Goal: Task Accomplishment & Management: Use online tool/utility

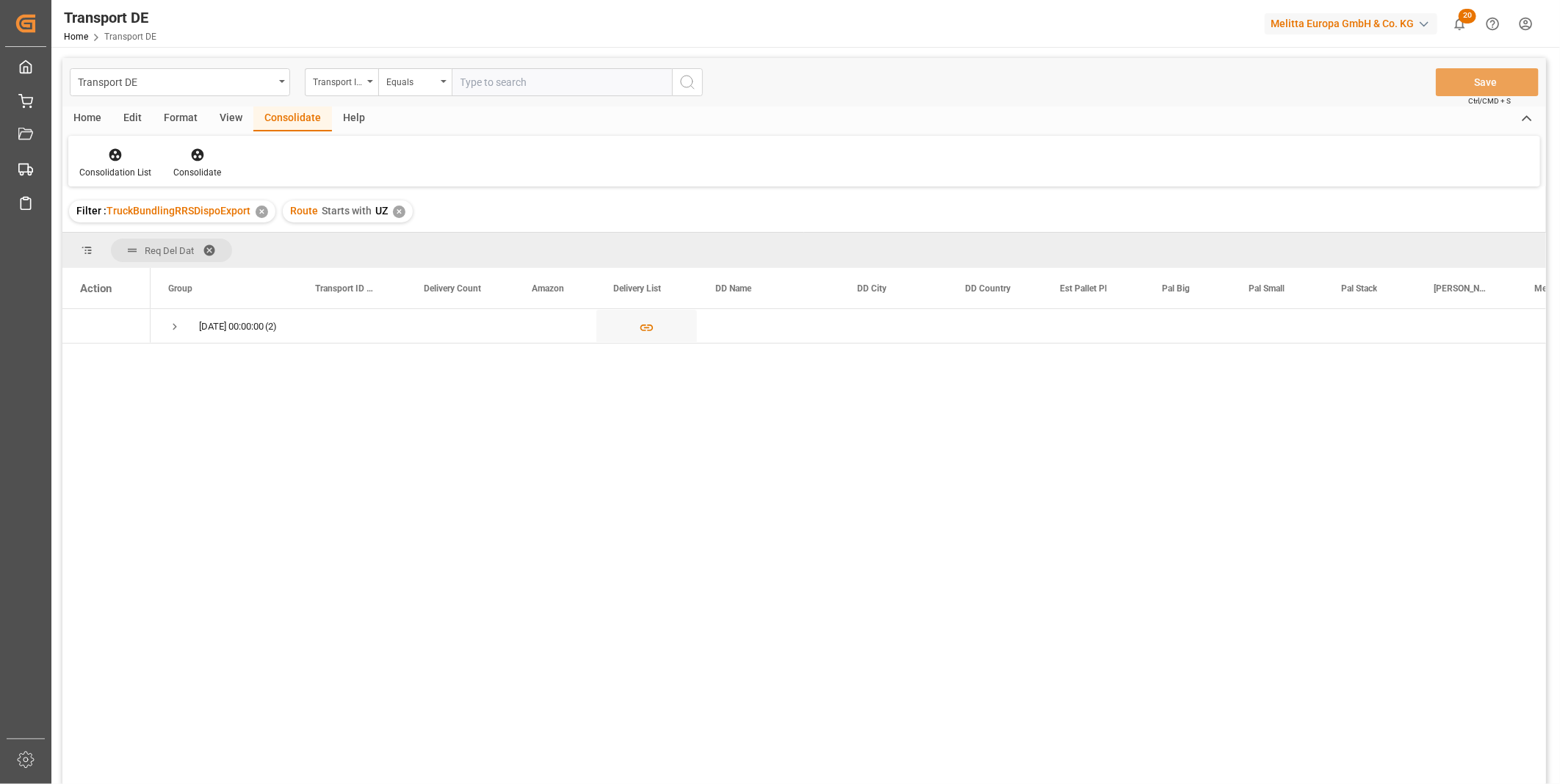
click at [118, 141] on div "Consolidation List Consolidate" at bounding box center [805, 160] width 1472 height 51
click at [118, 149] on icon at bounding box center [116, 155] width 12 height 12
click at [213, 267] on div "Transport DE Transport ID Logward Equals Save Ctrl/CMD + S Home Edit Format Vie…" at bounding box center [804, 441] width 1484 height 765
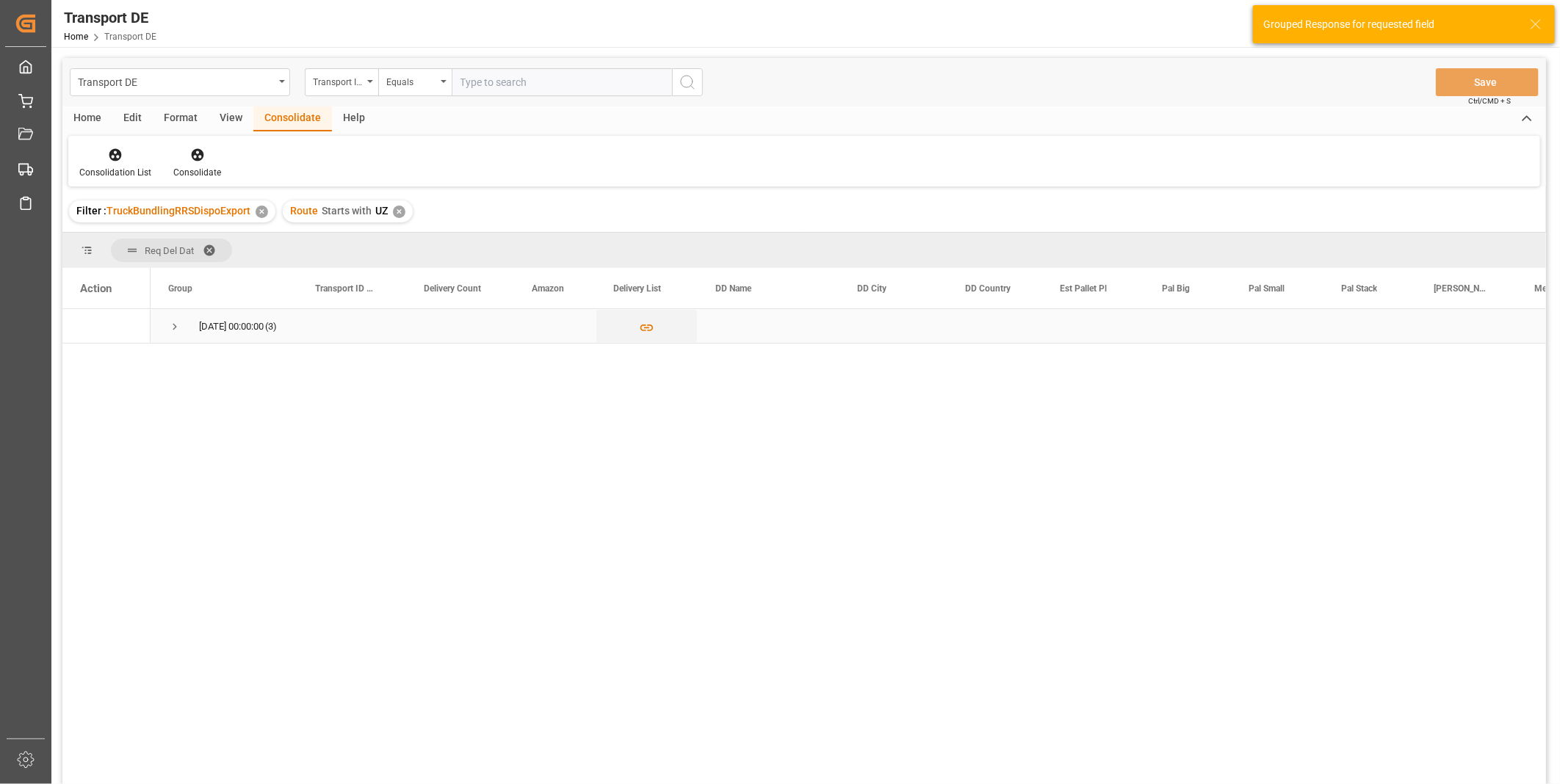
click at [171, 323] on span "Press SPACE to select this row." at bounding box center [174, 326] width 13 height 13
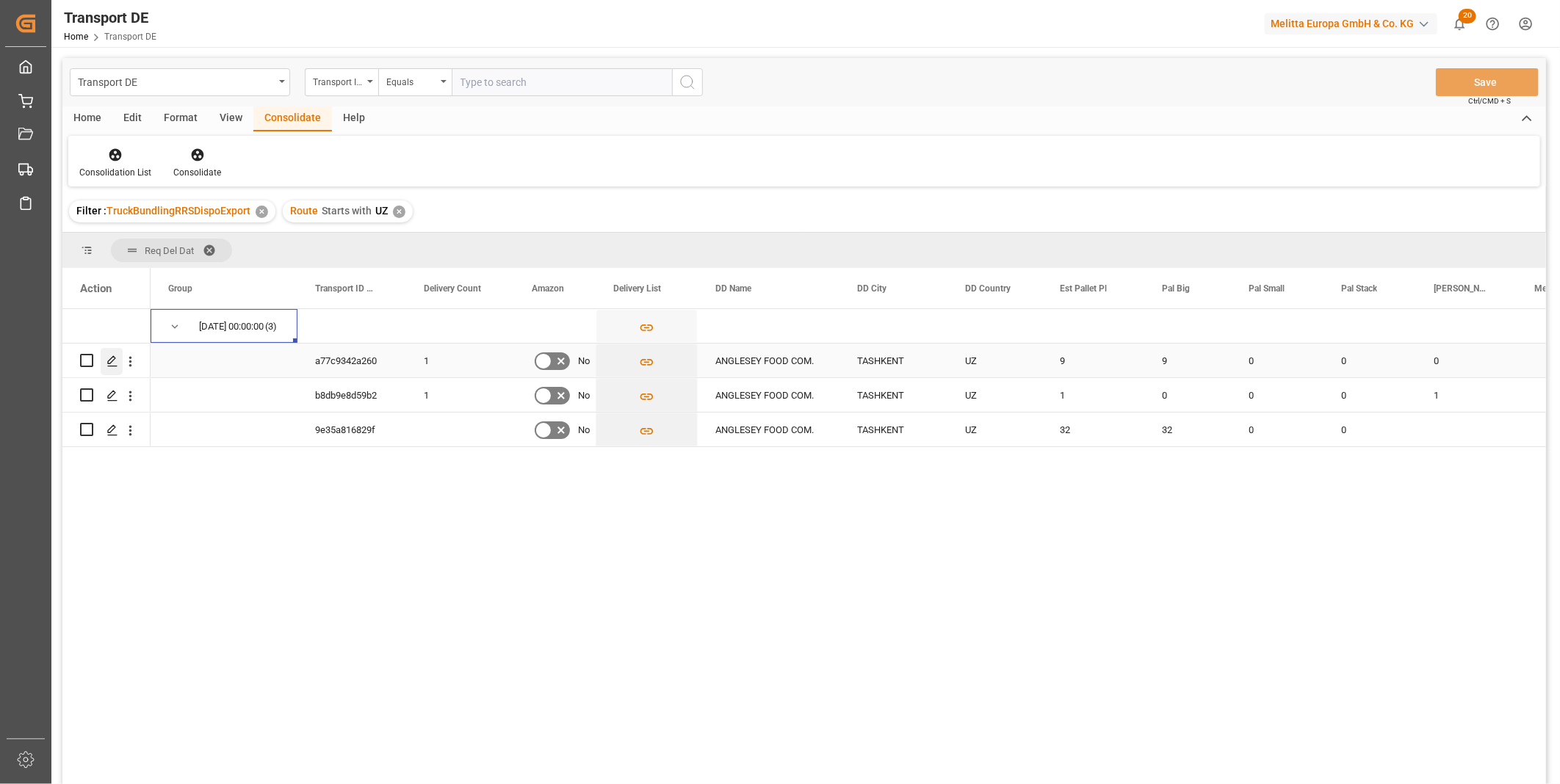
click at [111, 357] on icon "Press SPACE to select this row." at bounding box center [112, 360] width 12 height 12
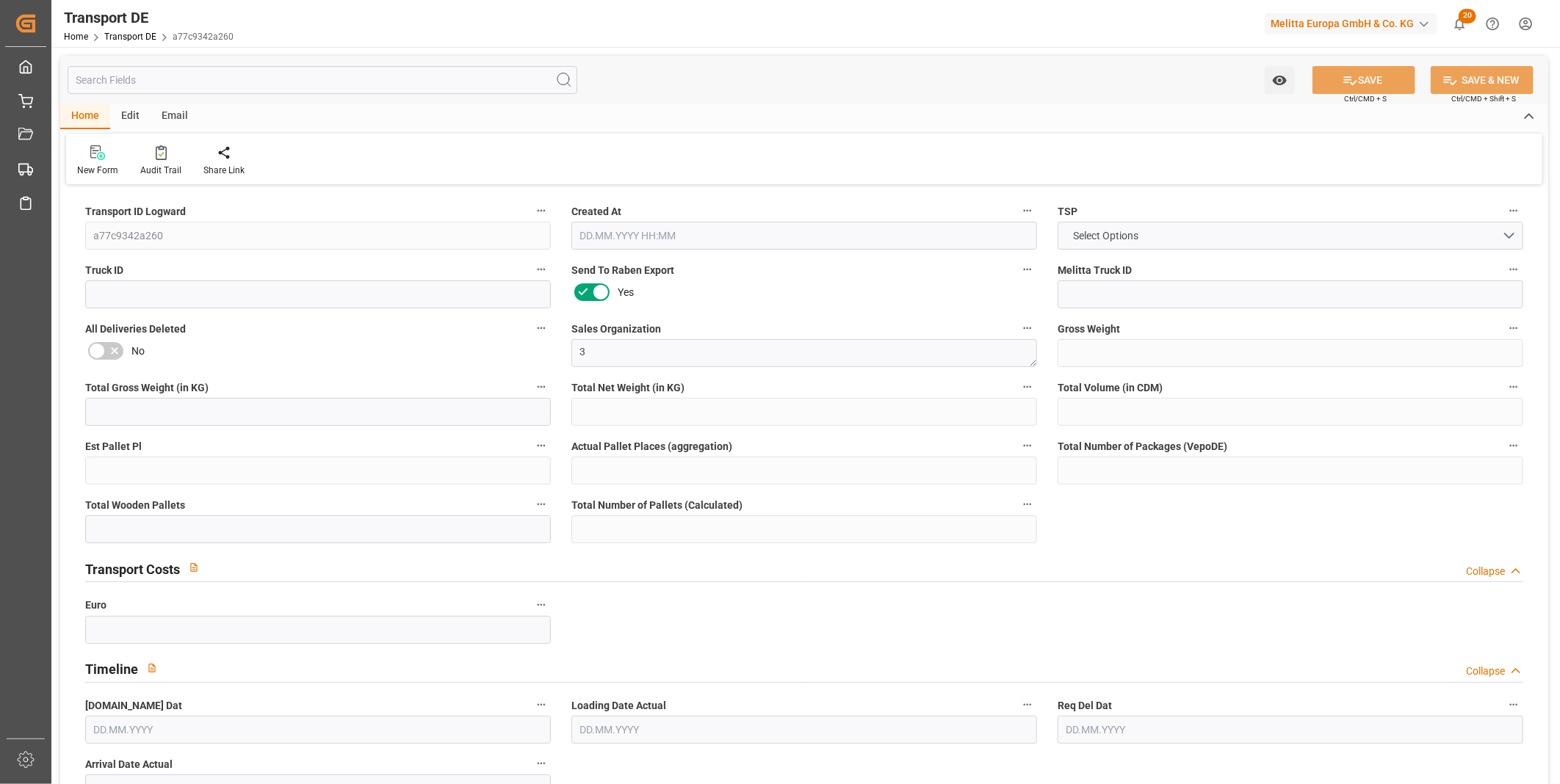
type input "1948"
type input "1844.113"
type input "1606.575"
type input "14175.96"
type input "9"
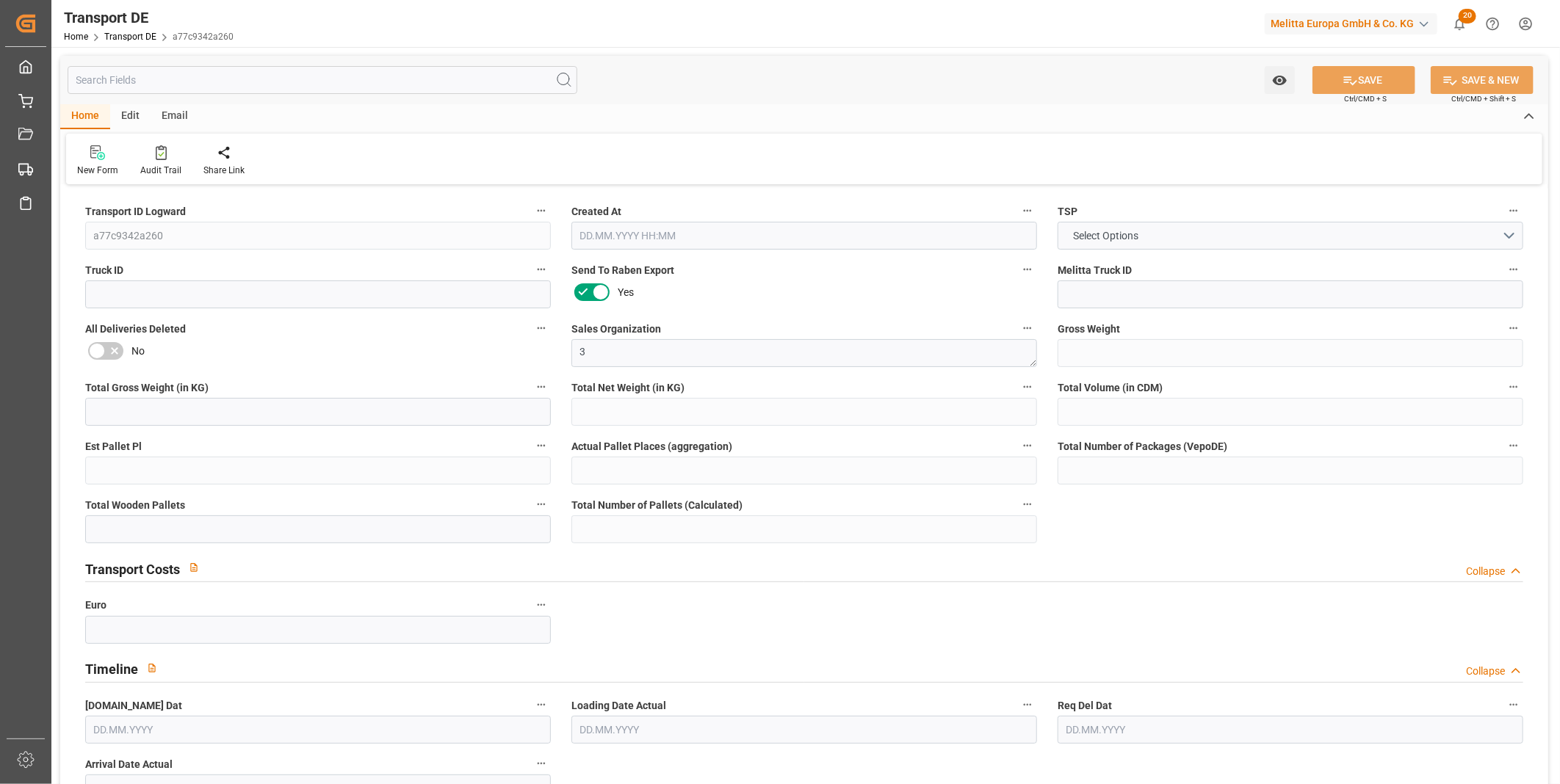
type input "0"
type input "9"
type input "0"
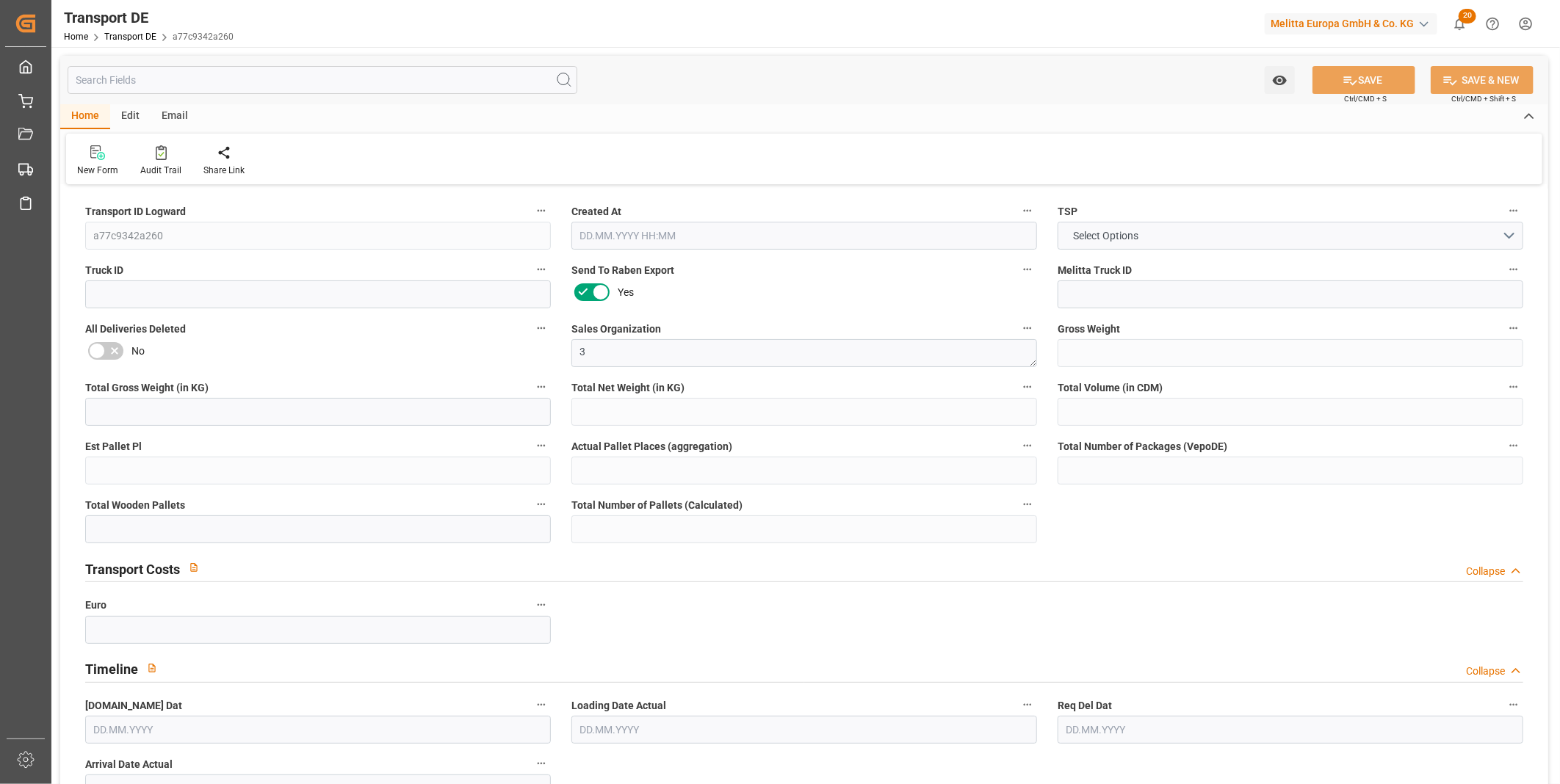
type input "10"
type input "0"
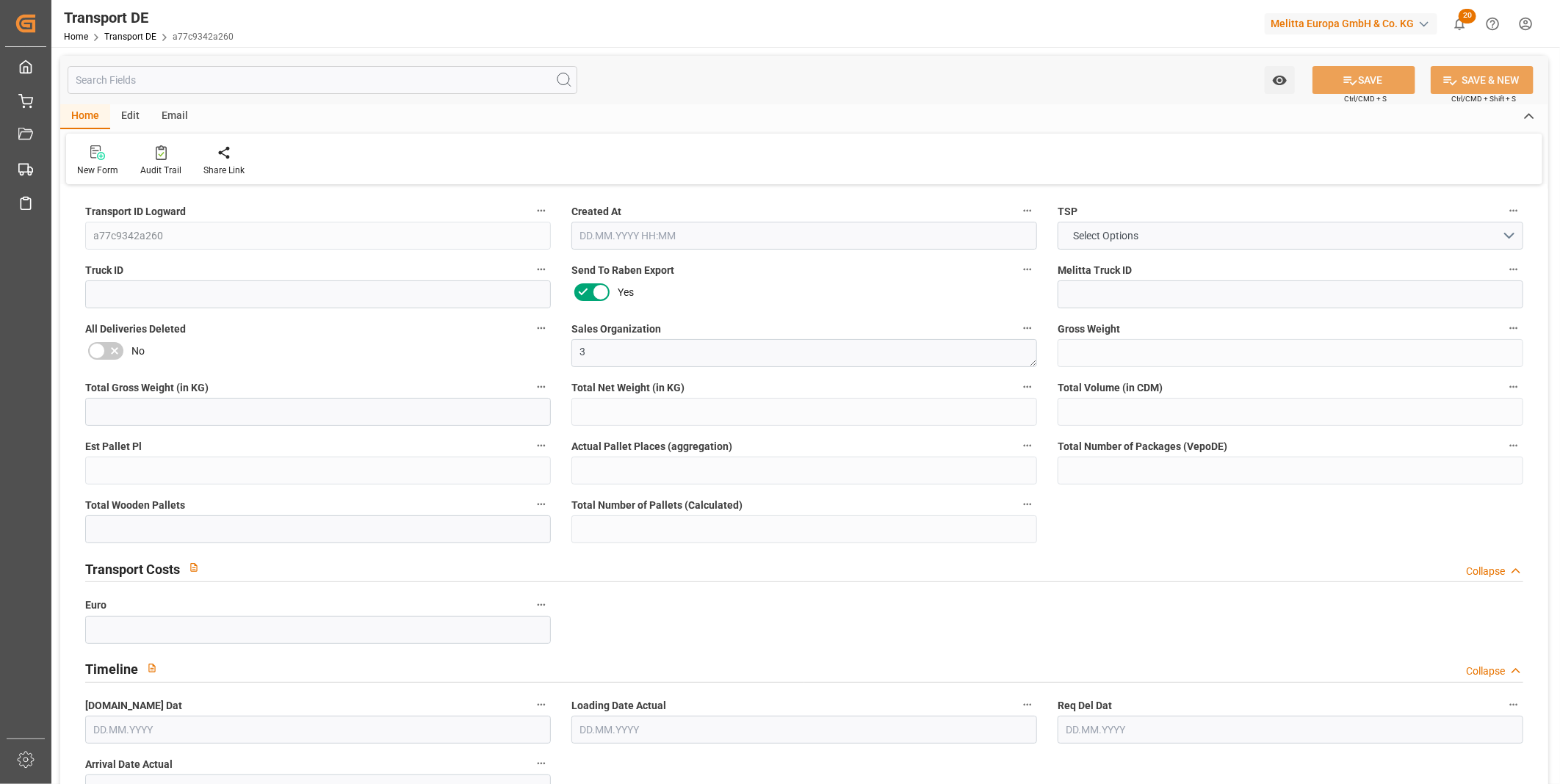
type input "0"
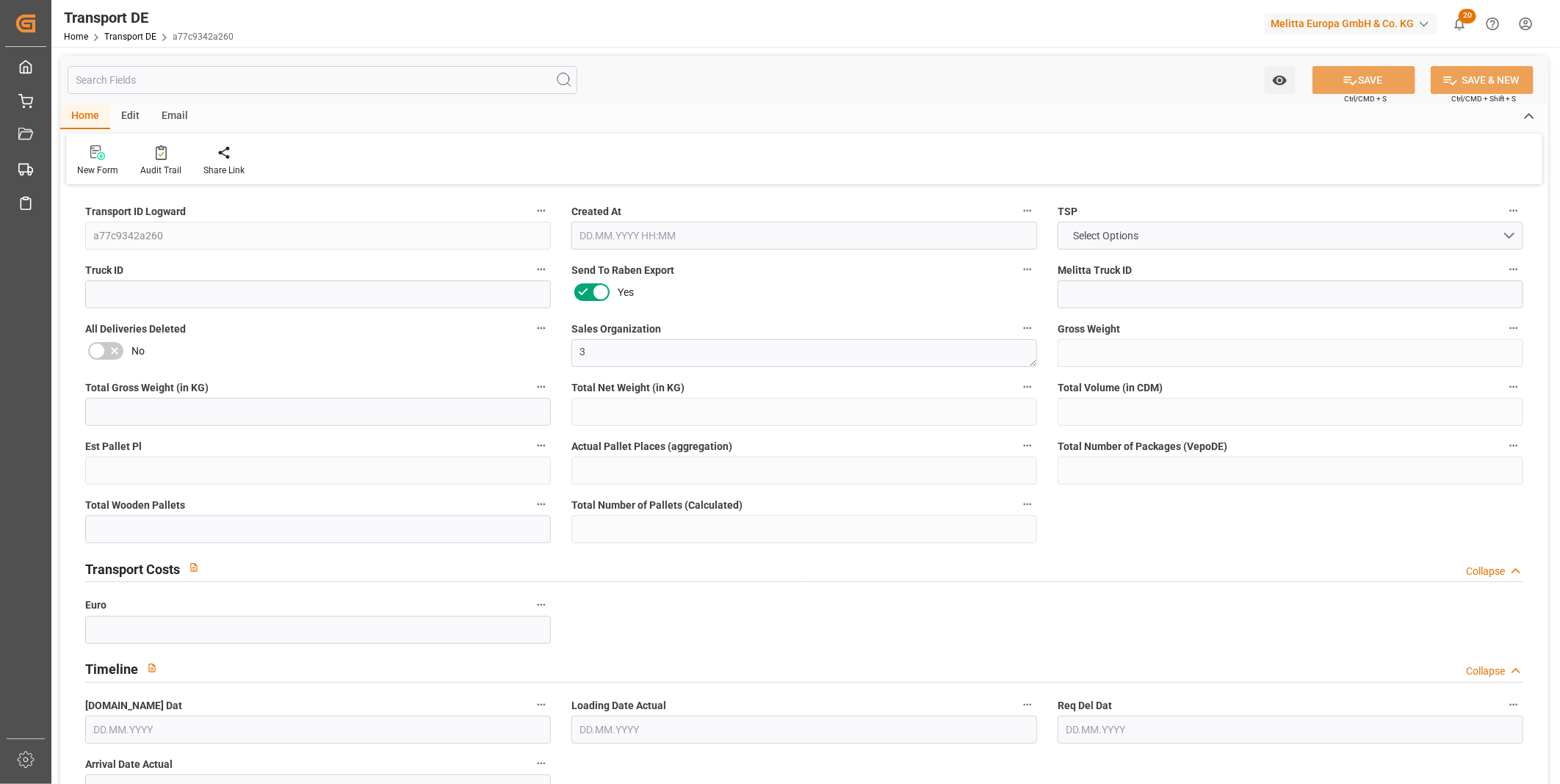
type input "0"
type input "9"
type input "0"
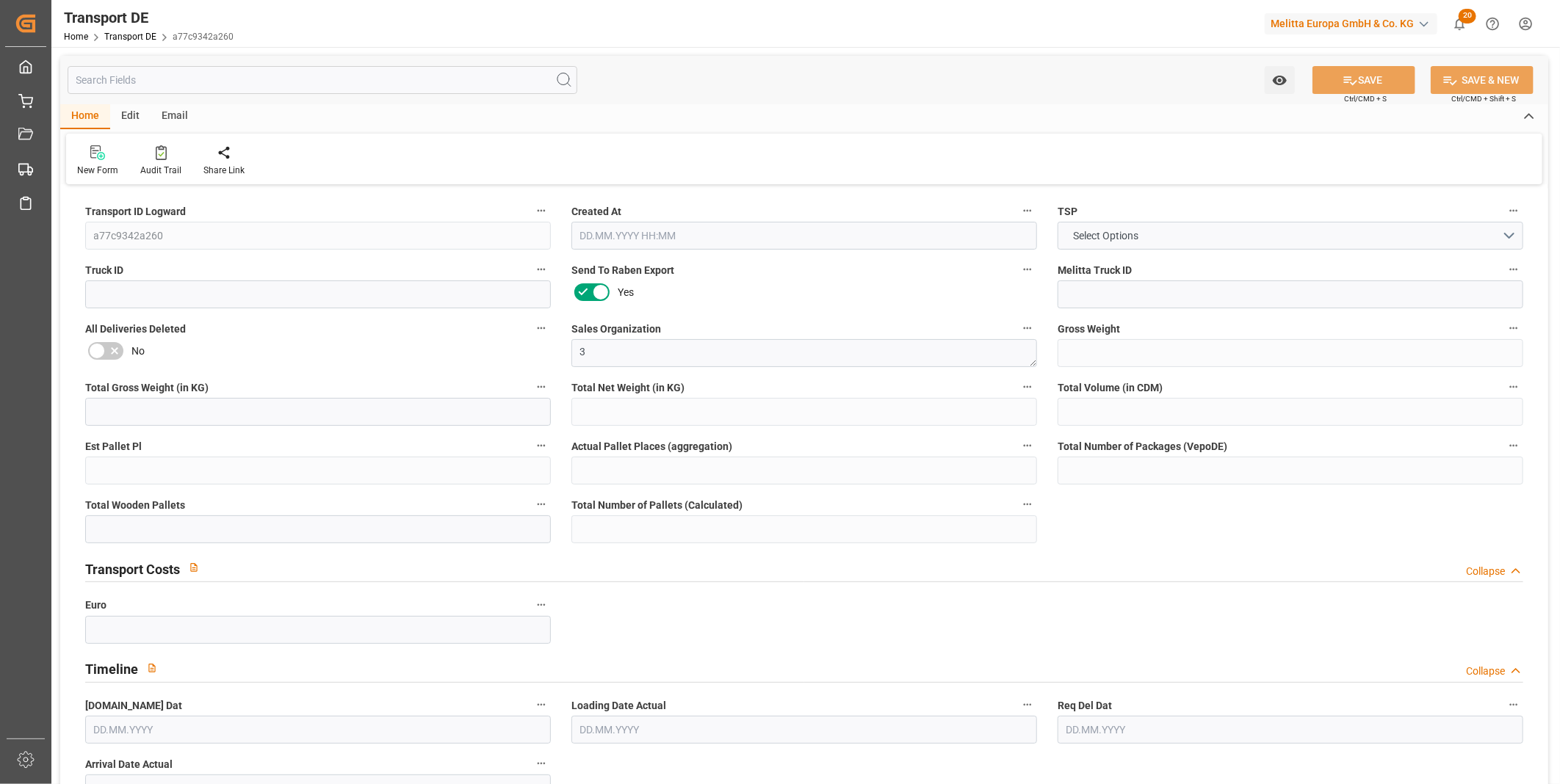
type input "0"
type input "1"
type input "0"
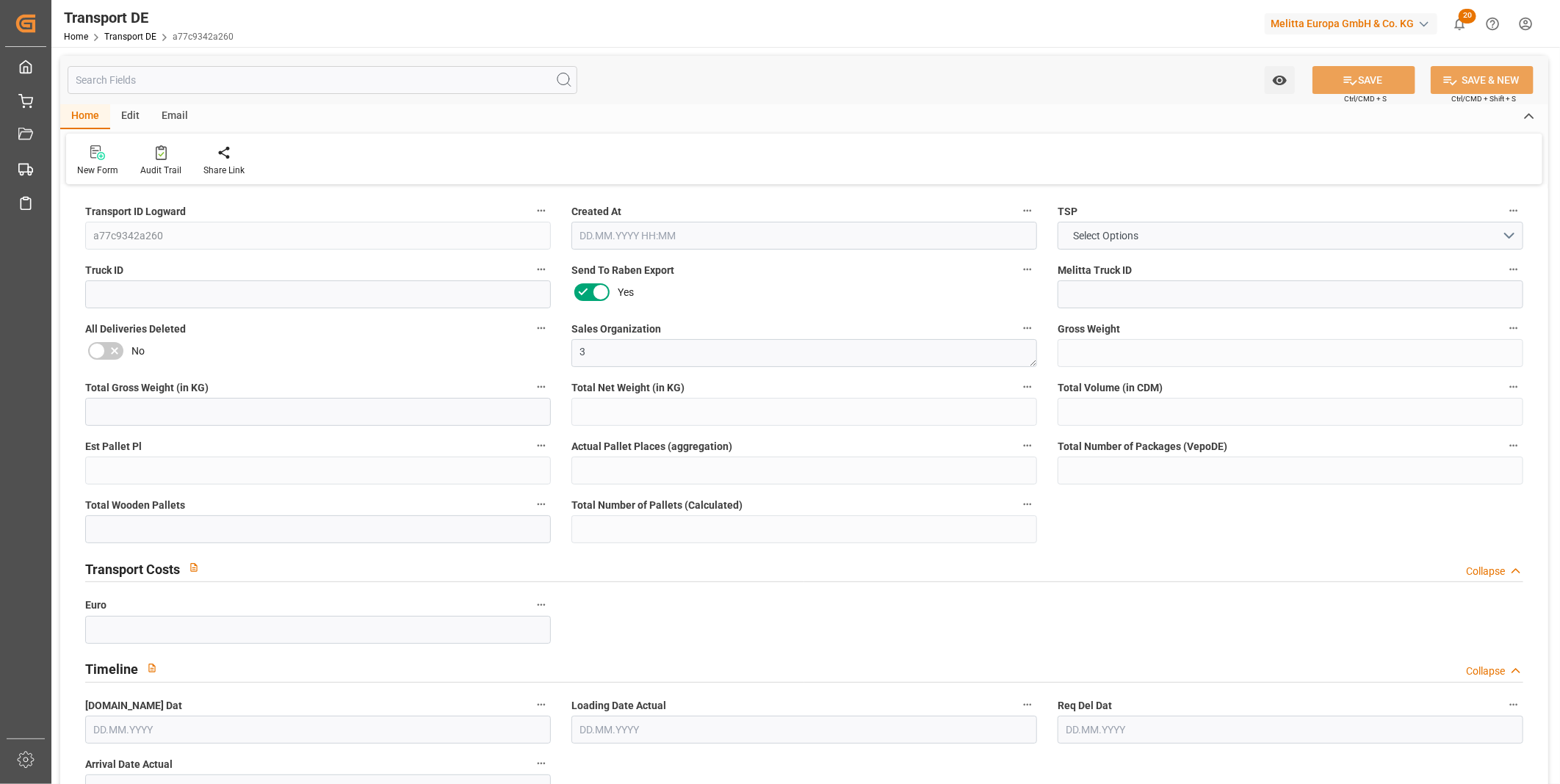
type input "273"
type input "85.635"
type input "0"
type input "26.09.2025 06:53"
type input "26.09.2025"
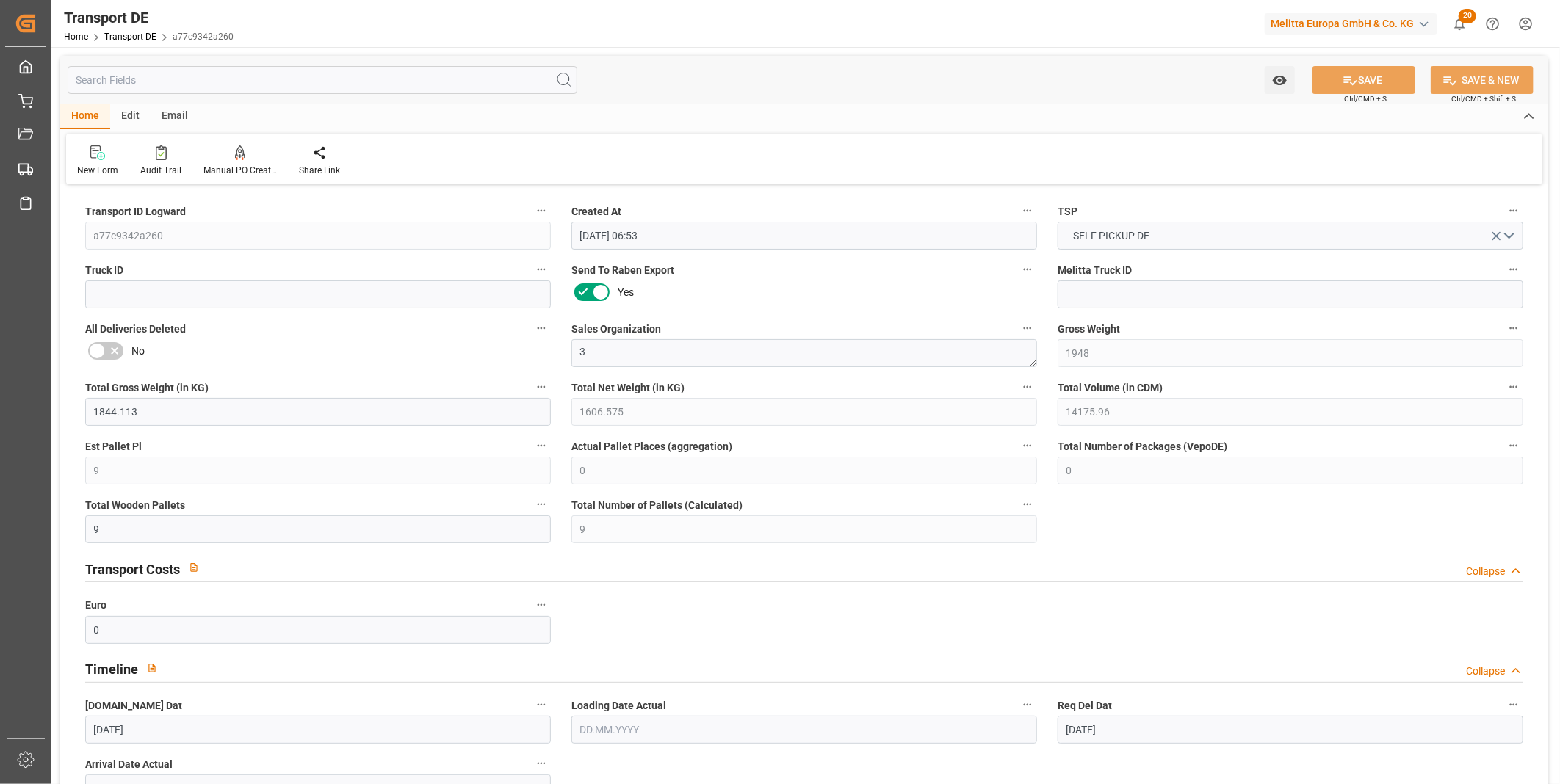
type input "[DATE]"
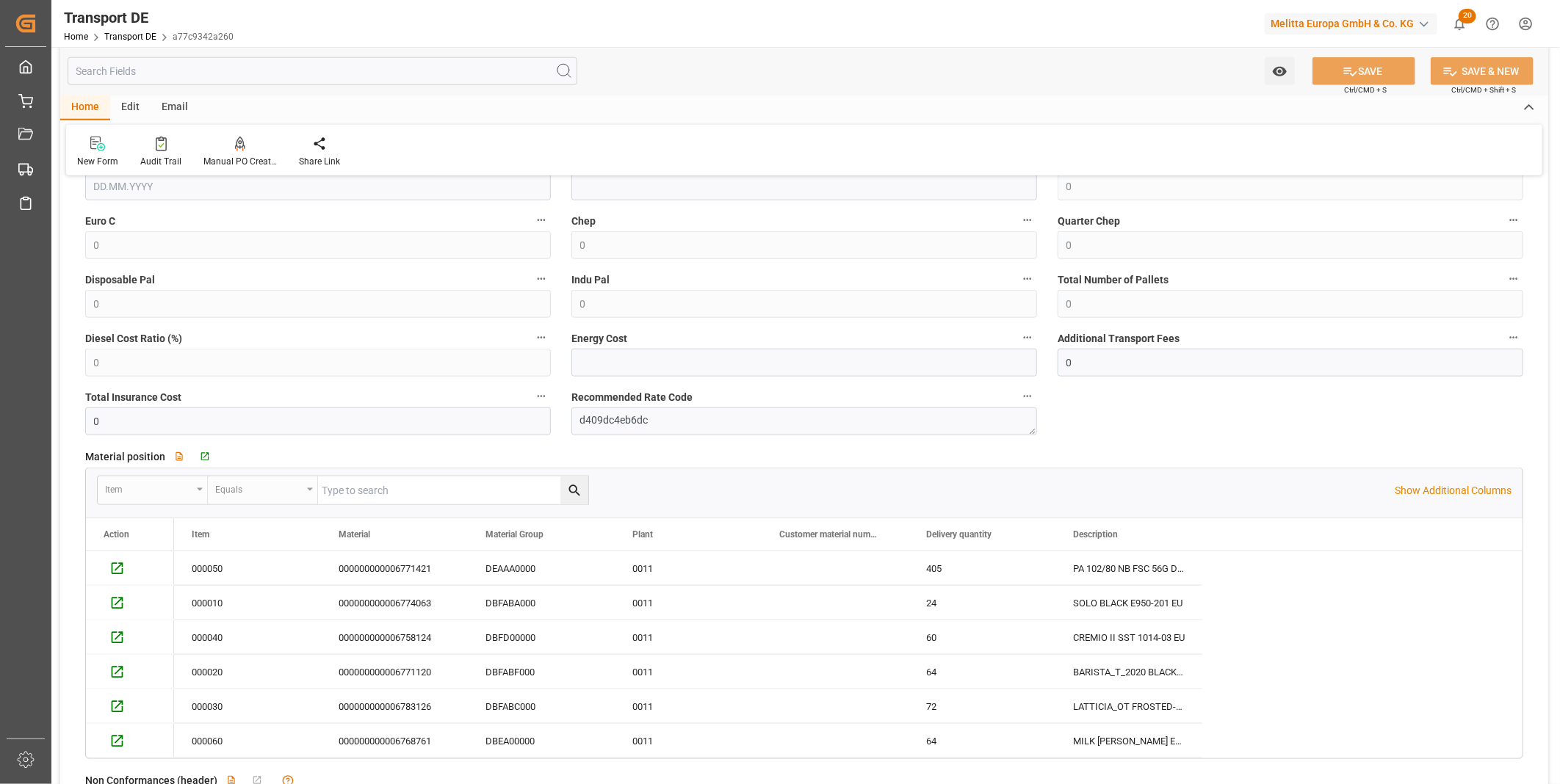
scroll to position [1060, 0]
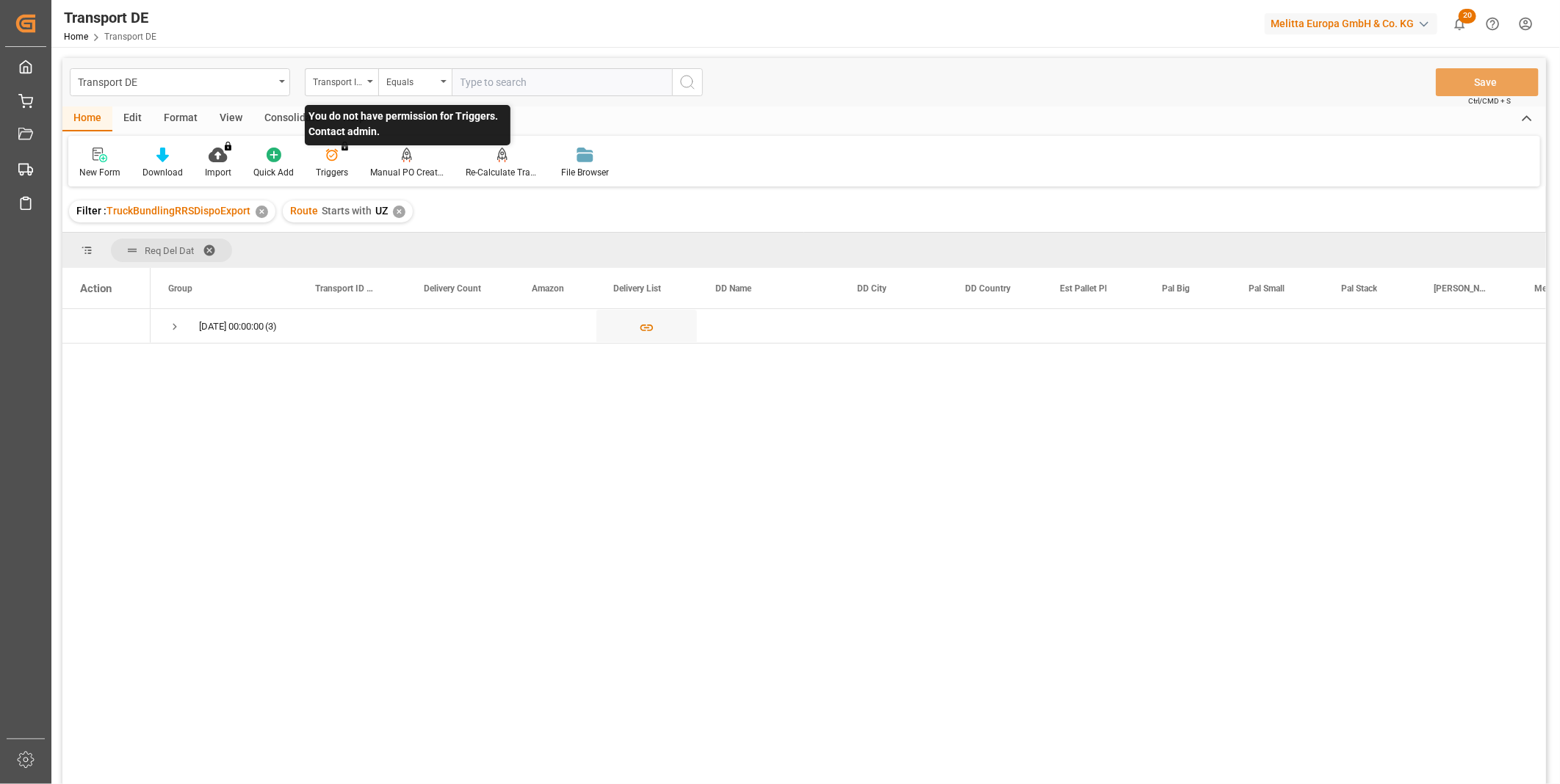
click at [305, 123] on p "You do not have permission for Triggers. Contact admin." at bounding box center [407, 125] width 206 height 40
click at [291, 111] on div "Consolidate" at bounding box center [292, 119] width 79 height 25
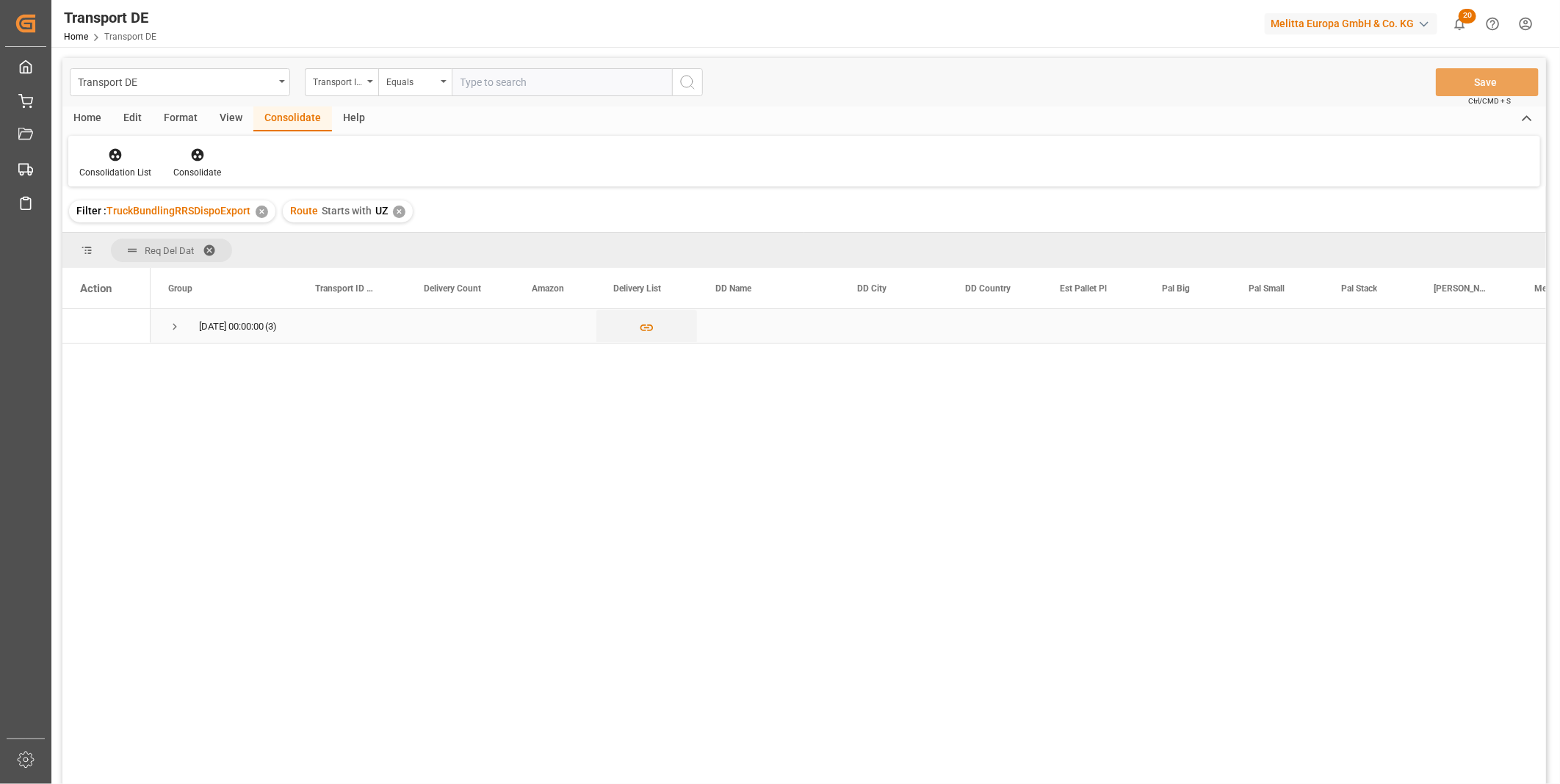
click at [182, 336] on span "30.09.2025 00:00:00 (3)" at bounding box center [224, 325] width 111 height 32
click at [178, 328] on span "Press SPACE to select this row." at bounding box center [174, 326] width 13 height 13
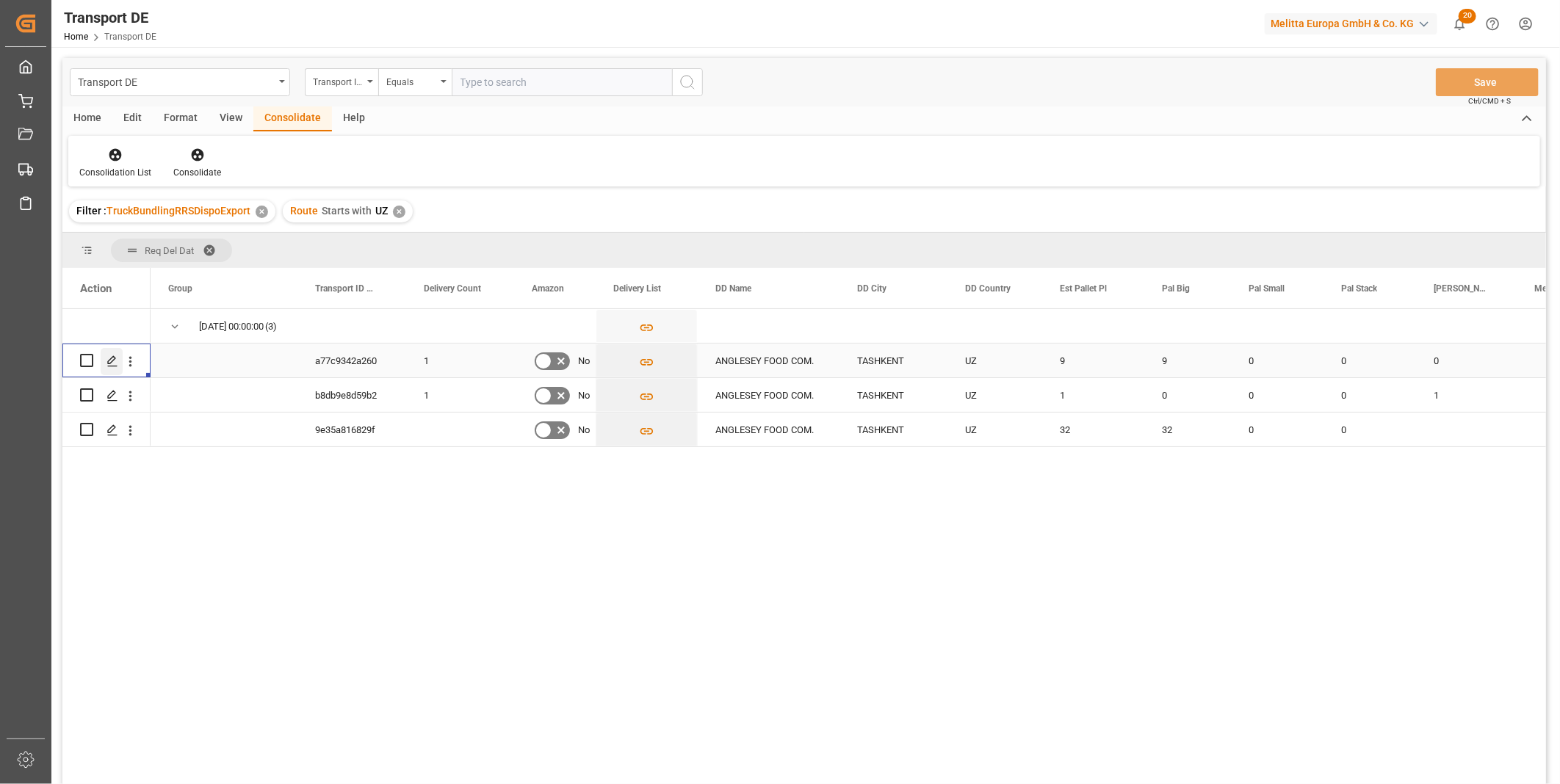
click at [108, 360] on icon "Press SPACE to select this row." at bounding box center [112, 360] width 12 height 12
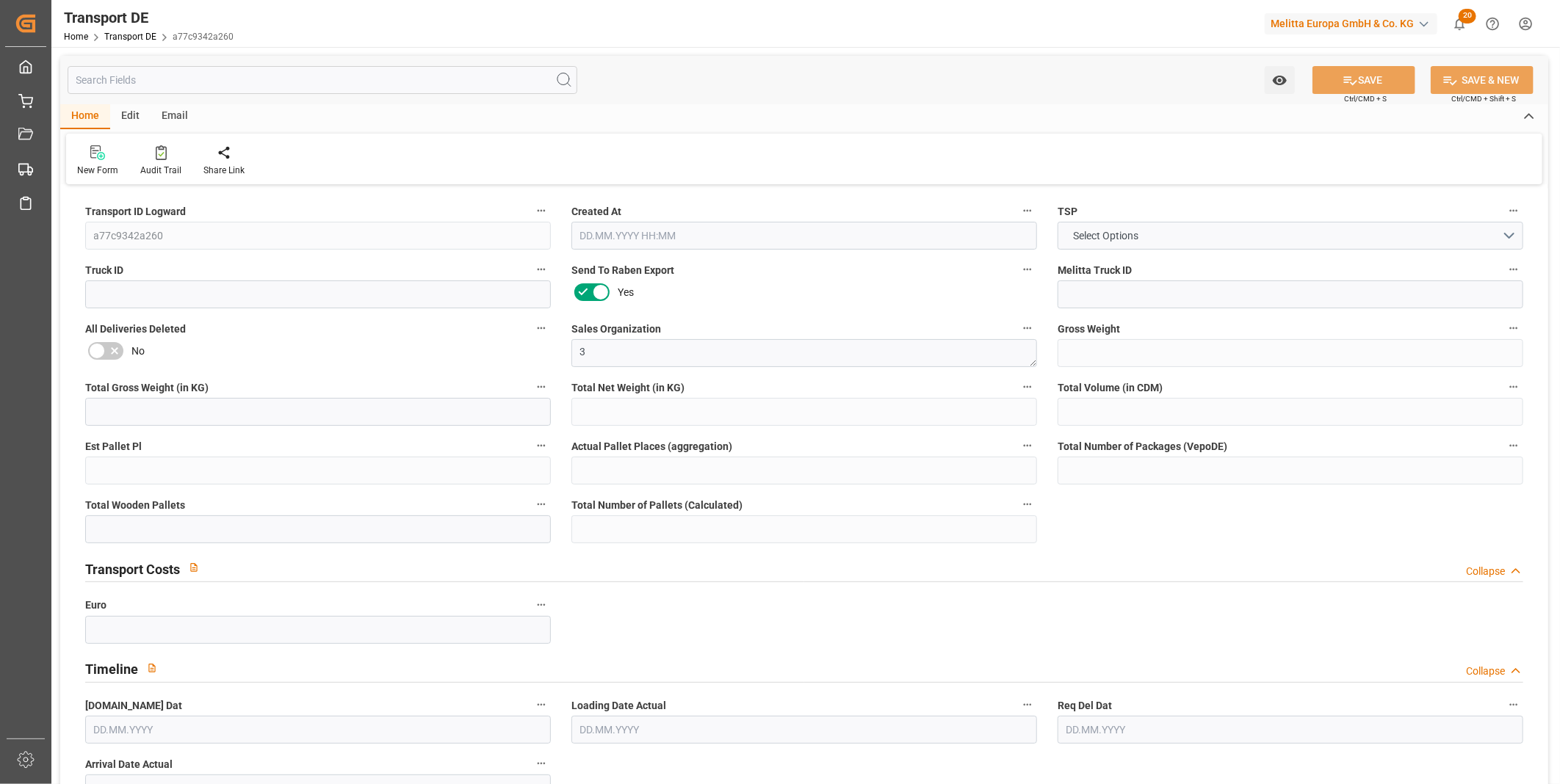
type input "1948"
type input "1844.113"
type input "1606.575"
type input "14175.96"
type input "9"
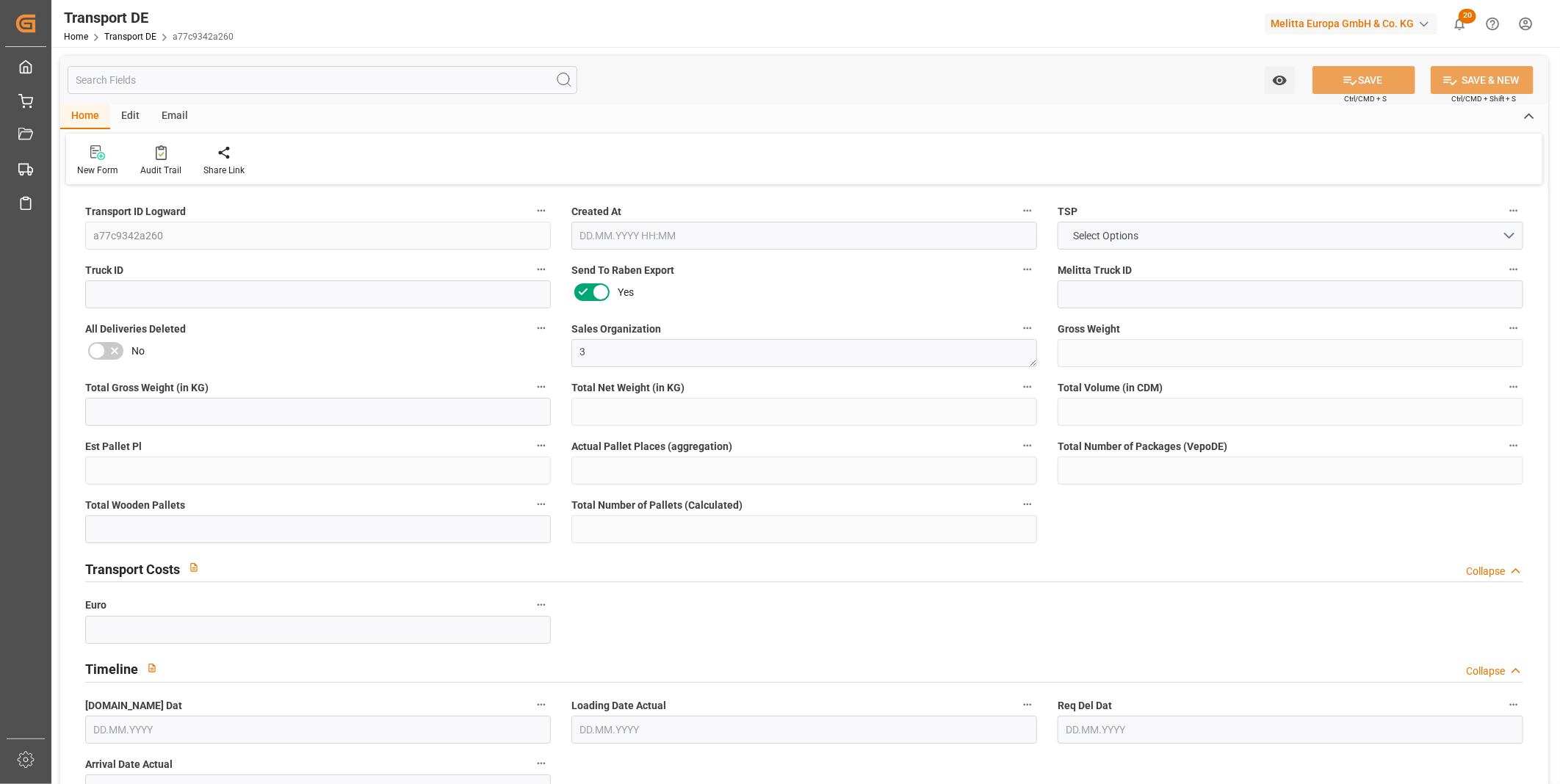
type input "0"
type input "9"
type input "0"
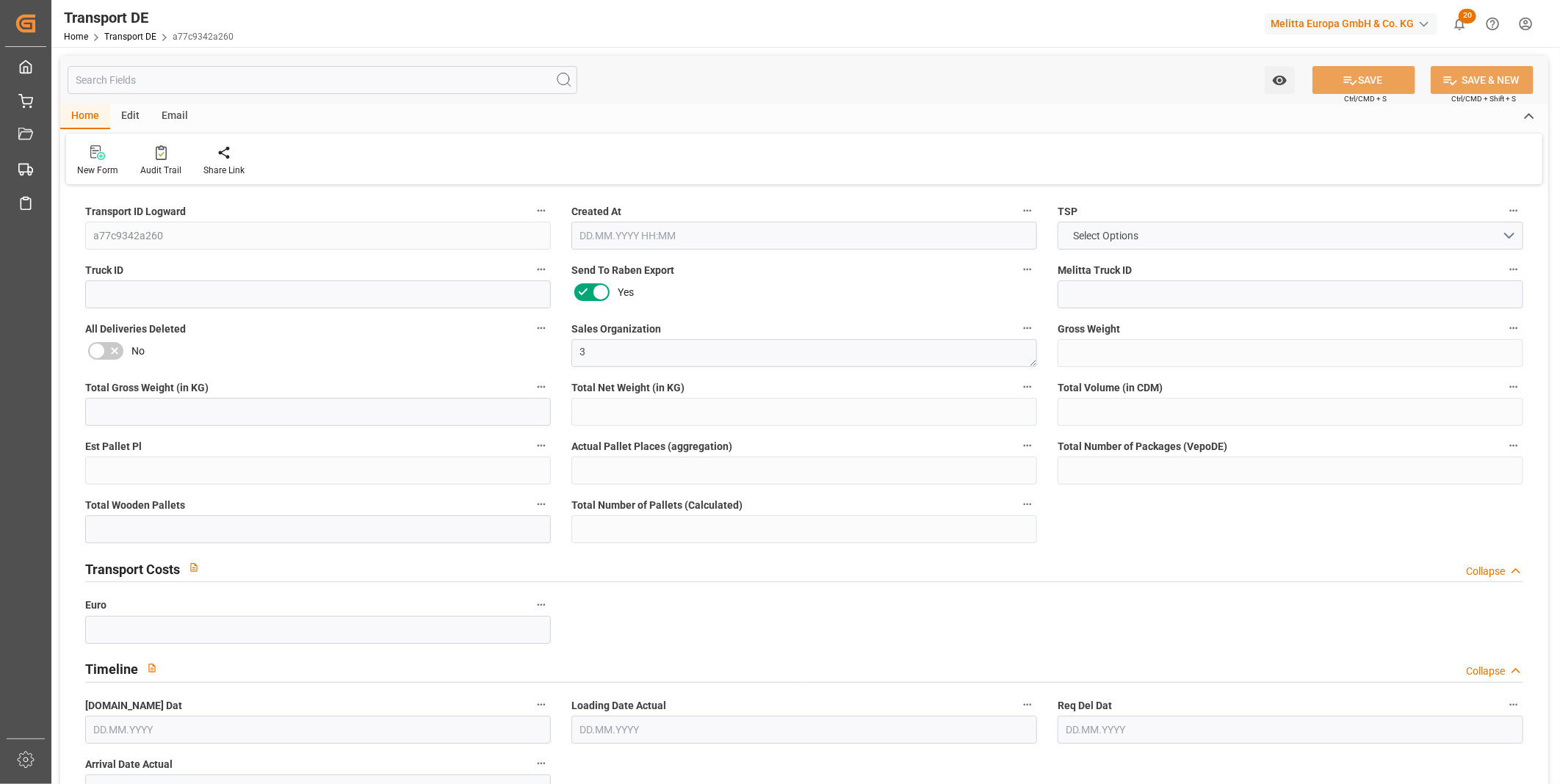
type input "10"
type input "0"
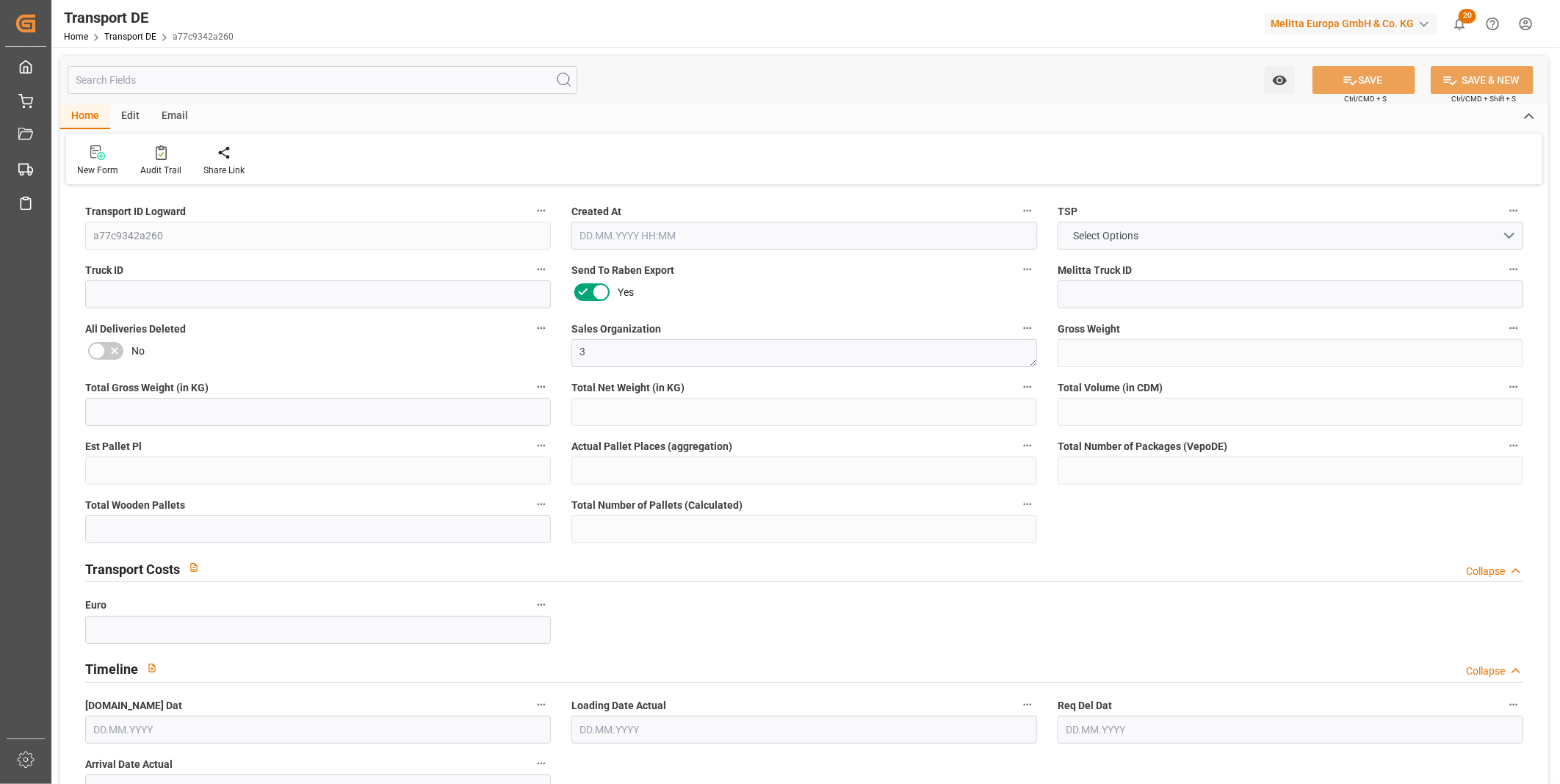
type input "0"
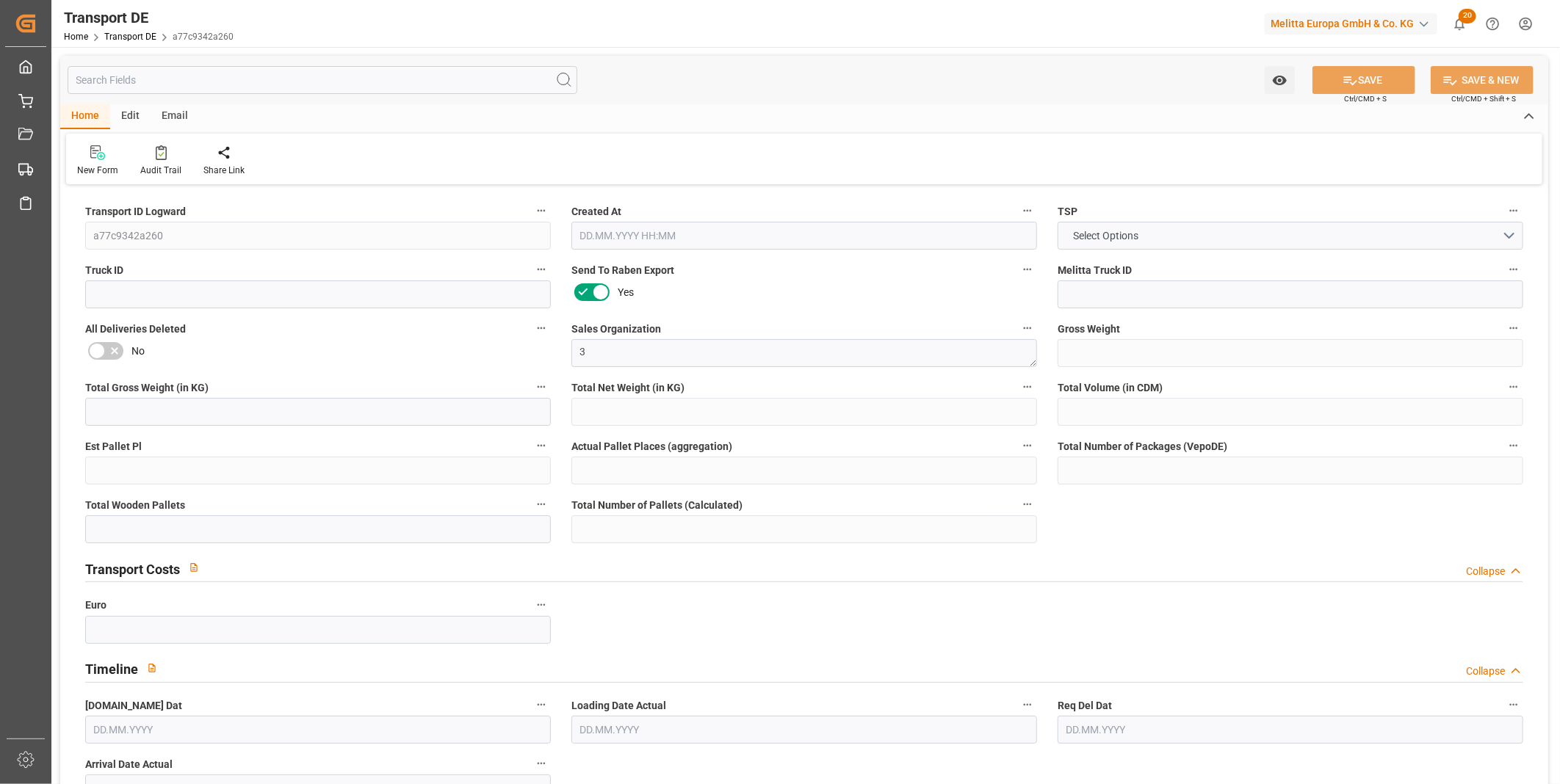
type input "0"
type input "9"
type input "0"
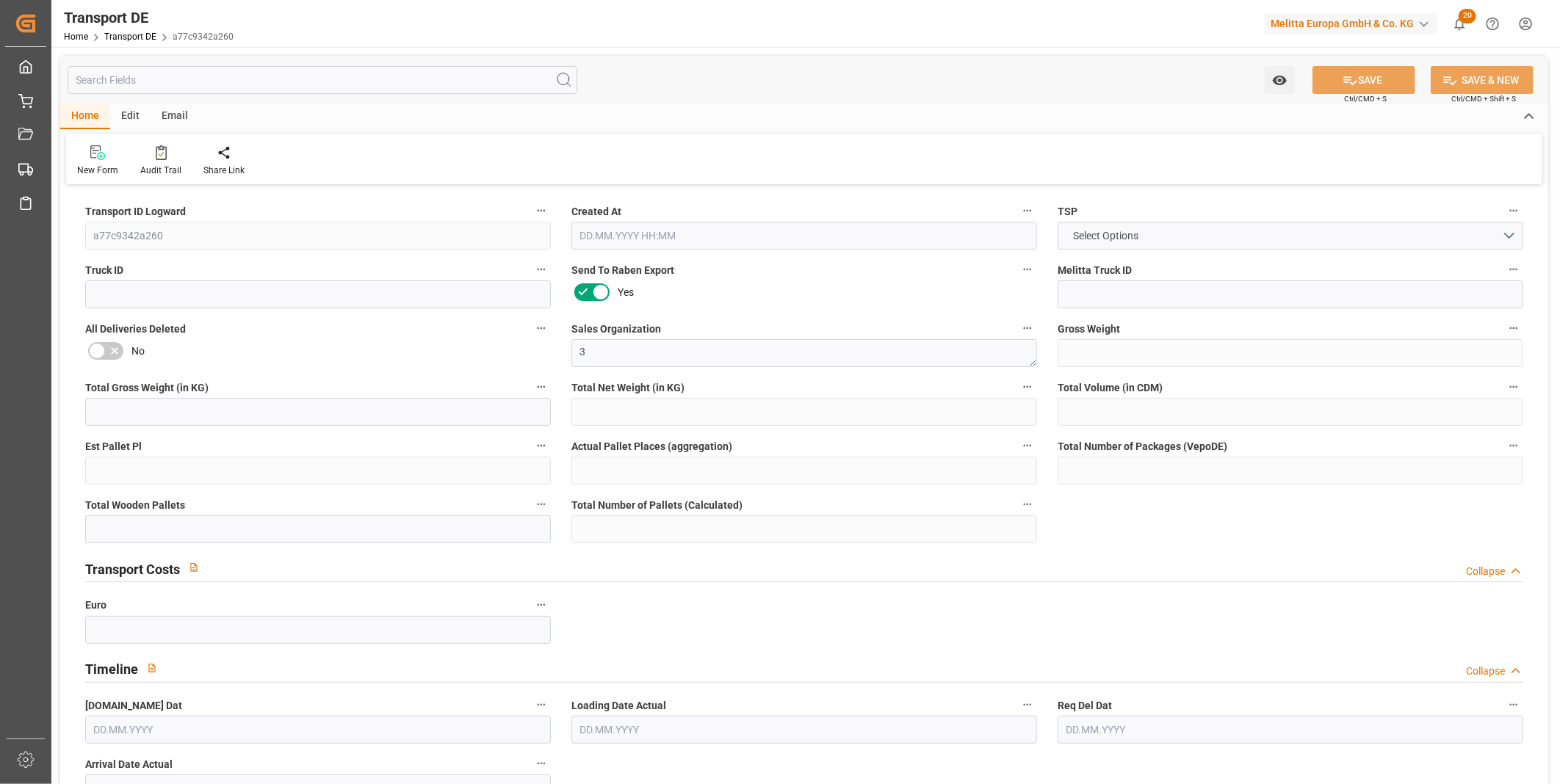
type input "0"
type input "1"
type input "0"
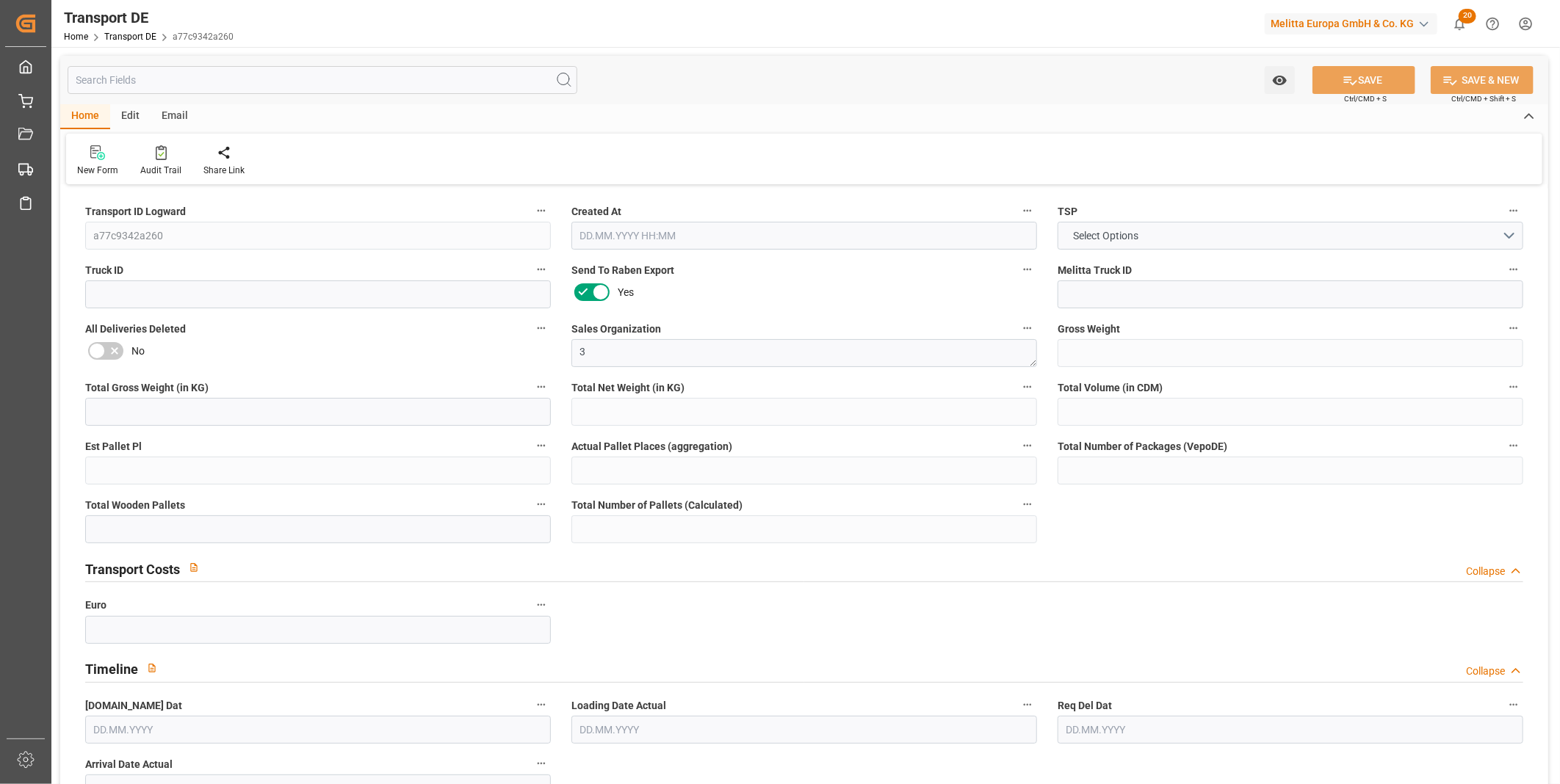
type input "273"
type input "85.635"
type input "0"
type input "26.09.2025 06:53"
type input "26.09.2025"
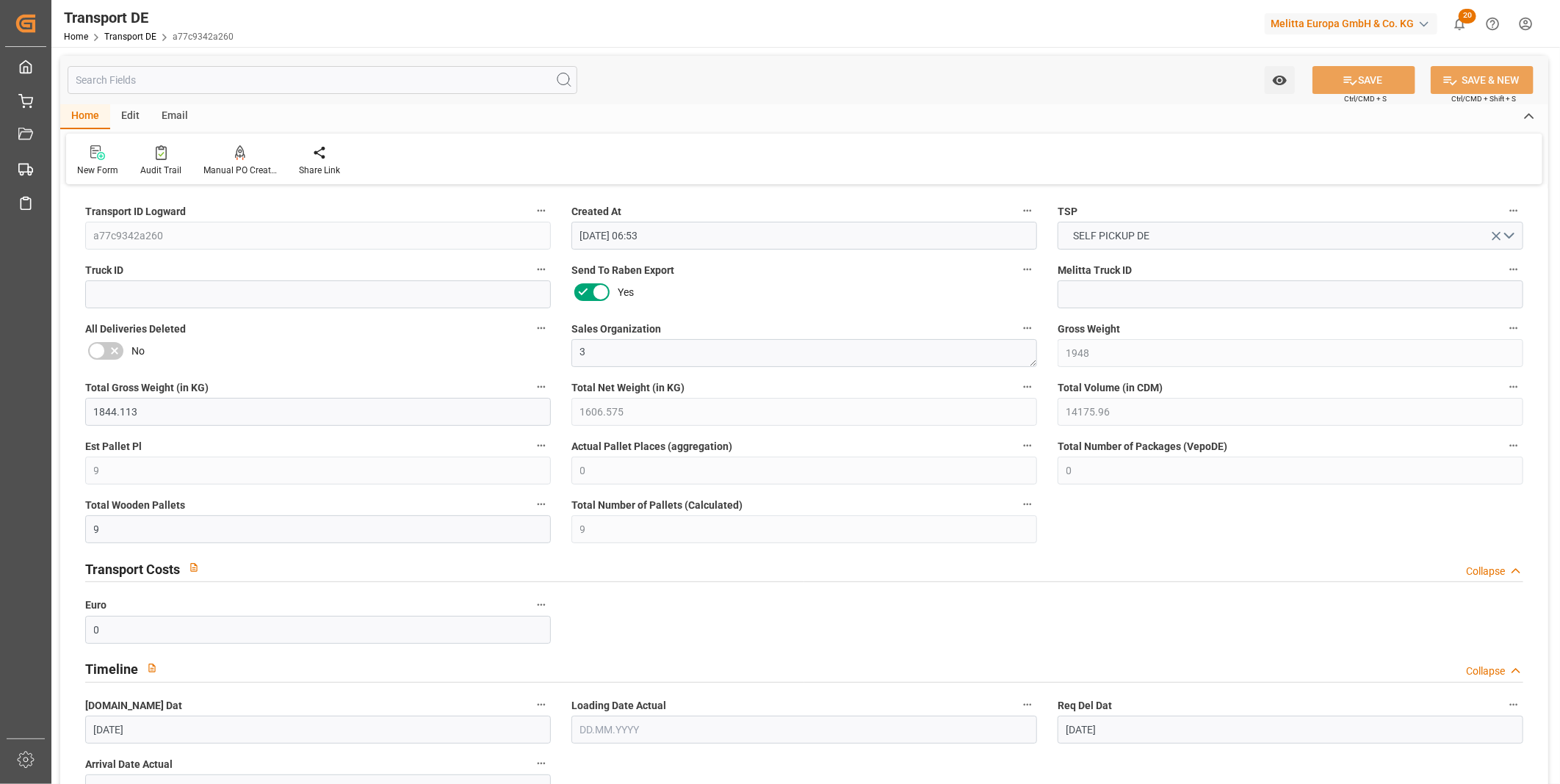
type input "[DATE]"
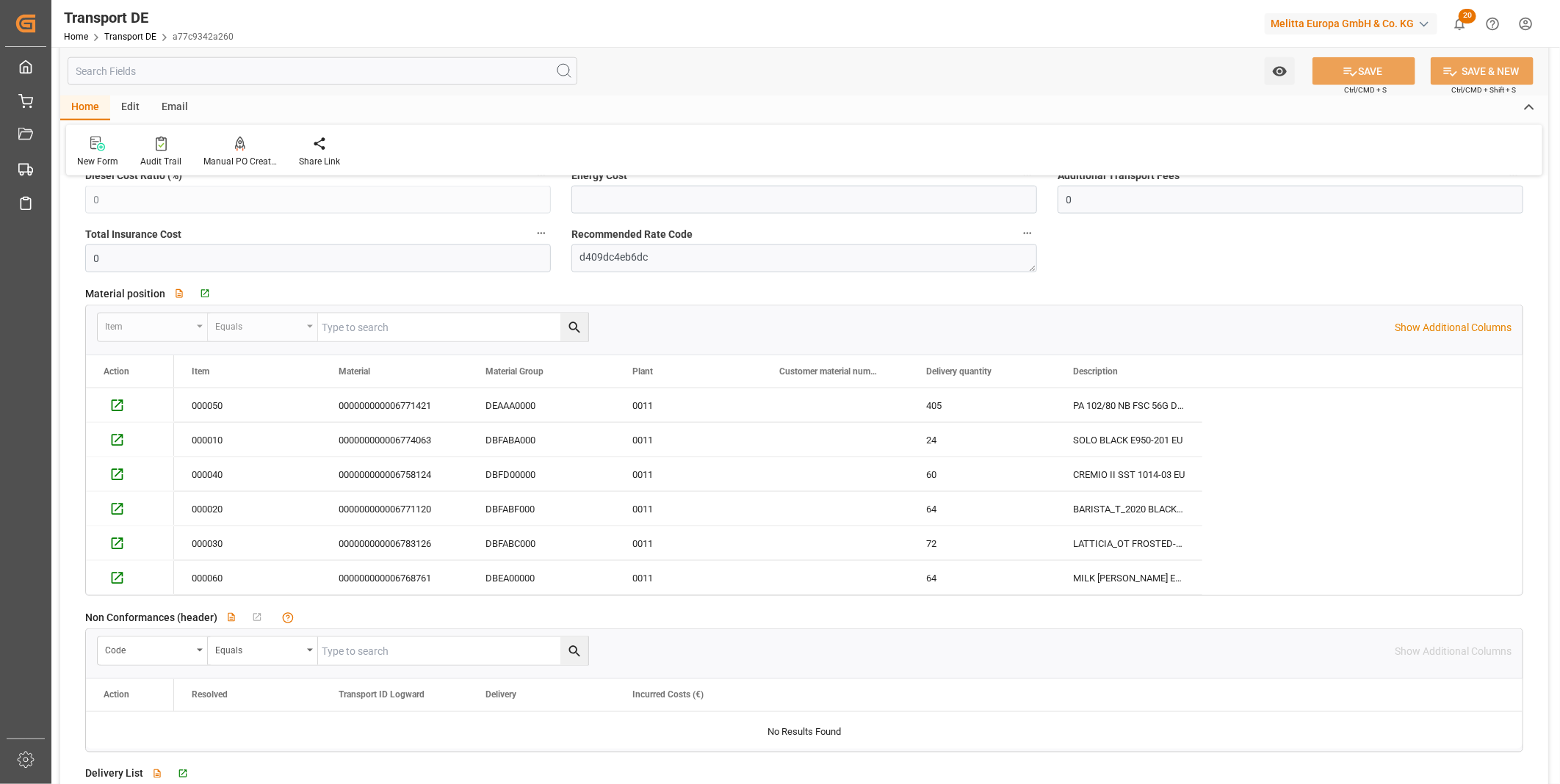
scroll to position [1223, 0]
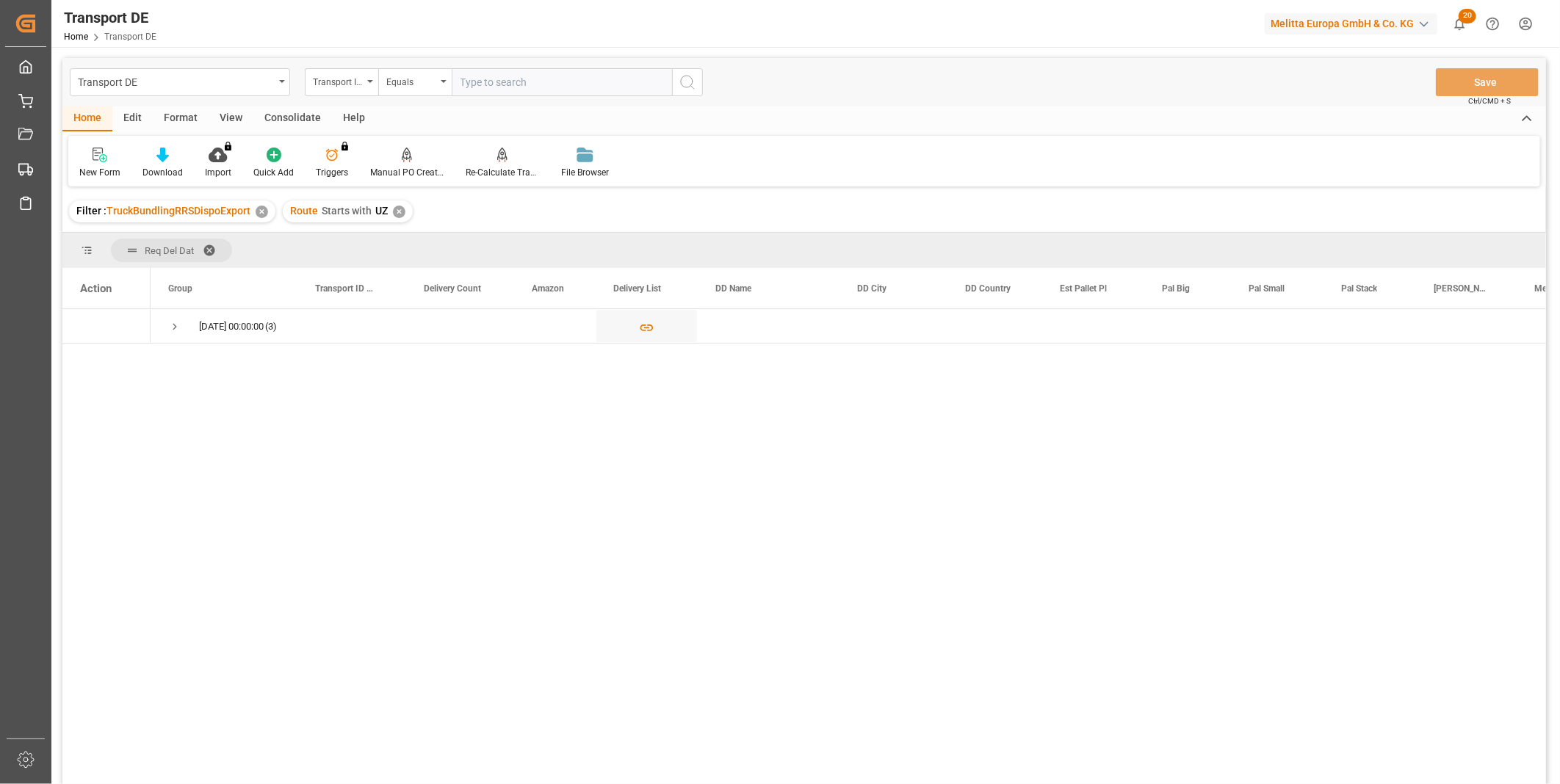
click at [277, 119] on div "Consolidate" at bounding box center [292, 119] width 79 height 25
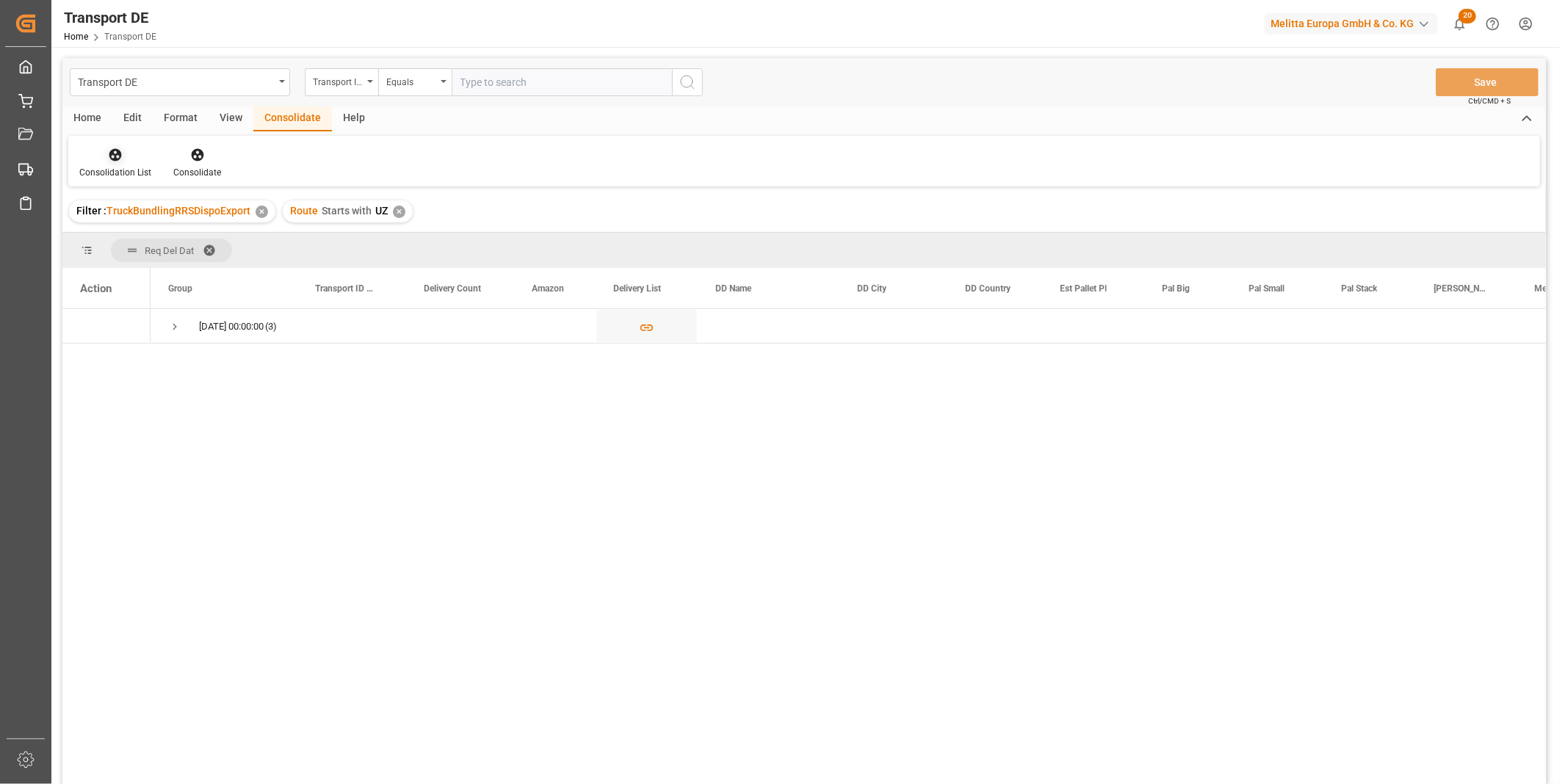
click at [113, 163] on div "Consolidation List" at bounding box center [115, 163] width 94 height 32
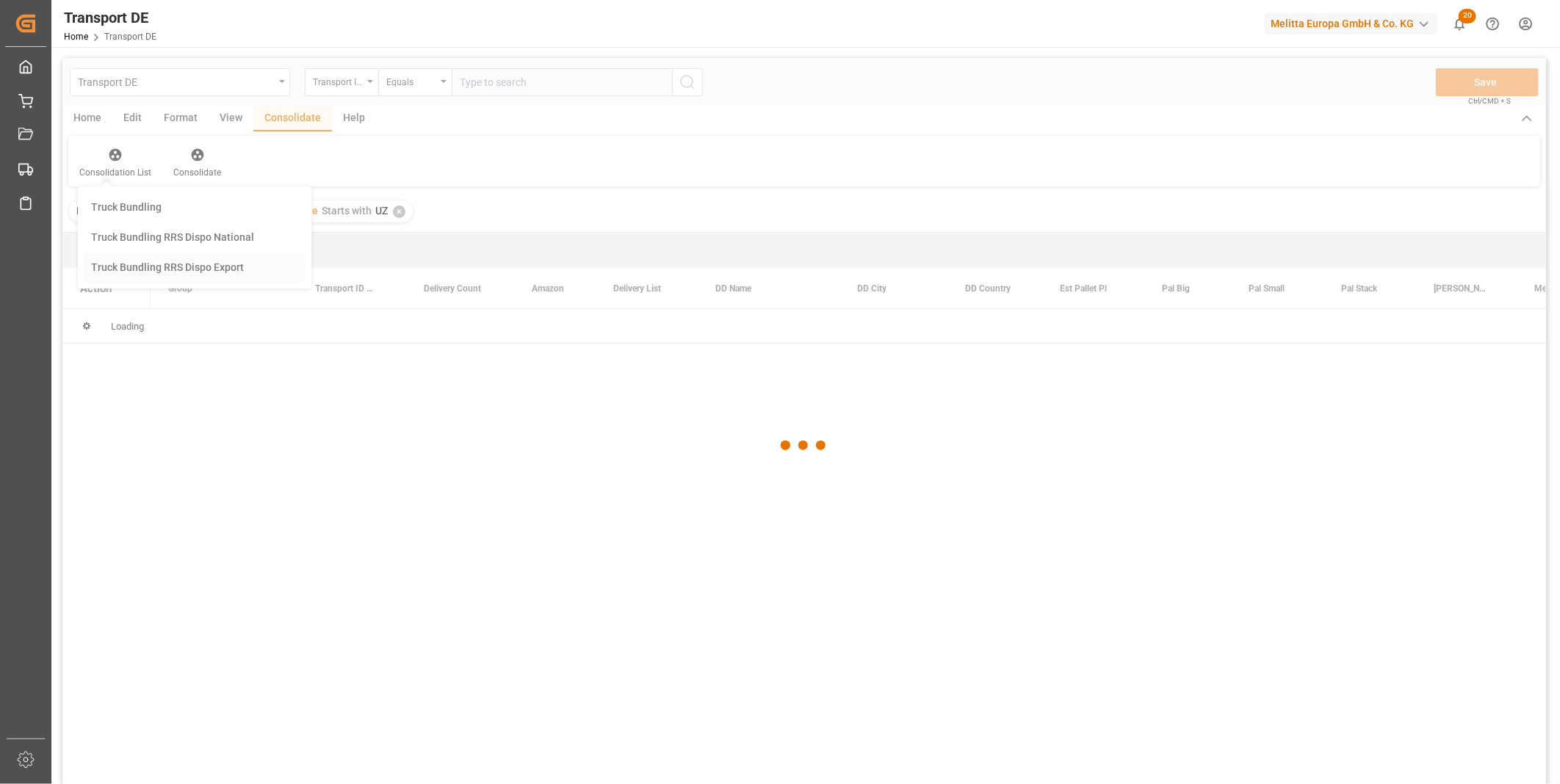
click at [177, 252] on div "Transport DE Transport ID Logward Equals Save Ctrl/CMD + S Home Edit Format Vie…" at bounding box center [804, 441] width 1484 height 765
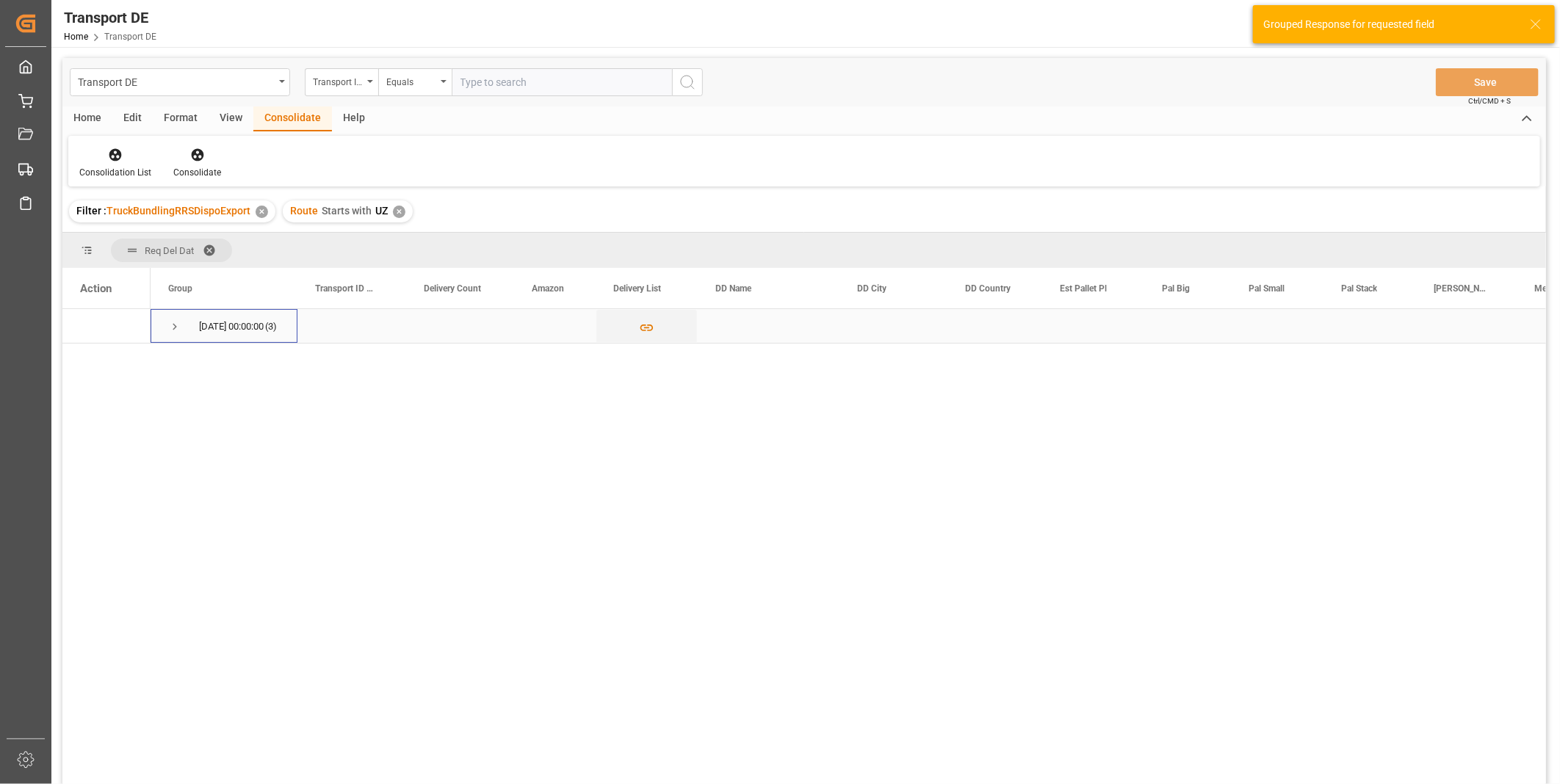
click at [176, 328] on span "Press SPACE to select this row." at bounding box center [174, 326] width 13 height 13
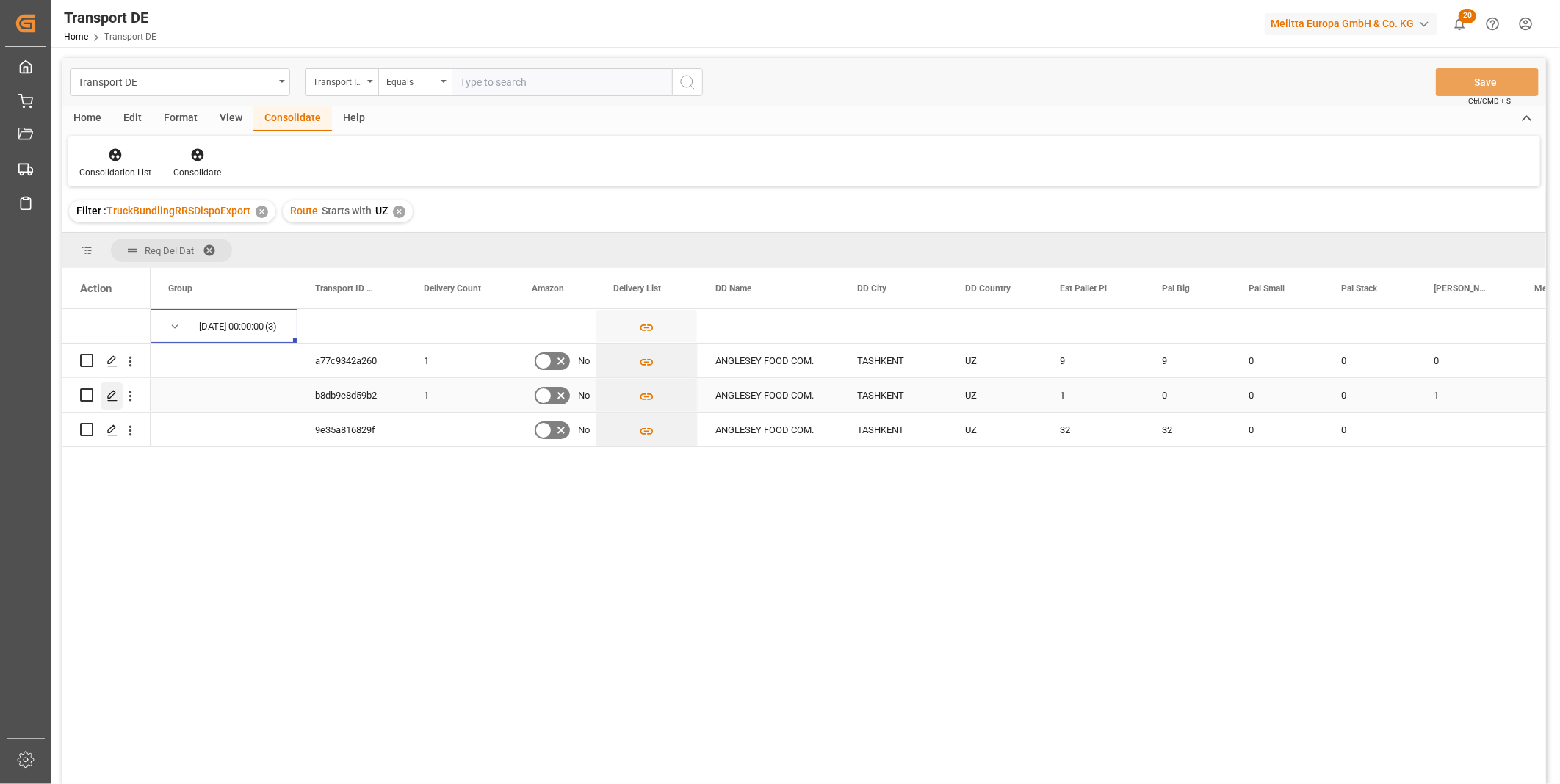
click at [113, 394] on polygon "Press SPACE to select this row." at bounding box center [111, 394] width 7 height 7
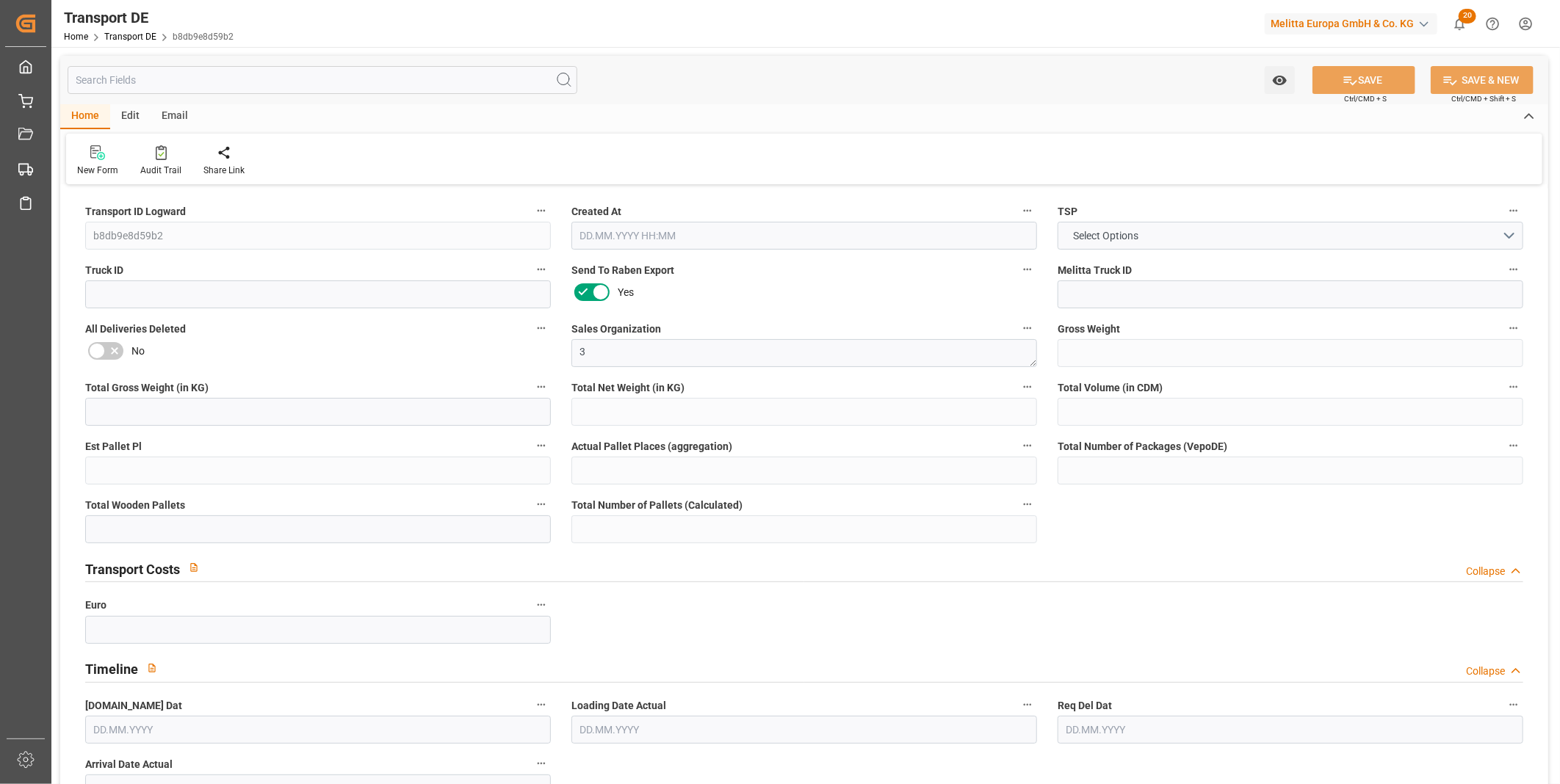
type input "178"
type input "149.337"
type input "119.575"
type input "960.38"
type input "1"
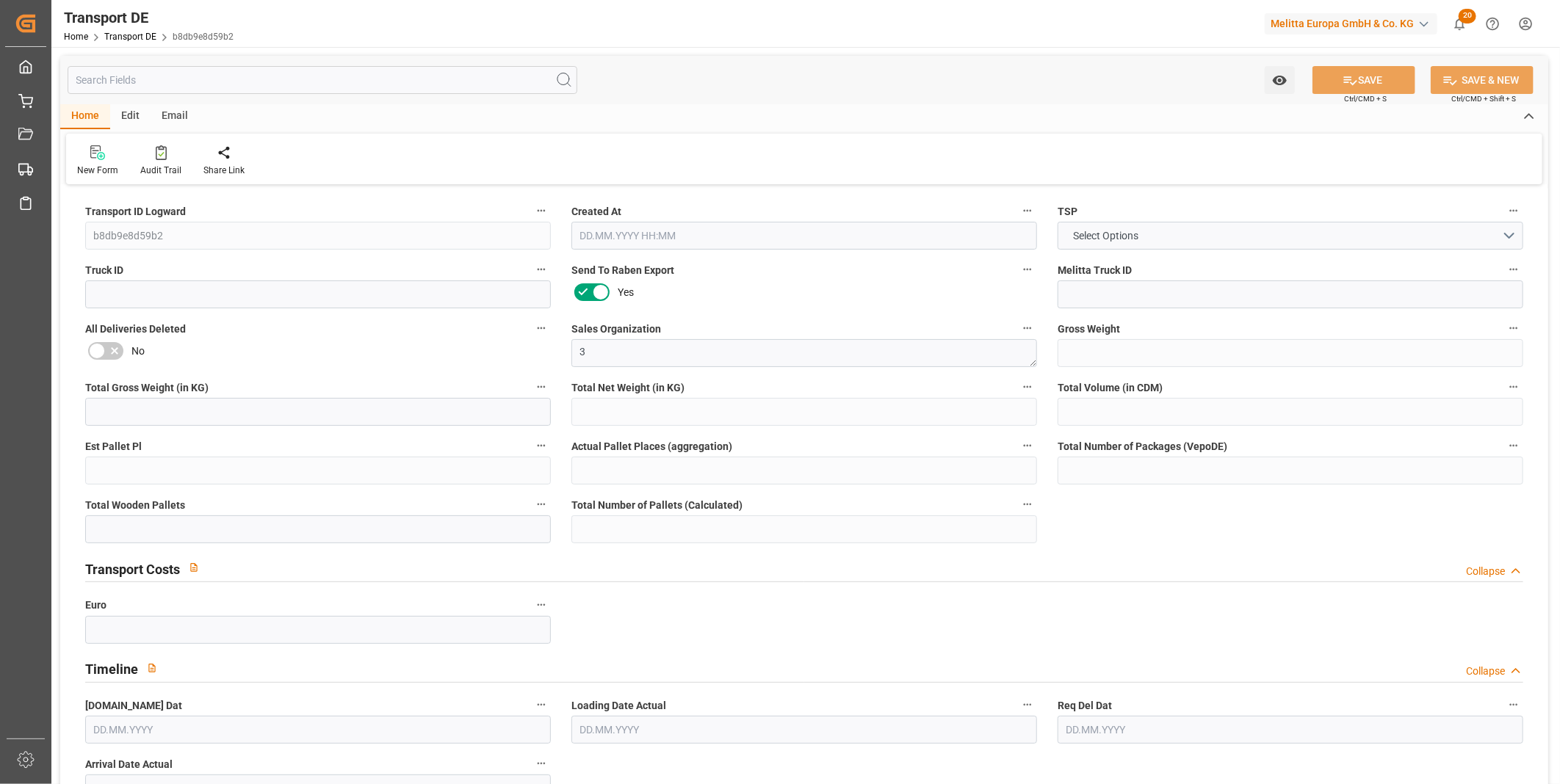
type input "0"
type input "1"
type input "0"
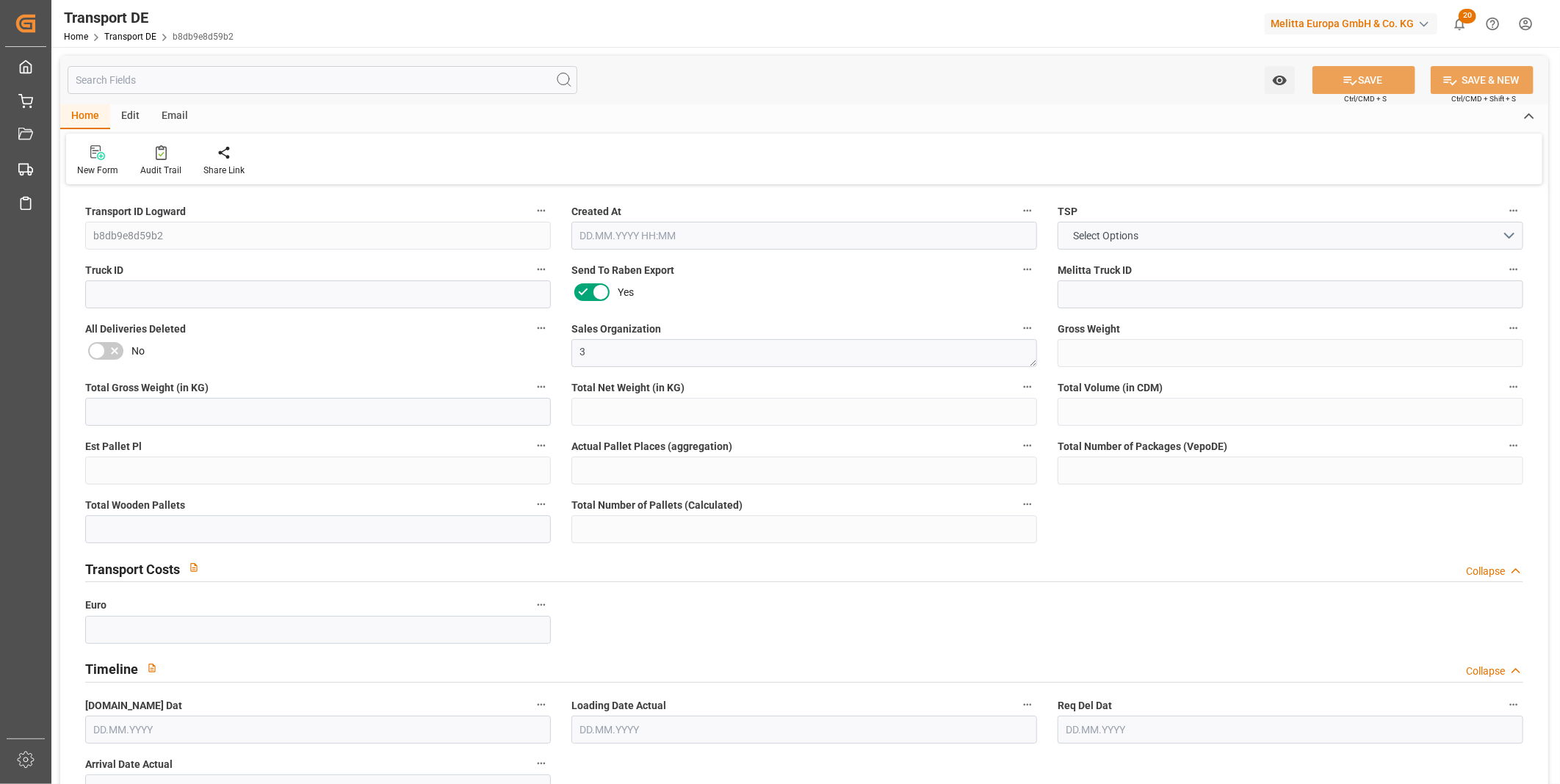
type input "10"
type input "0"
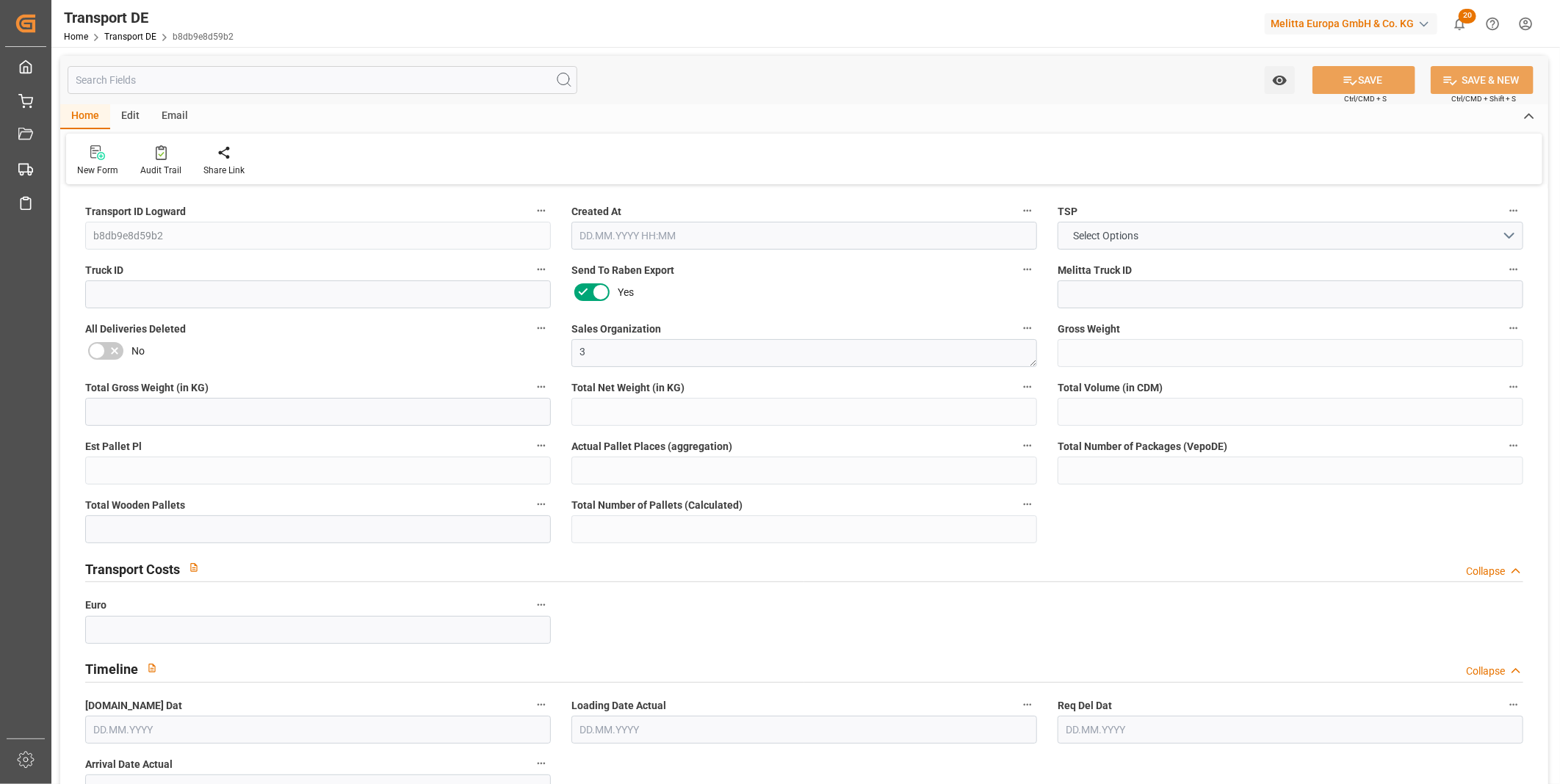
type input "0"
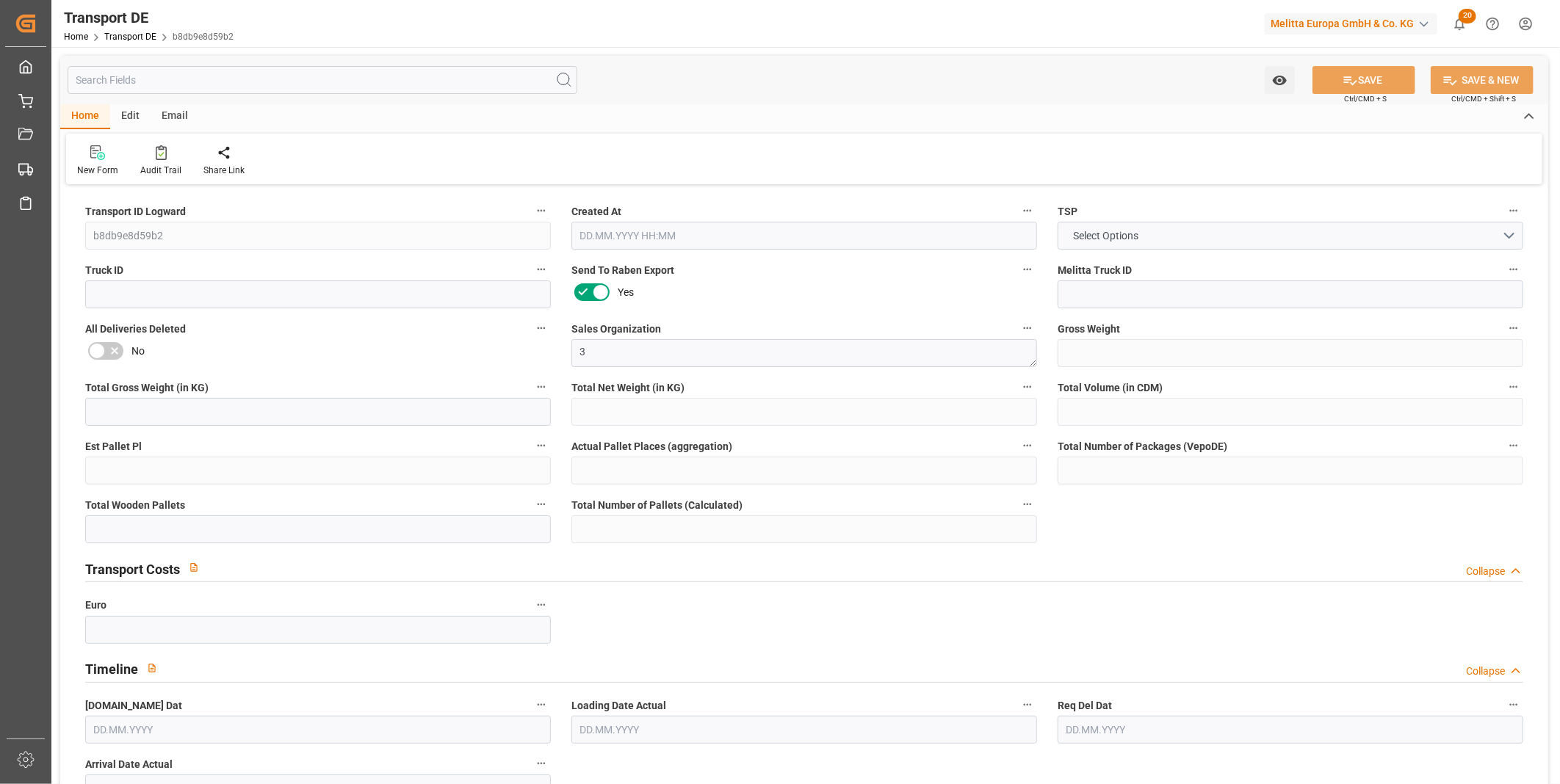
type input "0"
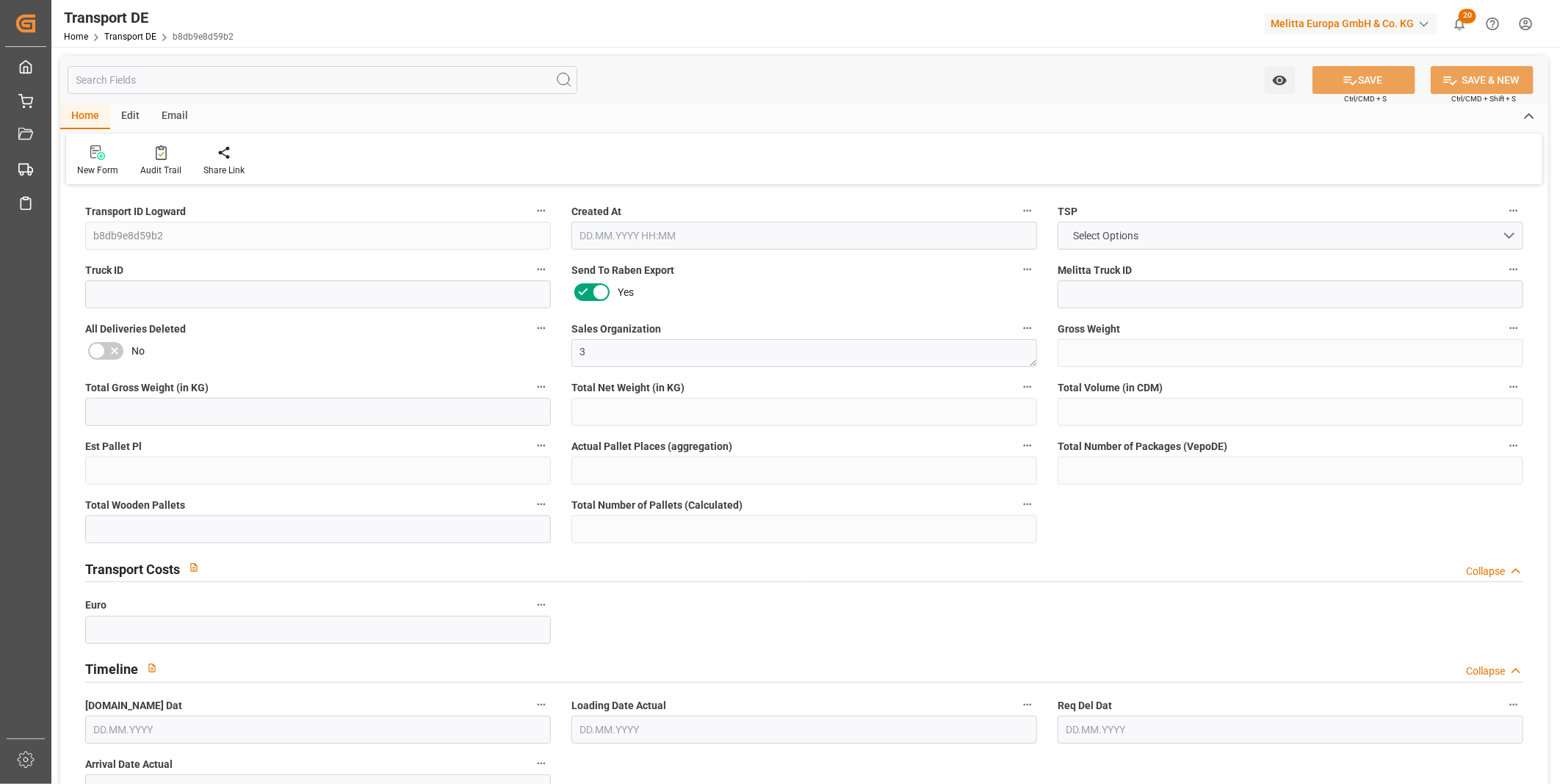
type input "0"
type input "1"
type input "0"
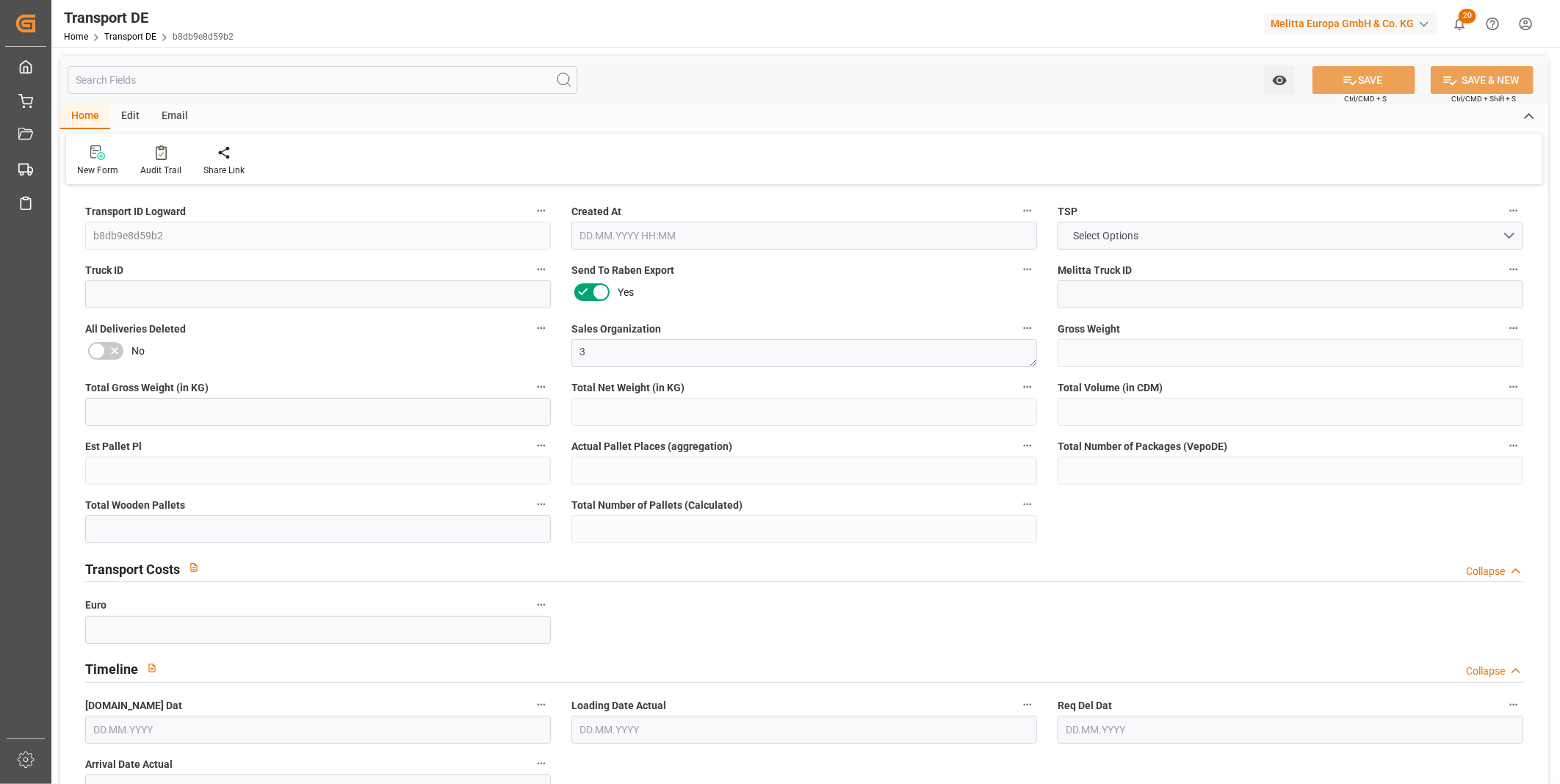
type input "0"
type input "39.586"
type input "0"
type input "30.09.2025 11:02"
type input "26.09.2025"
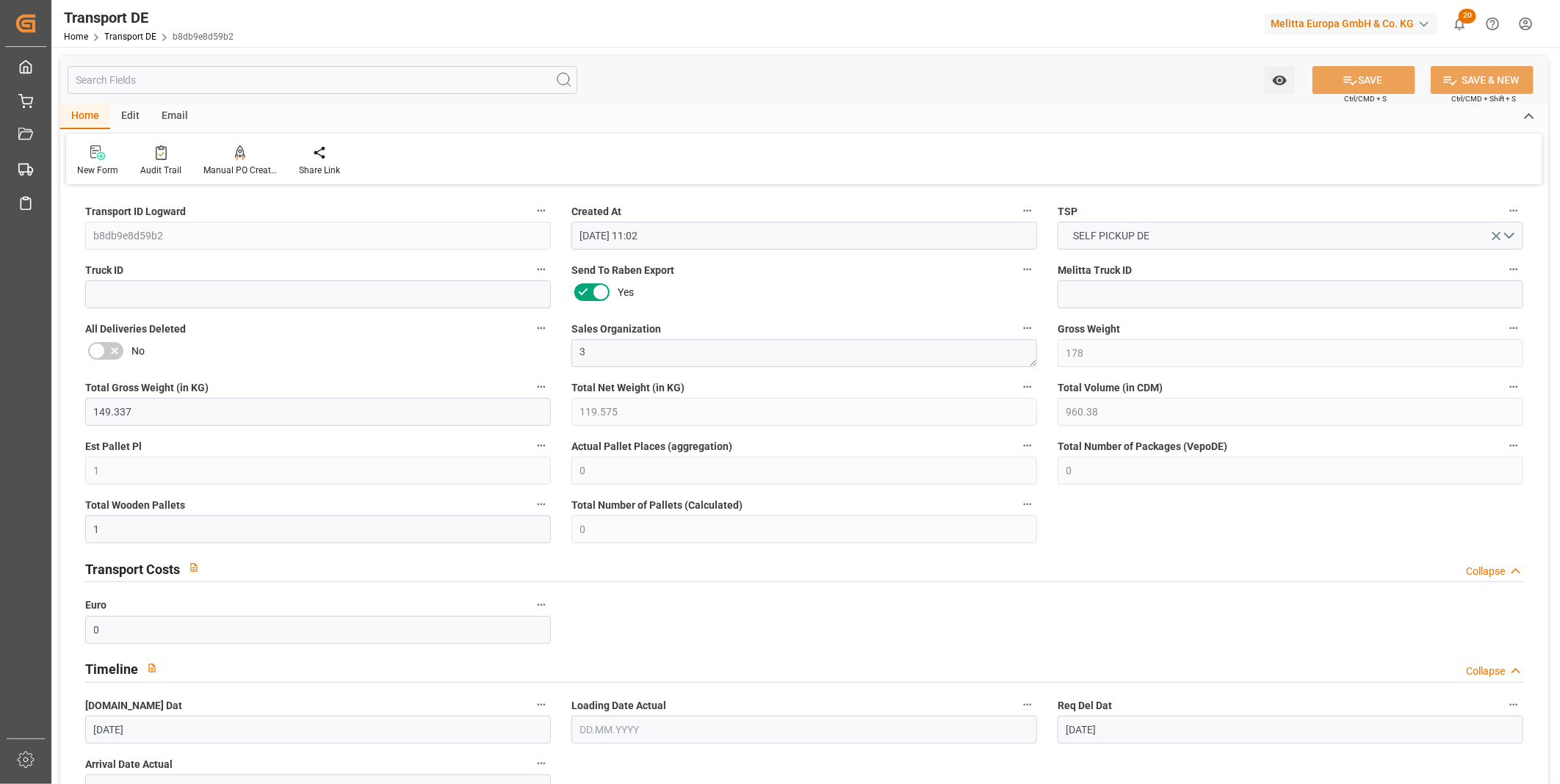
type input "[DATE]"
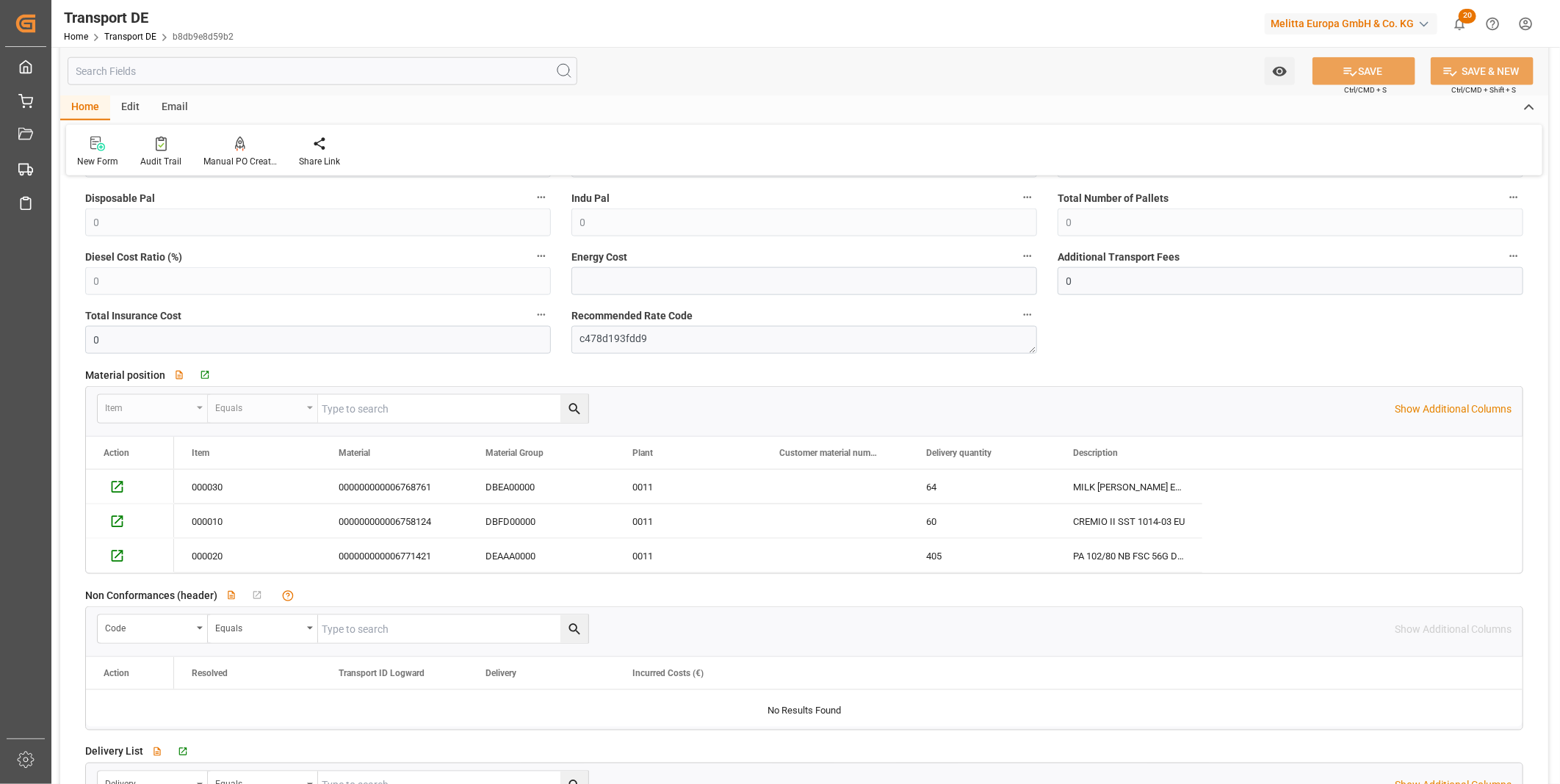
scroll to position [1142, 0]
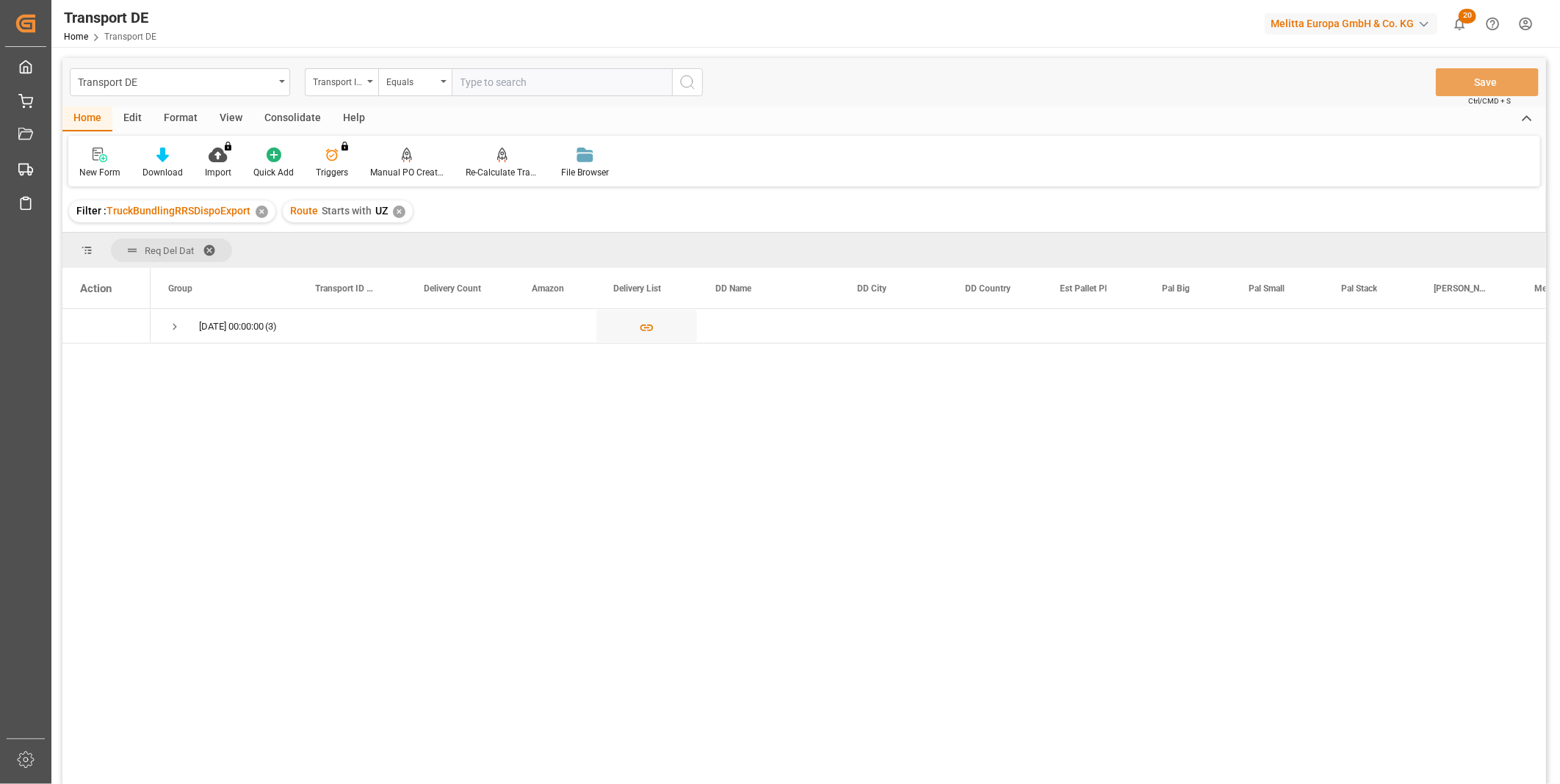
click at [279, 114] on div "Consolidate" at bounding box center [292, 119] width 79 height 25
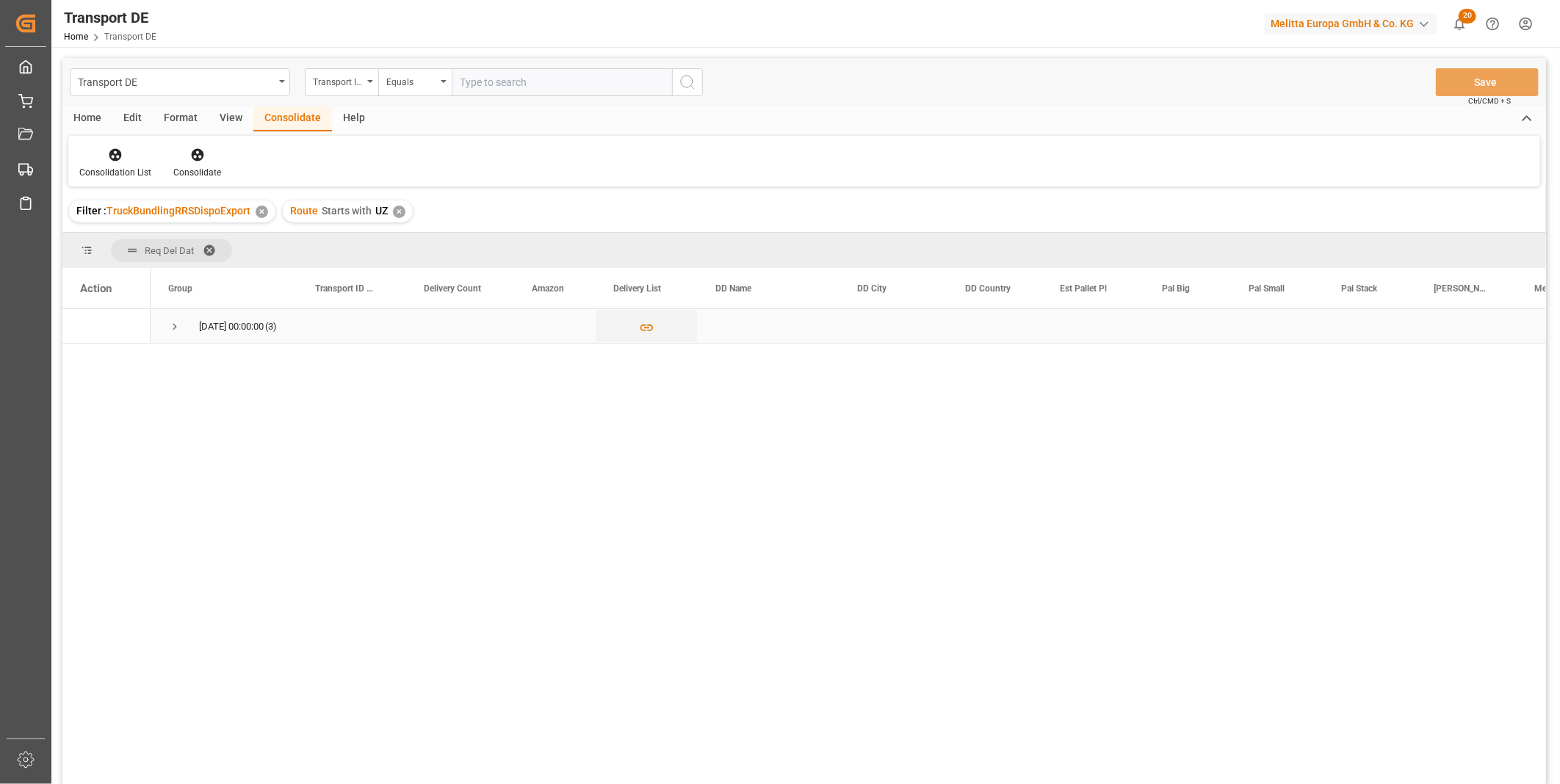
click at [178, 323] on span "Press SPACE to select this row." at bounding box center [174, 326] width 13 height 13
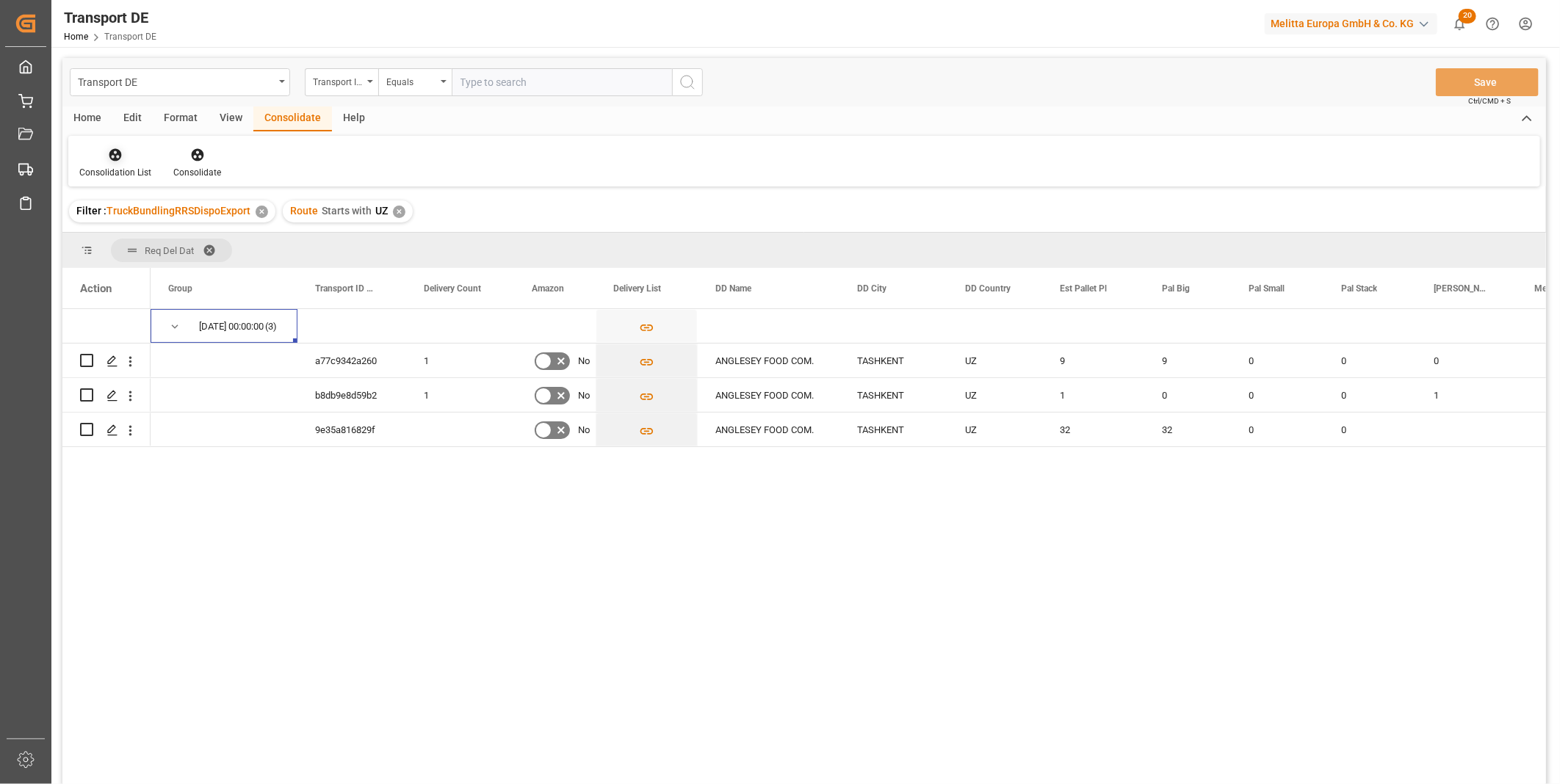
click at [121, 160] on icon at bounding box center [115, 155] width 15 height 15
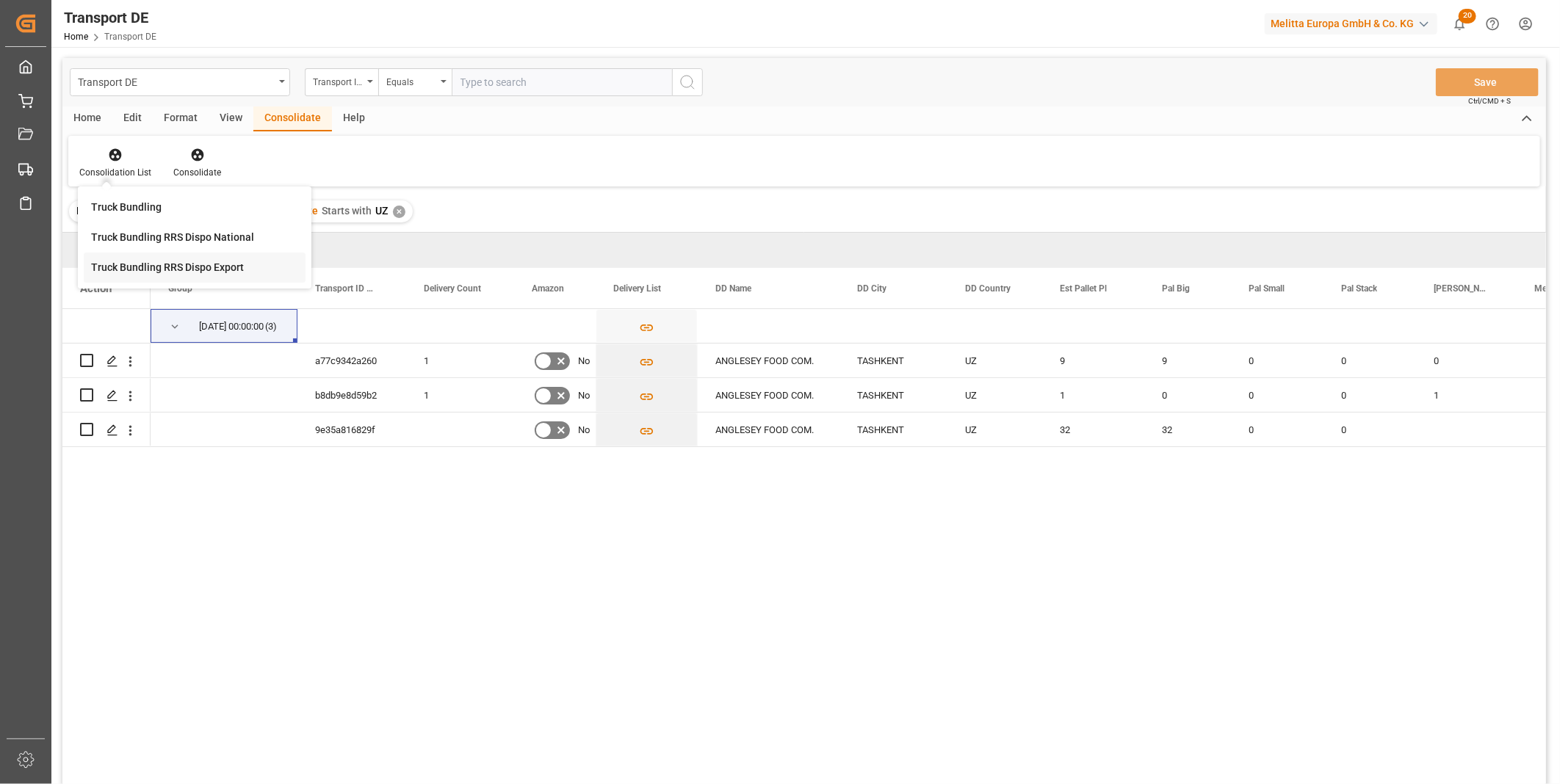
click at [180, 258] on div "Transport DE Transport ID Logward Equals Save Ctrl/CMD + S Home Edit Format Vie…" at bounding box center [804, 441] width 1484 height 765
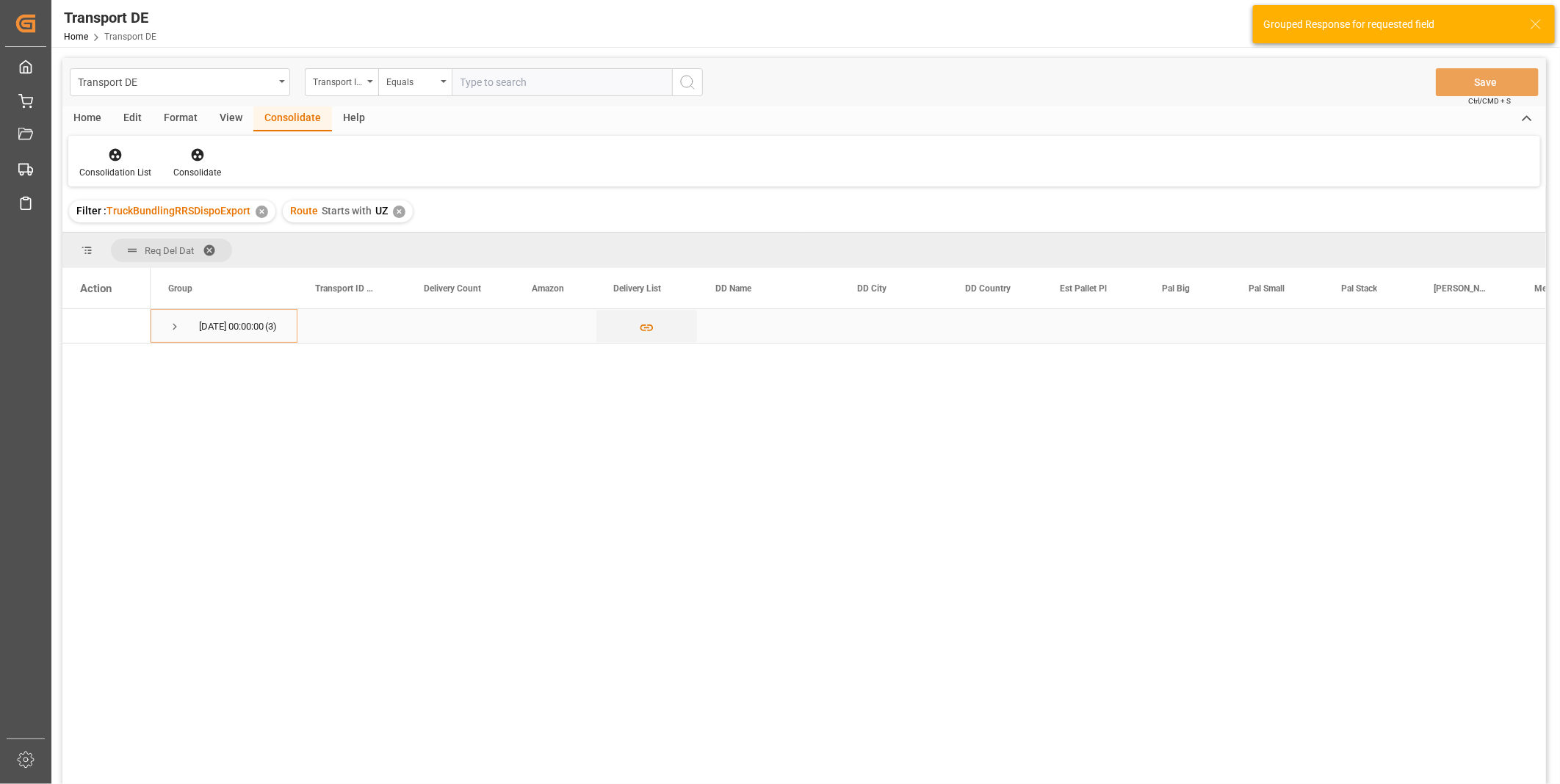
click at [174, 325] on span "Press SPACE to select this row." at bounding box center [174, 326] width 13 height 13
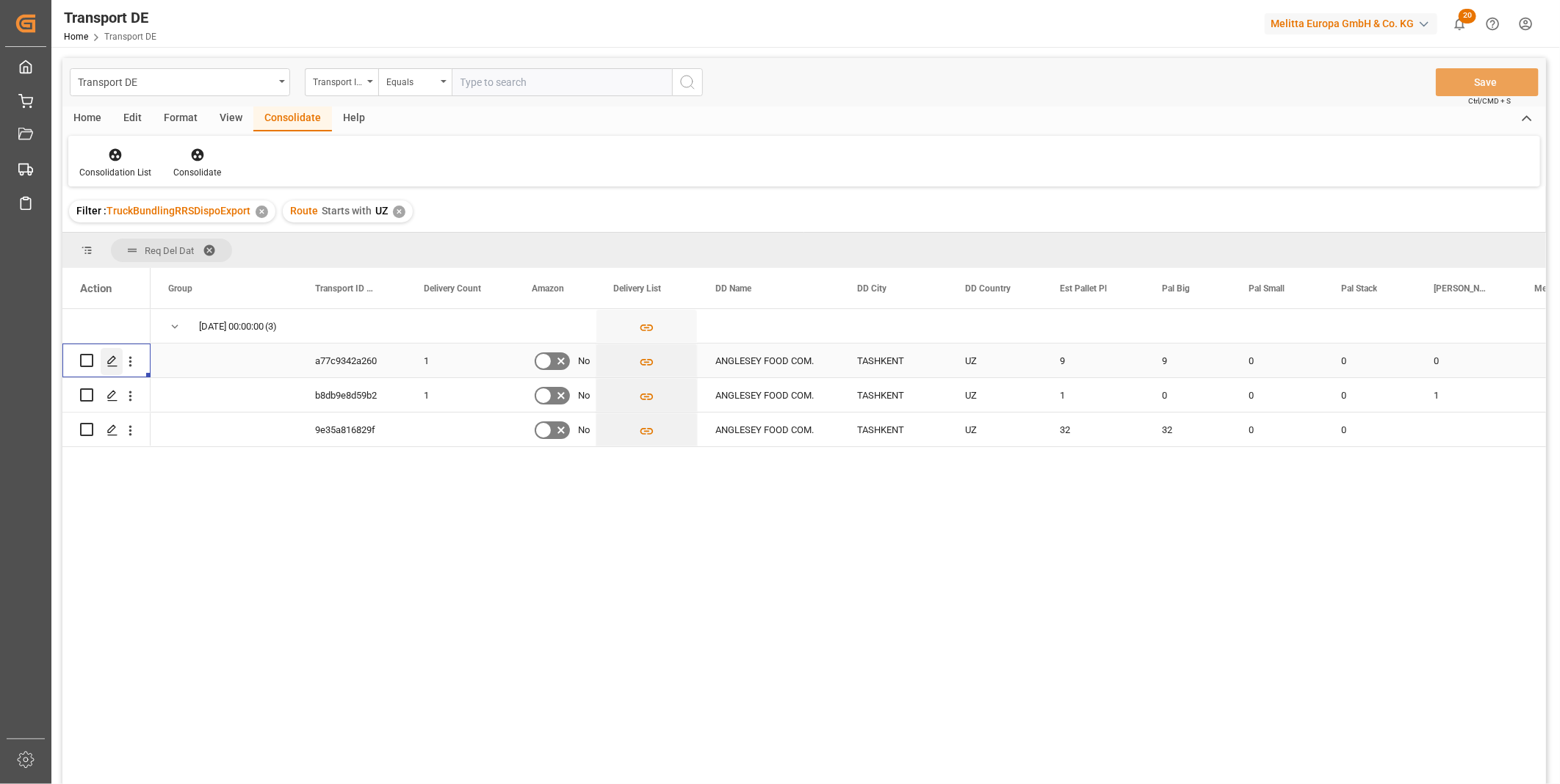
click at [115, 366] on icon "Press SPACE to select this row." at bounding box center [112, 360] width 12 height 12
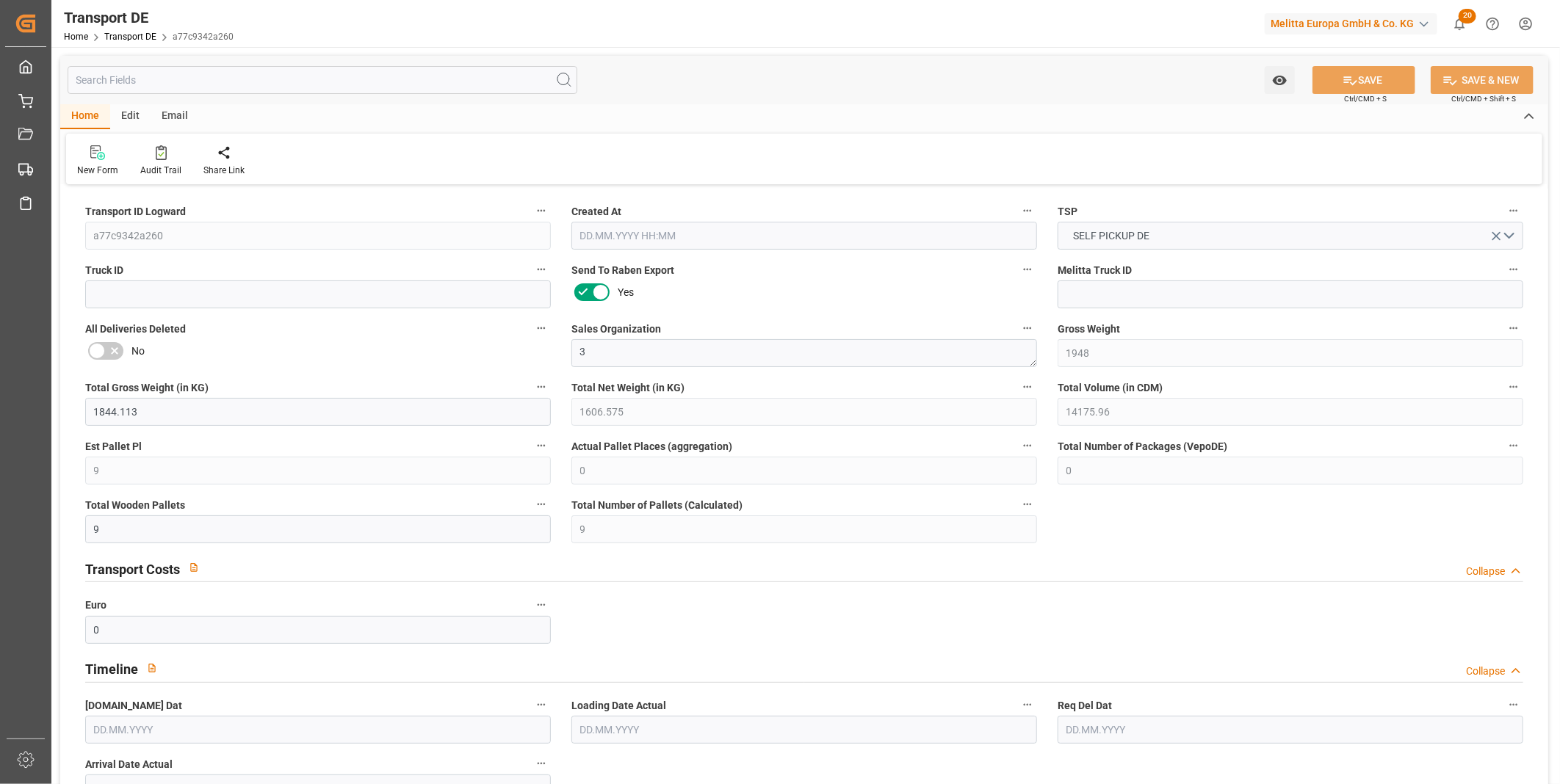
type input "1948"
type input "1844.113"
type input "1606.575"
type input "14175.96"
type input "9"
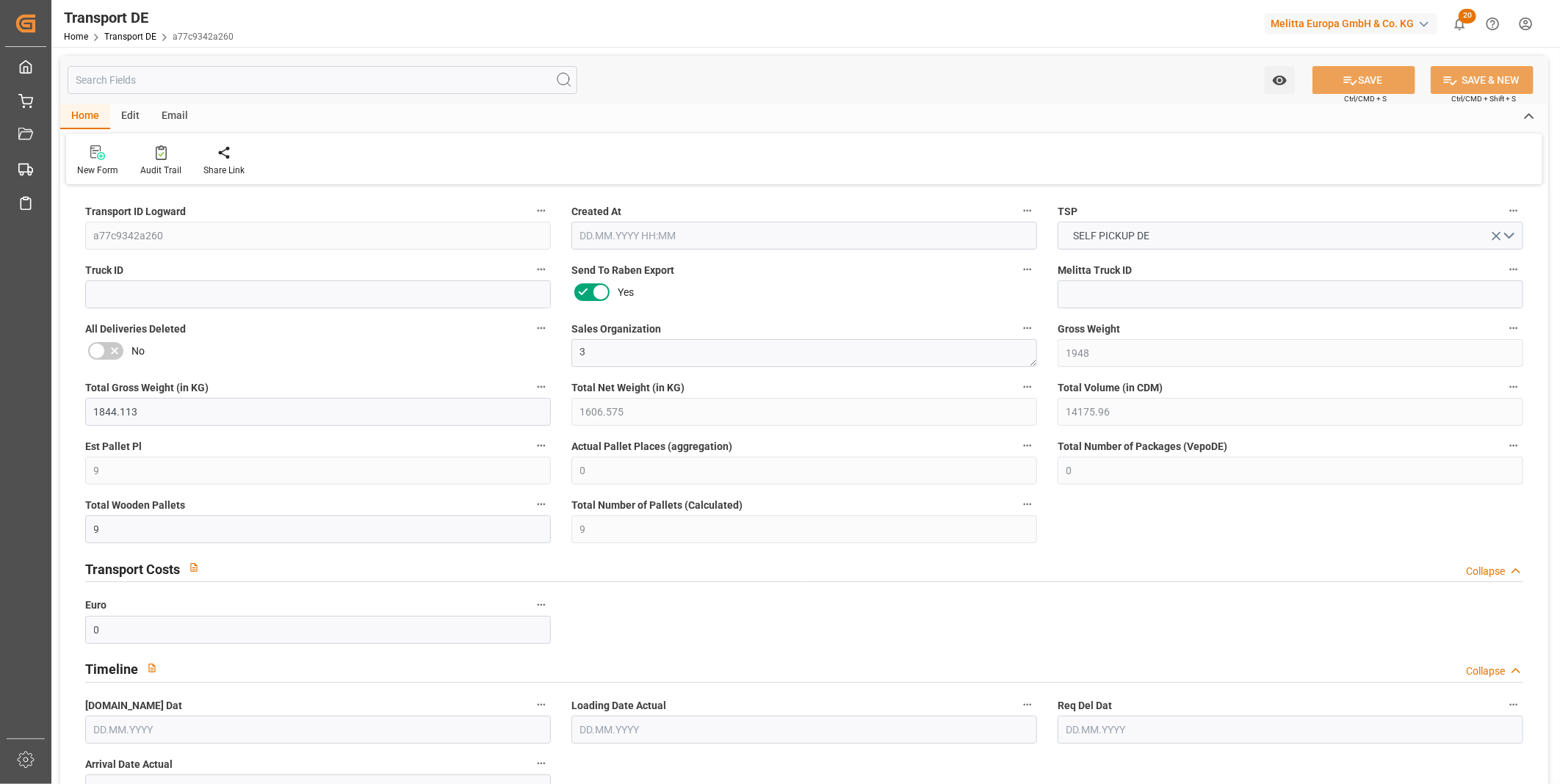
type input "0"
type input "9"
type input "0"
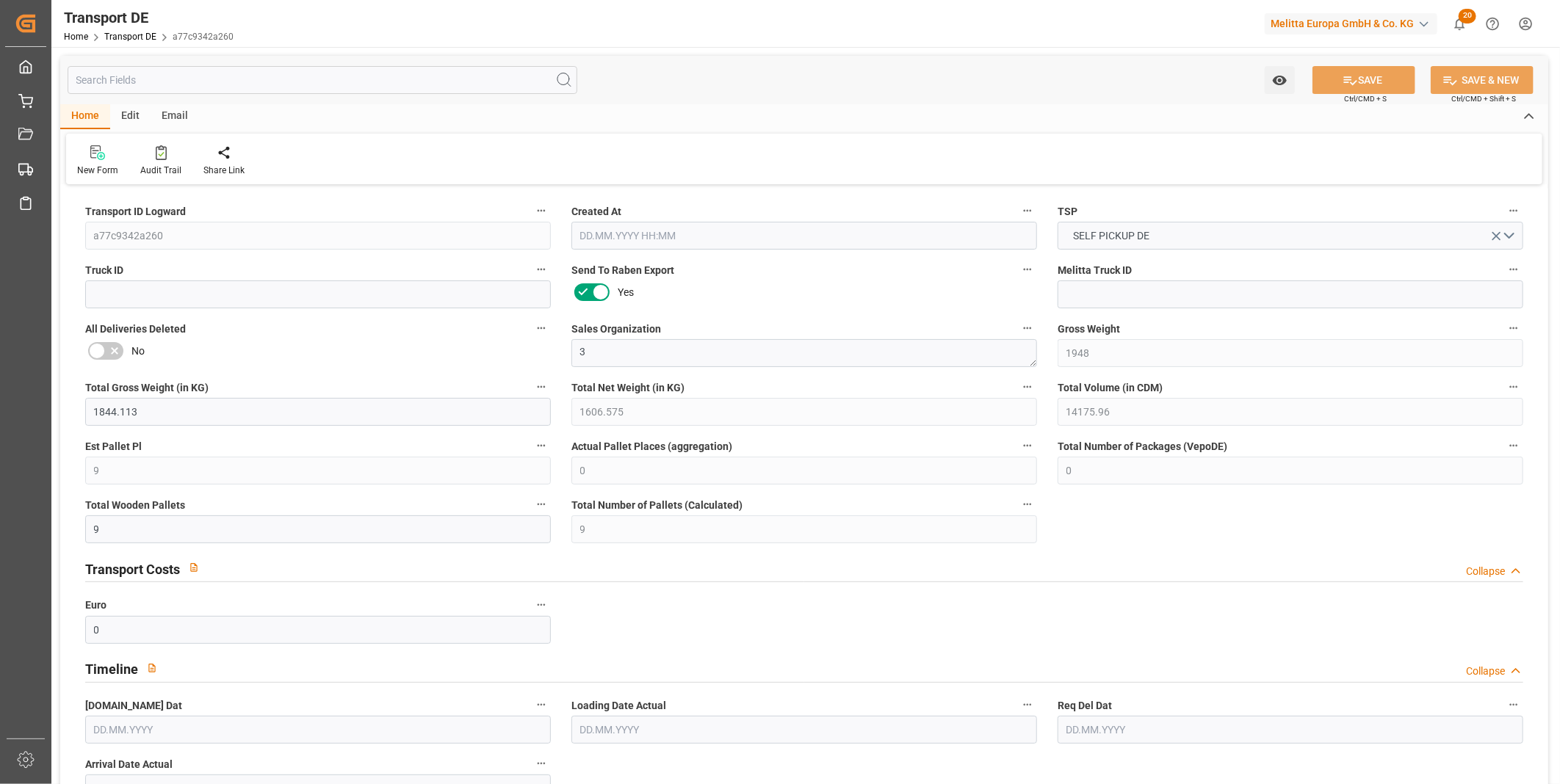
type input "10"
type input "0"
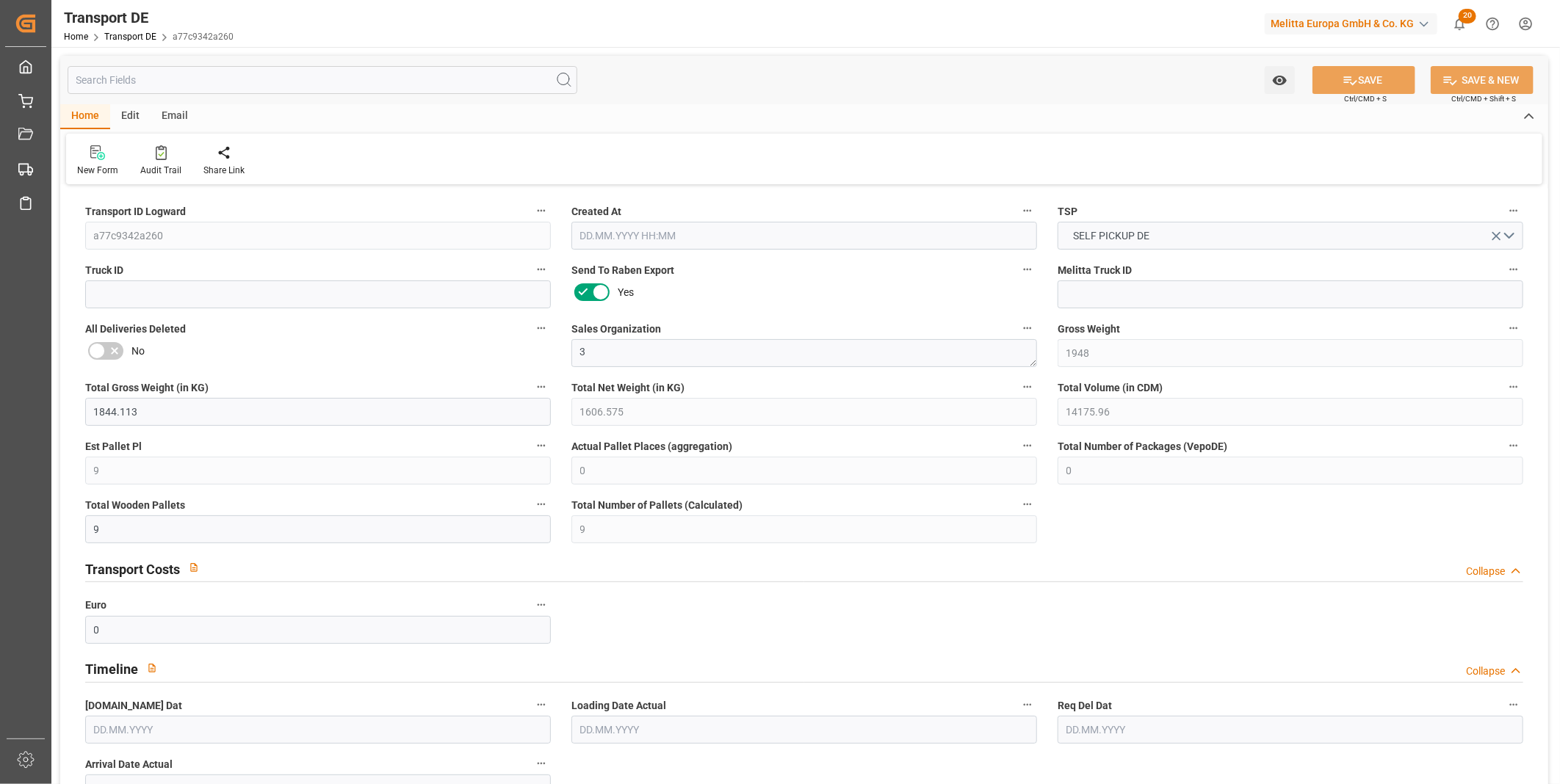
type input "0"
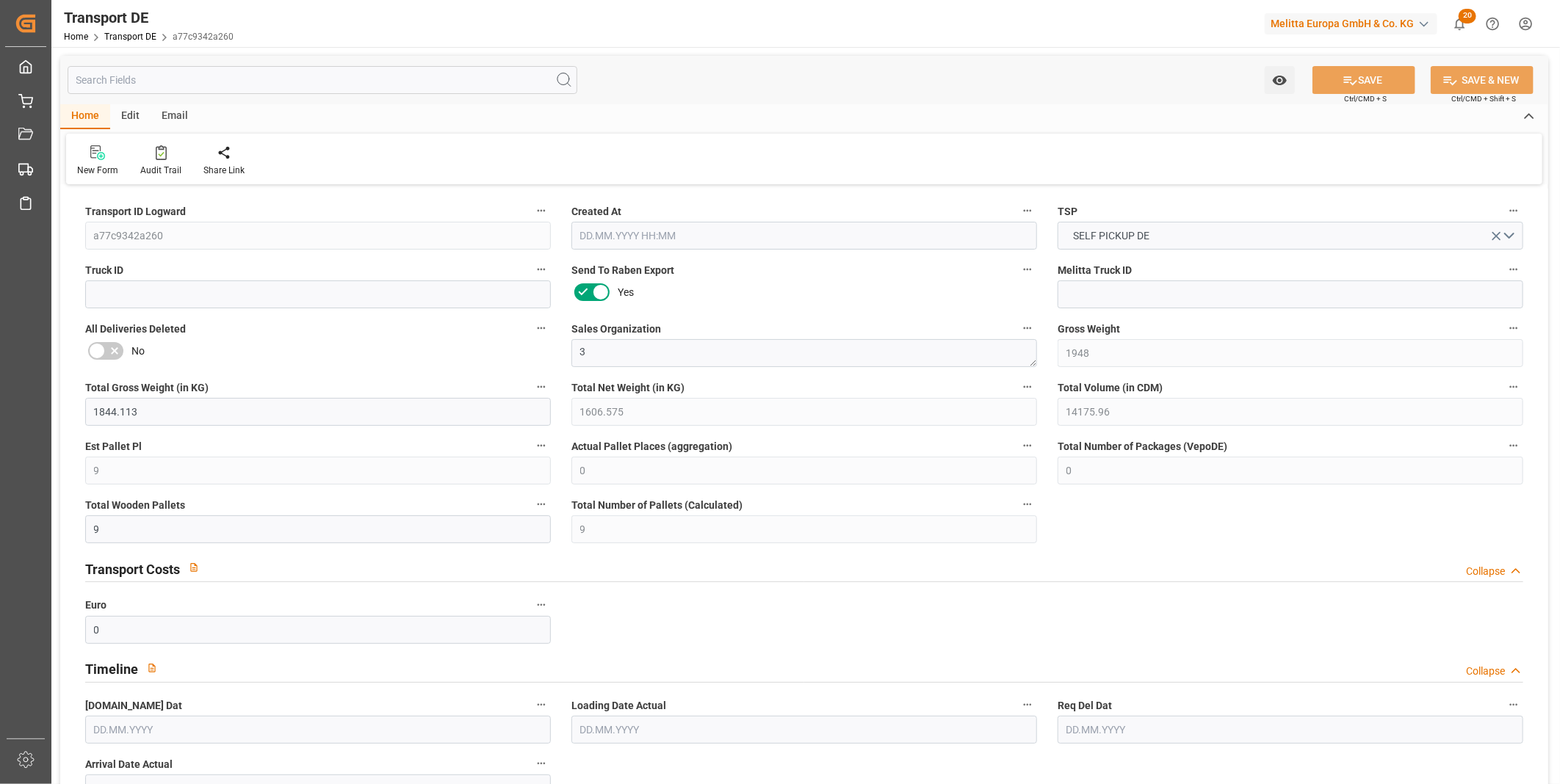
type input "0"
type input "9"
type input "0"
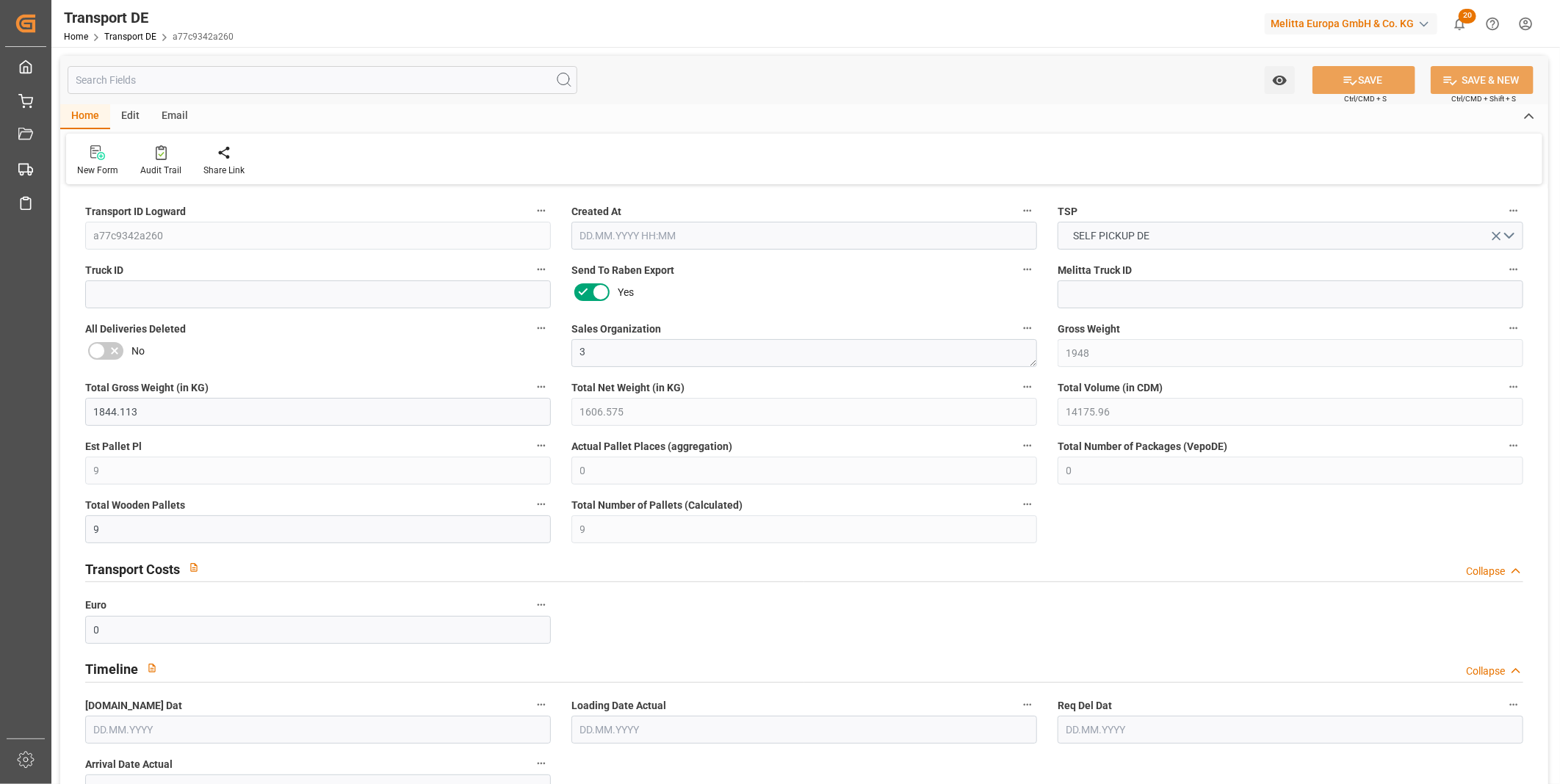
type input "0"
type input "1"
type input "0"
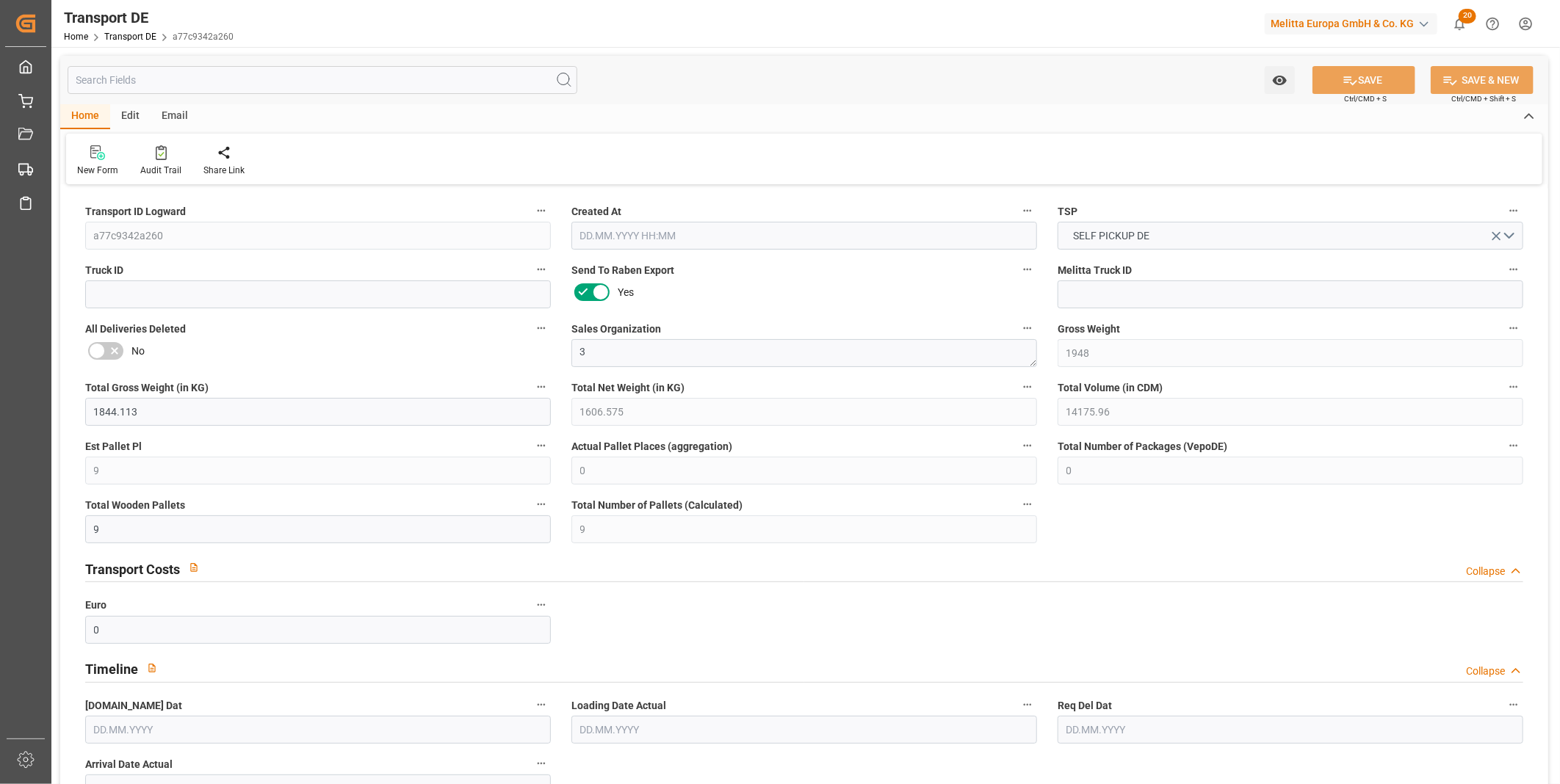
type input "273"
type input "85.635"
type input "0"
type input "26.09.2025 06:53"
type input "26.09.2025"
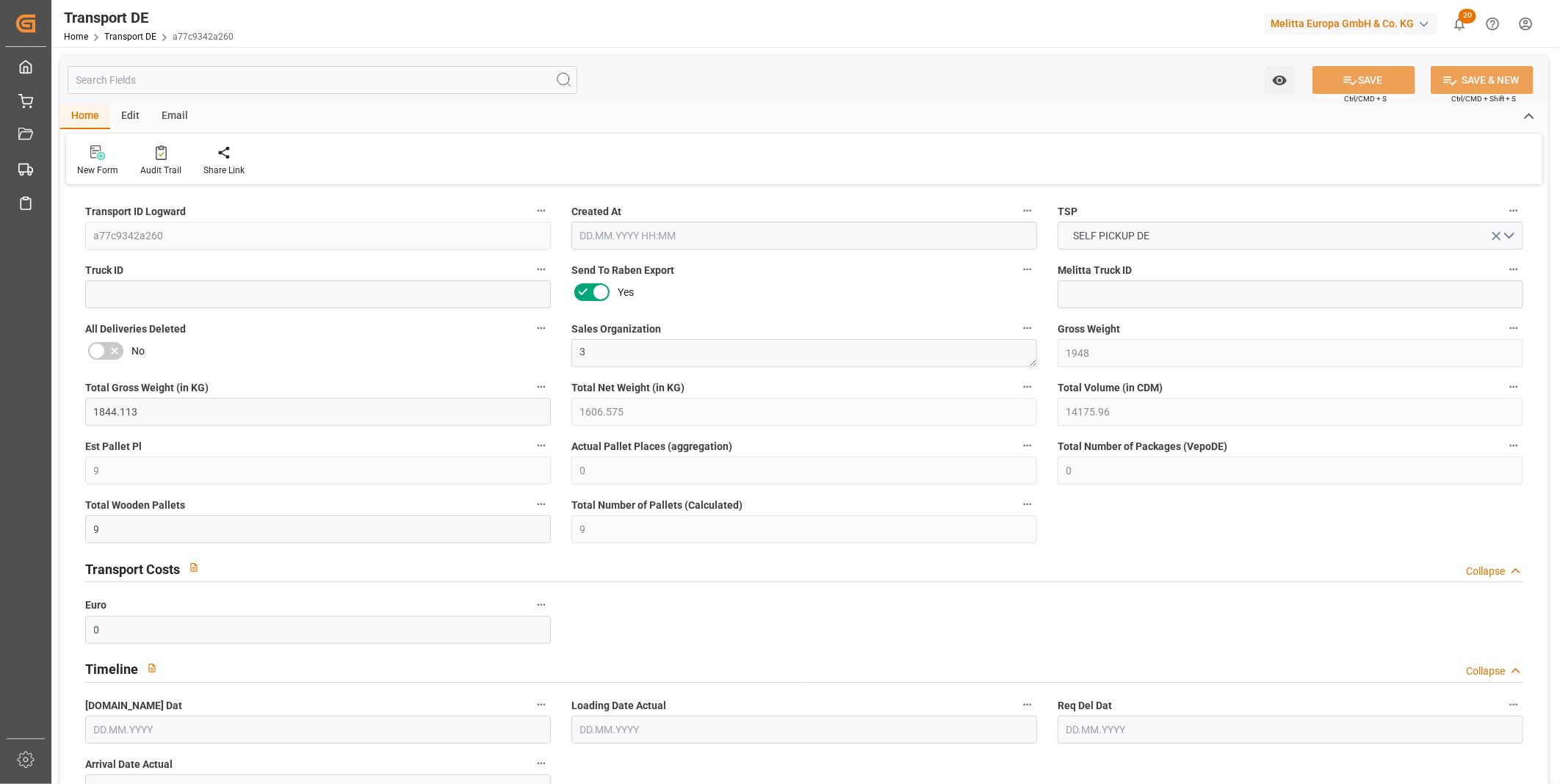
type input "[DATE]"
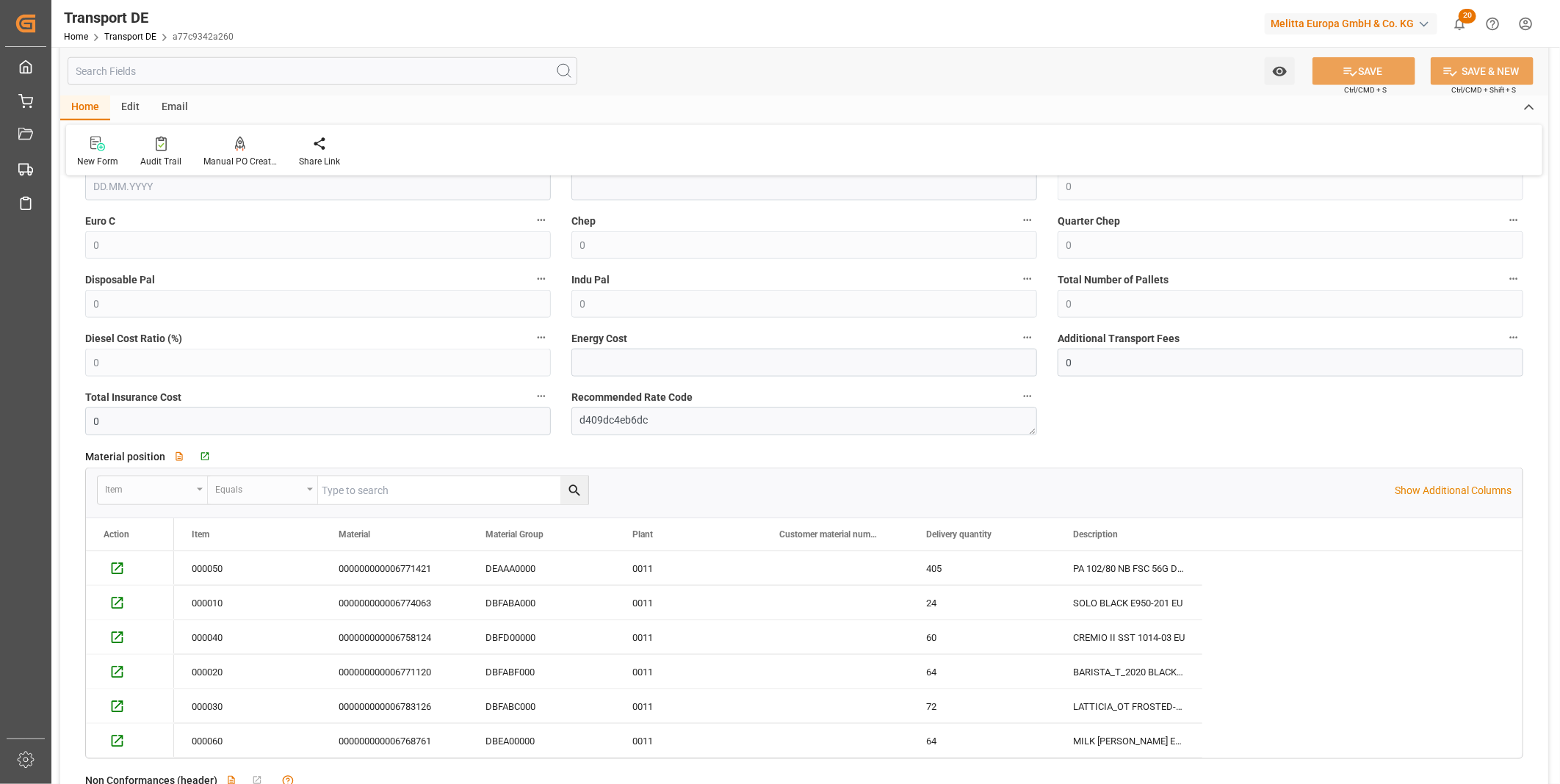
scroll to position [1060, 0]
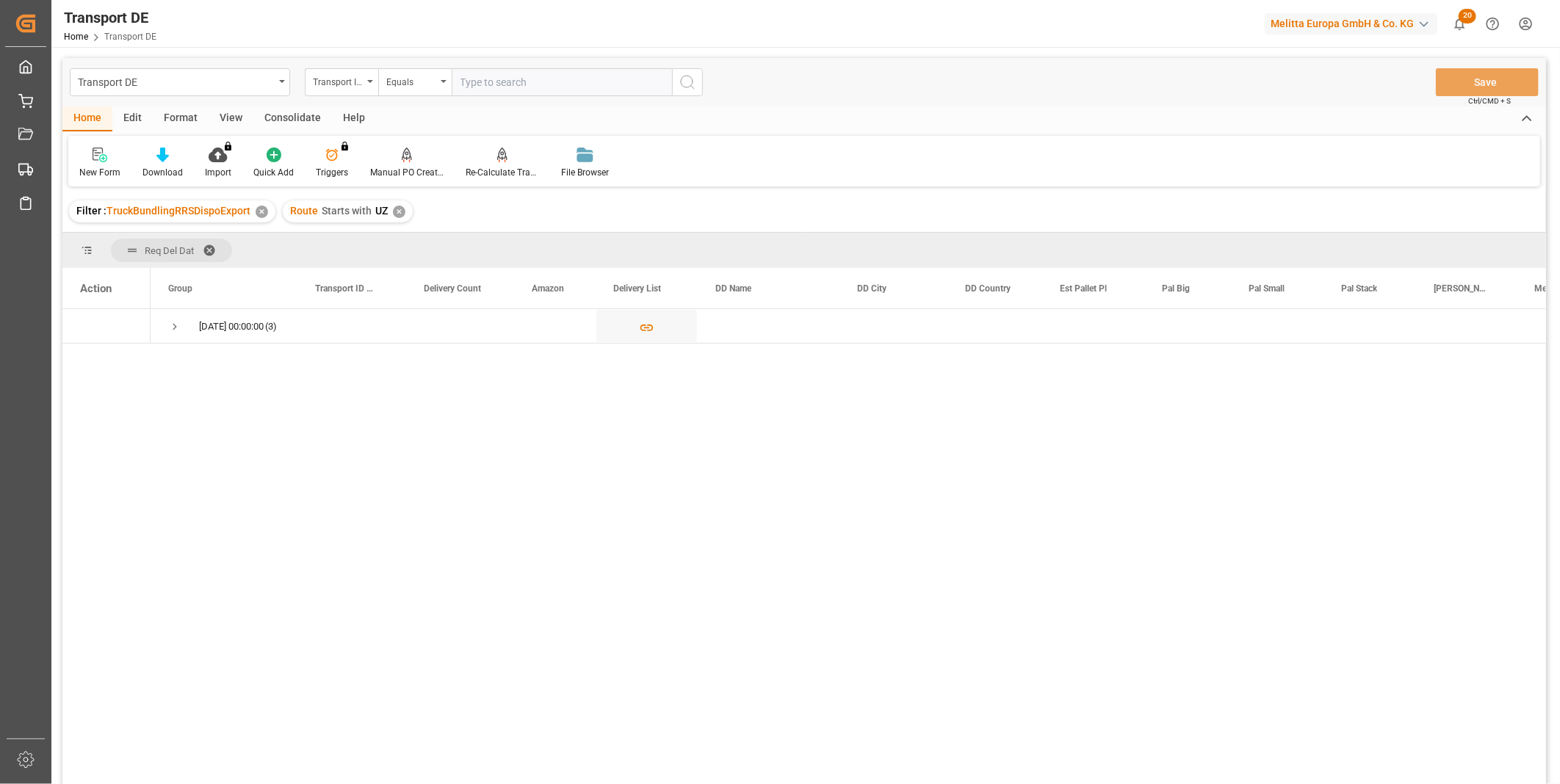
click at [284, 111] on div "Consolidate" at bounding box center [292, 119] width 79 height 25
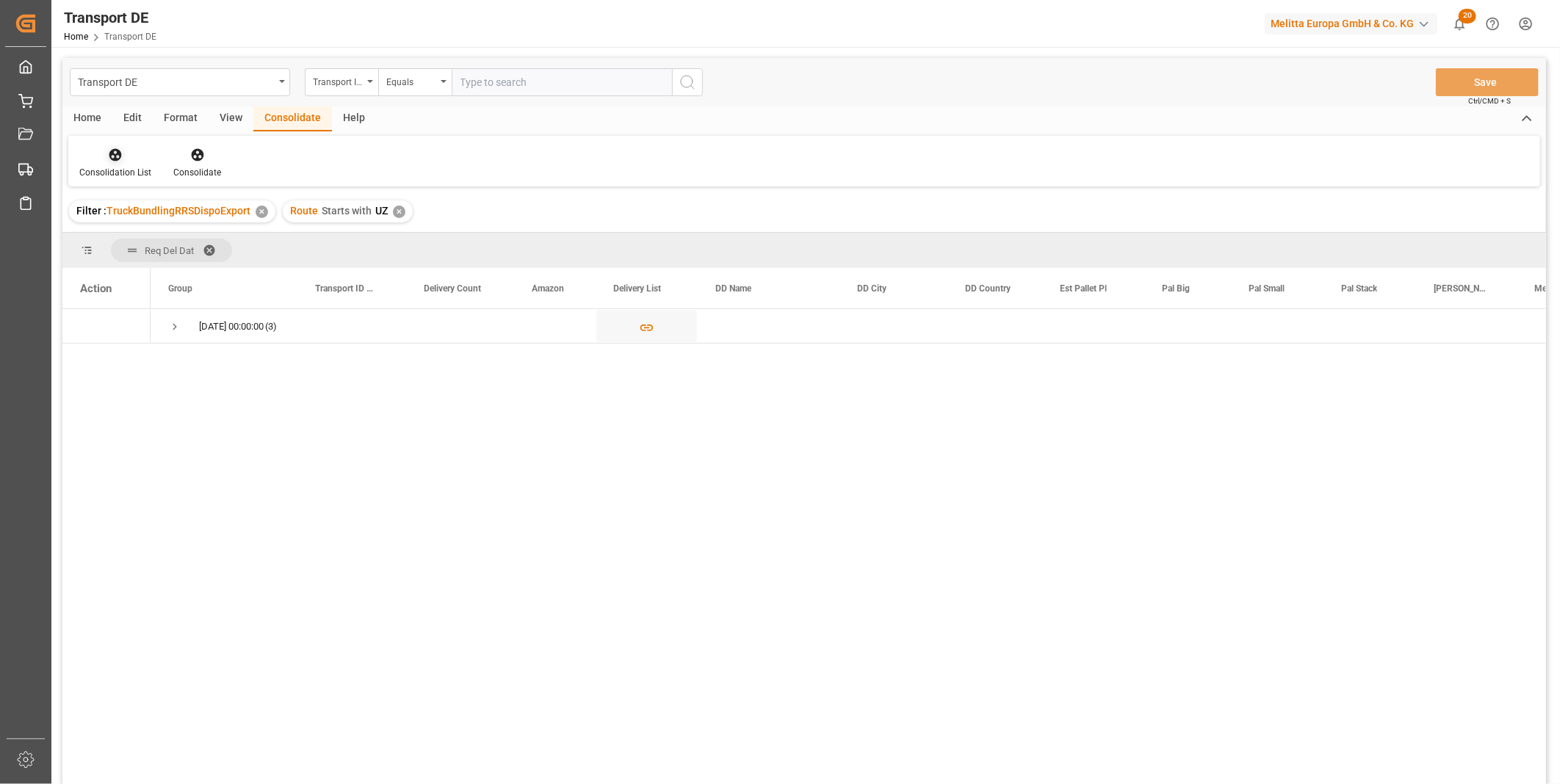
click at [125, 157] on div at bounding box center [115, 155] width 72 height 16
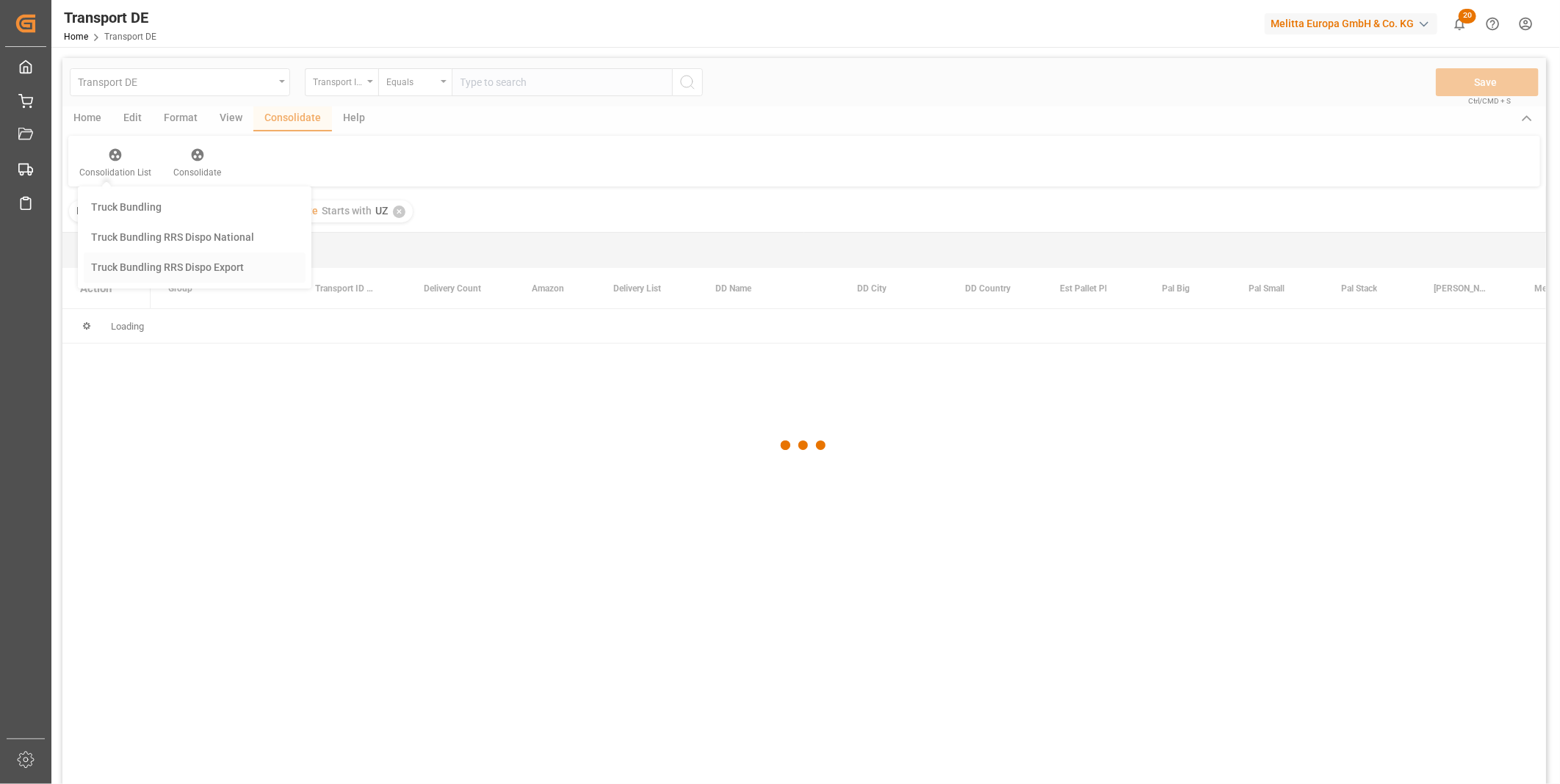
click at [245, 263] on div "Transport DE Transport ID Logward Equals Save Ctrl/CMD + S Home Edit Format Vie…" at bounding box center [804, 441] width 1484 height 765
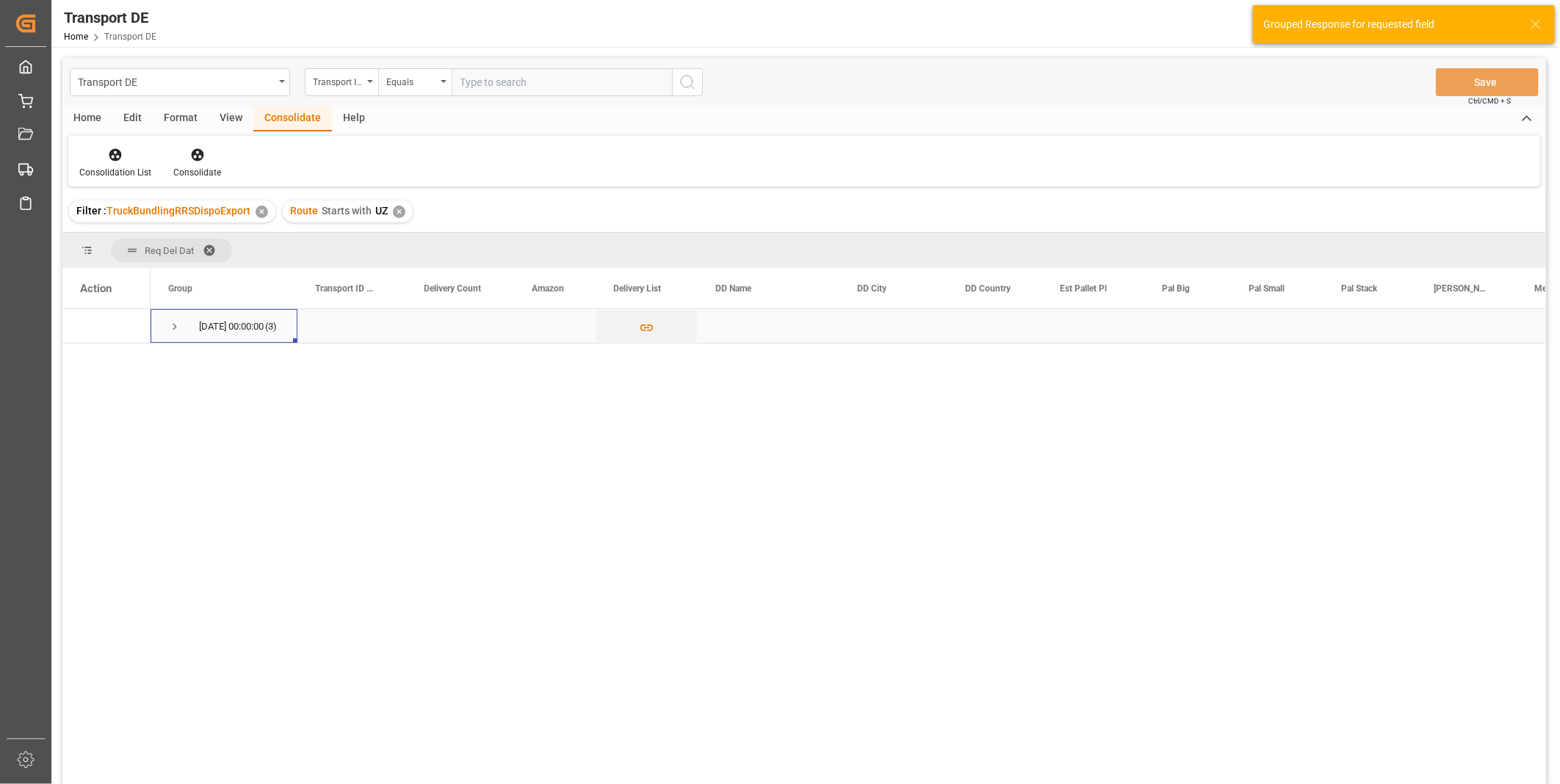
click at [172, 325] on span "Press SPACE to select this row." at bounding box center [174, 326] width 13 height 13
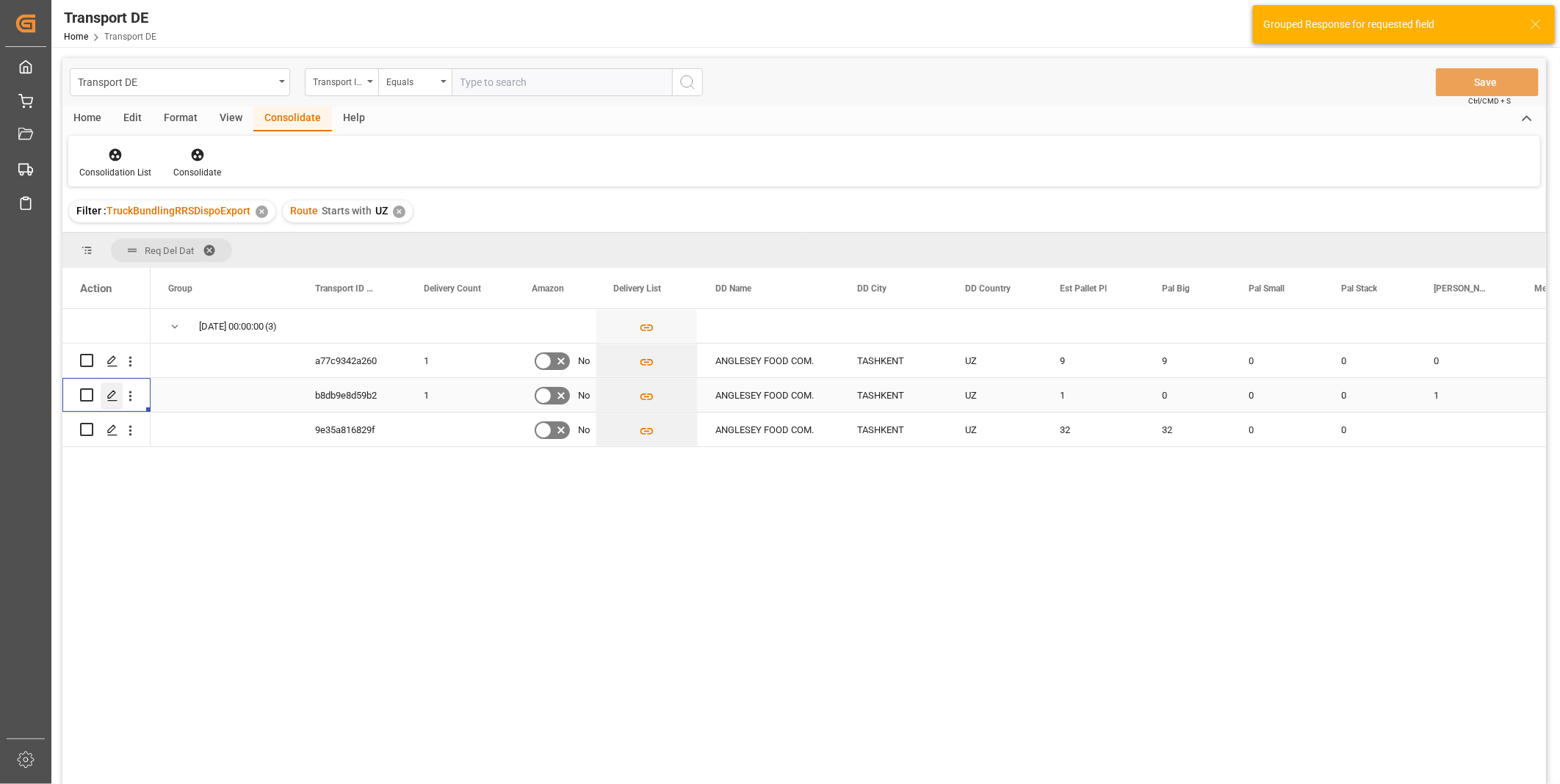
click at [111, 397] on icon "Press SPACE to select this row." at bounding box center [112, 396] width 12 height 12
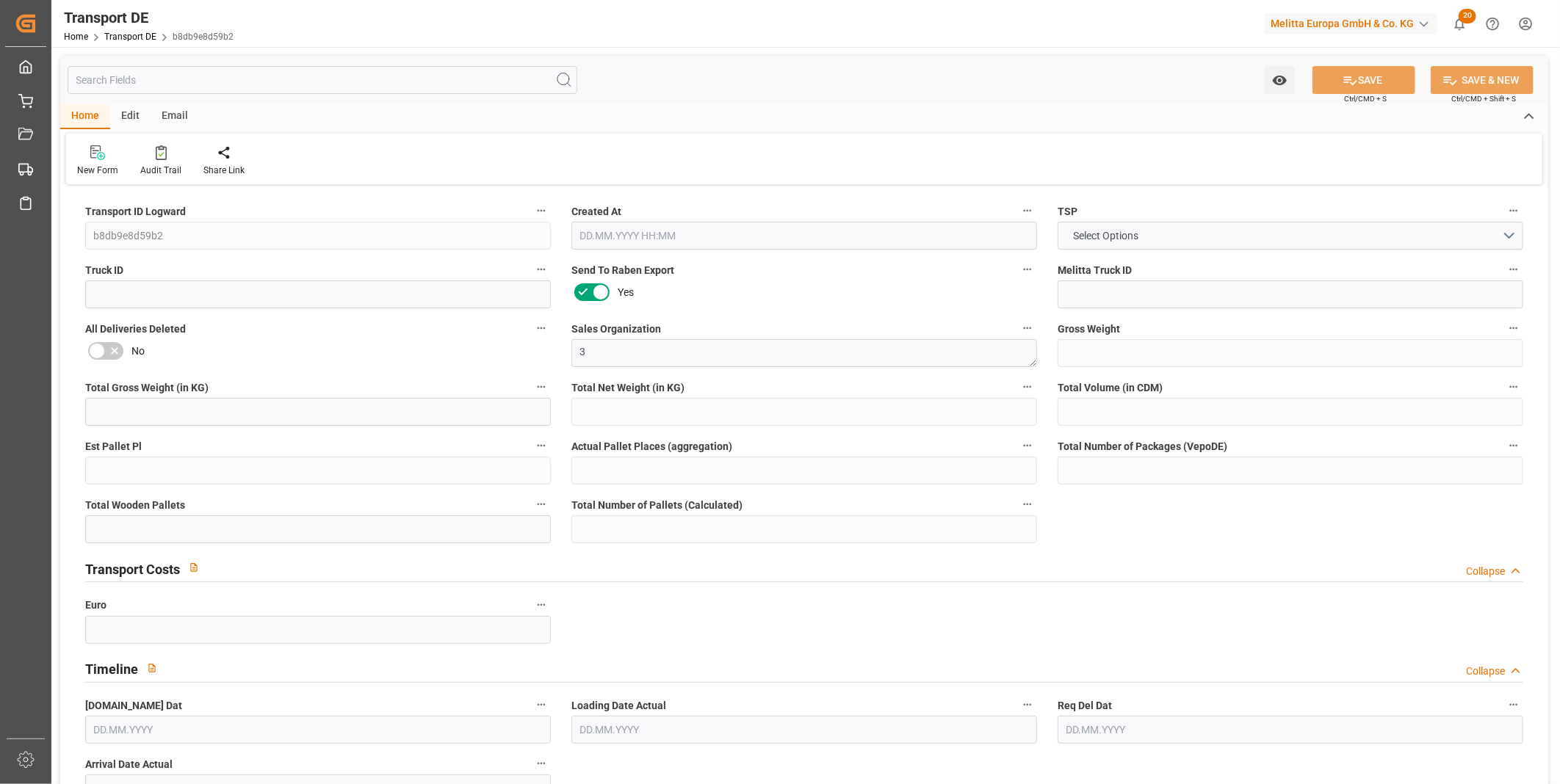
type input "178"
type input "149.337"
type input "119.575"
type input "960.38"
type input "1"
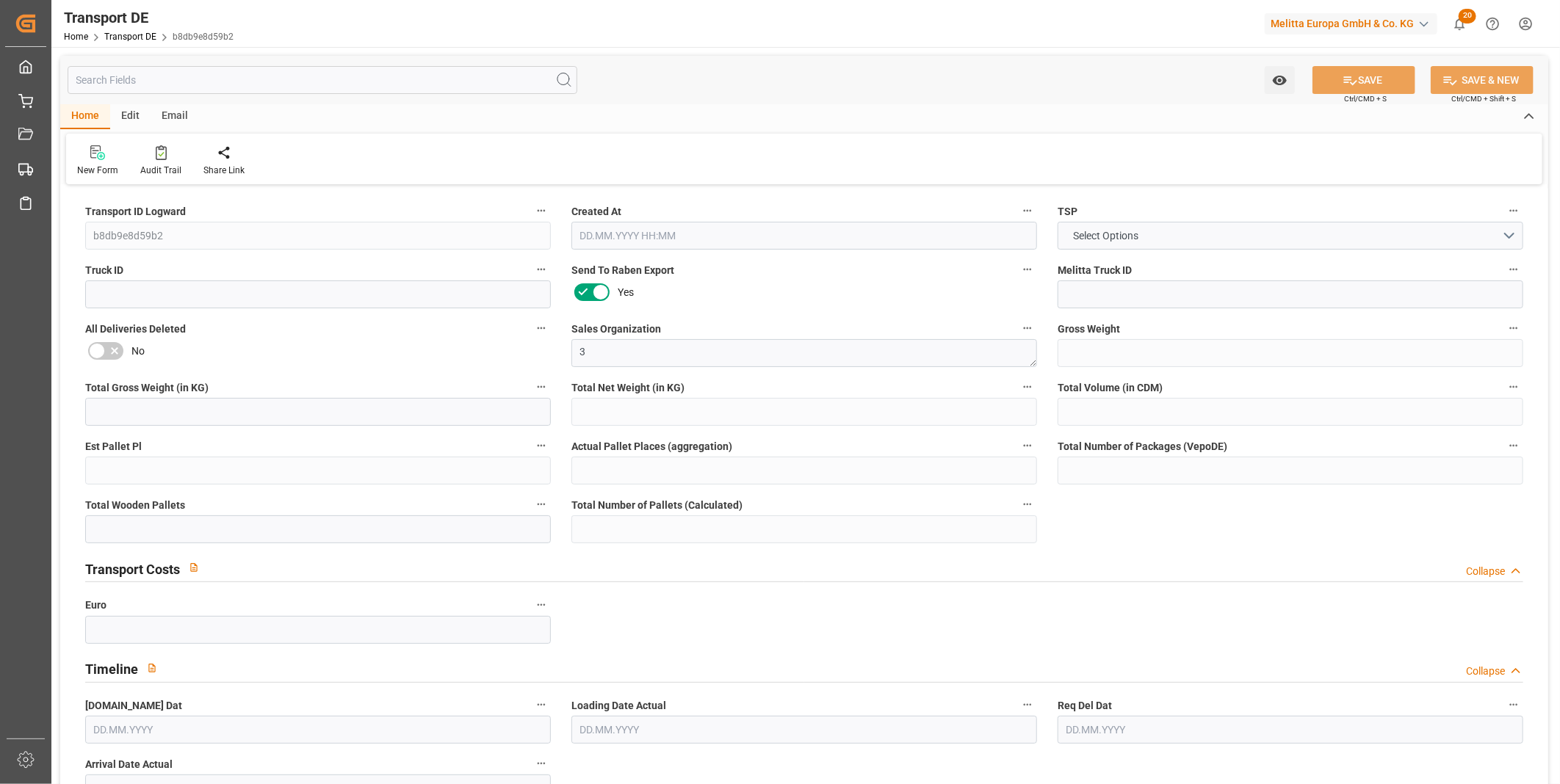
type input "0"
type input "1"
type input "0"
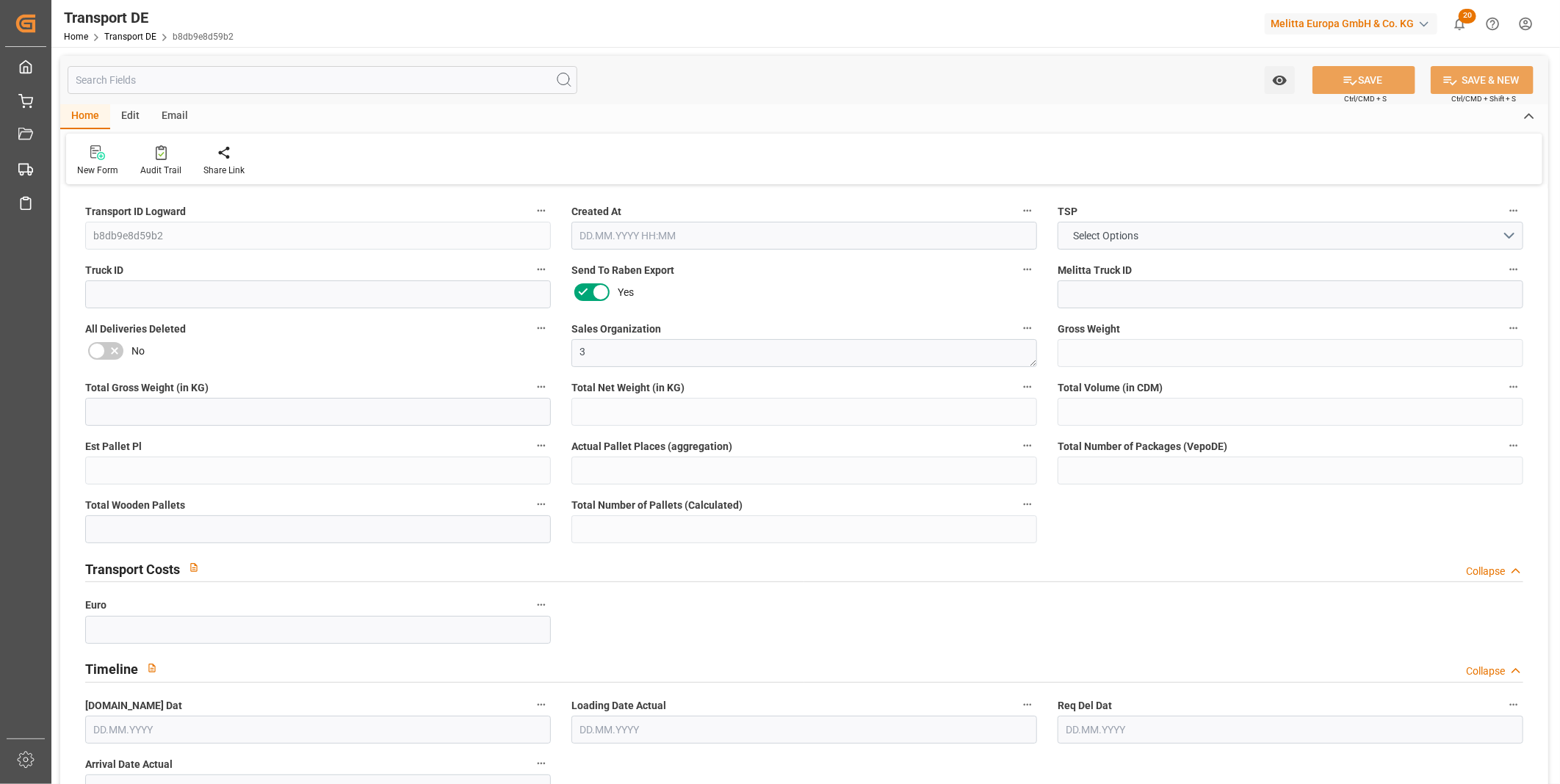
type input "10"
type input "0"
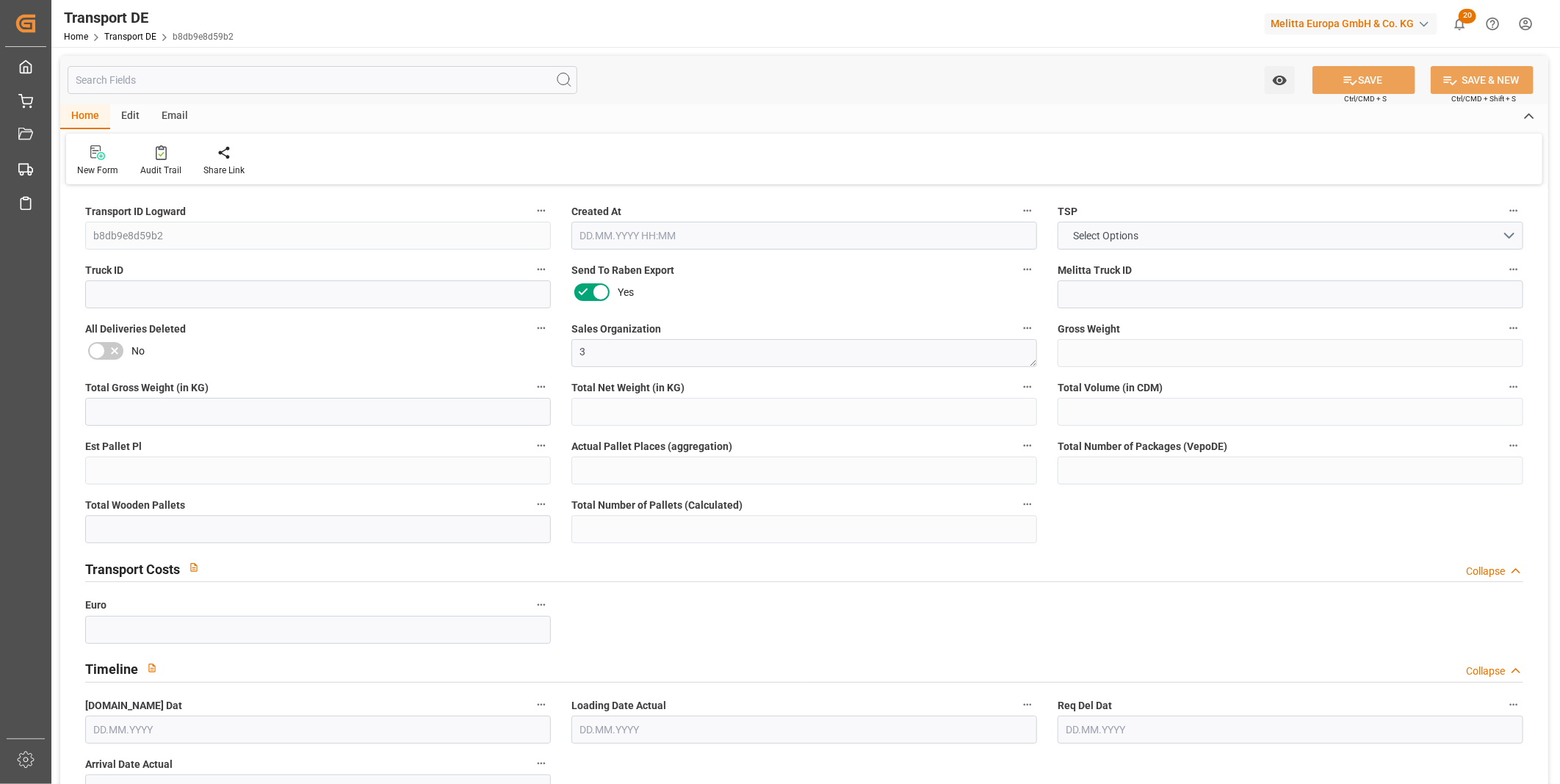
type input "0"
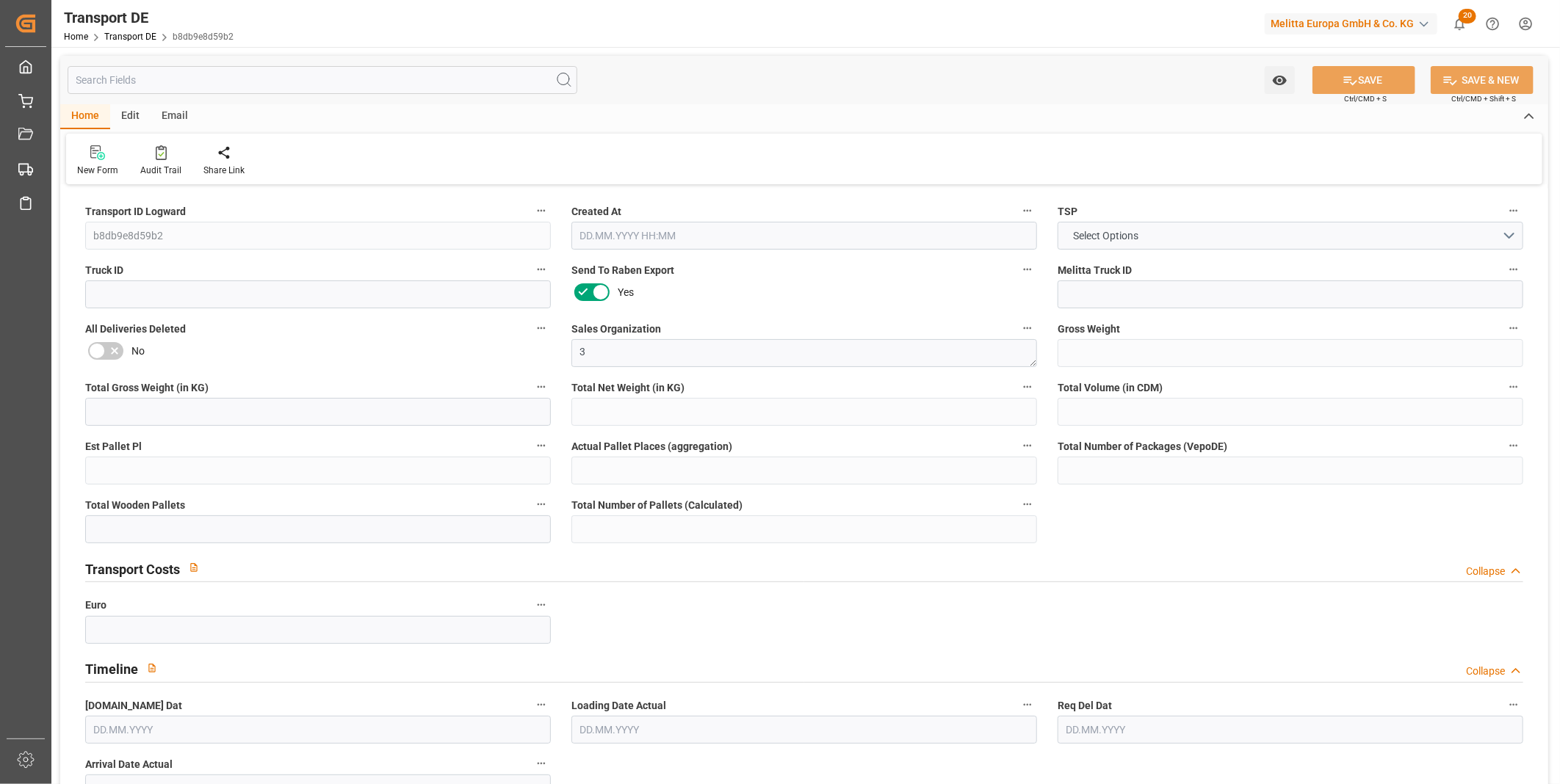
type input "0"
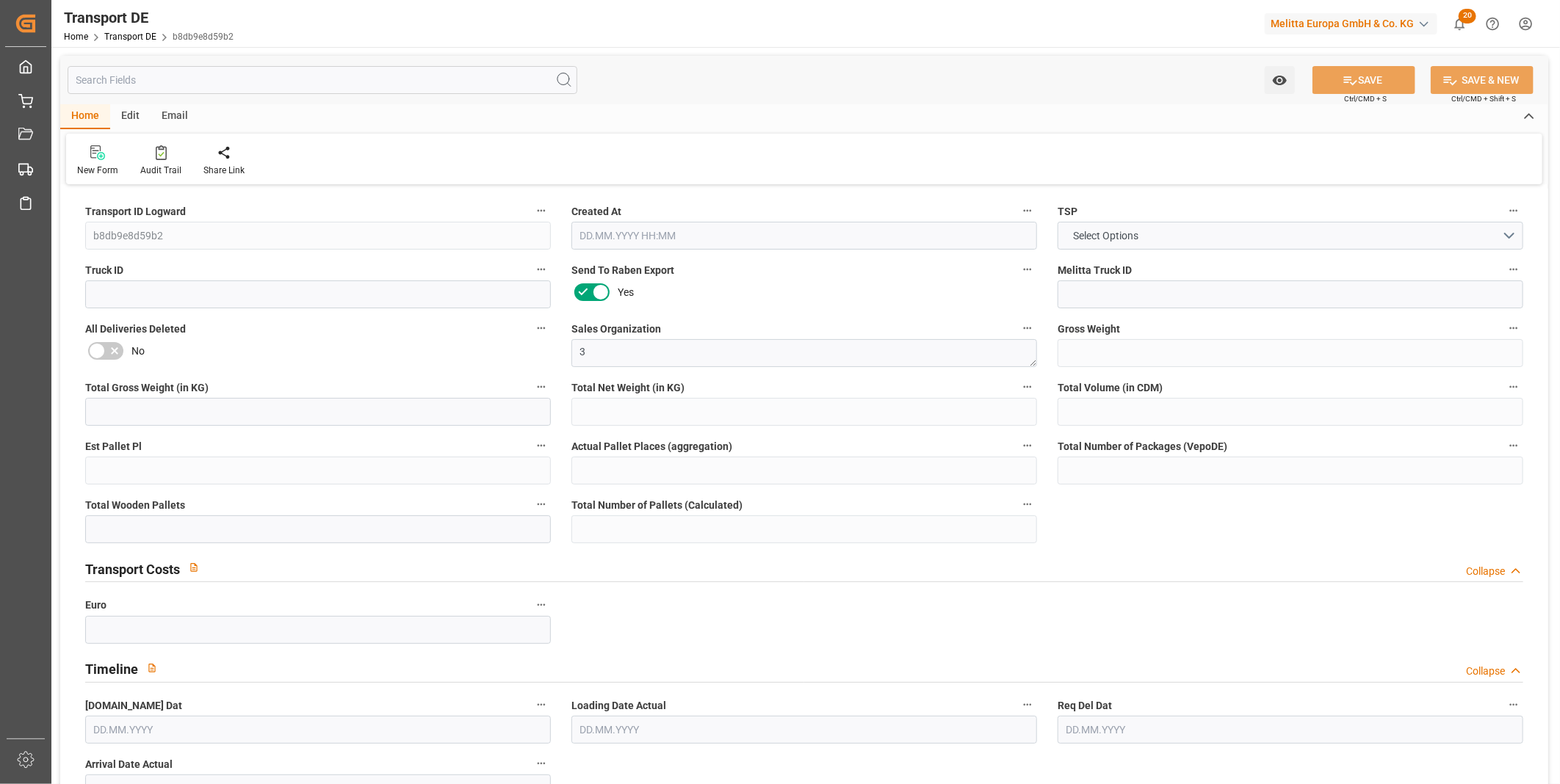
type input "0"
type input "1"
type input "0"
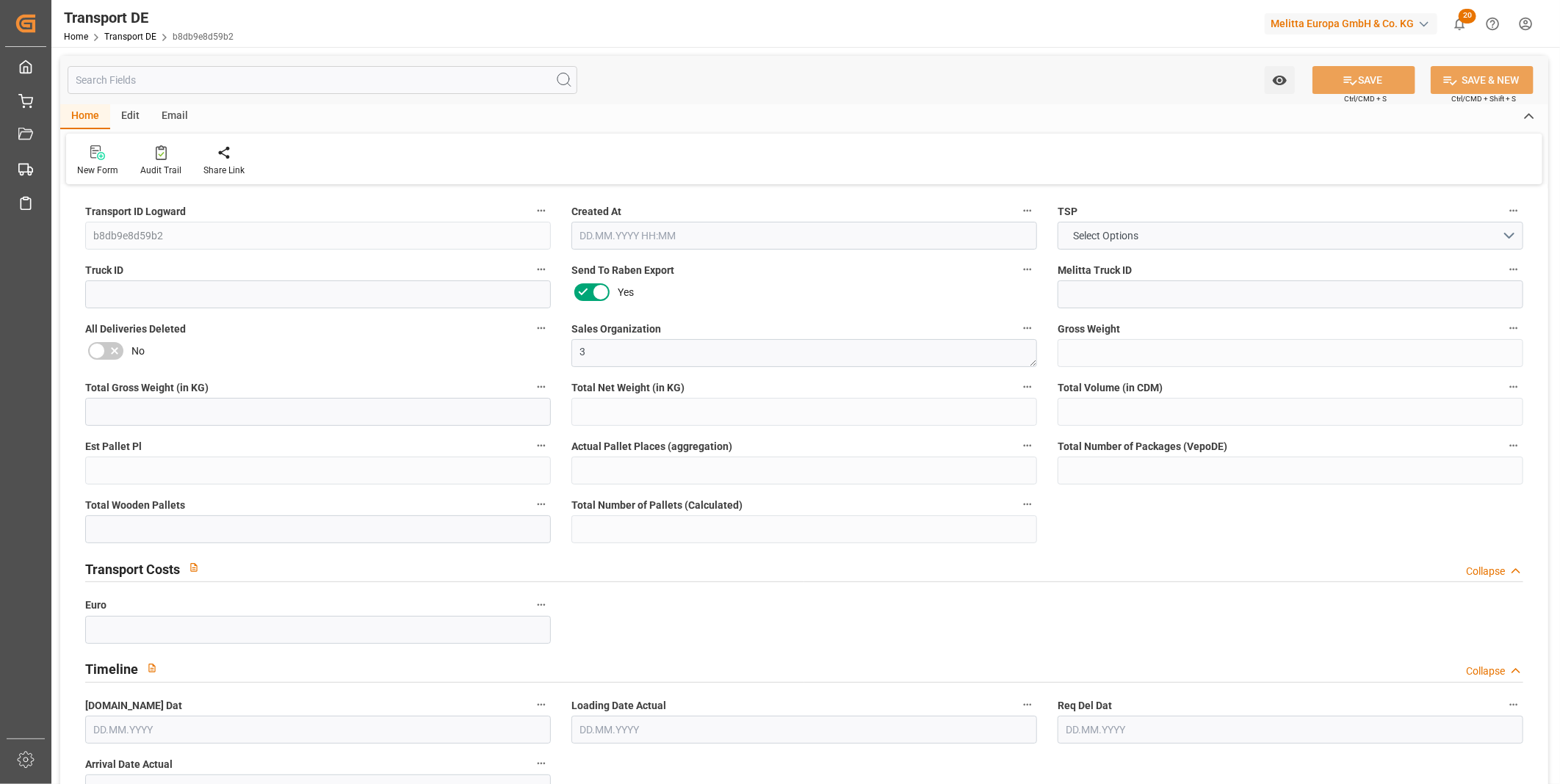
type input "0"
type input "39.586"
type input "0"
type input "30.09.2025 11:02"
type input "26.09.2025"
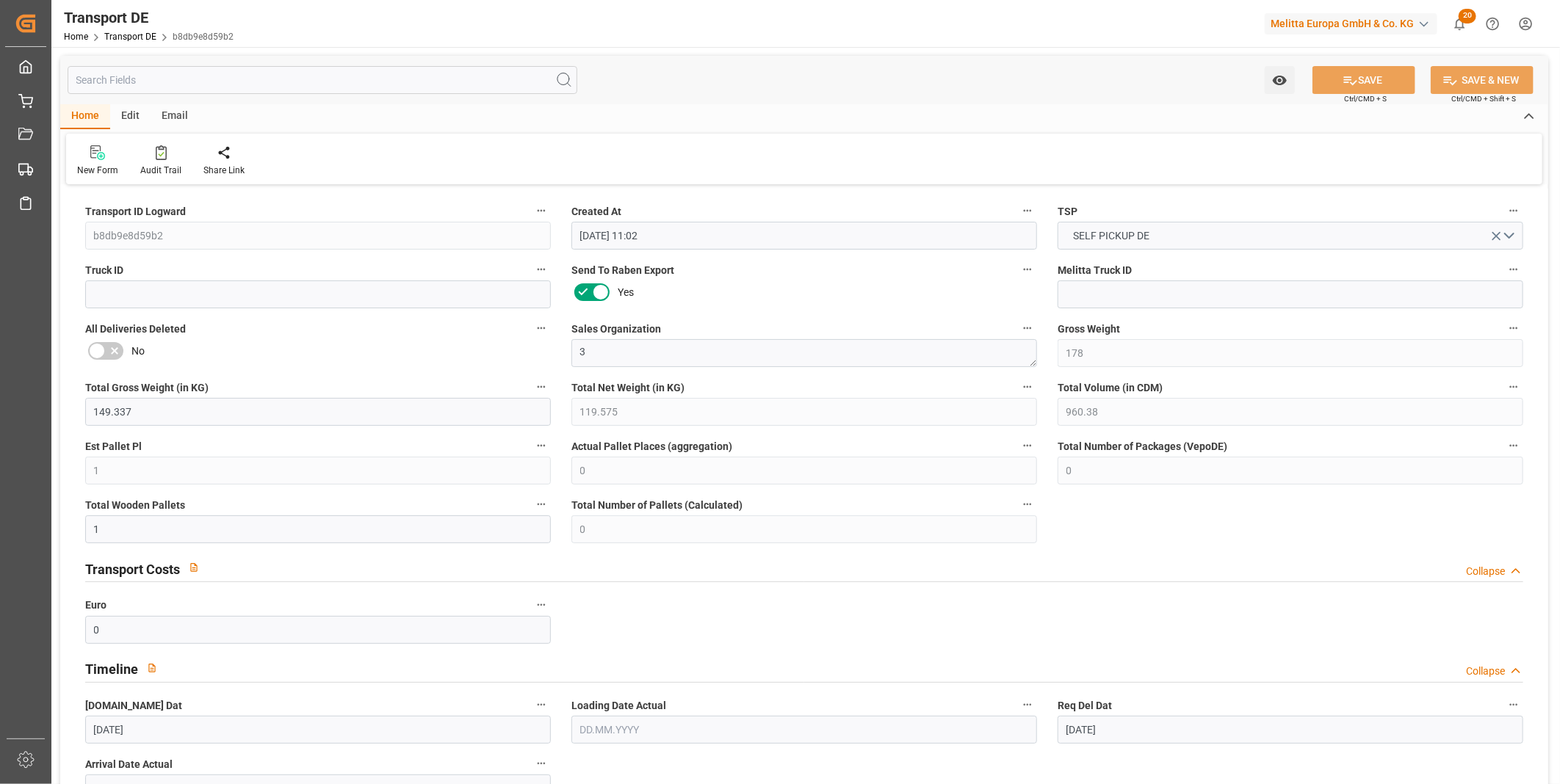
type input "[DATE]"
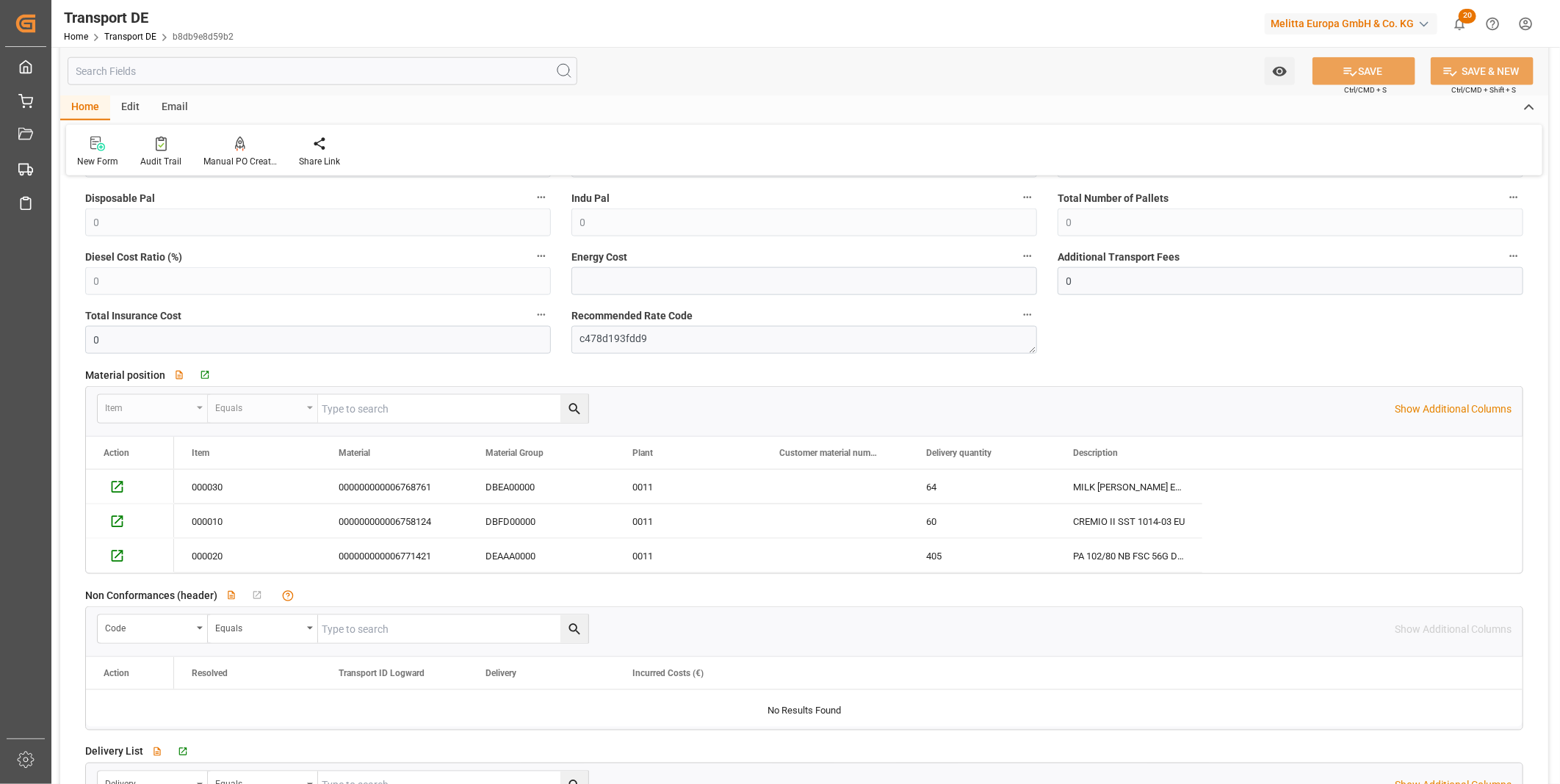
scroll to position [1142, 0]
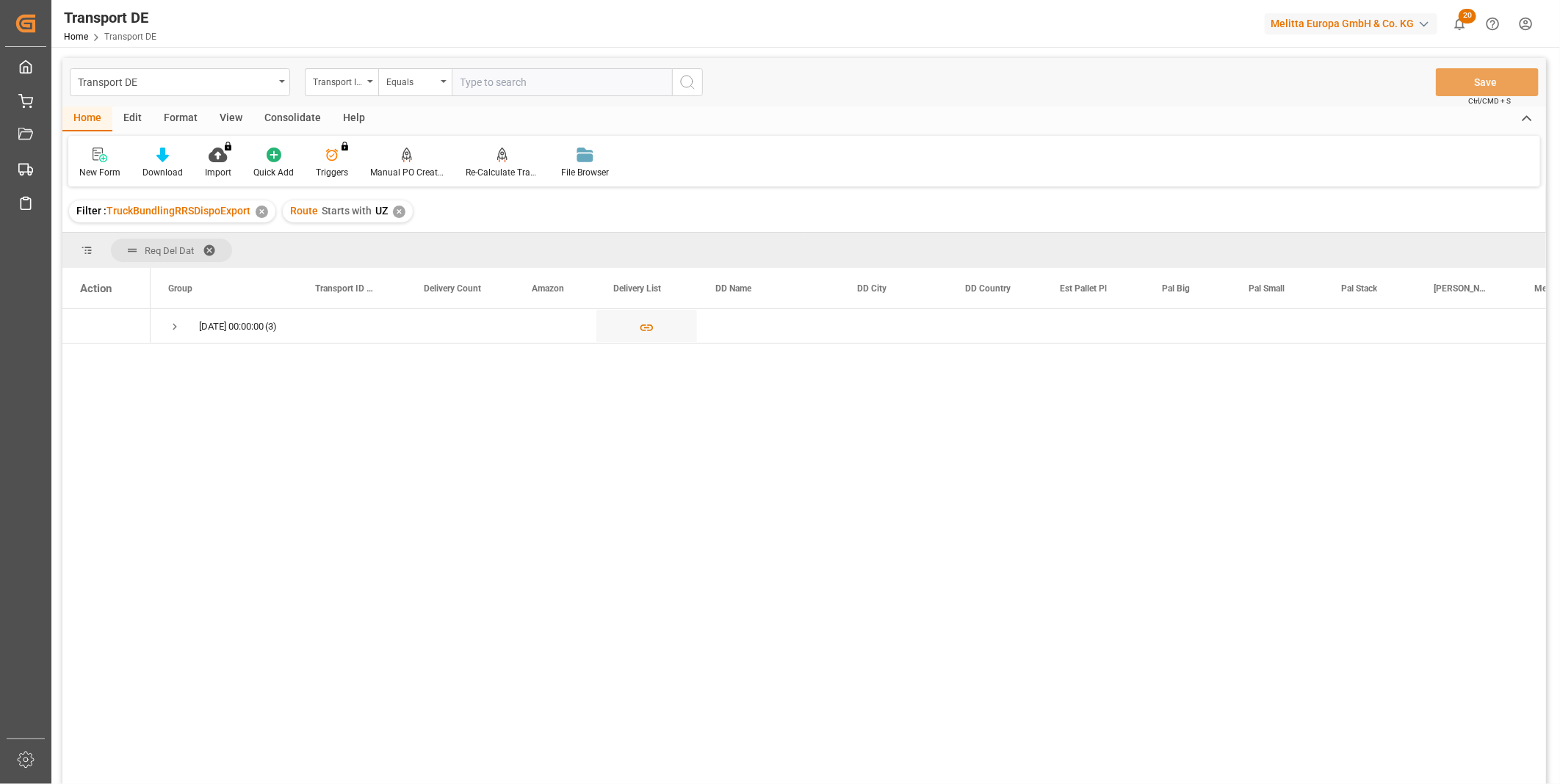
click at [291, 119] on div "Consolidate" at bounding box center [292, 119] width 79 height 25
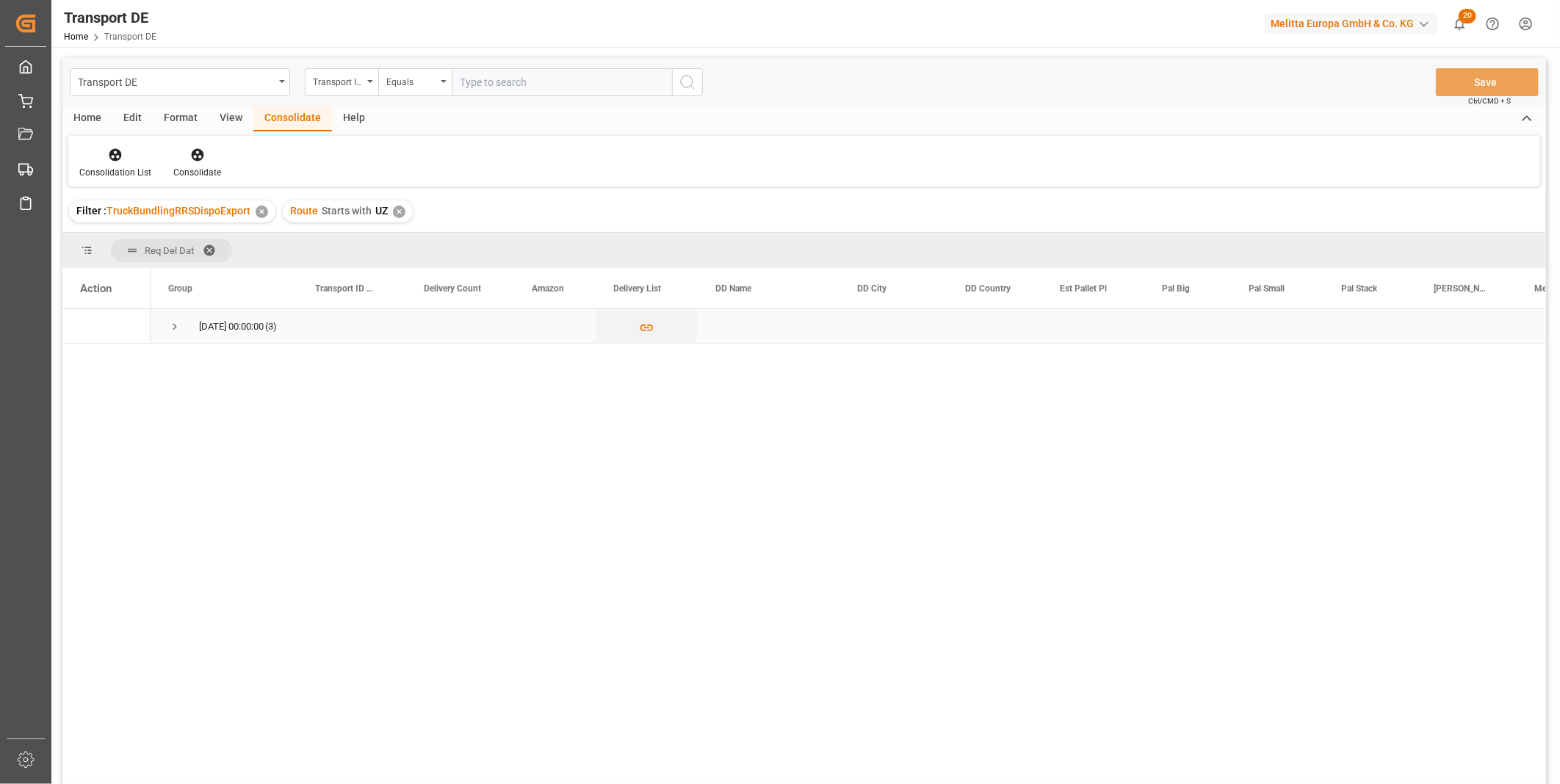
click at [176, 320] on span "Press SPACE to select this row." at bounding box center [174, 326] width 13 height 13
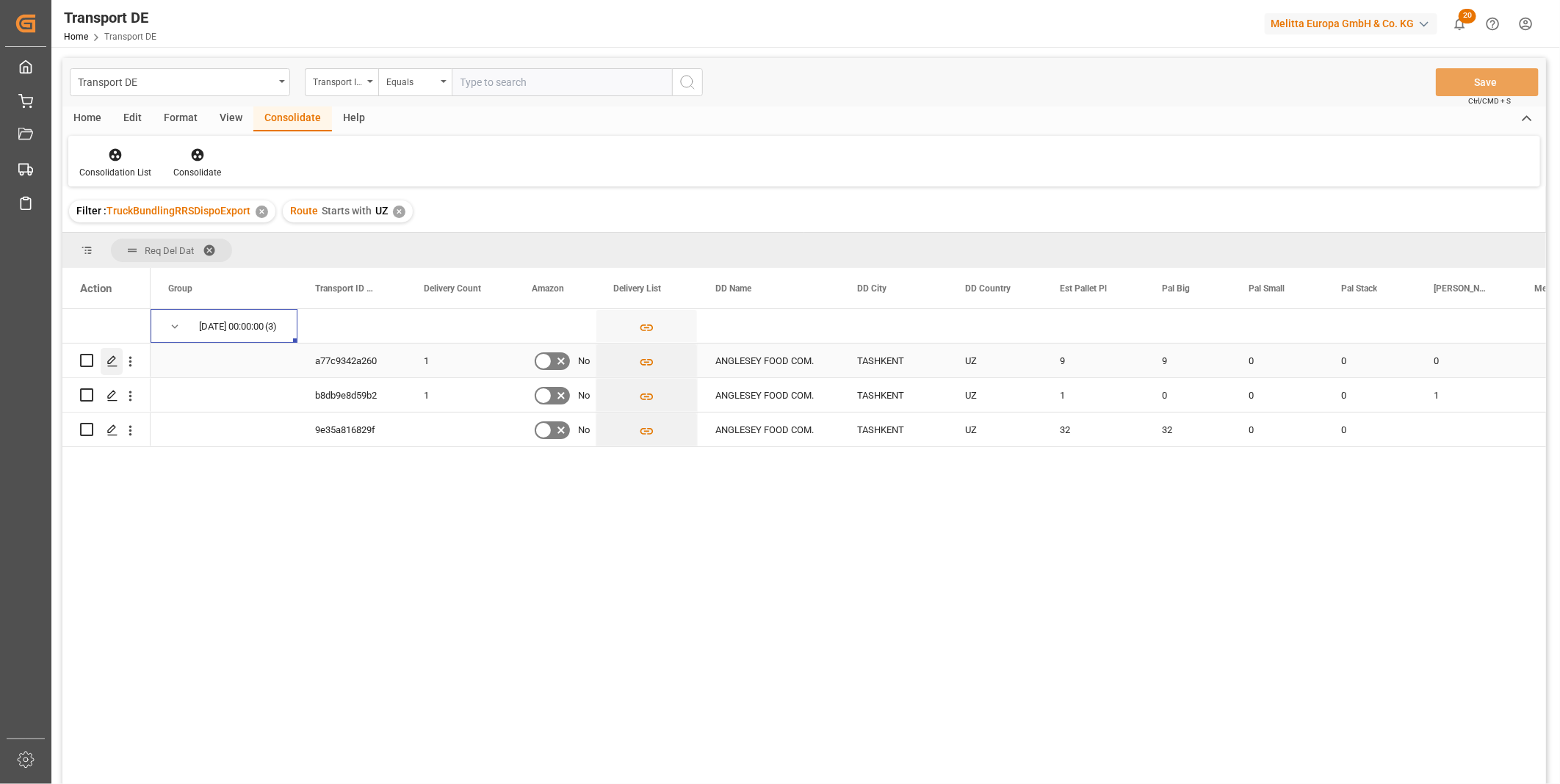
click at [109, 357] on icon "Press SPACE to select this row." at bounding box center [112, 360] width 12 height 12
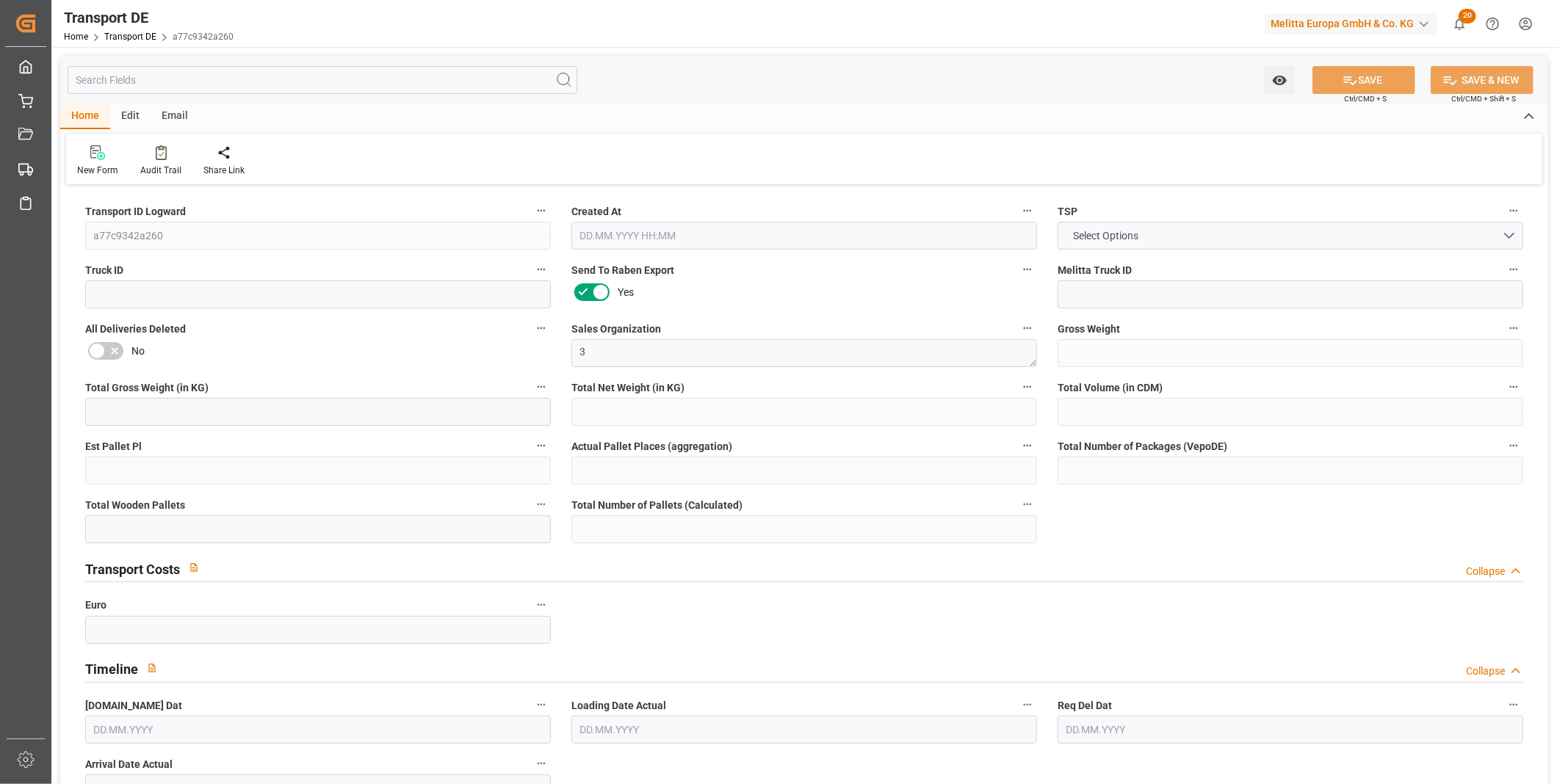
type input "1948"
type input "1844.113"
type input "1606.575"
type input "14175.96"
type input "9"
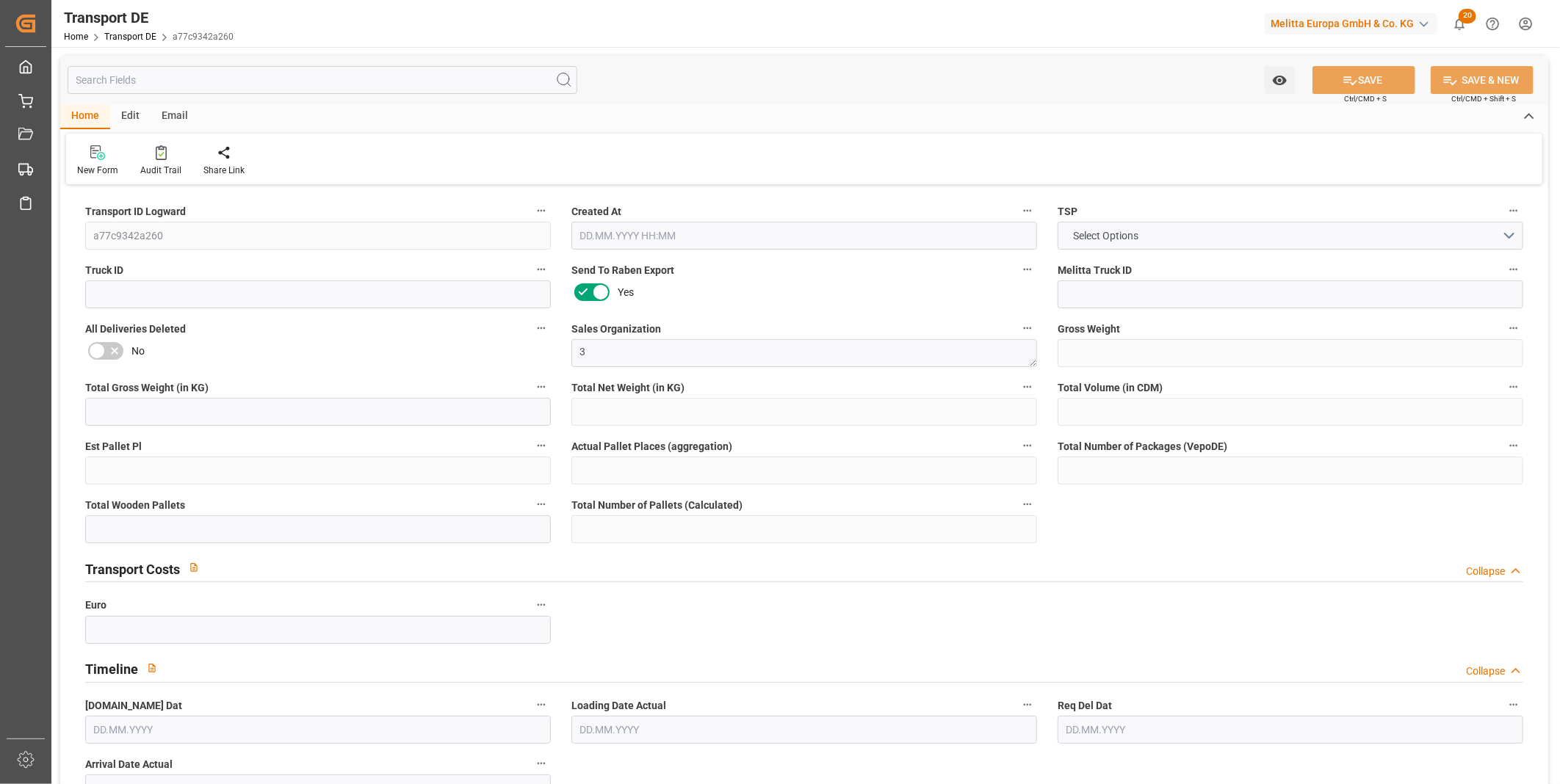
type input "0"
type input "9"
type input "0"
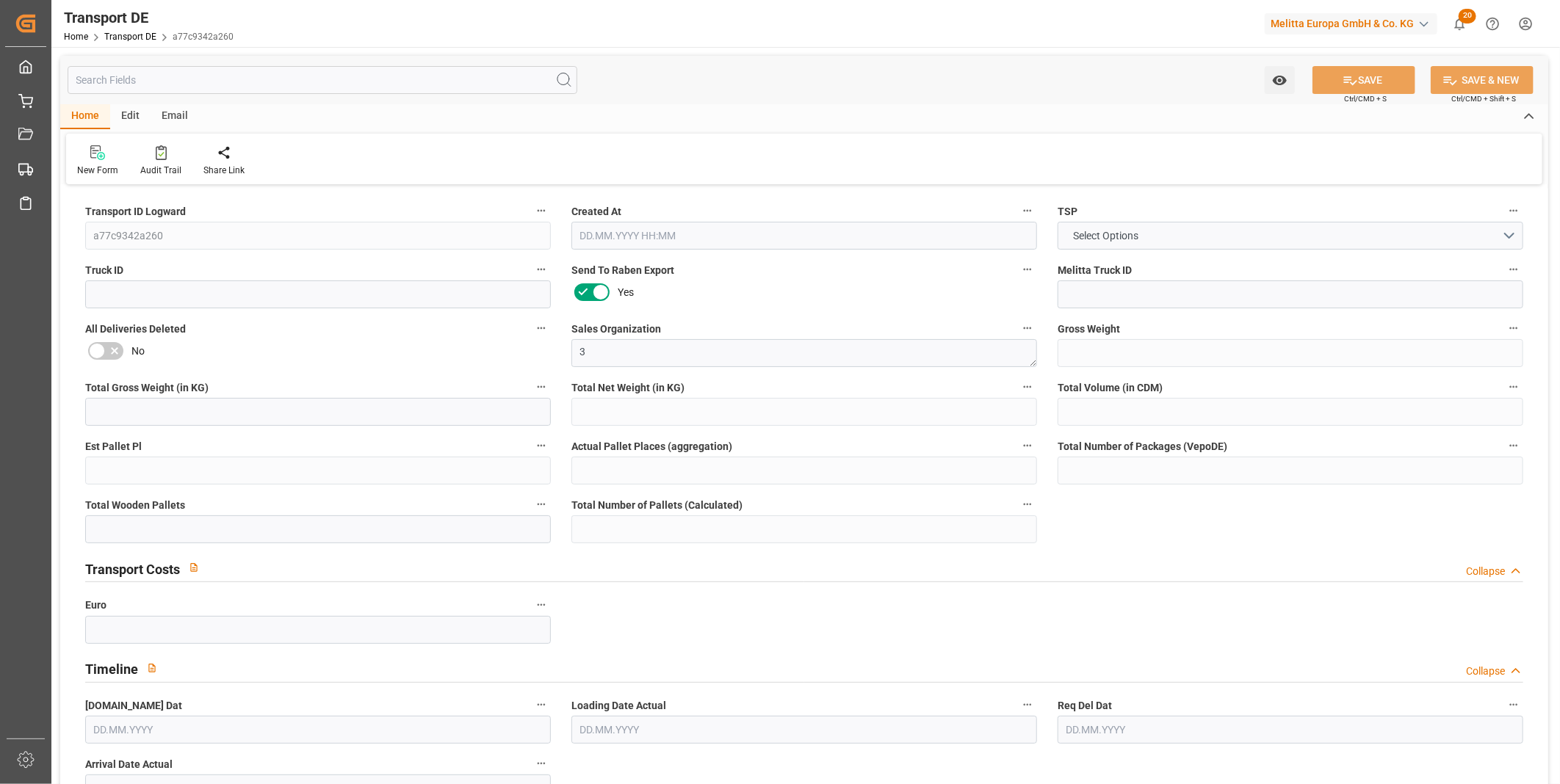
type input "10"
type input "0"
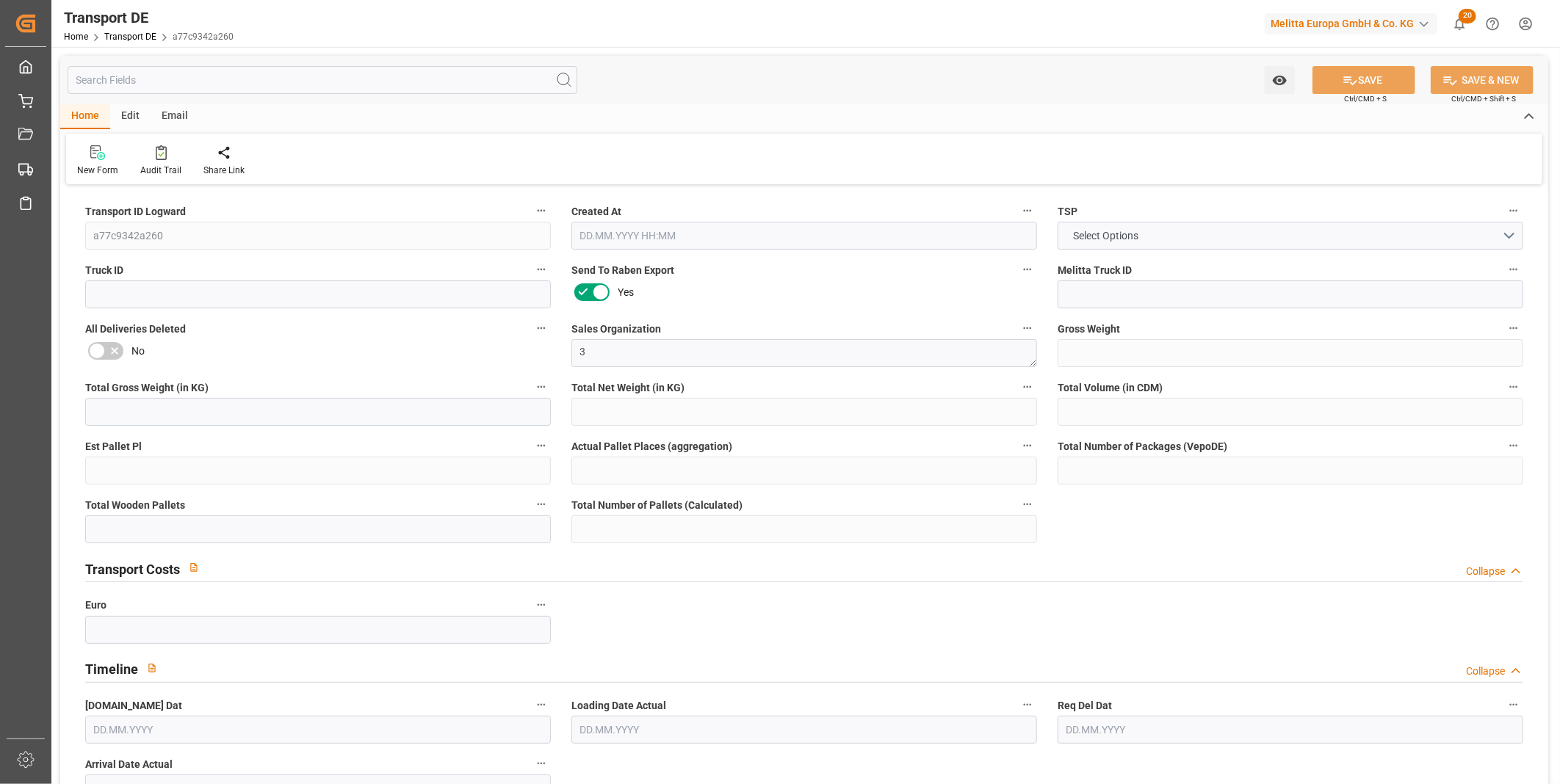
type input "0"
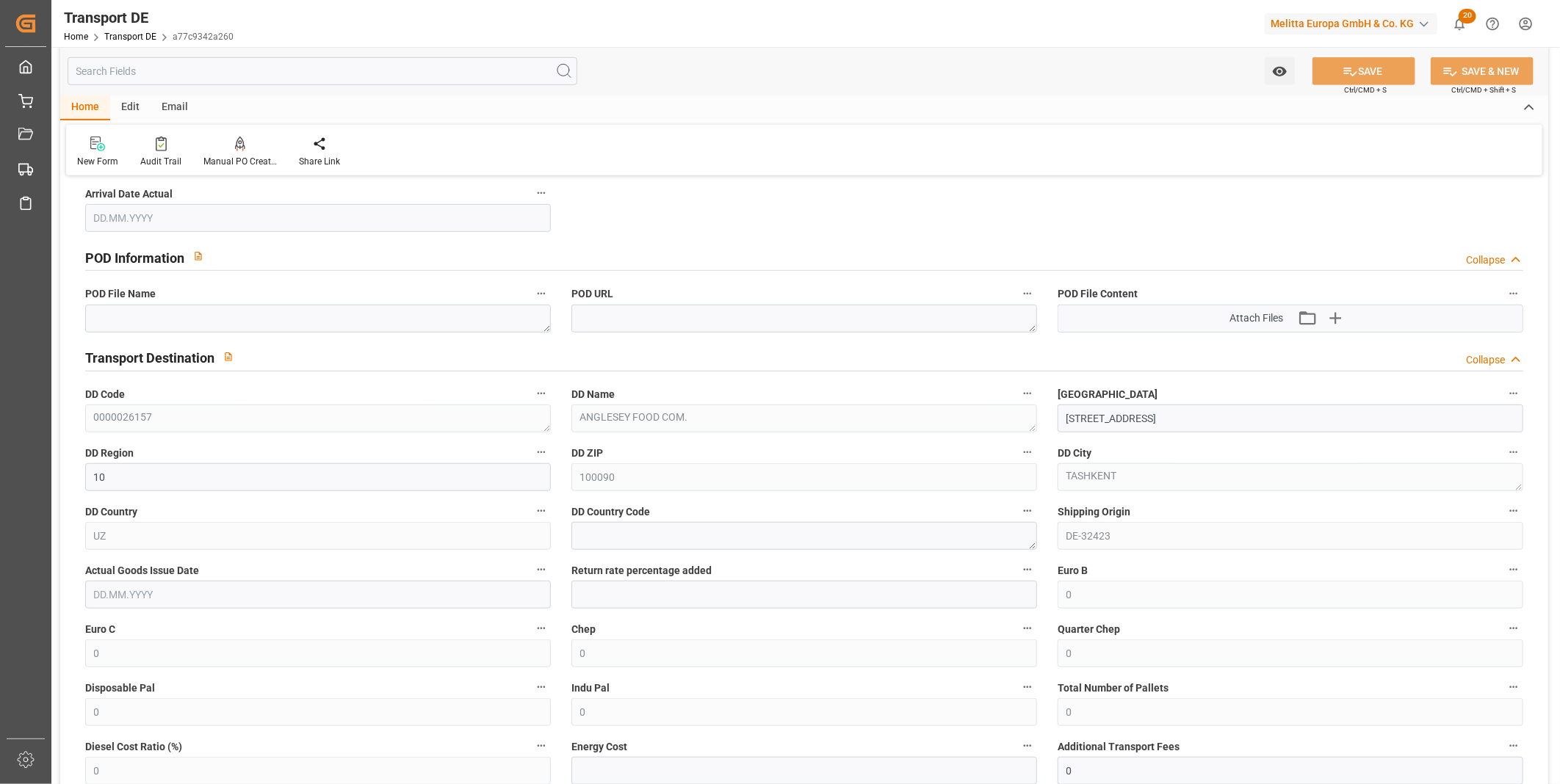
scroll to position [1060, 0]
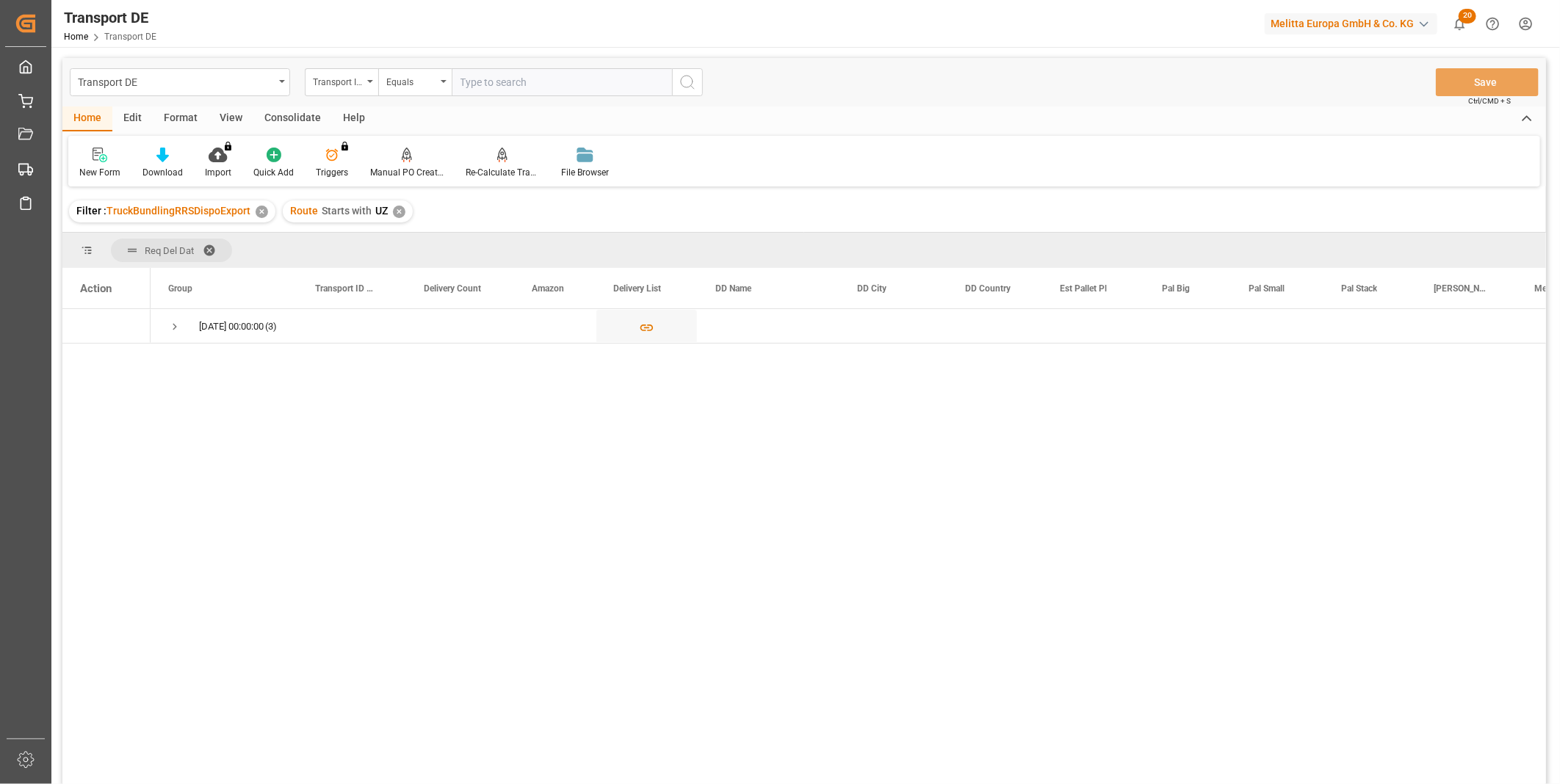
click at [290, 115] on div "Consolidate" at bounding box center [292, 119] width 79 height 25
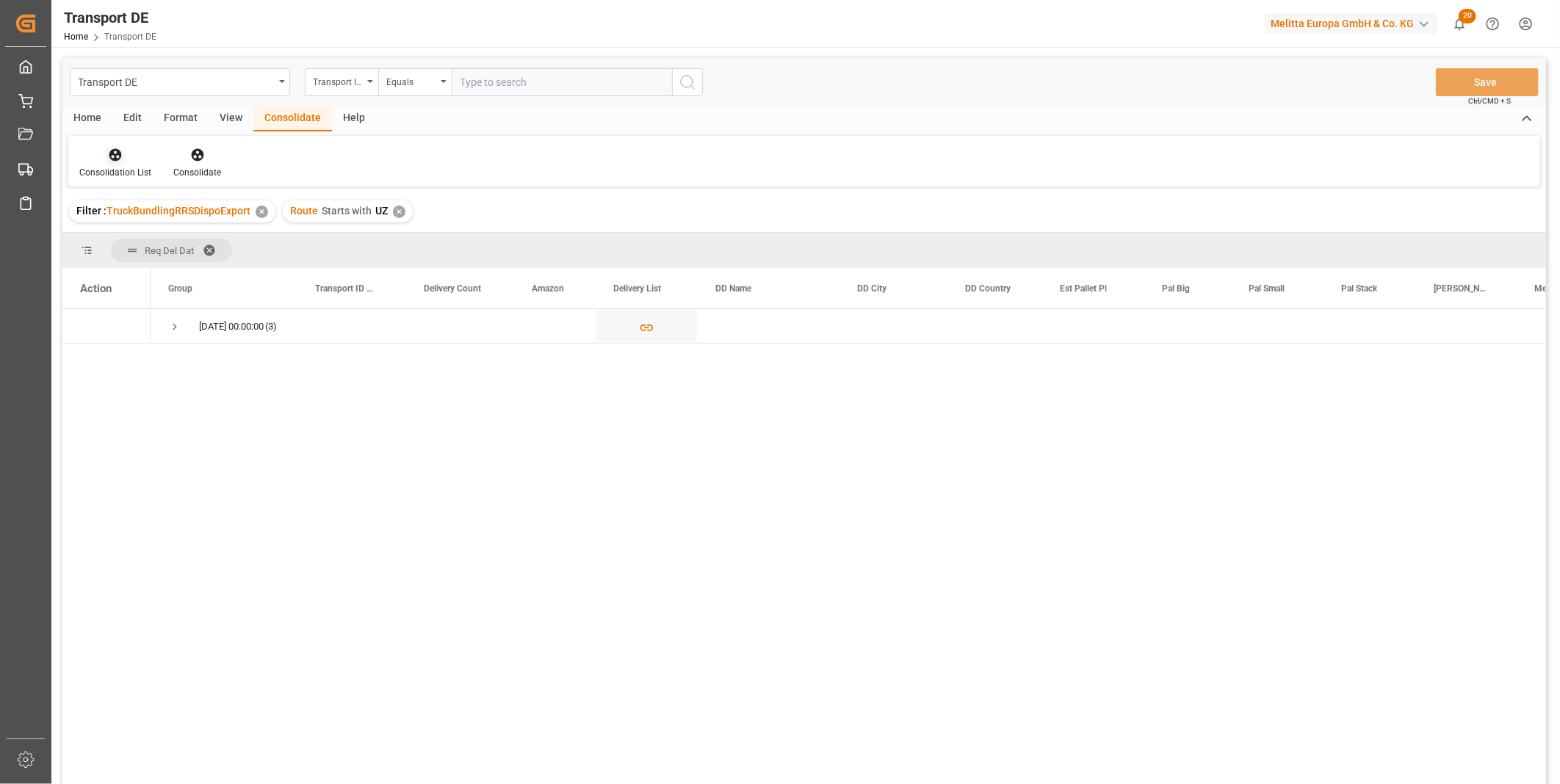
click at [122, 156] on div at bounding box center [115, 155] width 72 height 16
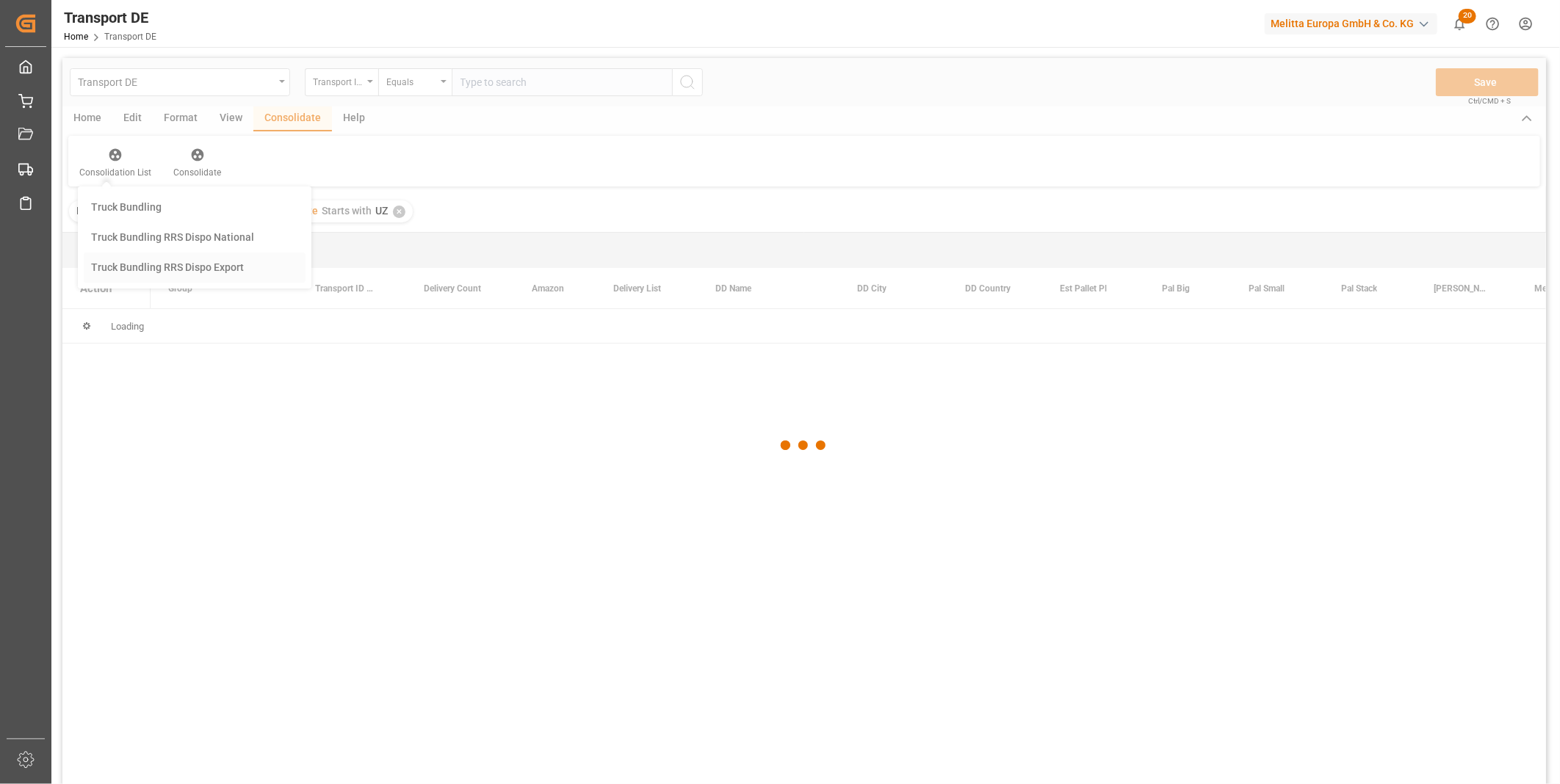
click at [203, 263] on div "Transport DE Transport ID Logward Equals Save Ctrl/CMD + S Home Edit Format Vie…" at bounding box center [804, 441] width 1484 height 765
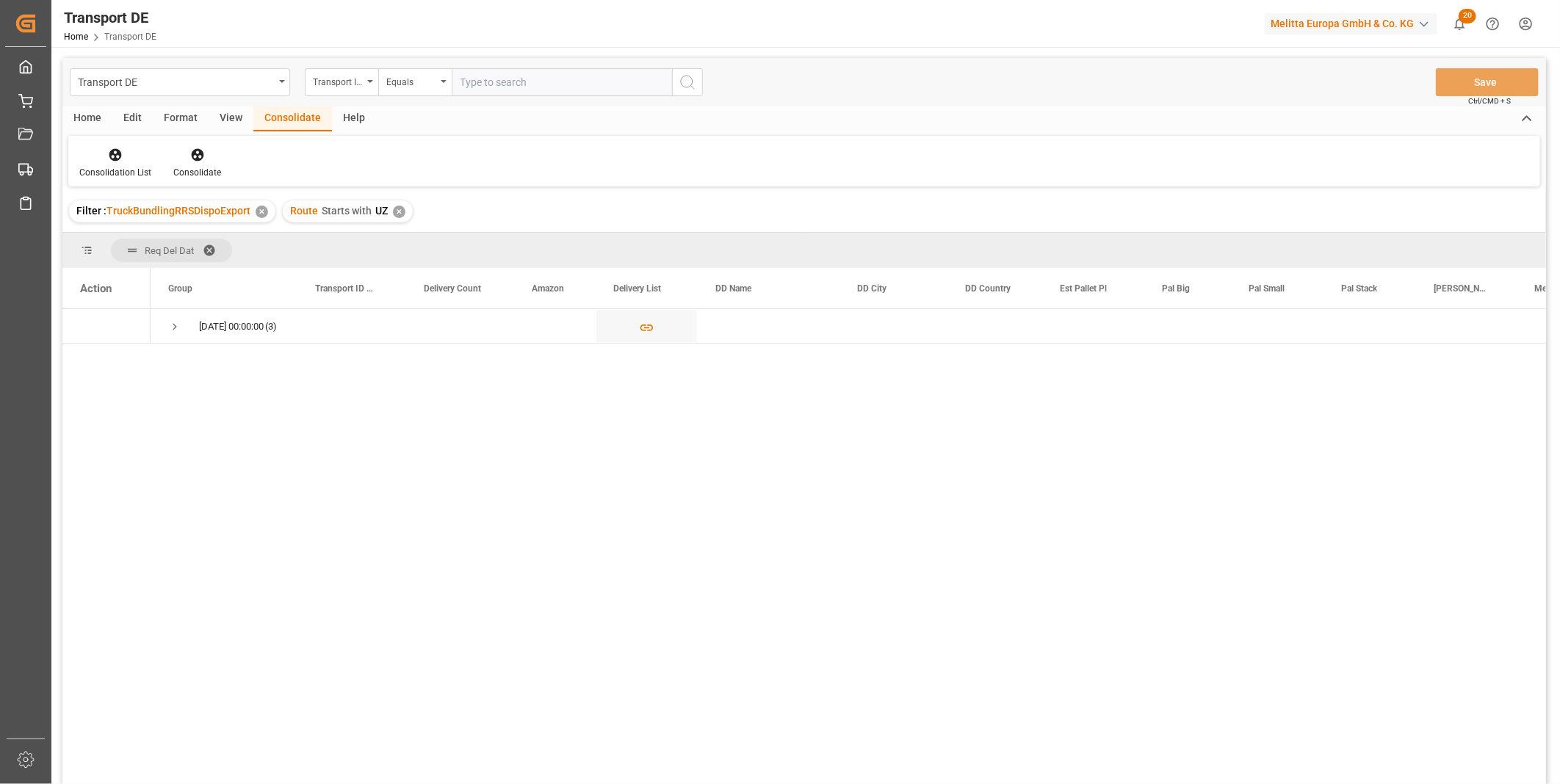
click at [403, 217] on div "Route Starts with UZ ✕" at bounding box center [347, 211] width 130 height 22
click at [393, 212] on div "✕" at bounding box center [400, 212] width 12 height 12
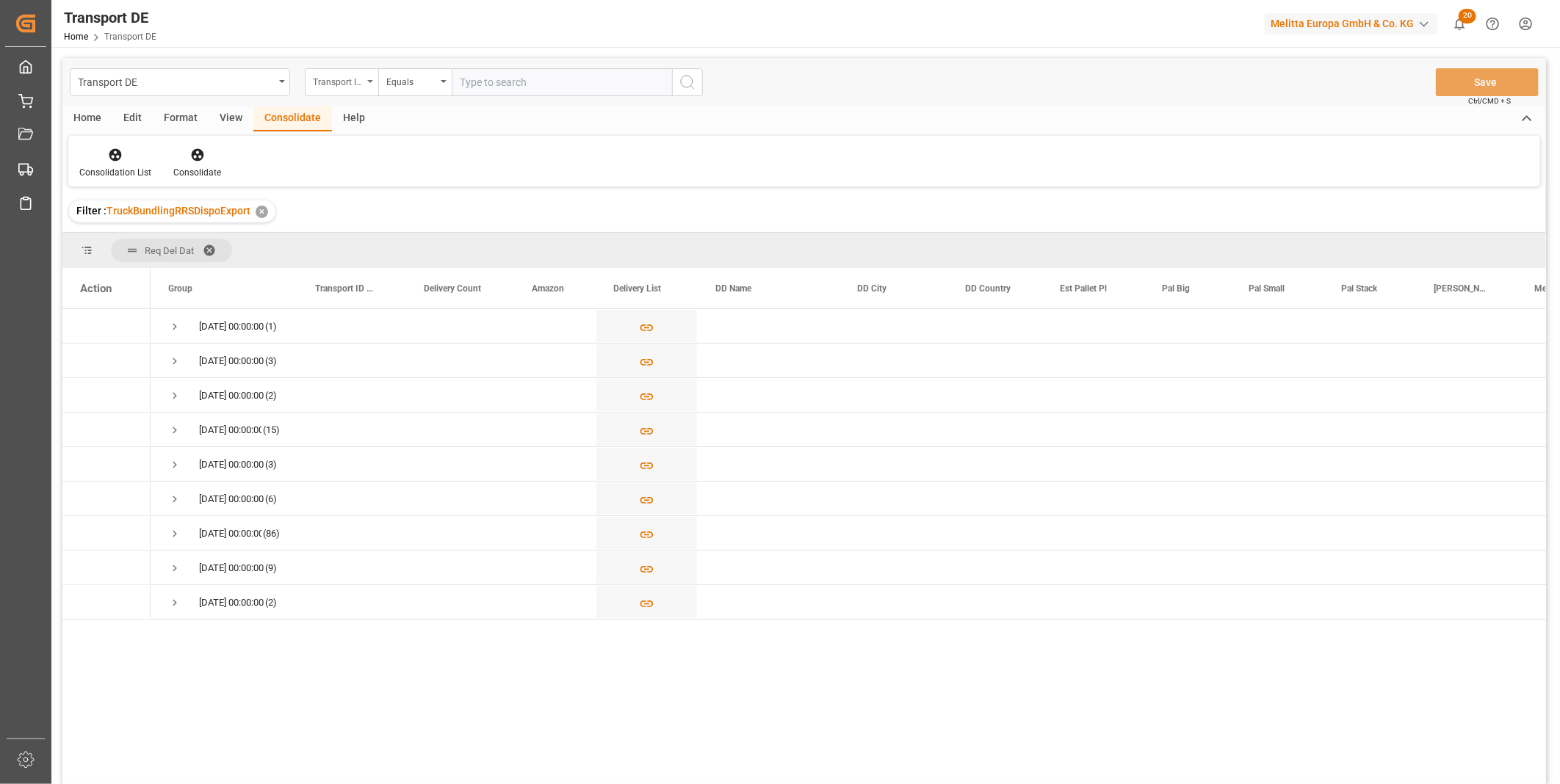
click at [360, 78] on div "Transport ID Logward" at bounding box center [338, 80] width 50 height 17
click at [414, 149] on div "Route" at bounding box center [414, 150] width 219 height 31
click at [405, 86] on div "Equals" at bounding box center [411, 80] width 50 height 17
click at [431, 244] on div "Starts with" at bounding box center [488, 242] width 219 height 31
click at [676, 84] on button "search button" at bounding box center [688, 83] width 31 height 28
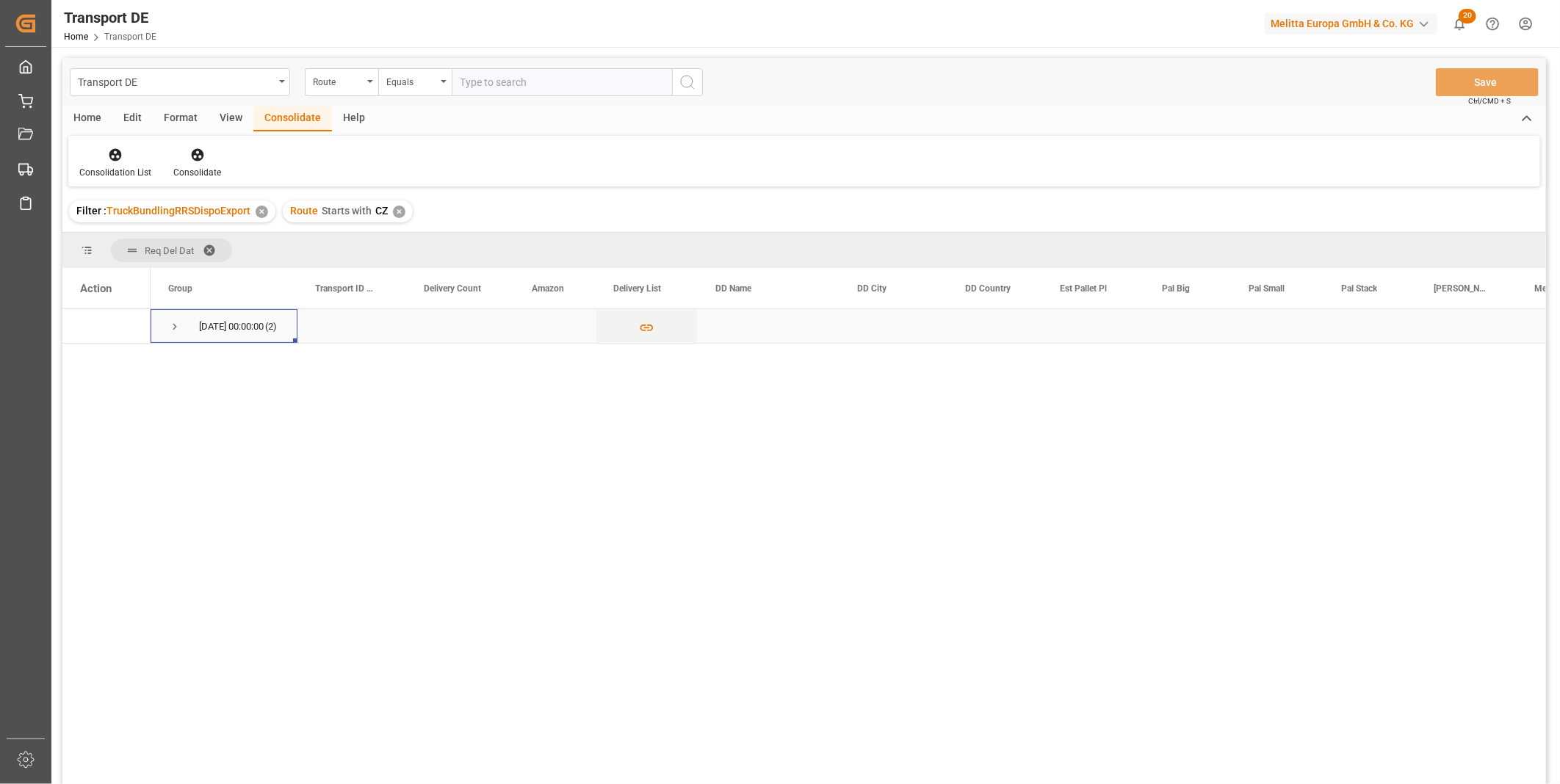
click at [171, 325] on span "Press SPACE to select this row." at bounding box center [174, 326] width 13 height 13
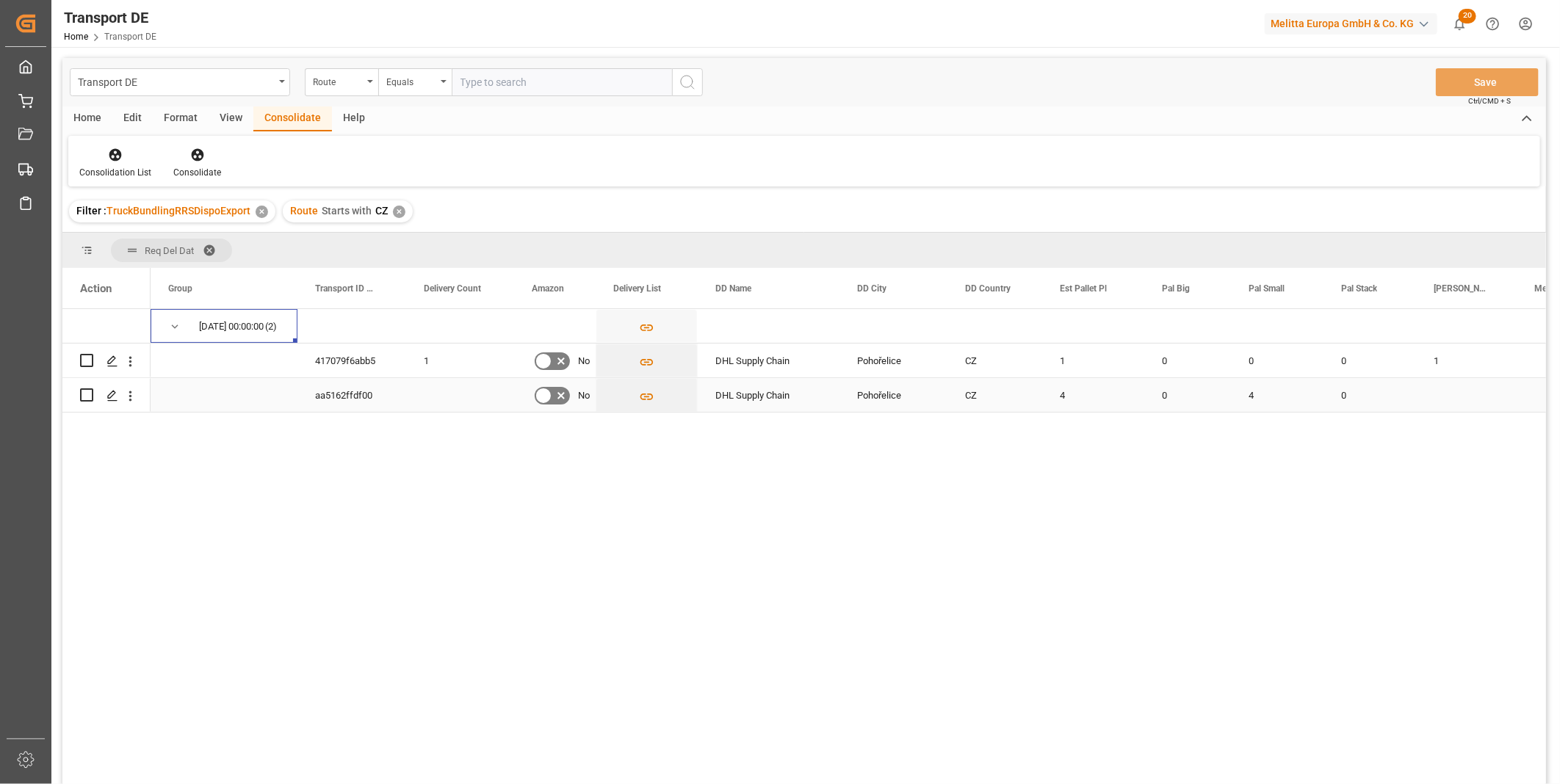
click at [86, 398] on input "Press Space to toggle row selection (unchecked)" at bounding box center [86, 395] width 13 height 13
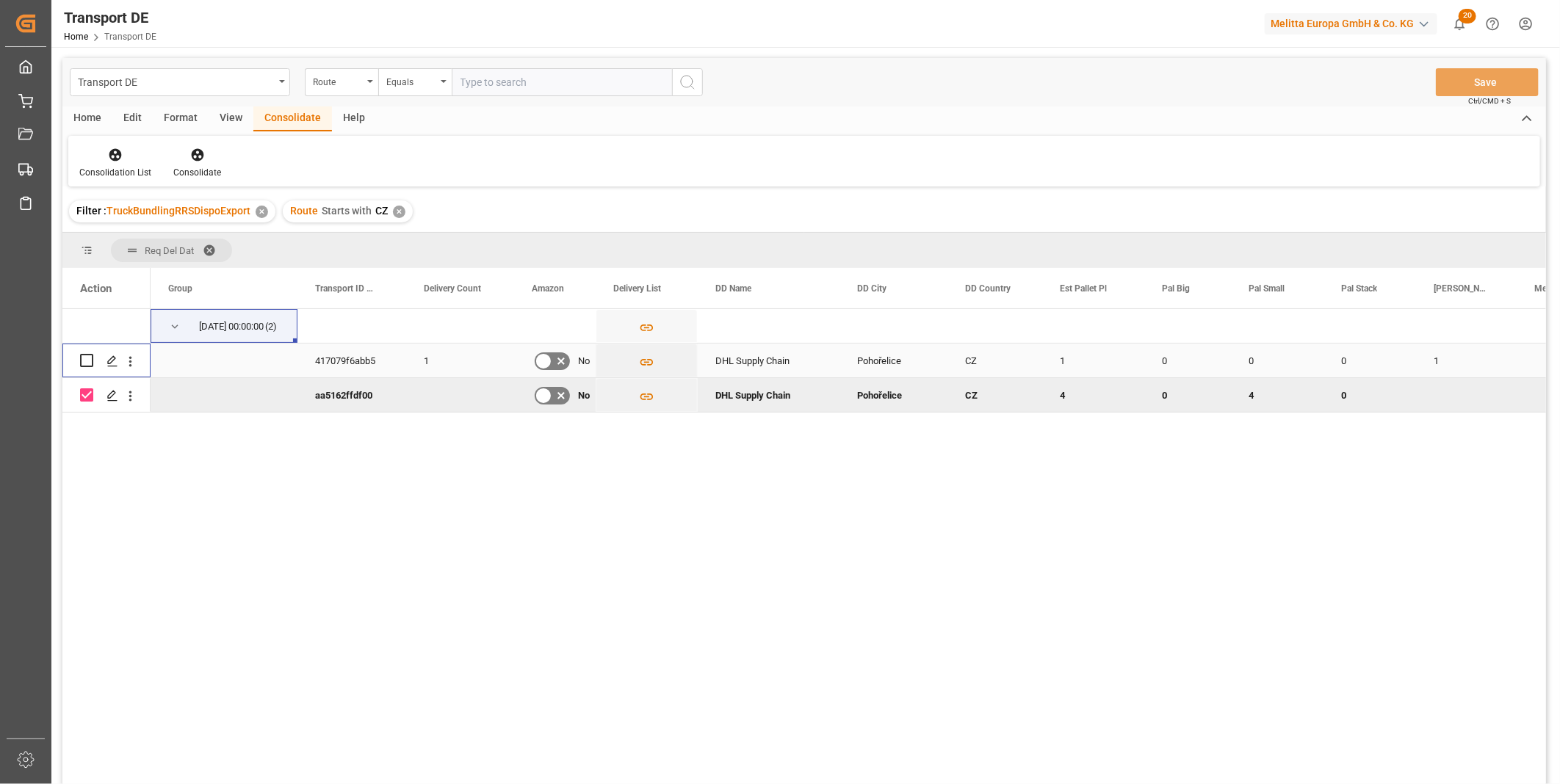
click at [90, 360] on input "Press Space to toggle row selection (unchecked)" at bounding box center [86, 360] width 13 height 13
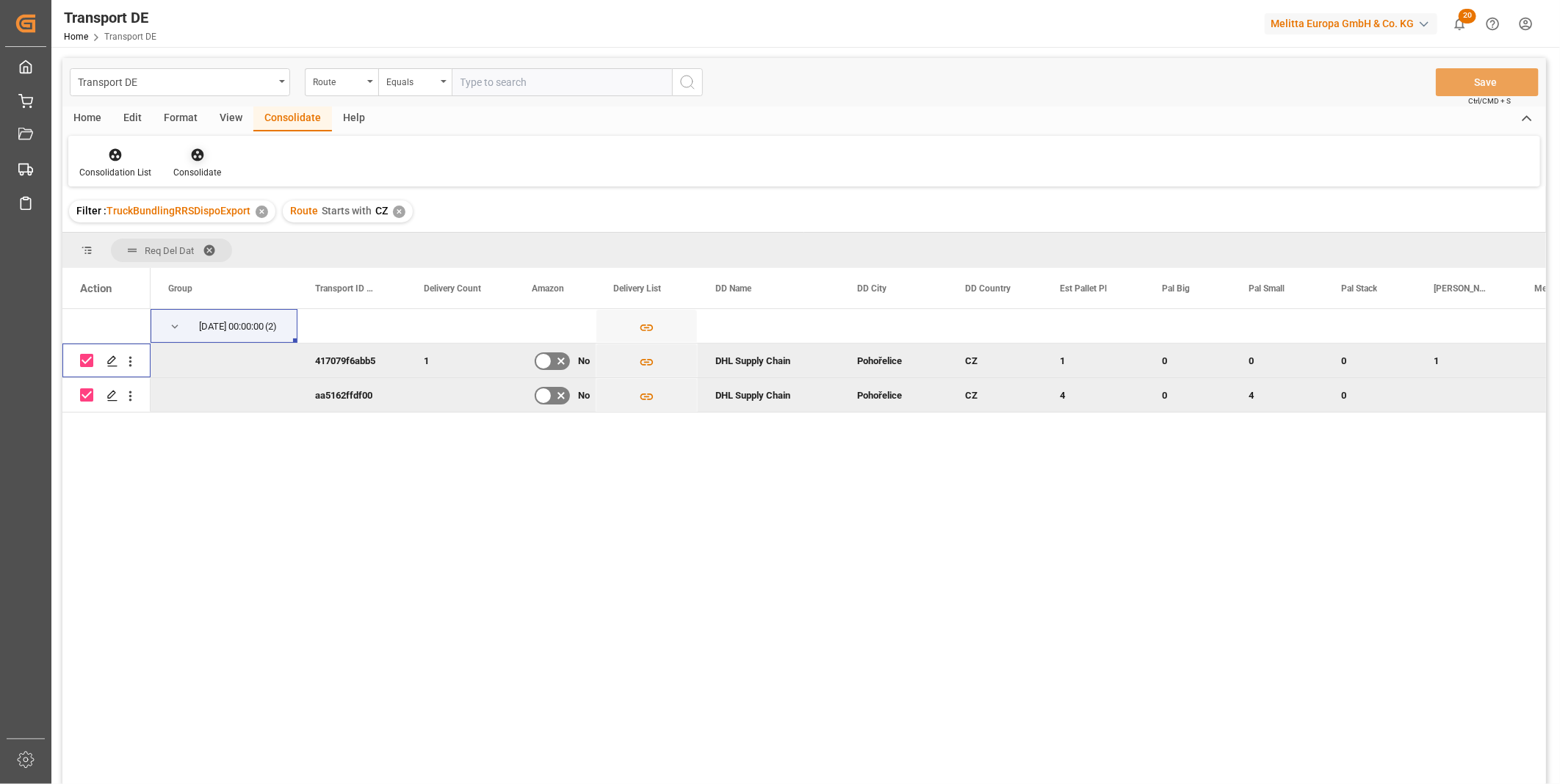
click at [192, 157] on icon at bounding box center [197, 155] width 15 height 15
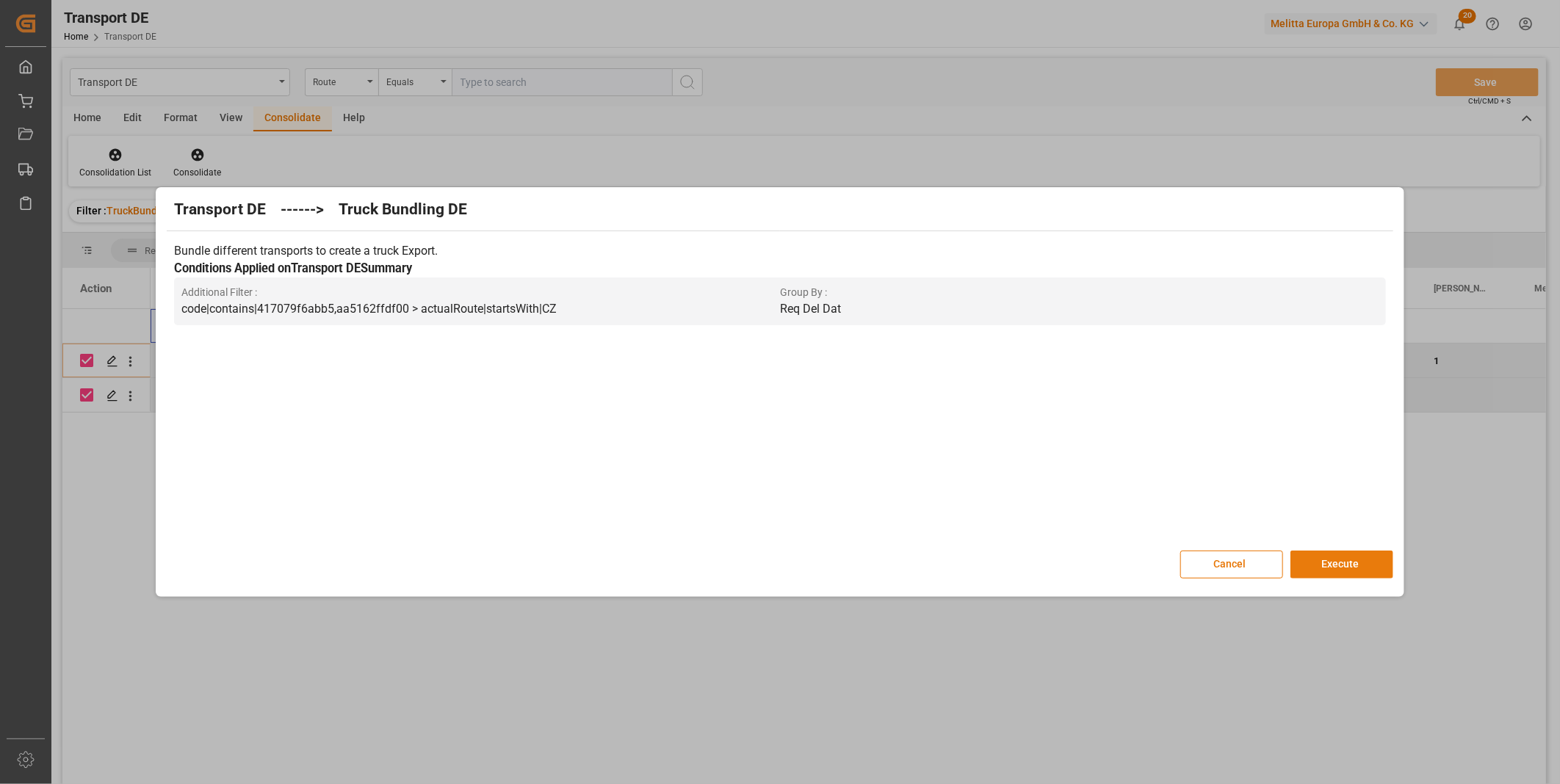
click at [1322, 561] on button "Execute" at bounding box center [1342, 564] width 103 height 28
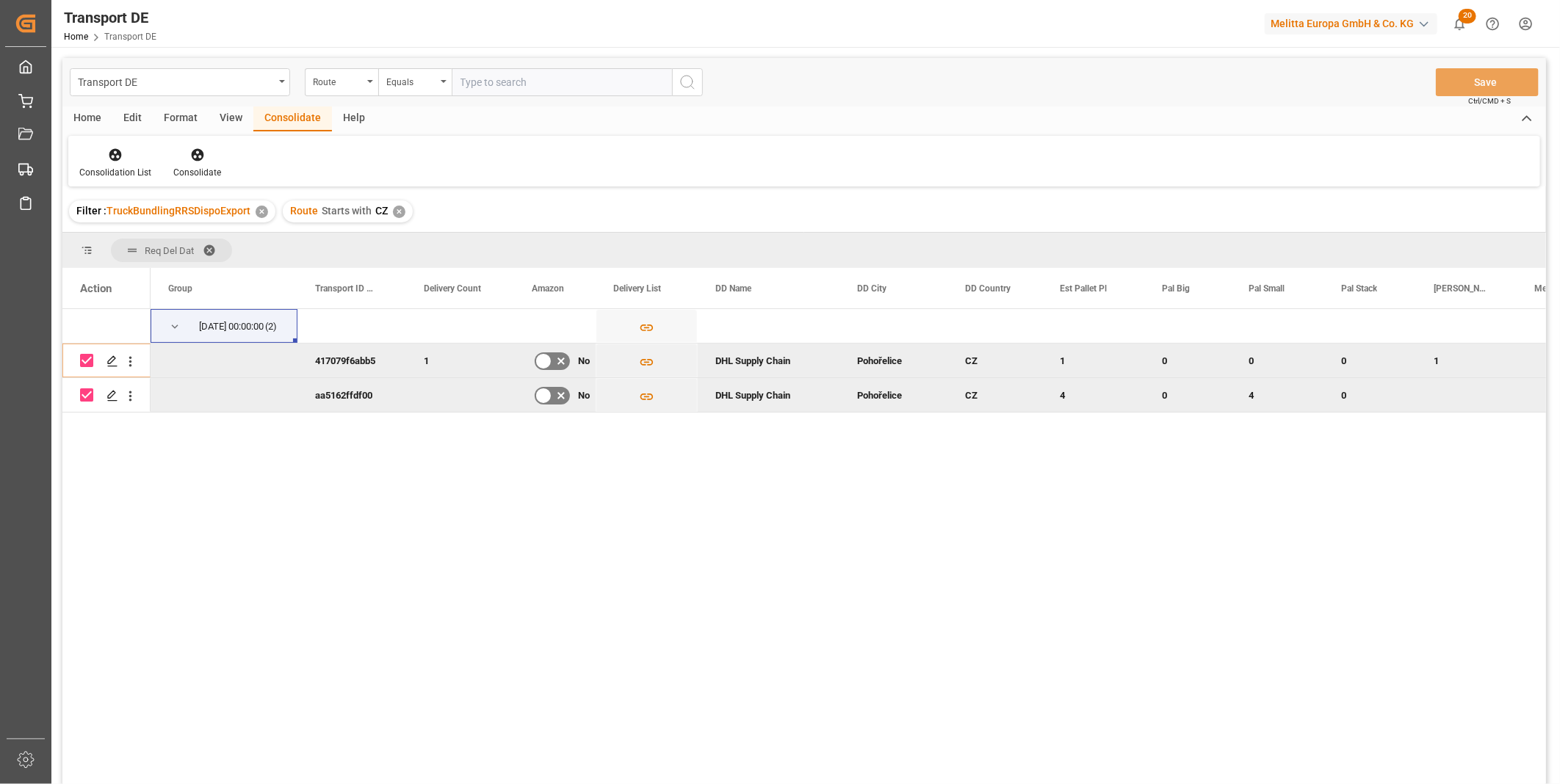
click at [112, 179] on div "Consolidation List Consolidate" at bounding box center [805, 160] width 1472 height 51
click at [114, 155] on icon at bounding box center [116, 155] width 12 height 12
click at [252, 265] on div "Transport DE Route Equals Save Ctrl/CMD + S Home Edit Format View Consolidate H…" at bounding box center [804, 441] width 1484 height 765
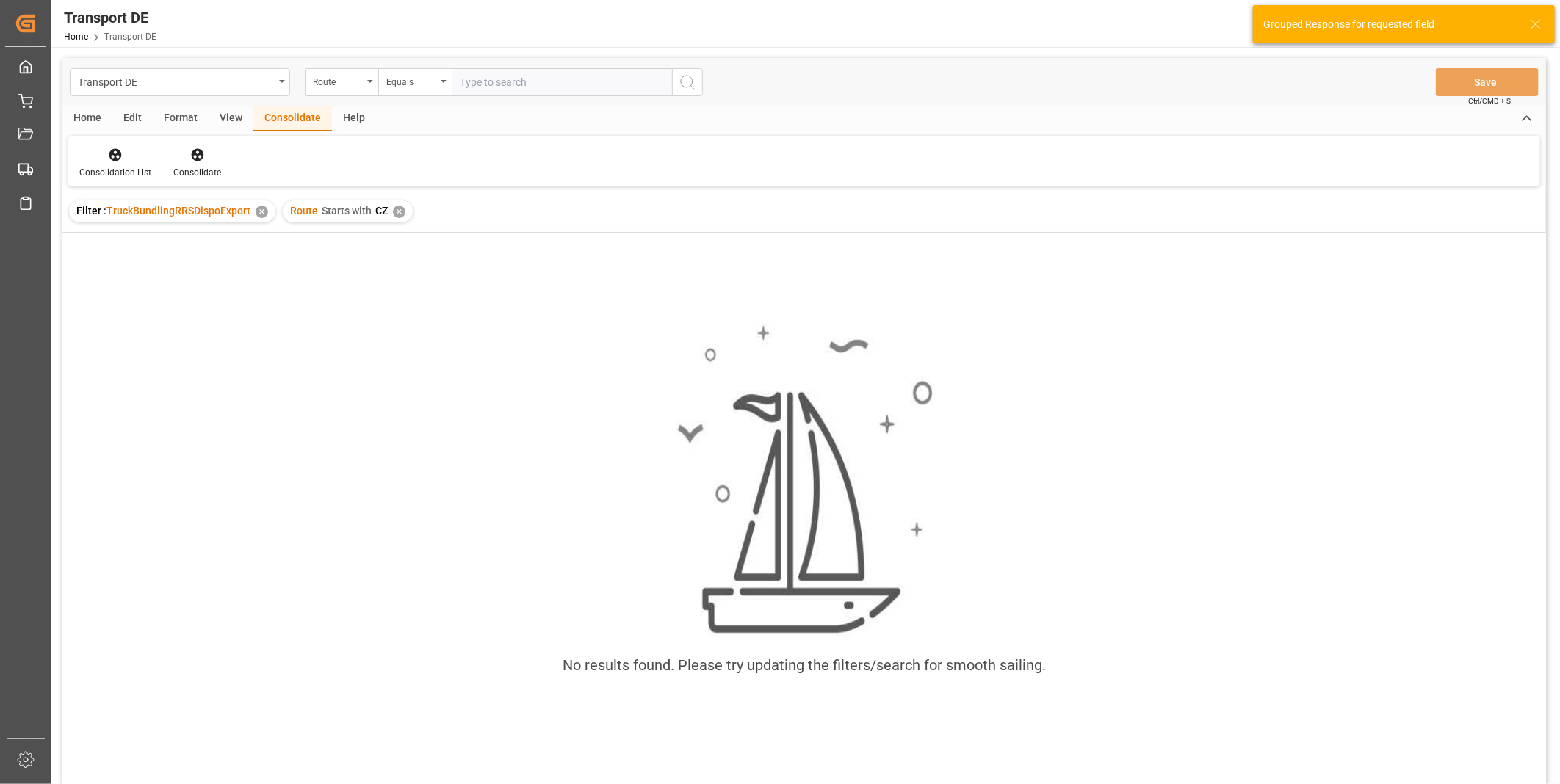
click at [394, 216] on div "✕" at bounding box center [400, 212] width 12 height 12
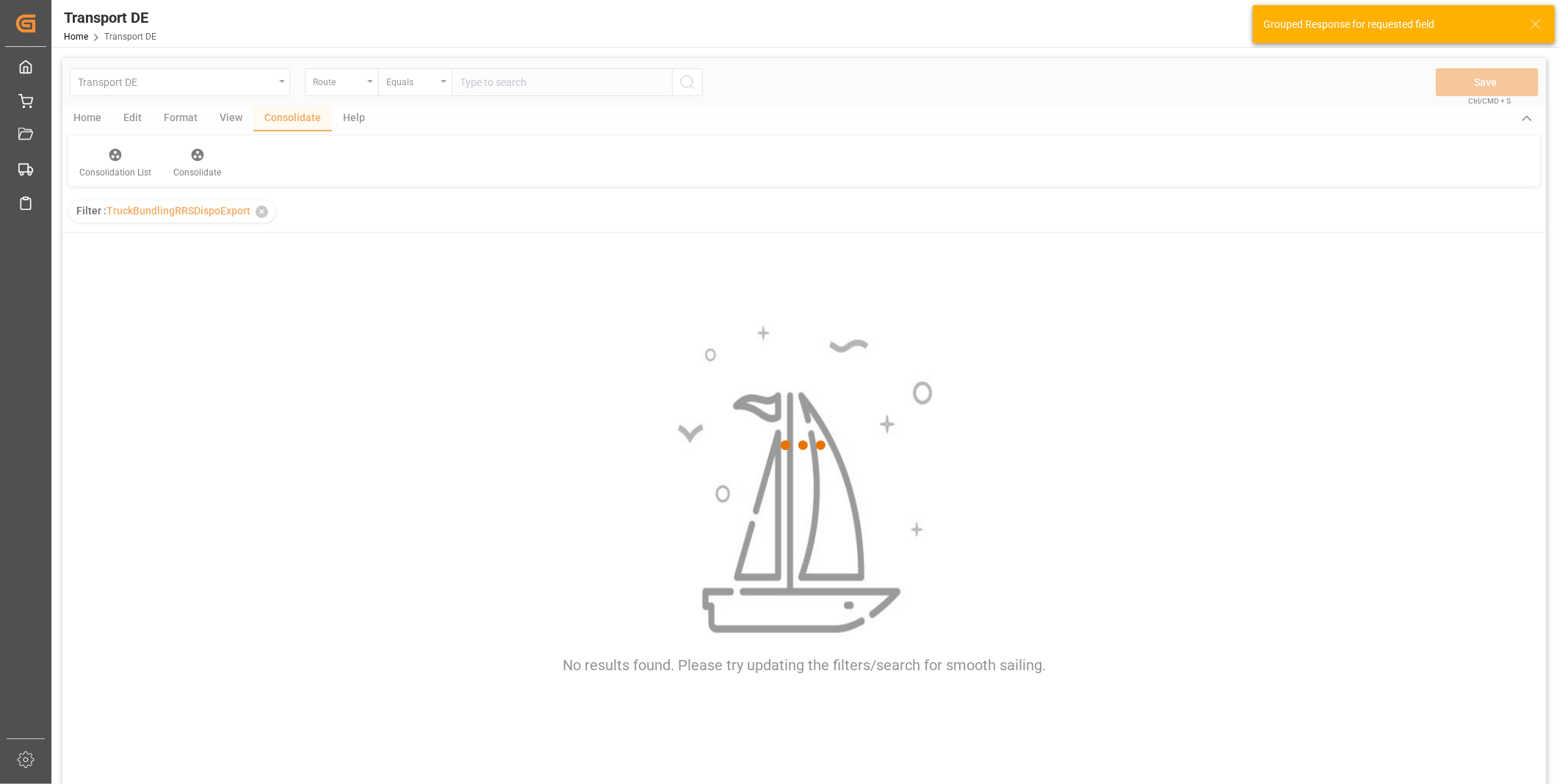
click at [393, 73] on div at bounding box center [804, 446] width 1484 height 775
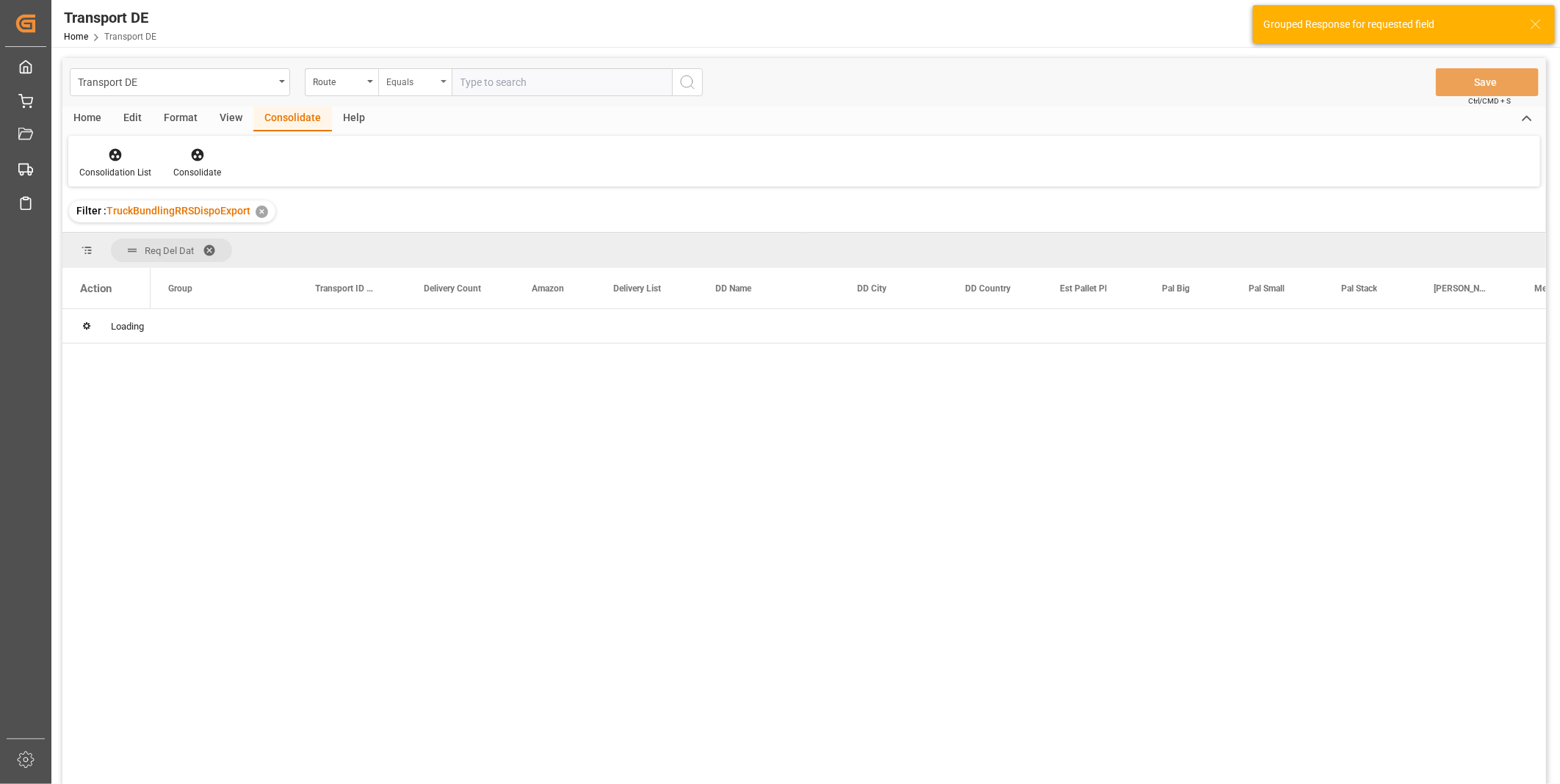
click at [402, 88] on div "Equals" at bounding box center [411, 80] width 50 height 17
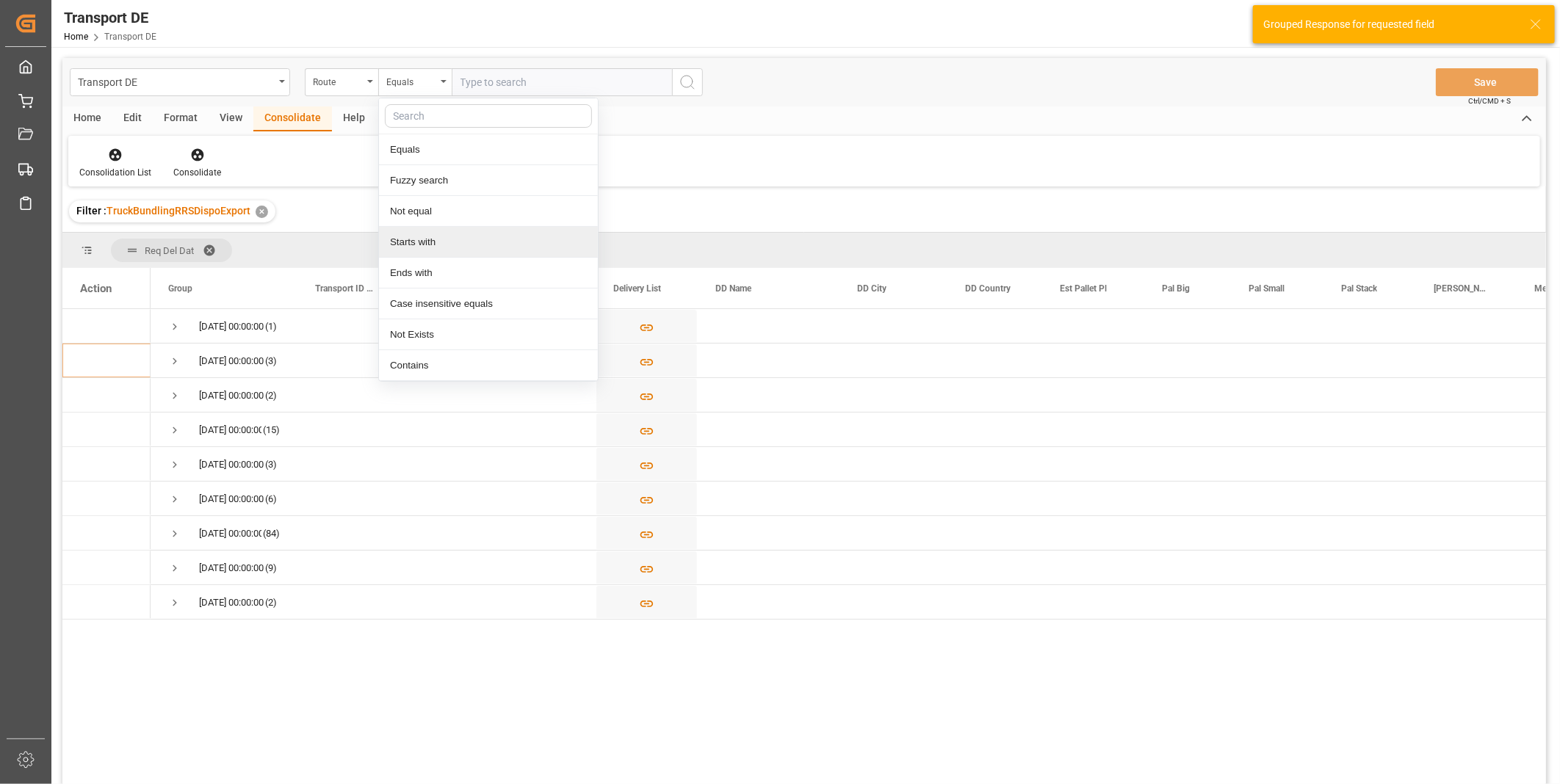
click at [426, 243] on div "Starts with" at bounding box center [488, 242] width 219 height 31
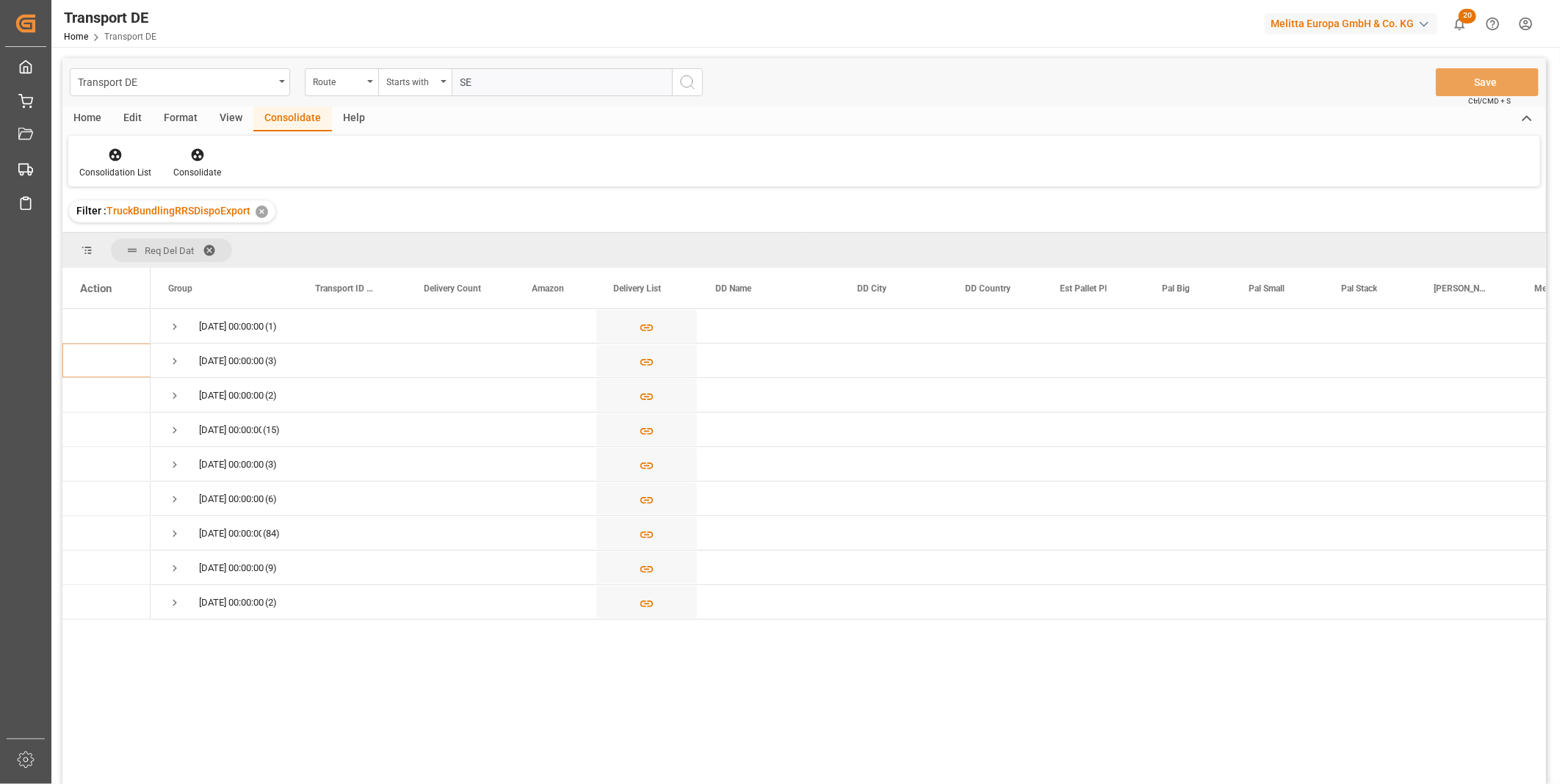
click at [684, 70] on button "search button" at bounding box center [688, 83] width 31 height 28
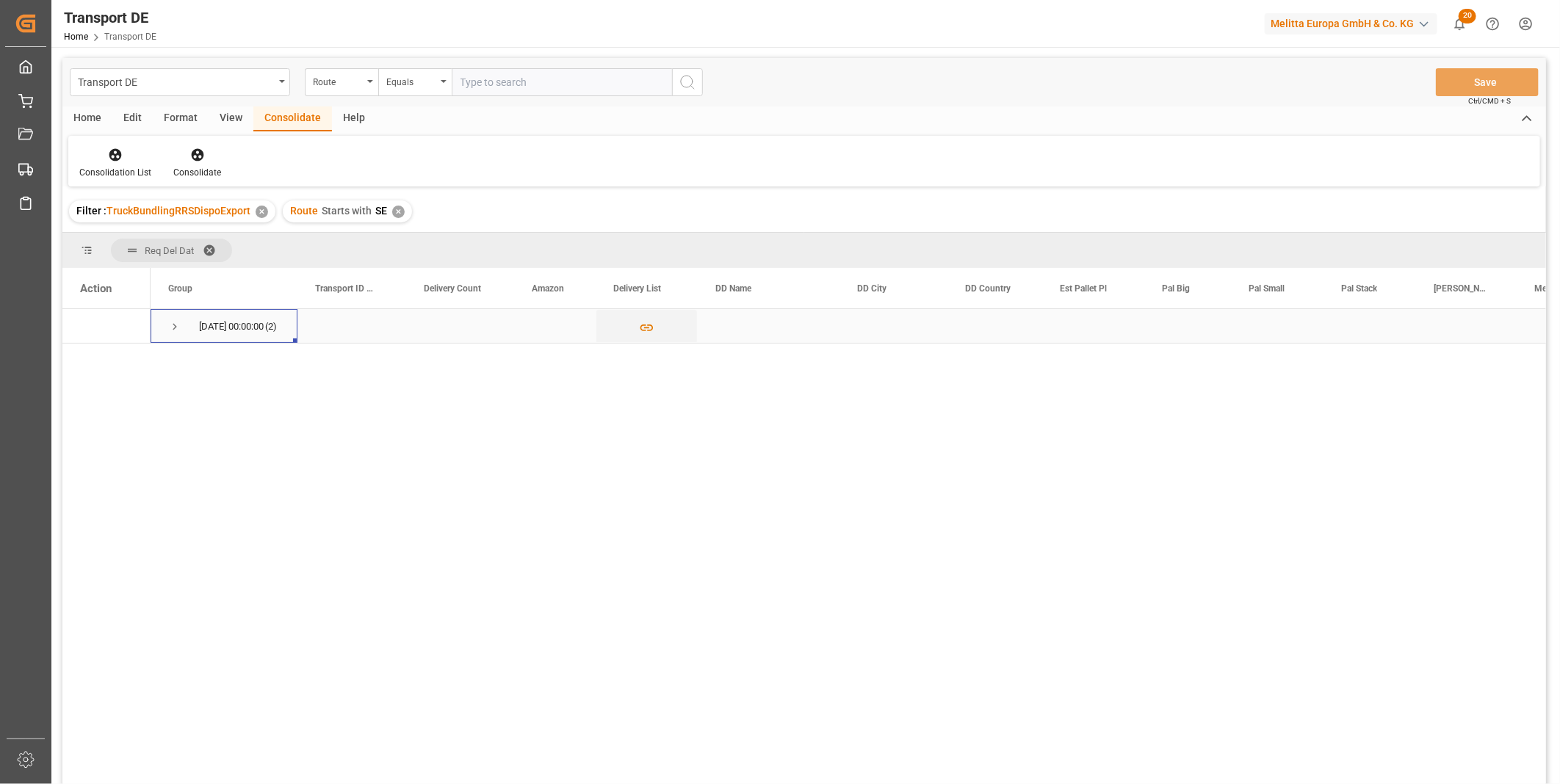
click at [167, 312] on div "06.10.2025 00:00:00 (2)" at bounding box center [224, 325] width 147 height 33
click at [169, 321] on span "Press SPACE to select this row." at bounding box center [174, 326] width 13 height 13
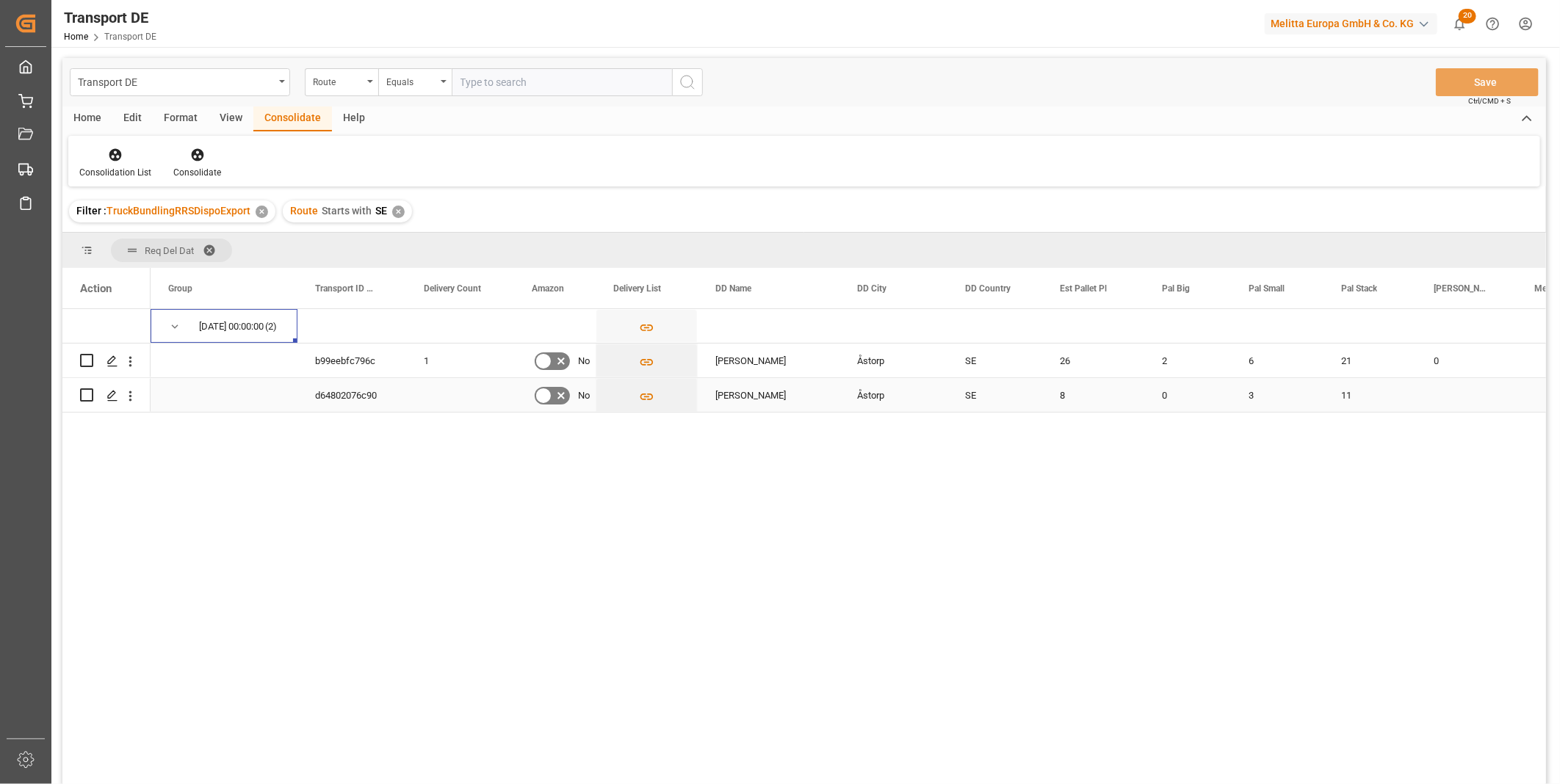
click at [83, 395] on input "Press Space to toggle row selection (unchecked)" at bounding box center [86, 395] width 13 height 13
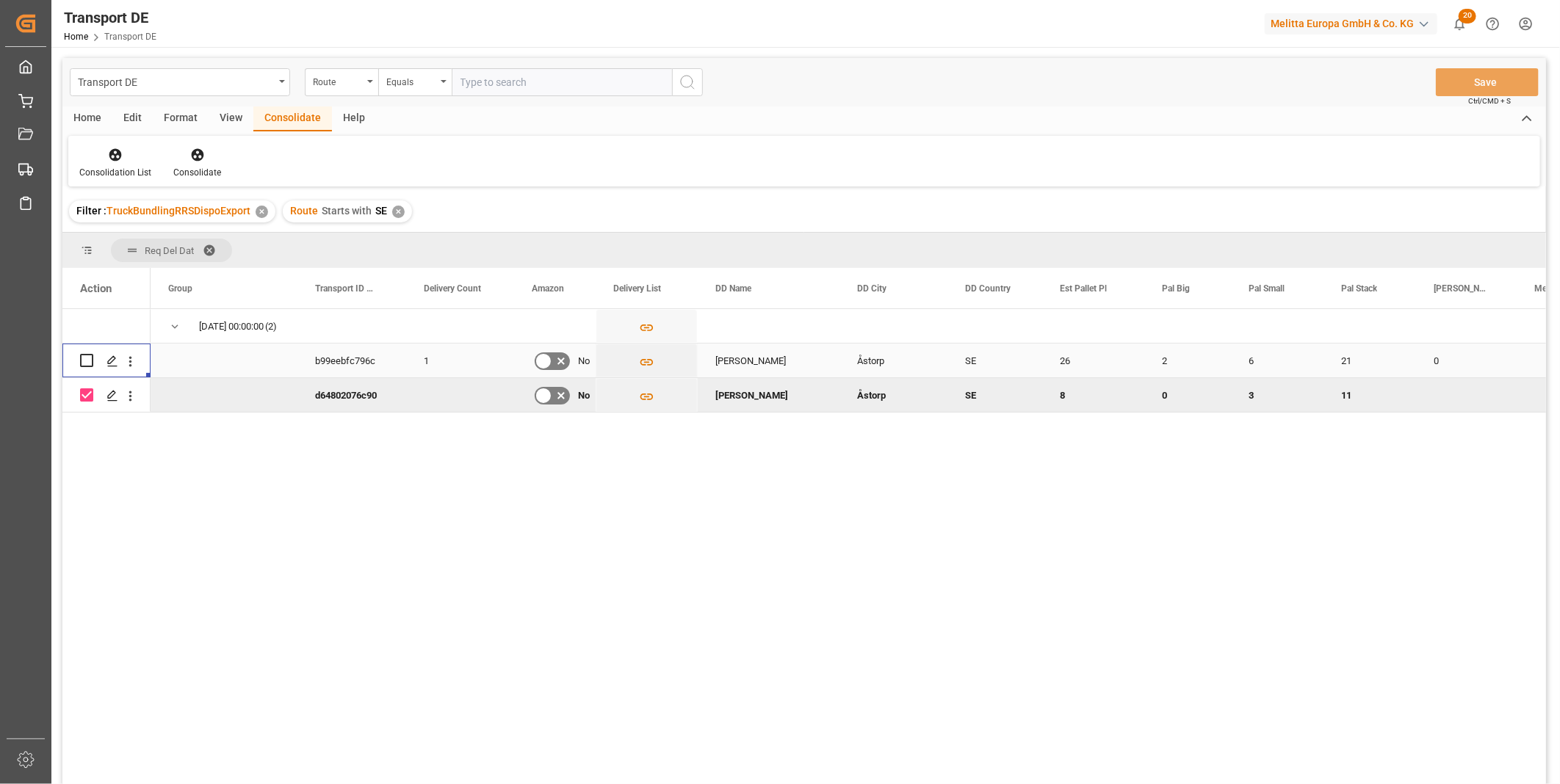
click at [94, 357] on div "Press SPACE to select this row." at bounding box center [107, 360] width 53 height 32
click at [83, 356] on input "Press Space to toggle row selection (unchecked)" at bounding box center [86, 360] width 13 height 13
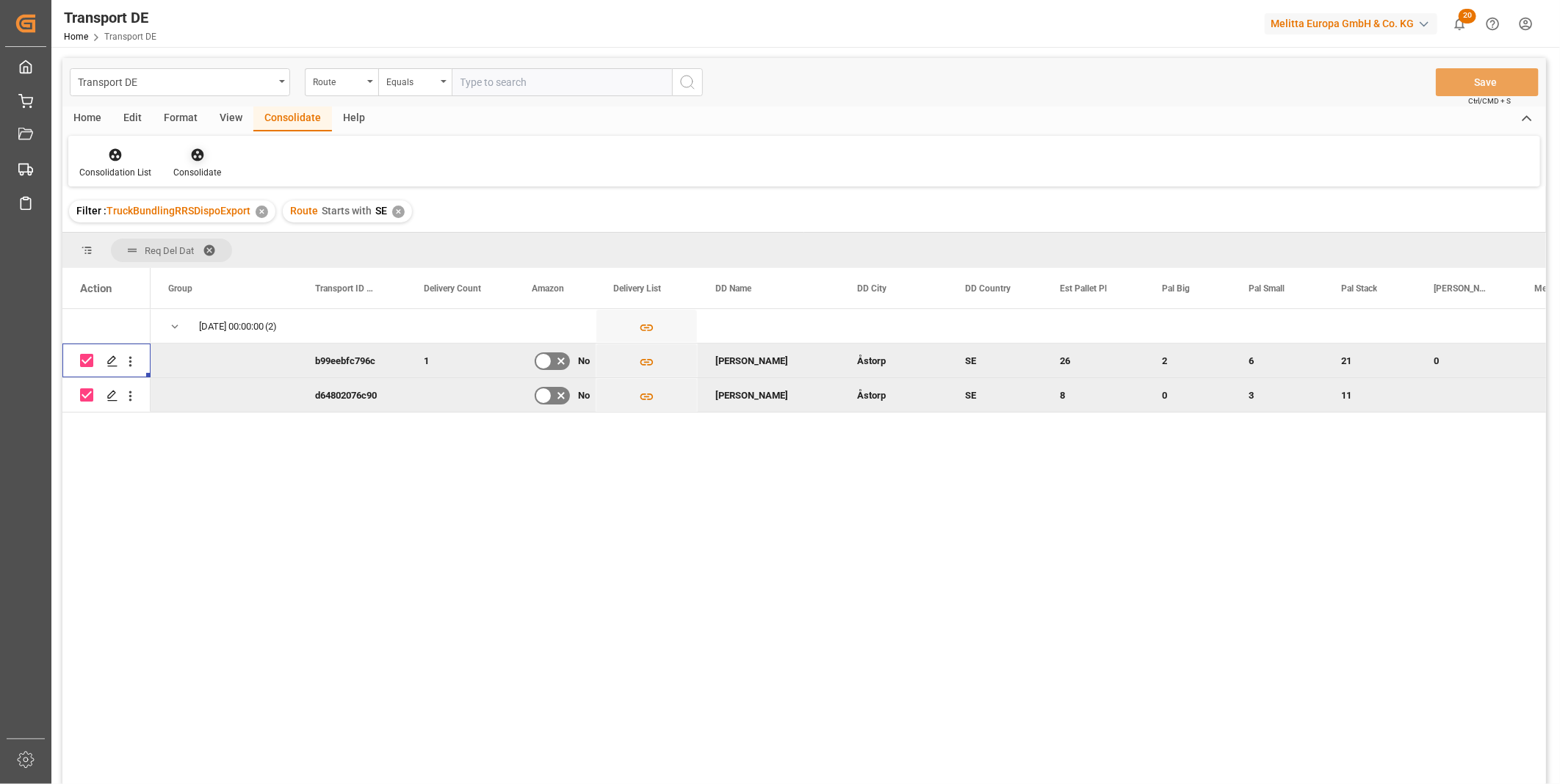
click at [214, 161] on div at bounding box center [197, 155] width 48 height 16
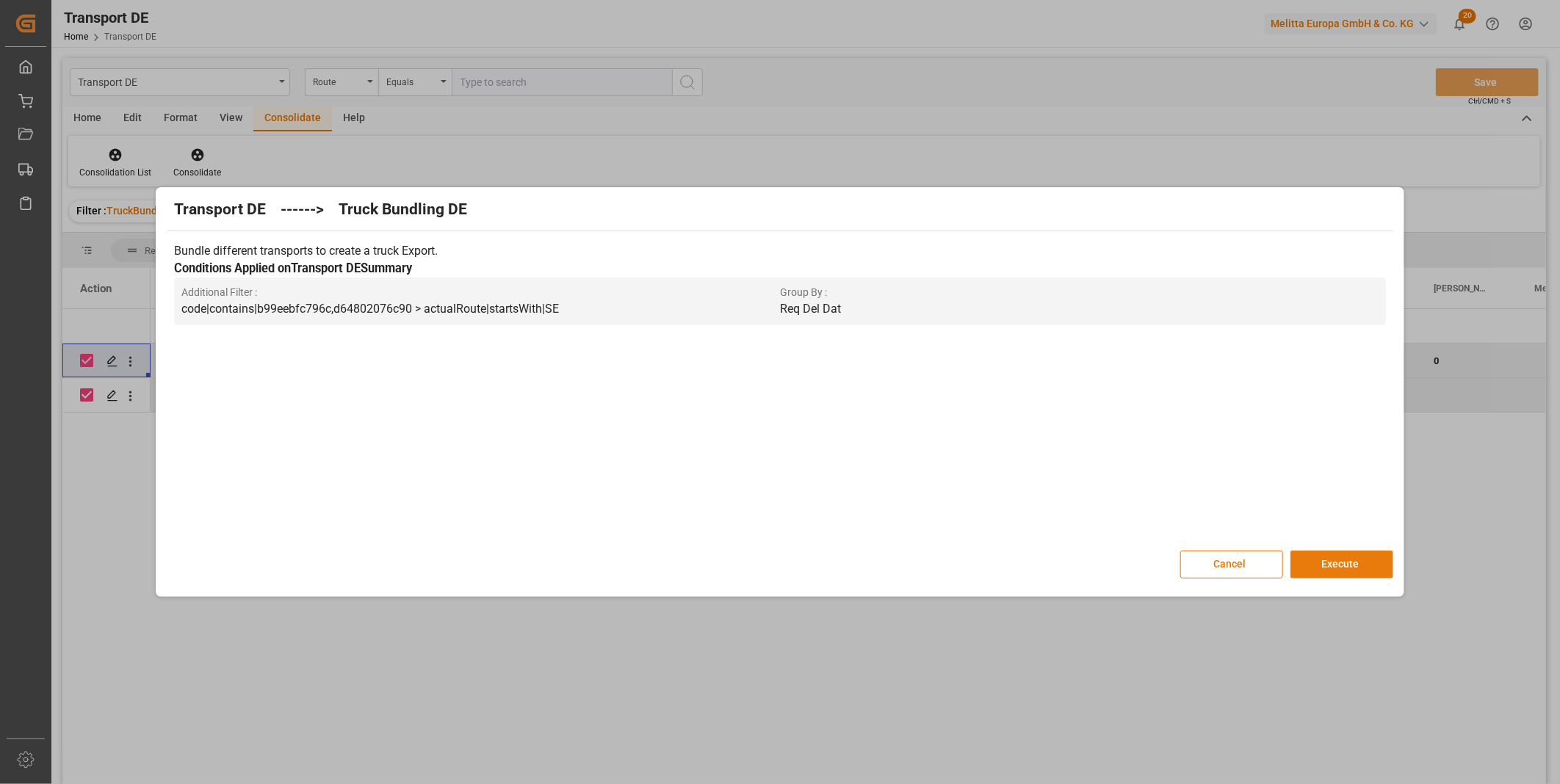
click at [1308, 561] on button "Execute" at bounding box center [1342, 564] width 103 height 28
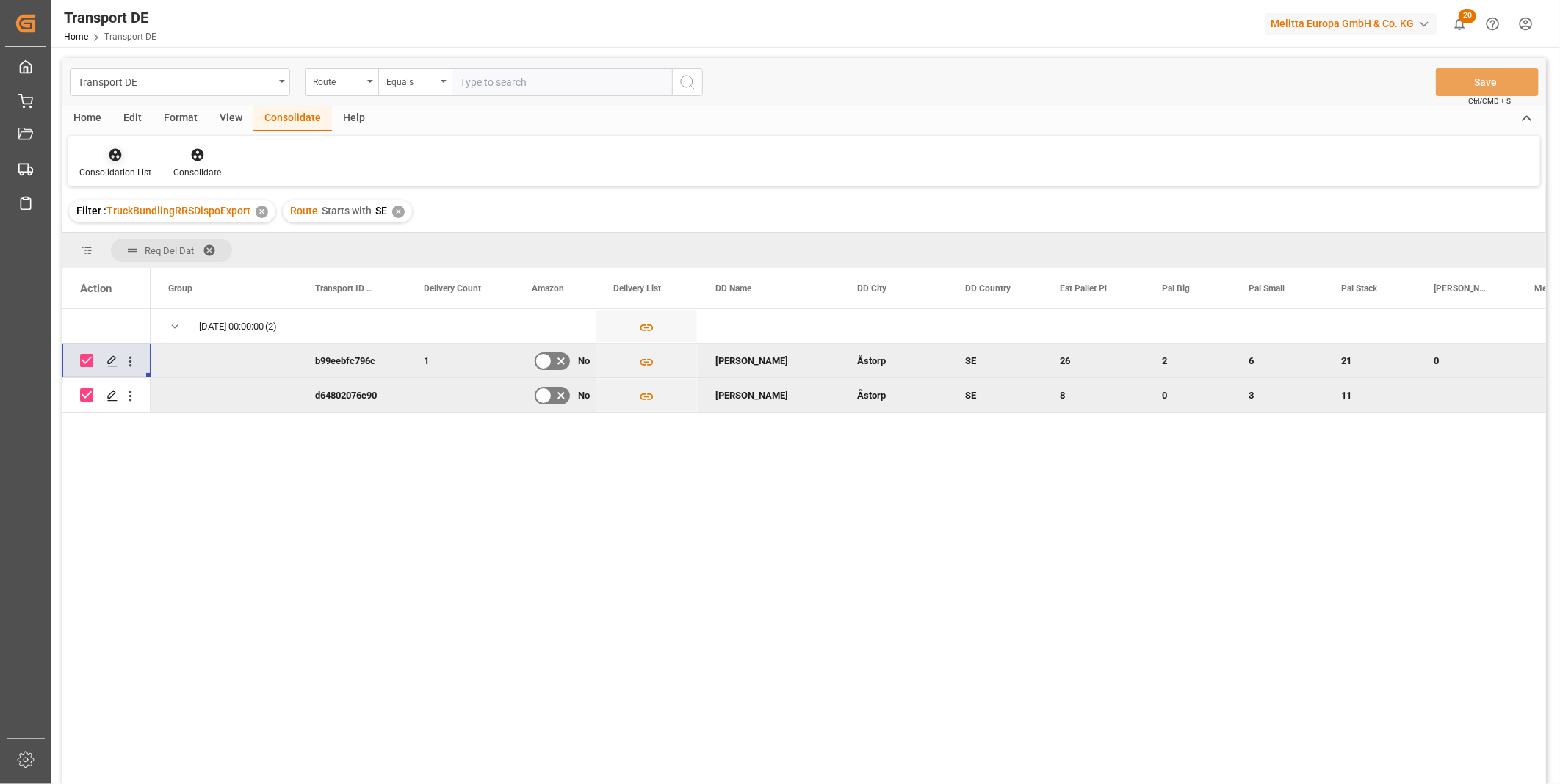
click at [107, 147] on div at bounding box center [115, 155] width 72 height 16
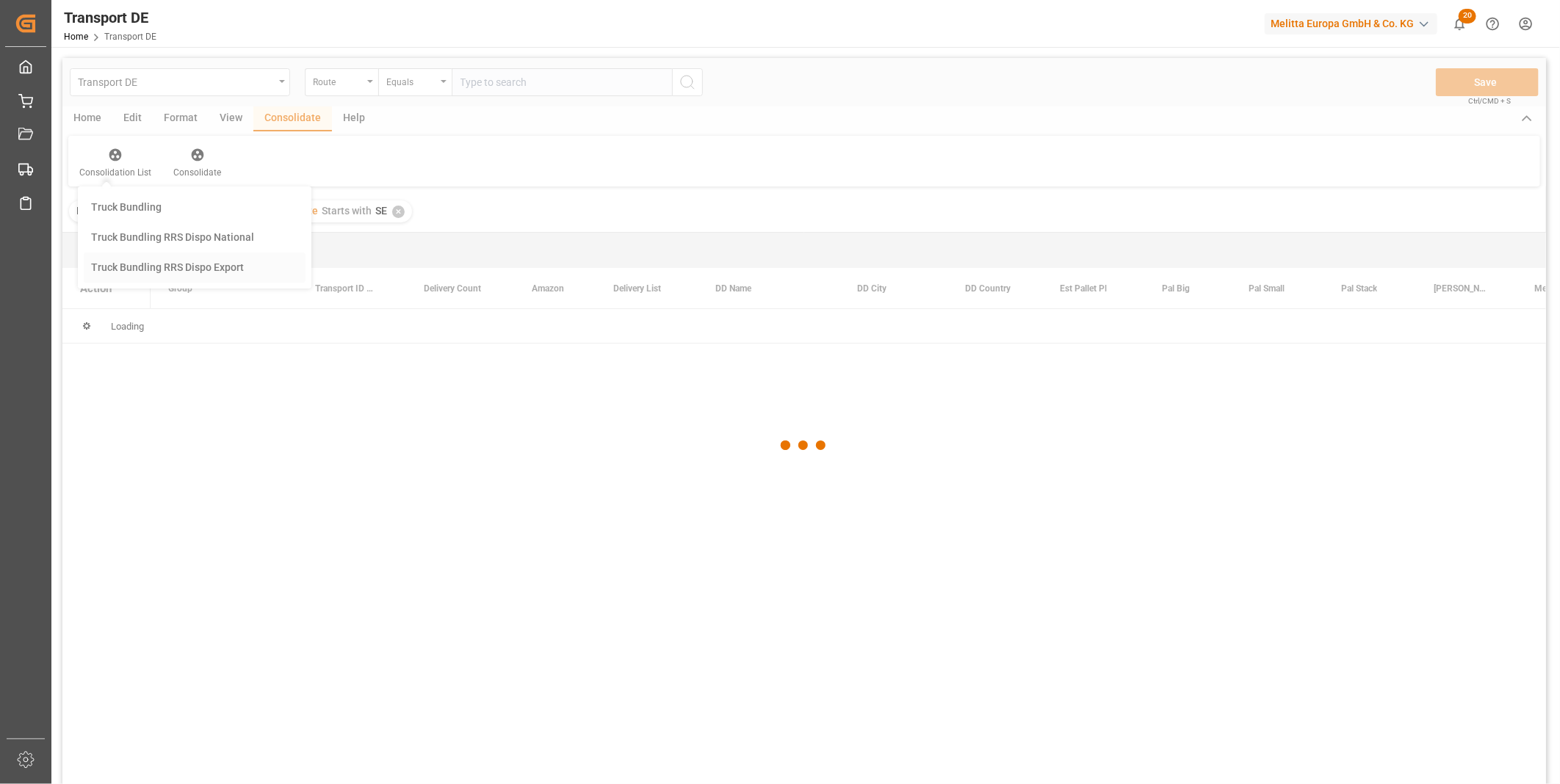
click at [174, 276] on div "Transport DE Route Equals Save Ctrl/CMD + S Home Edit Format View Consolidate H…" at bounding box center [804, 441] width 1484 height 765
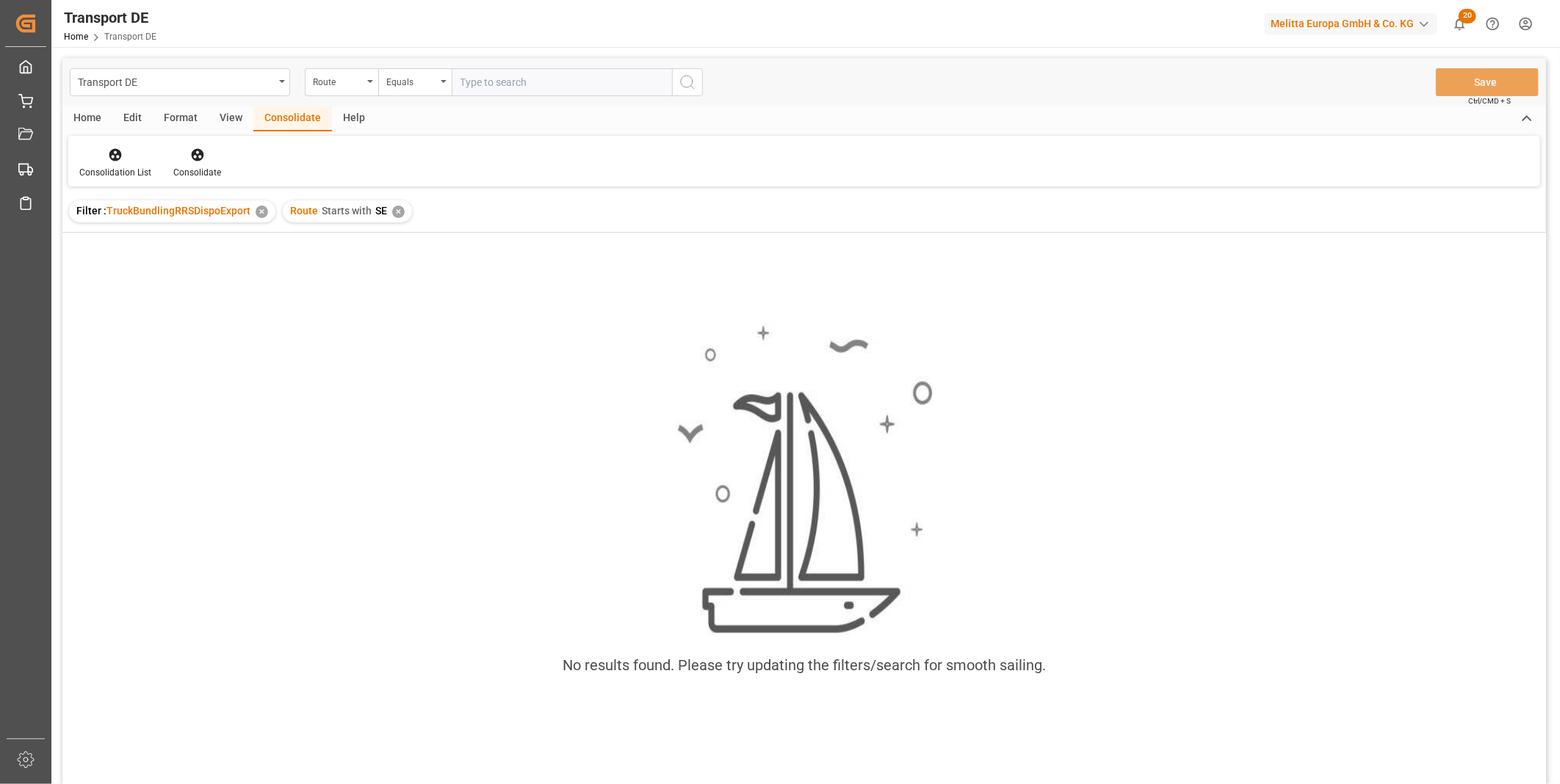
click at [397, 213] on div "✕" at bounding box center [399, 212] width 12 height 12
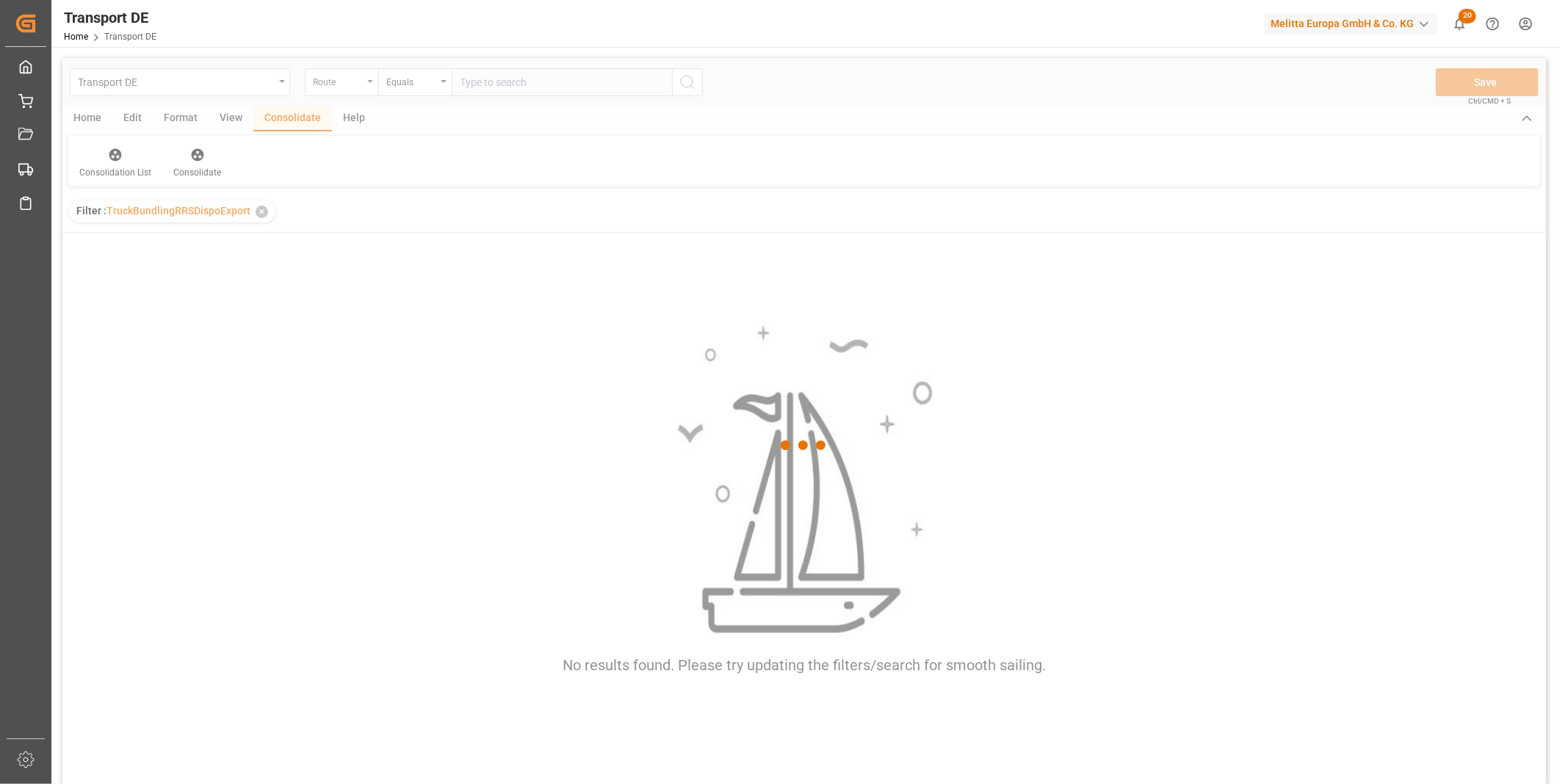
click at [360, 91] on div "Route" at bounding box center [341, 83] width 73 height 28
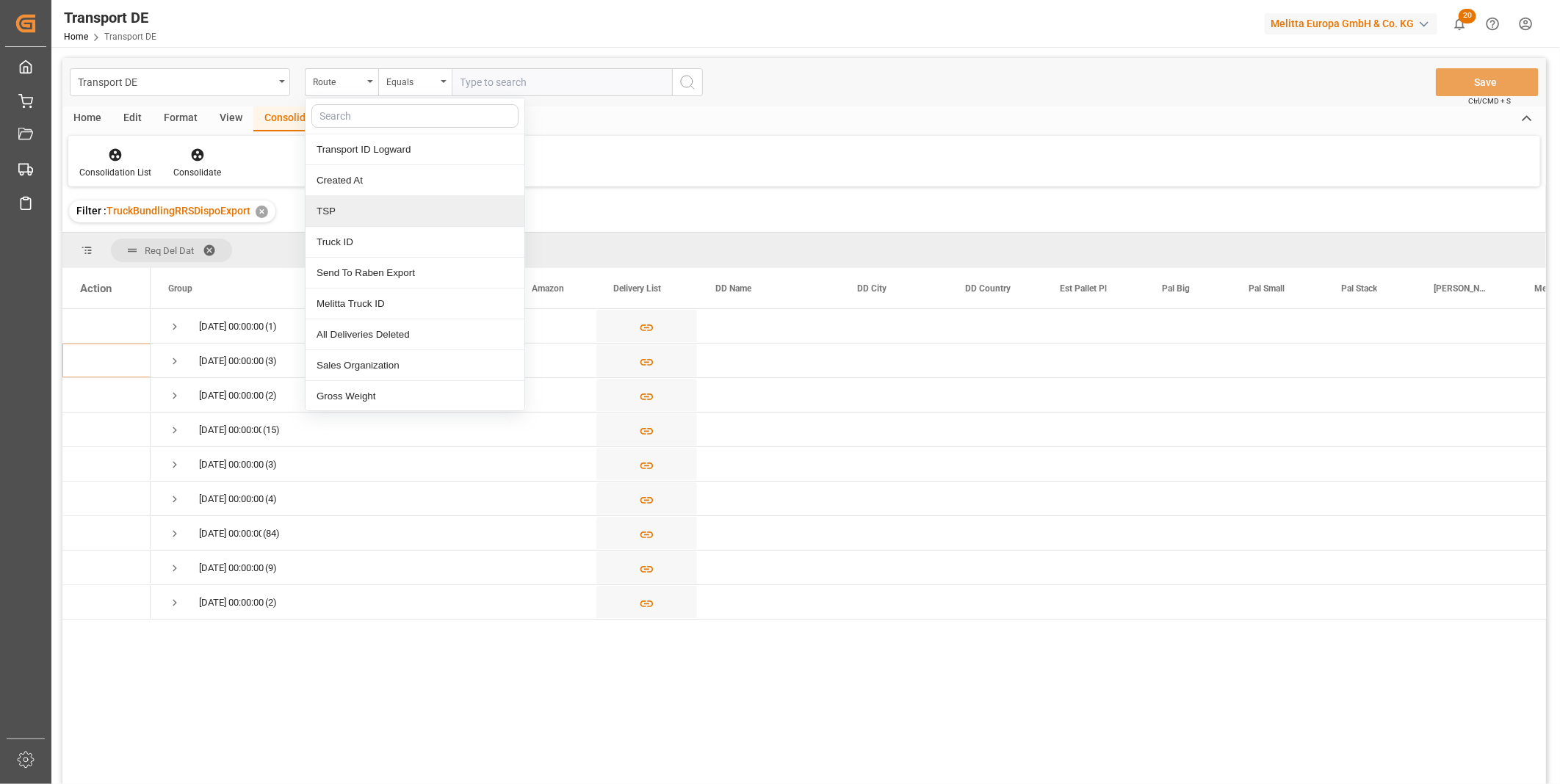
click at [349, 207] on div "TSP" at bounding box center [414, 212] width 219 height 31
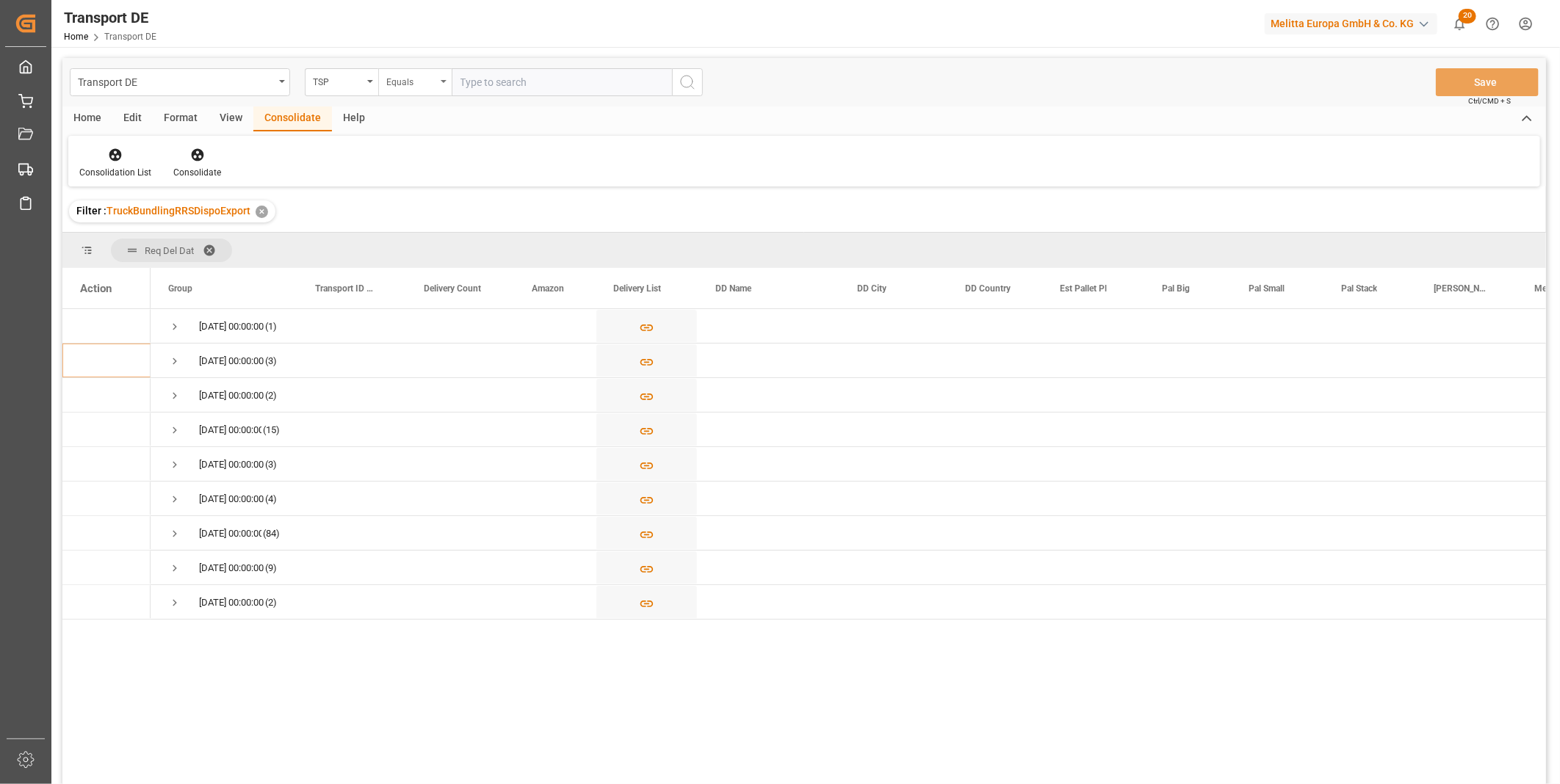
click at [400, 79] on div "Equals" at bounding box center [411, 80] width 50 height 17
click at [431, 236] on div "Starts with" at bounding box center [488, 242] width 219 height 31
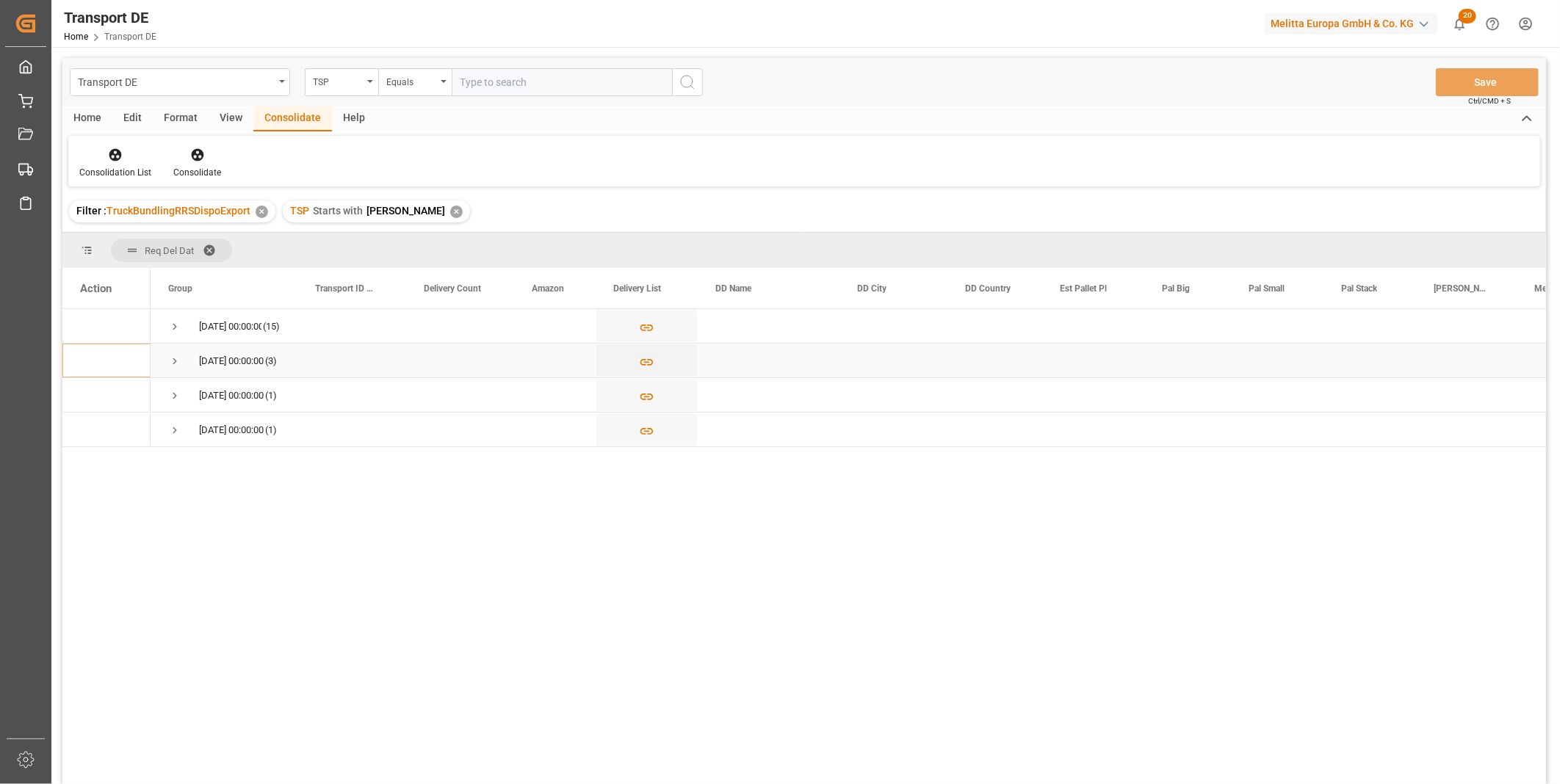
click at [185, 339] on span "02.10.2025 00:00:00 (15)" at bounding box center [224, 325] width 111 height 32
click at [181, 355] on span "Press SPACE to select this row." at bounding box center [174, 361] width 13 height 13
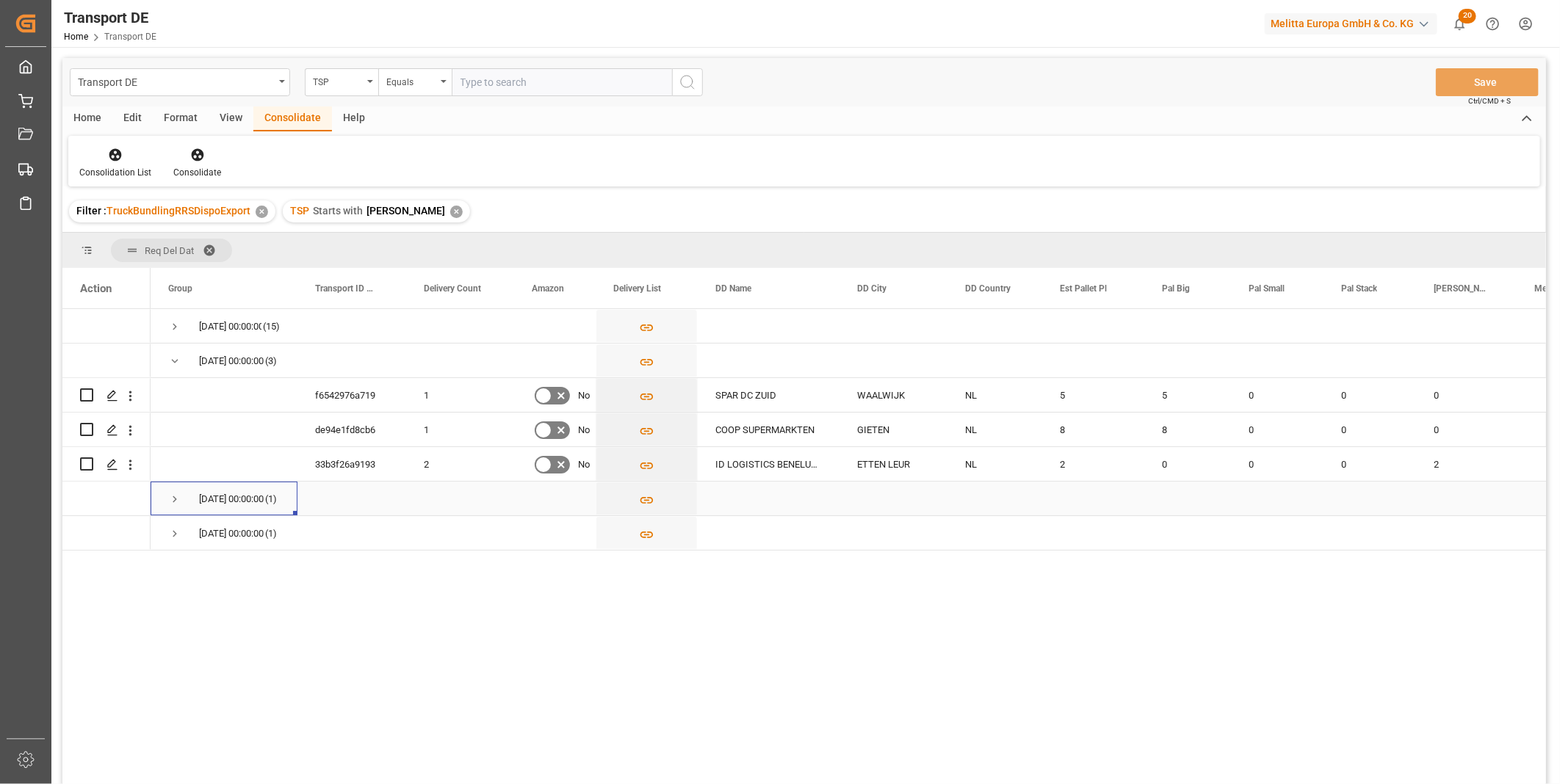
click at [178, 493] on span "Press SPACE to select this row." at bounding box center [174, 499] width 13 height 13
click at [171, 563] on span "Press SPACE to select this row." at bounding box center [174, 568] width 13 height 13
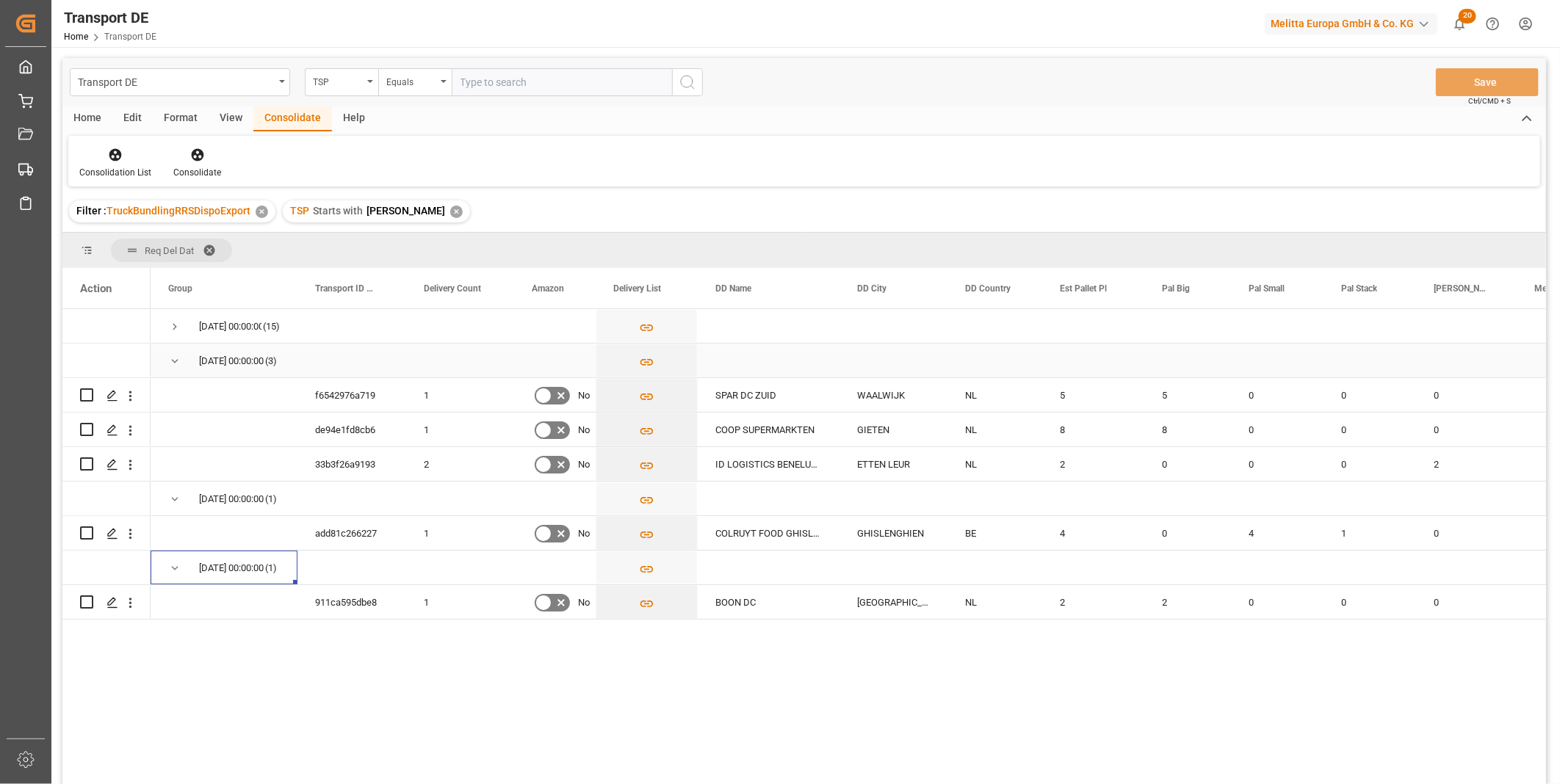
click at [167, 360] on div "03.10.2025 00:00:00 (3)" at bounding box center [224, 360] width 147 height 33
click at [177, 325] on span "Press SPACE to select this row." at bounding box center [174, 326] width 13 height 13
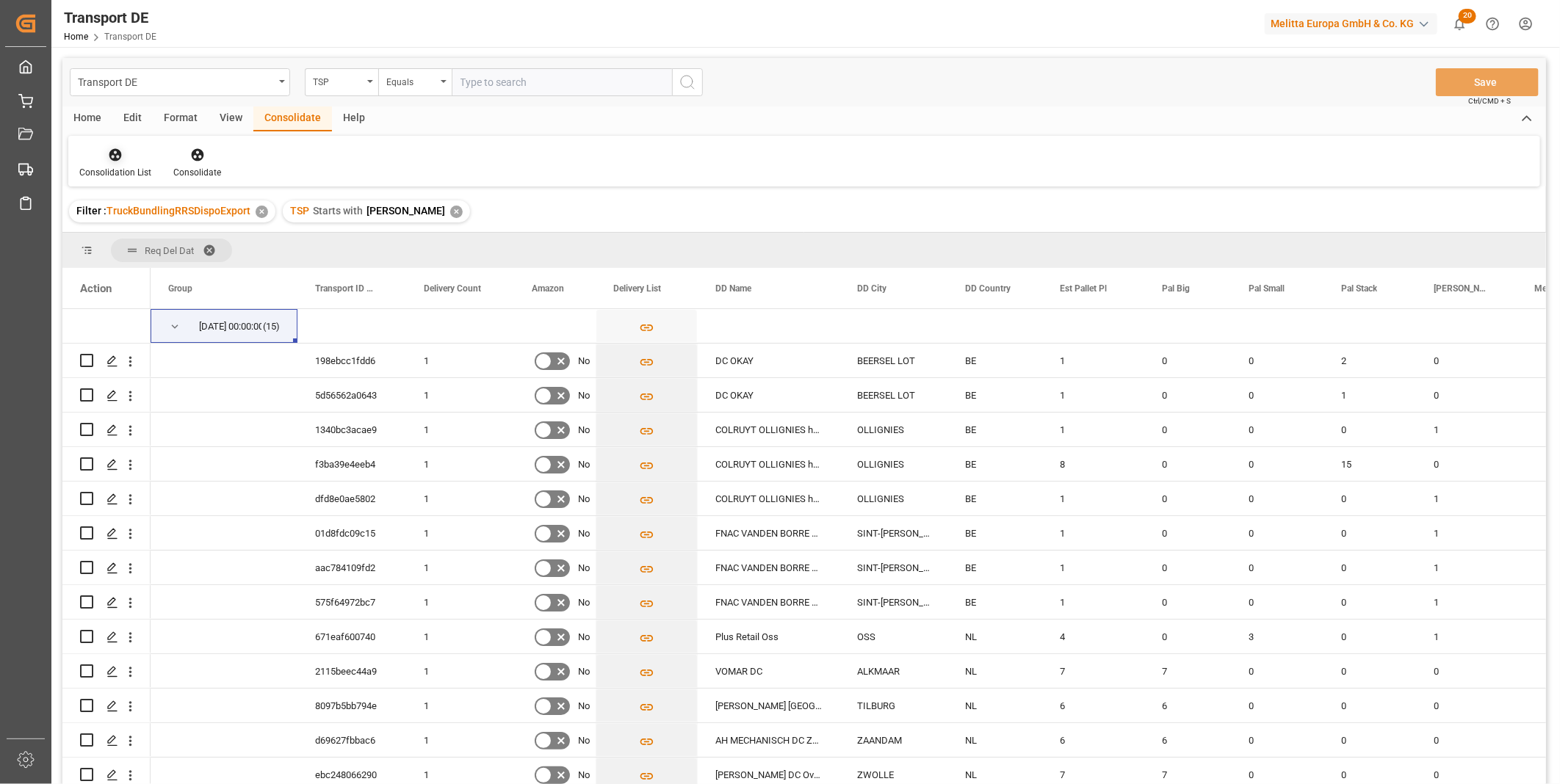
click at [105, 156] on div at bounding box center [115, 155] width 72 height 16
click at [178, 265] on div "Truck Bundling RRS Dispo Export" at bounding box center [167, 268] width 153 height 16
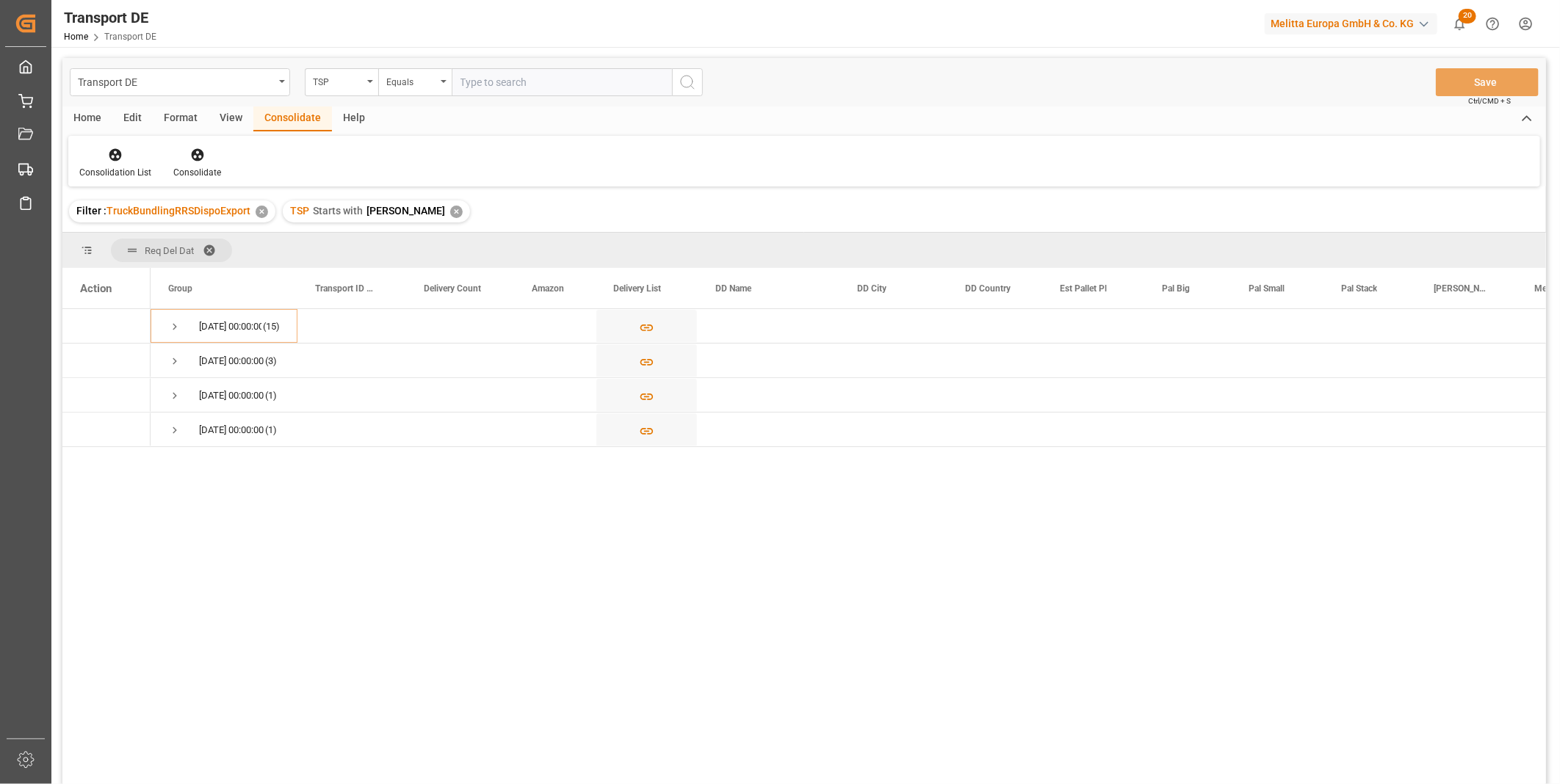
click at [410, 218] on div "TSP Starts with Van R ✕" at bounding box center [376, 211] width 188 height 22
click at [414, 207] on div "TSP Starts with Van R ✕" at bounding box center [376, 211] width 188 height 22
click at [450, 213] on div "✕" at bounding box center [456, 212] width 12 height 12
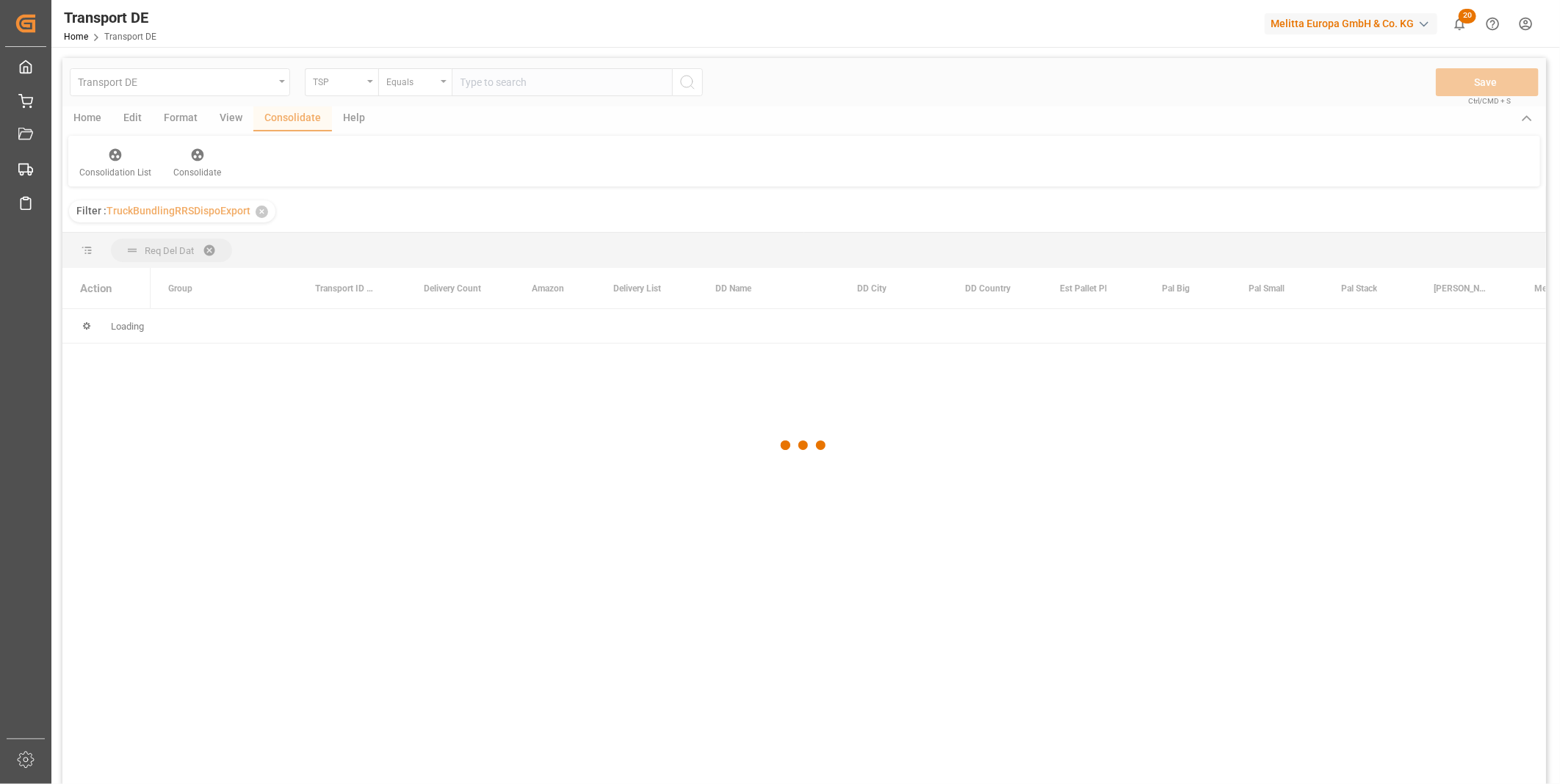
click at [340, 93] on div at bounding box center [804, 446] width 1484 height 775
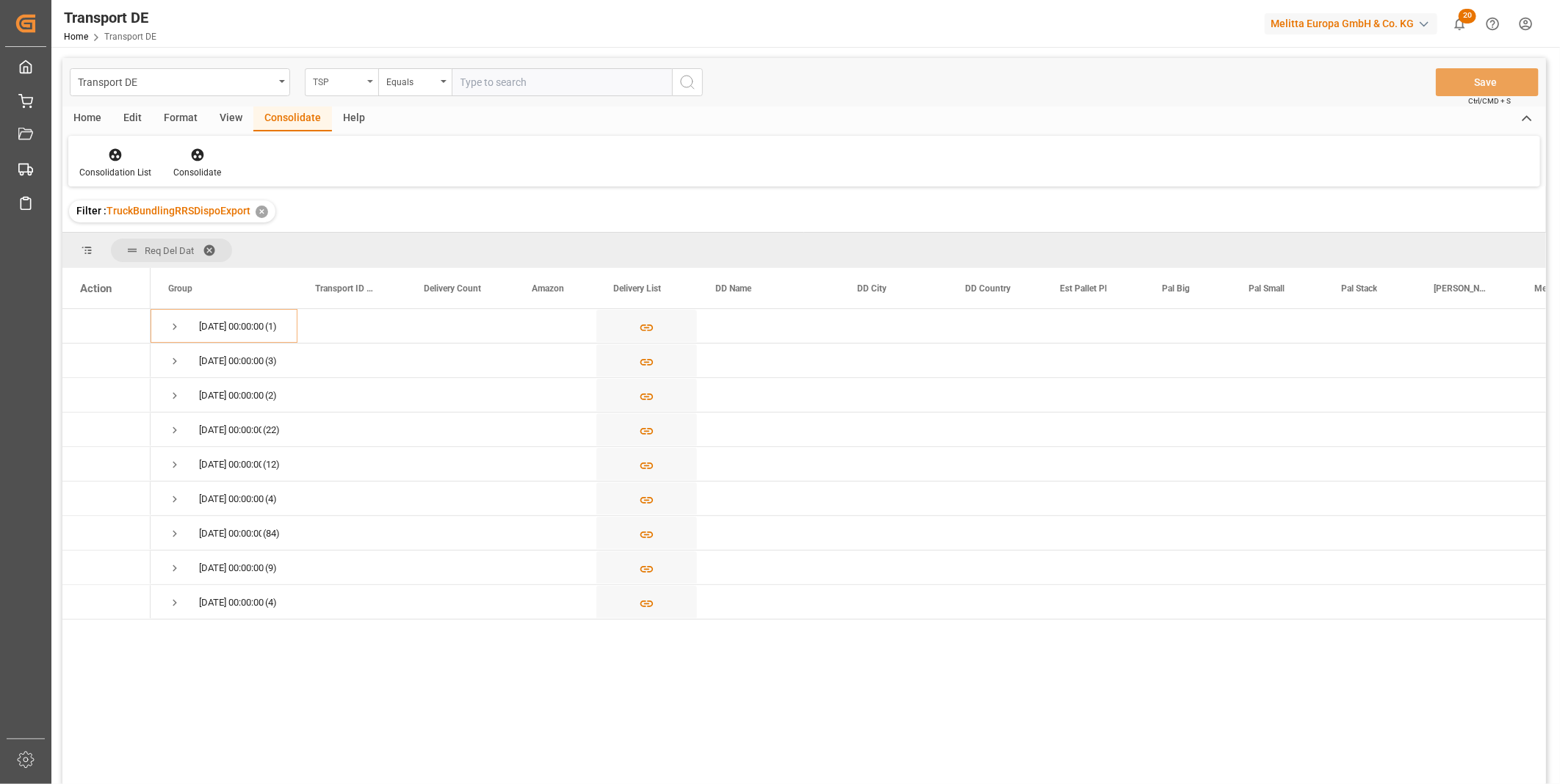
click at [340, 90] on div "TSP" at bounding box center [341, 83] width 73 height 28
click at [329, 145] on div "Route" at bounding box center [414, 150] width 219 height 31
click at [383, 92] on div "Equals" at bounding box center [415, 83] width 73 height 28
click at [470, 235] on div "Starts with" at bounding box center [488, 242] width 219 height 31
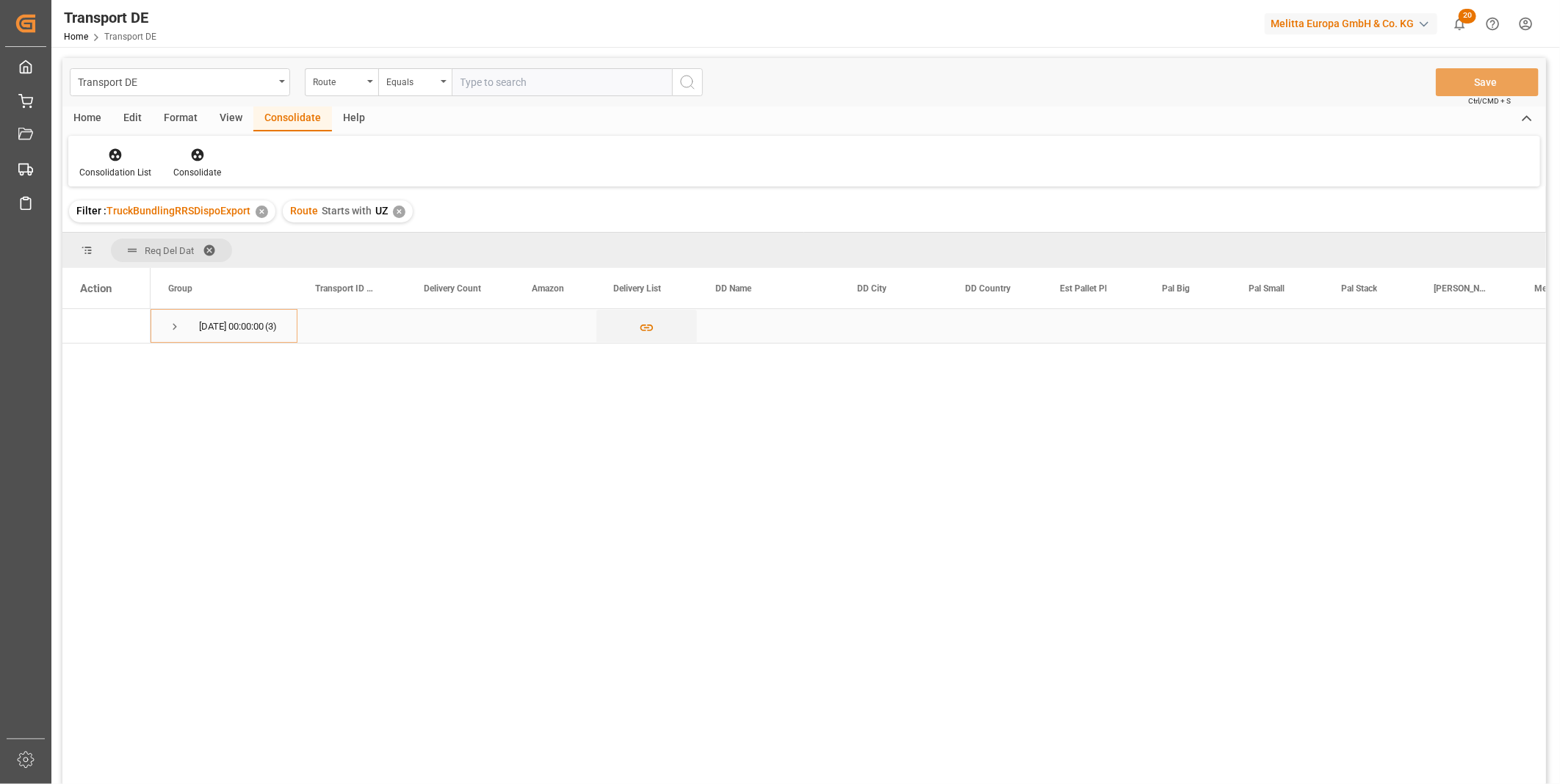
click at [169, 329] on span "Press SPACE to select this row." at bounding box center [174, 326] width 13 height 13
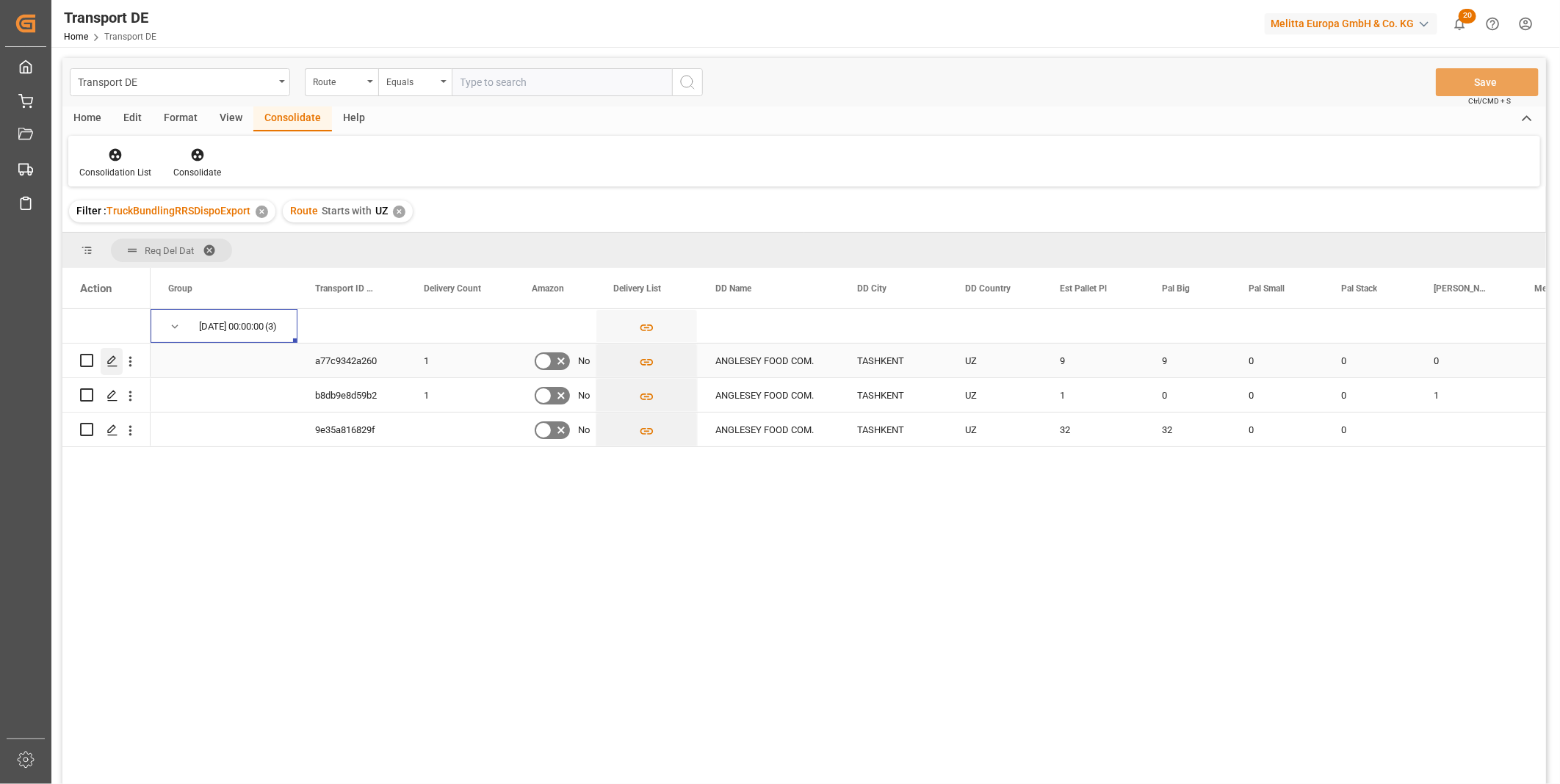
click at [114, 364] on icon "Press SPACE to select this row." at bounding box center [112, 360] width 12 height 12
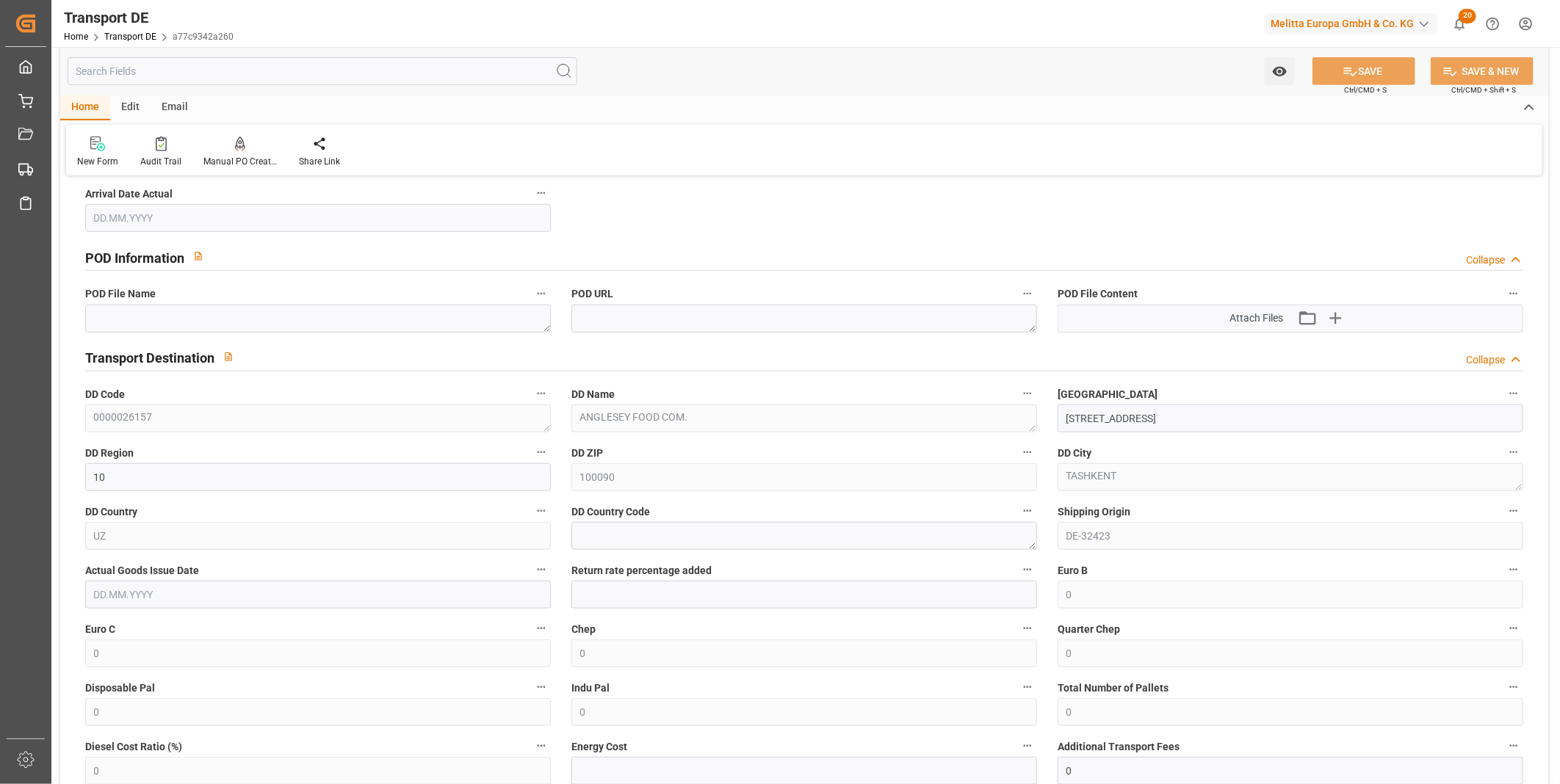
scroll to position [1142, 0]
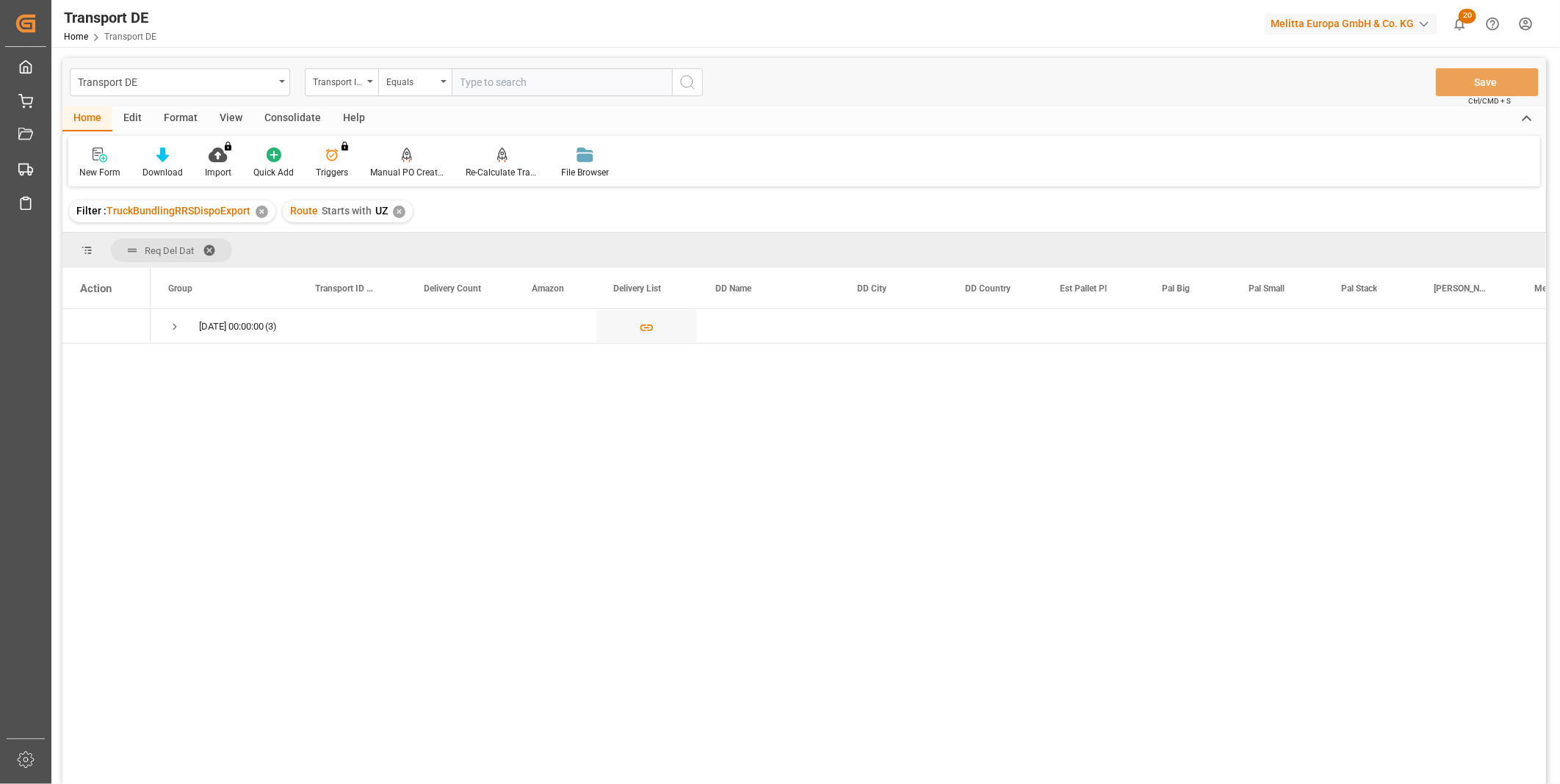
click at [296, 112] on div "Consolidate" at bounding box center [292, 119] width 79 height 25
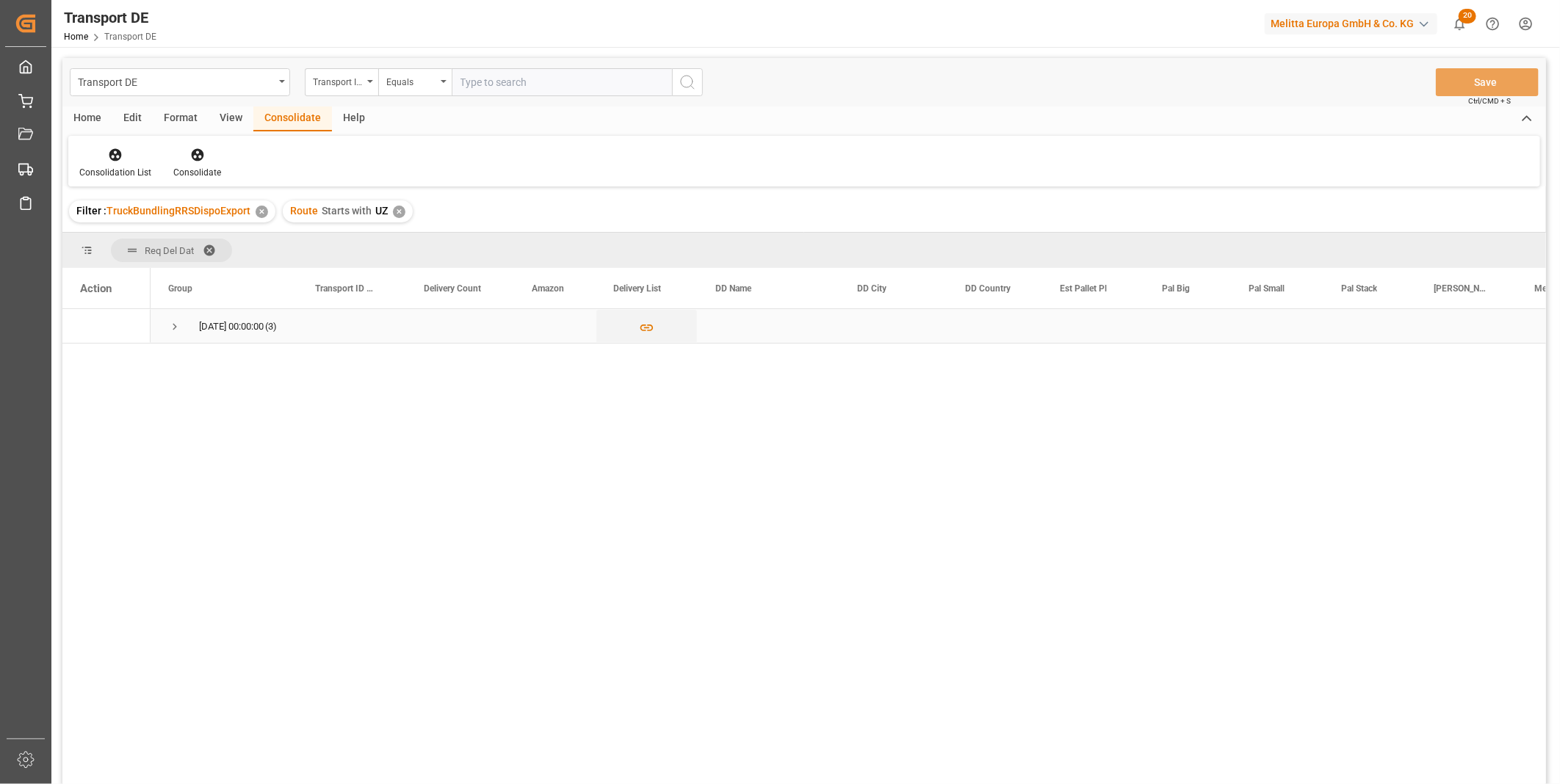
click at [157, 330] on div "30.09.2025 00:00:00 (3)" at bounding box center [224, 325] width 147 height 33
click at [172, 329] on span "Press SPACE to select this row." at bounding box center [174, 326] width 13 height 13
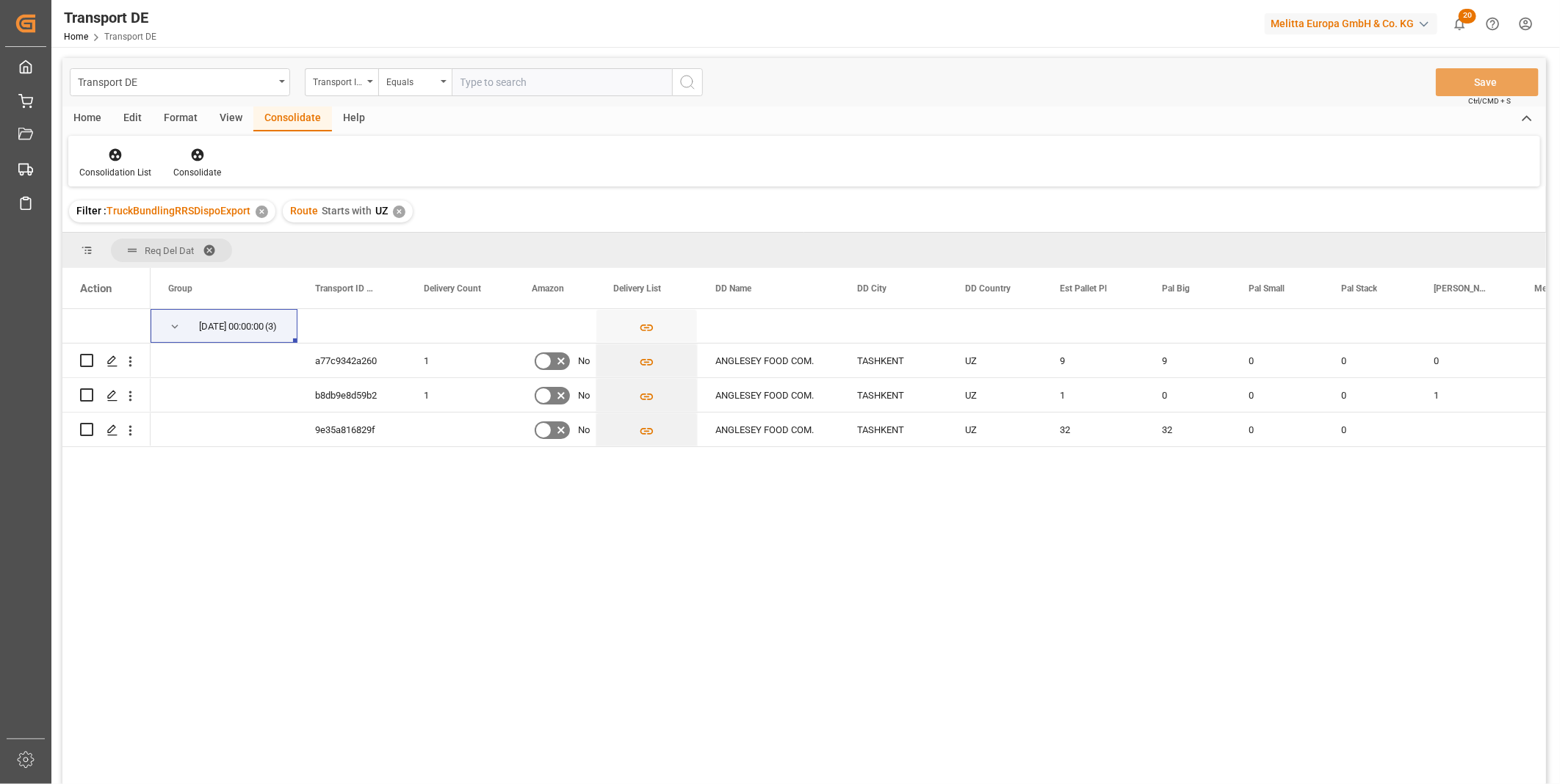
click at [399, 220] on div "Route Starts with UZ ✕" at bounding box center [347, 211] width 130 height 22
click at [393, 224] on div "Filter : TruckBundlingRRSDispoExport ✕ Route Starts with UZ ✕" at bounding box center [804, 211] width 1484 height 41
click at [393, 206] on div "✕" at bounding box center [400, 212] width 12 height 12
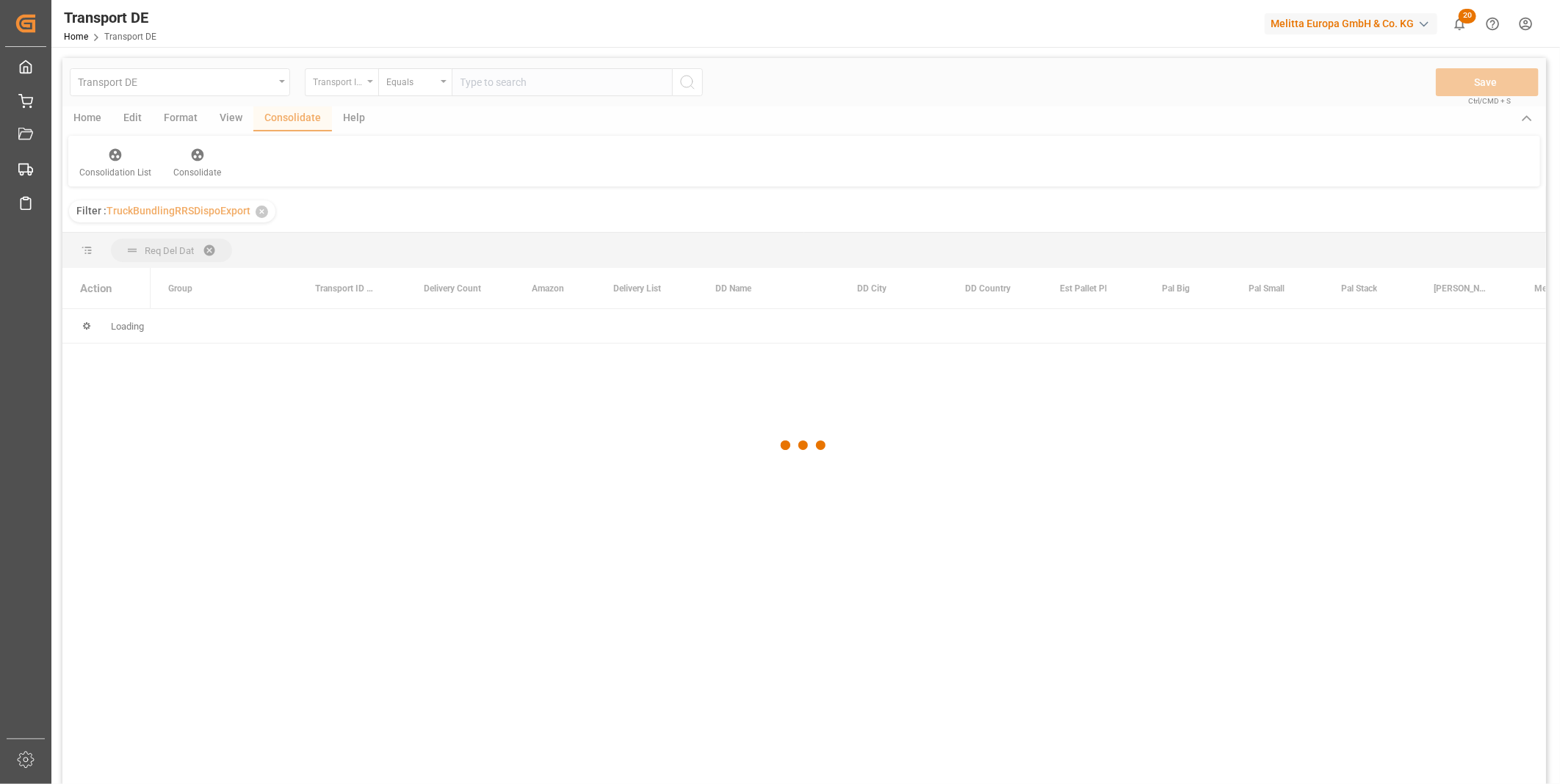
click at [343, 86] on div "Transport ID Logward" at bounding box center [338, 80] width 50 height 17
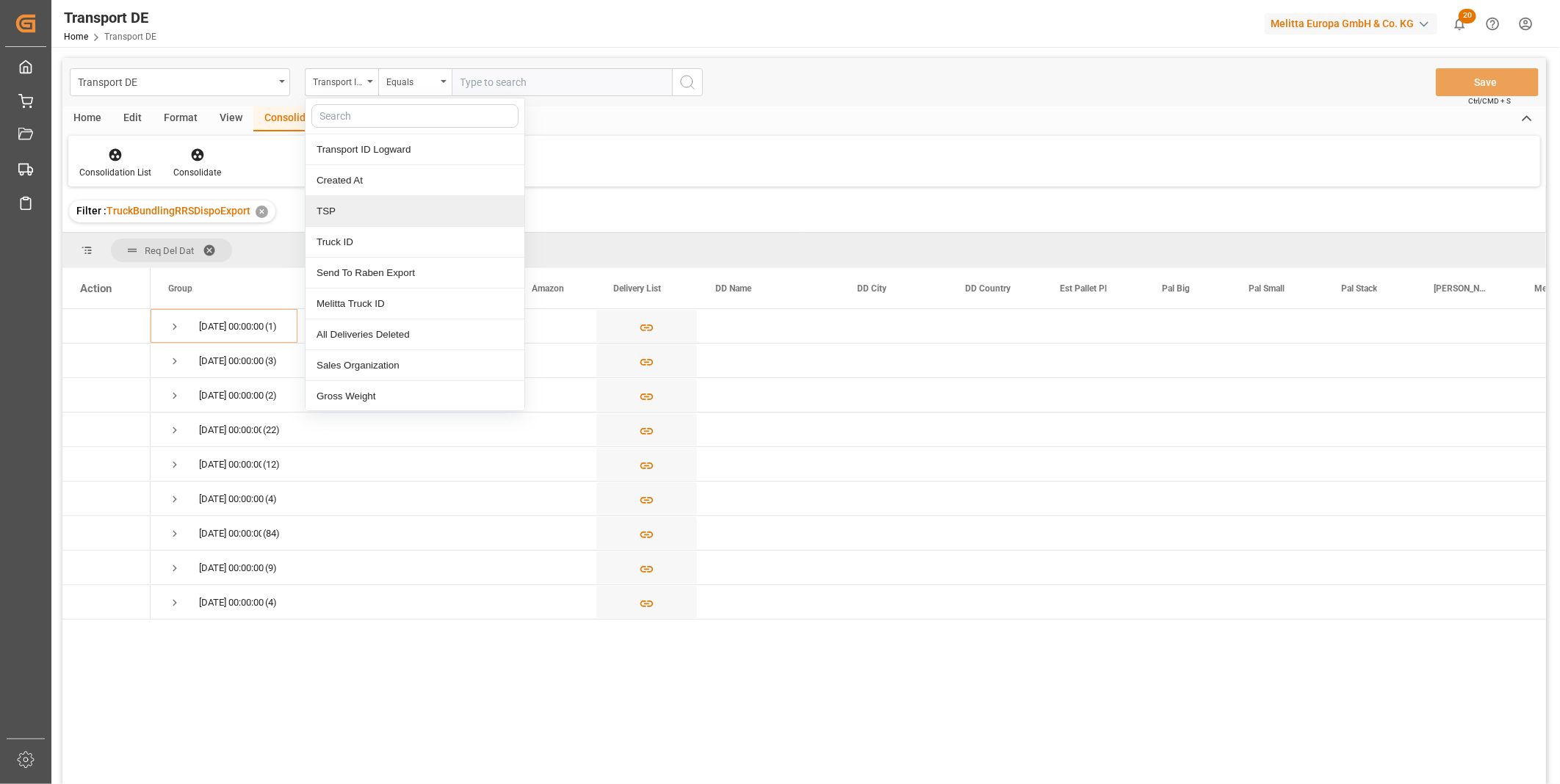
click at [347, 210] on div "TSP" at bounding box center [414, 212] width 219 height 31
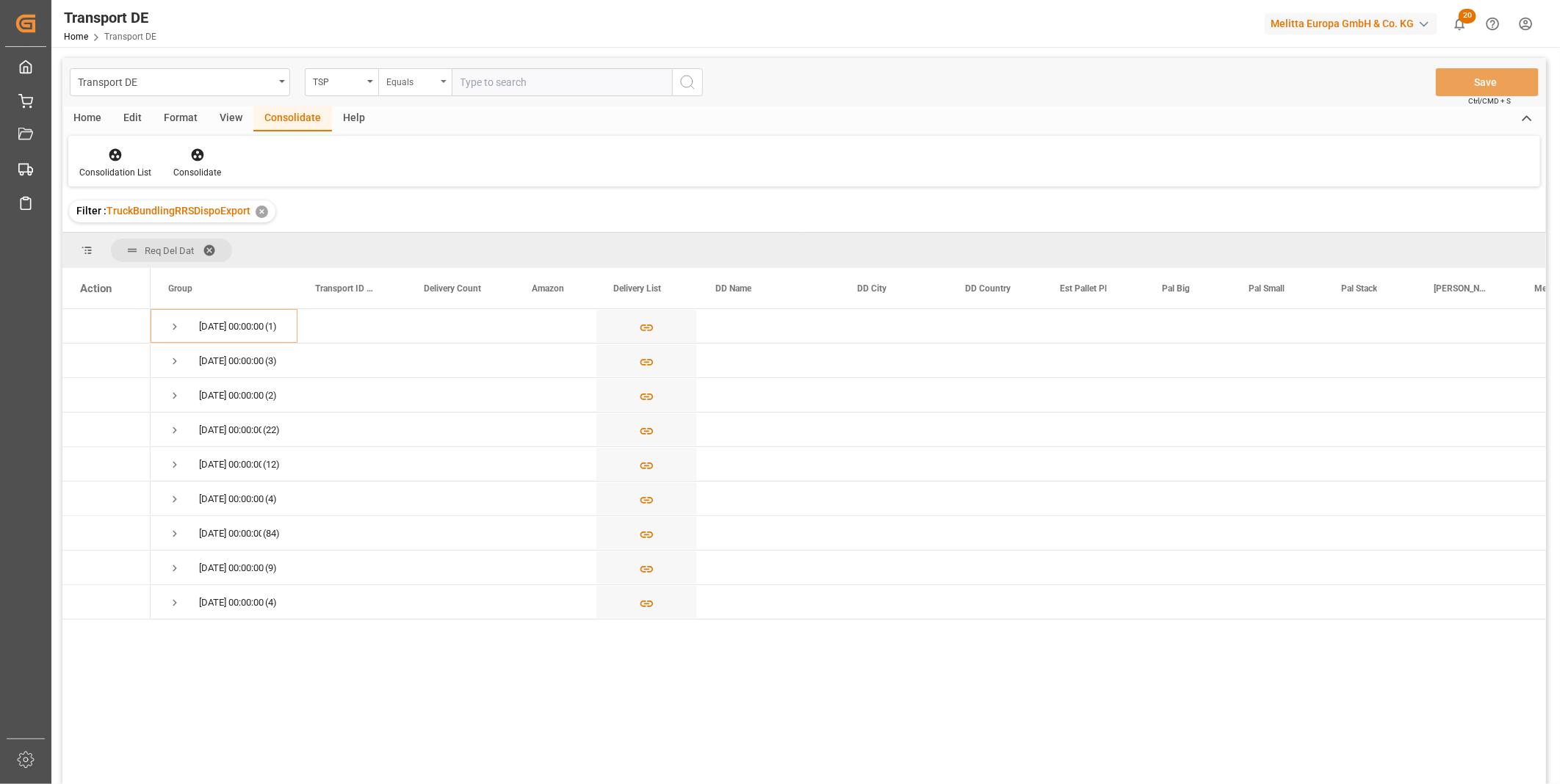
click at [398, 83] on div "Equals" at bounding box center [411, 80] width 50 height 17
click at [480, 240] on div "Starts with" at bounding box center [488, 242] width 219 height 31
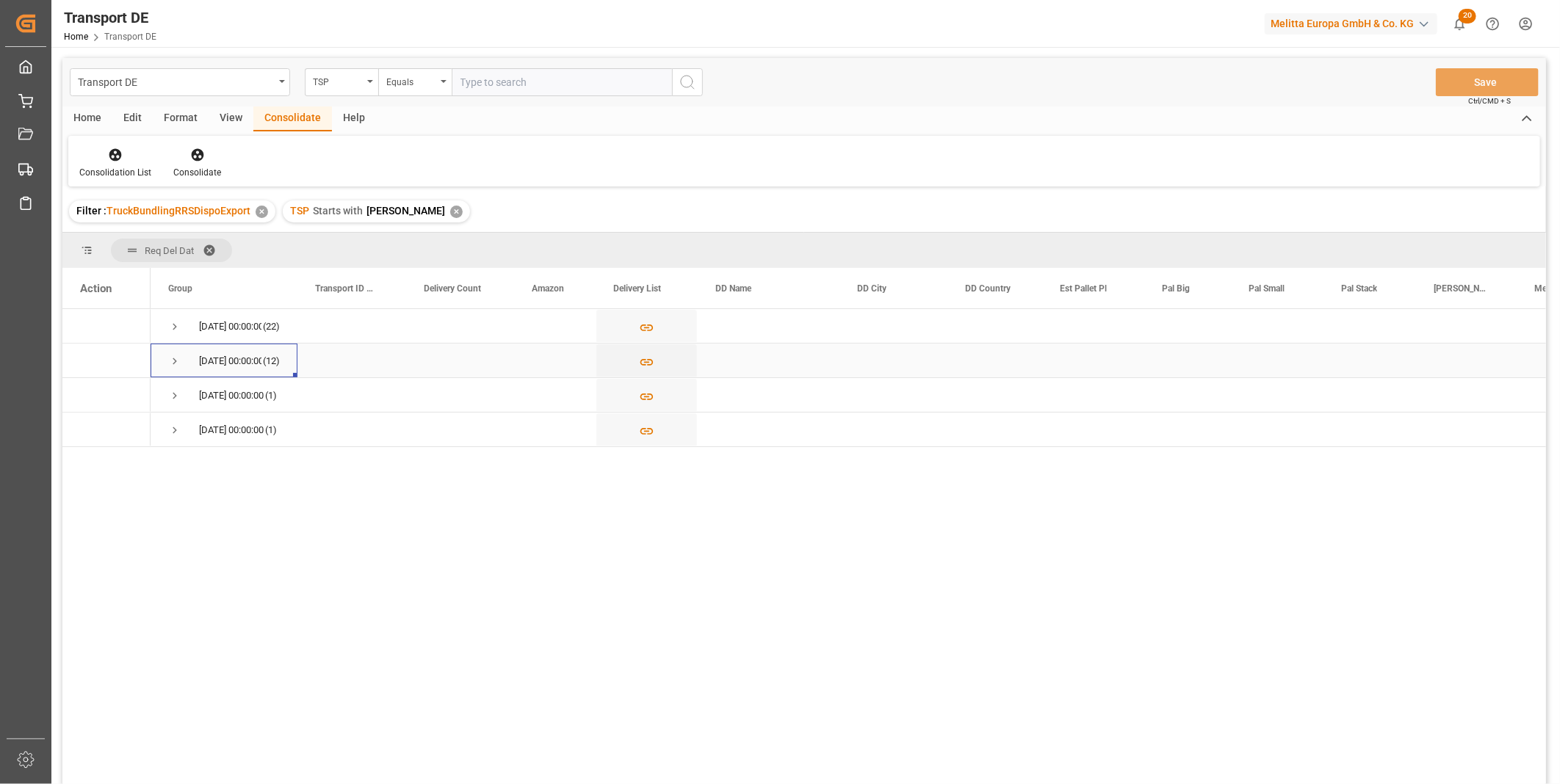
click at [178, 361] on span "Press SPACE to select this row." at bounding box center [174, 361] width 13 height 13
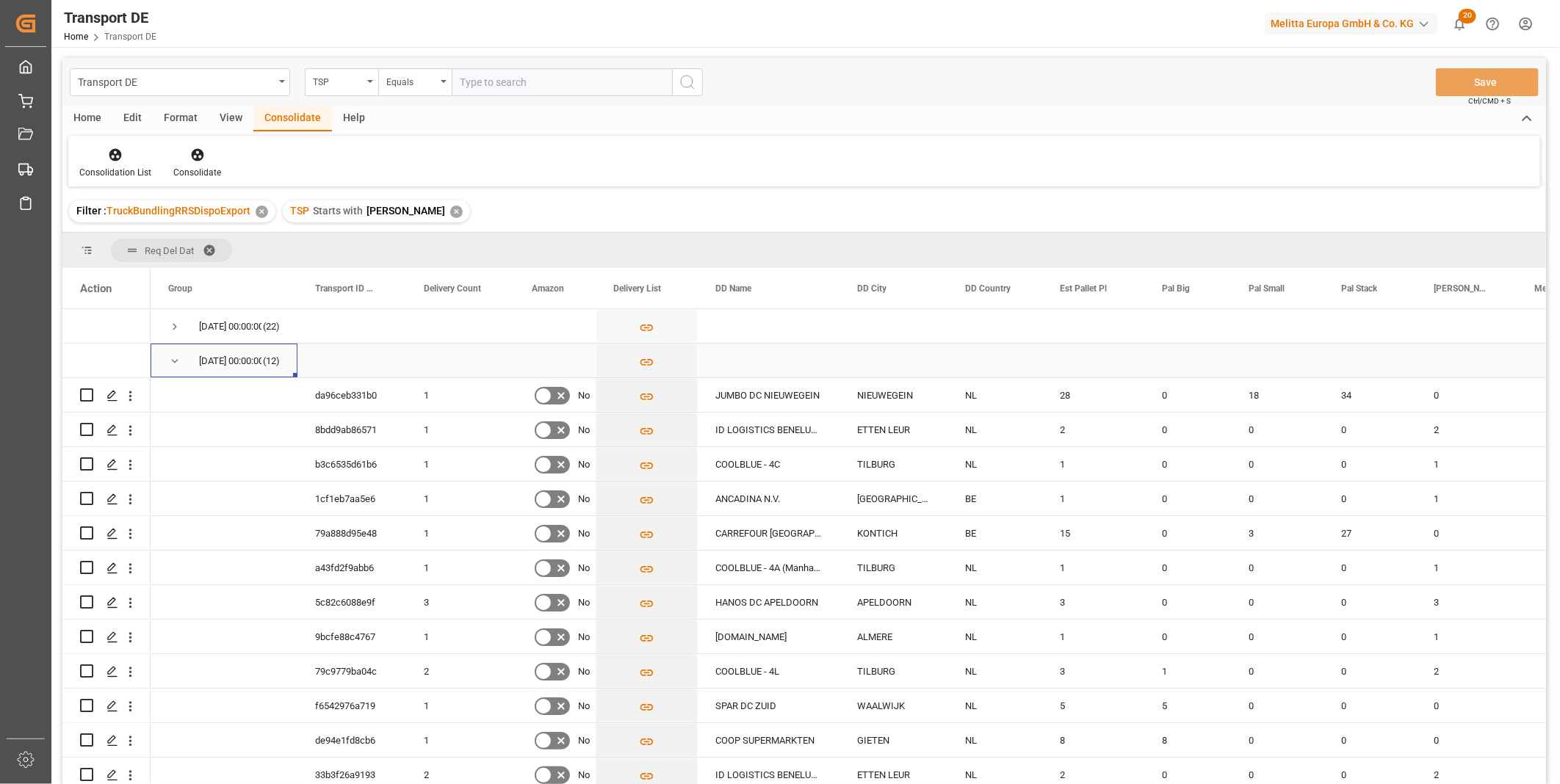
click at [174, 356] on span "Press SPACE to select this row." at bounding box center [174, 361] width 13 height 13
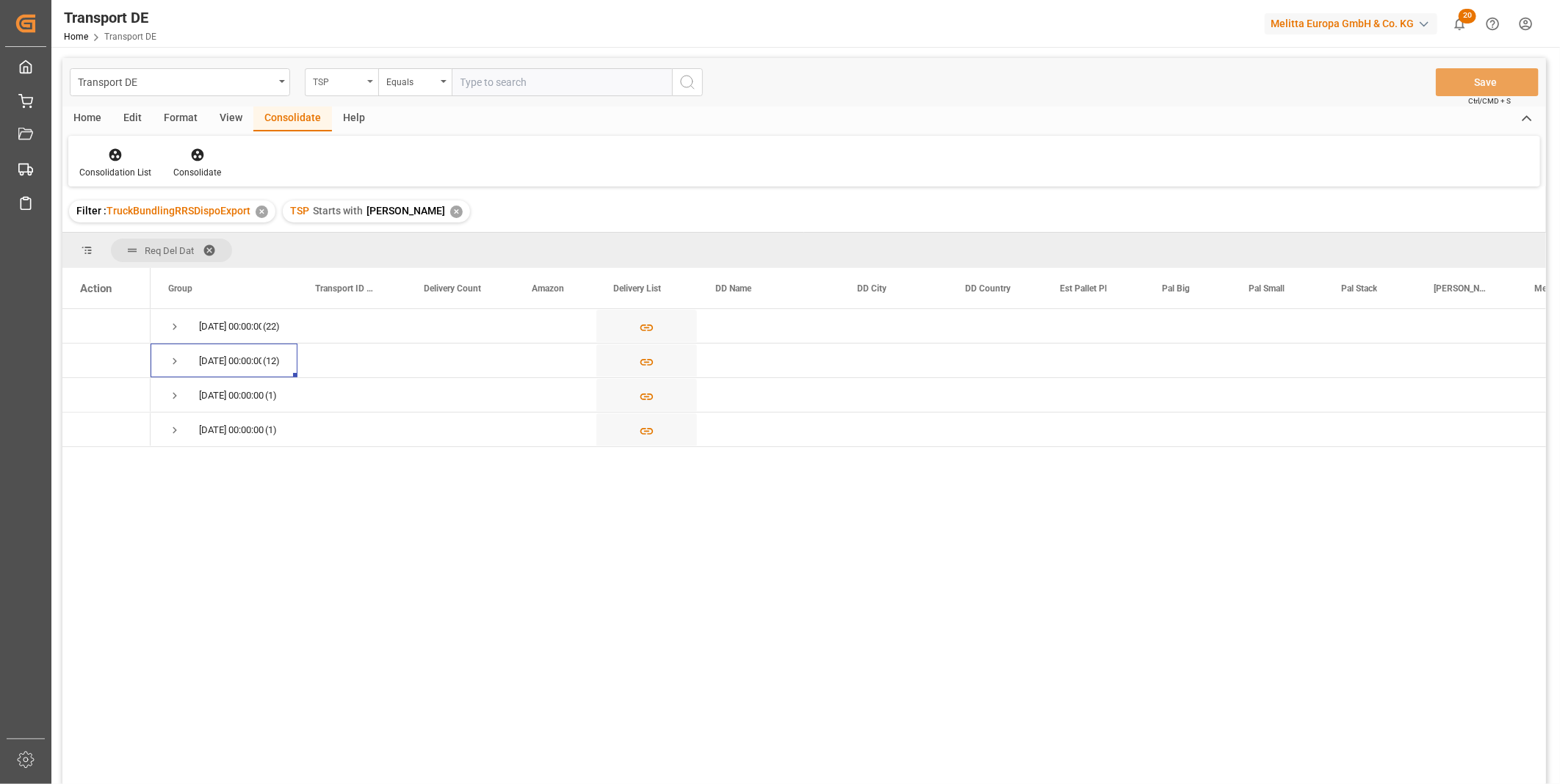
click at [318, 93] on div "Transport DE TSP Equals Save Ctrl/CMD + S" at bounding box center [804, 83] width 1484 height 48
click at [318, 90] on div "TSP" at bounding box center [341, 83] width 73 height 28
click at [378, 153] on div "Req Del Dat" at bounding box center [414, 150] width 219 height 31
click at [411, 83] on div "Equals" at bounding box center [411, 80] width 50 height 17
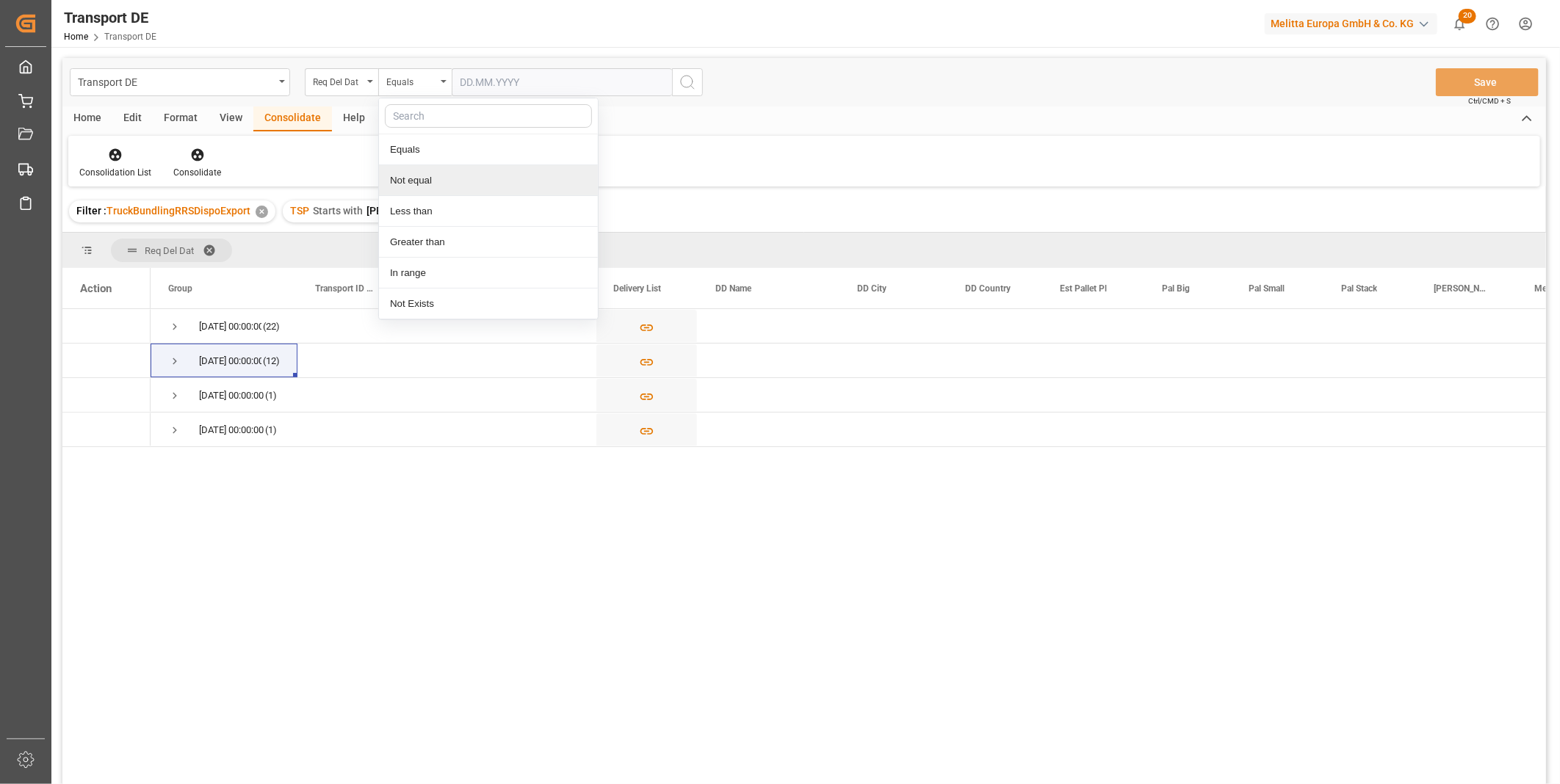
click at [614, 177] on div "Consolidation List Consolidate" at bounding box center [805, 160] width 1472 height 51
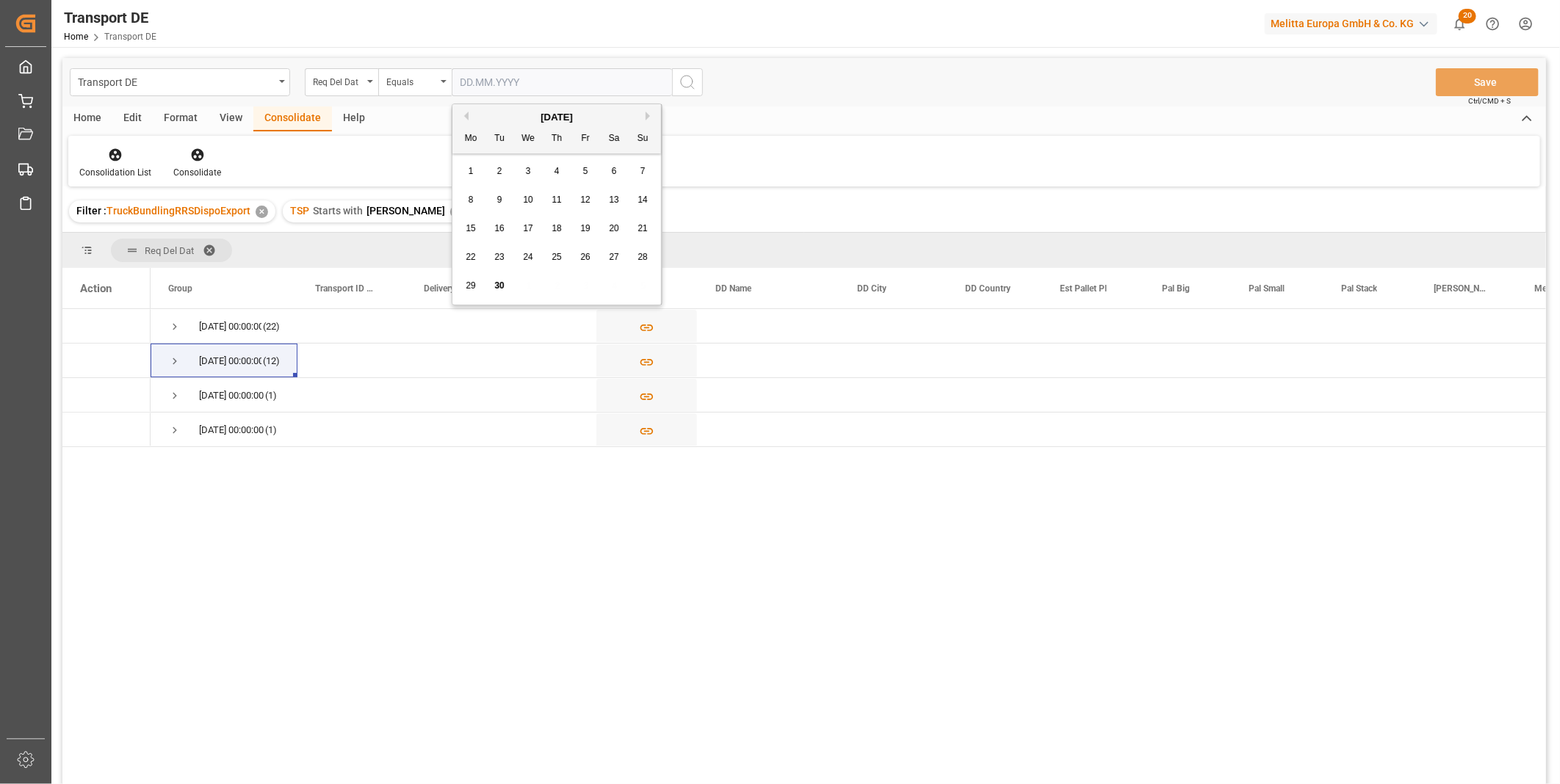
click at [515, 77] on input "text" at bounding box center [562, 83] width 220 height 28
click at [650, 115] on button "Next Month" at bounding box center [650, 115] width 9 height 9
click at [553, 173] on div "2" at bounding box center [558, 171] width 19 height 18
click at [687, 83] on icon "search button" at bounding box center [687, 82] width 18 height 18
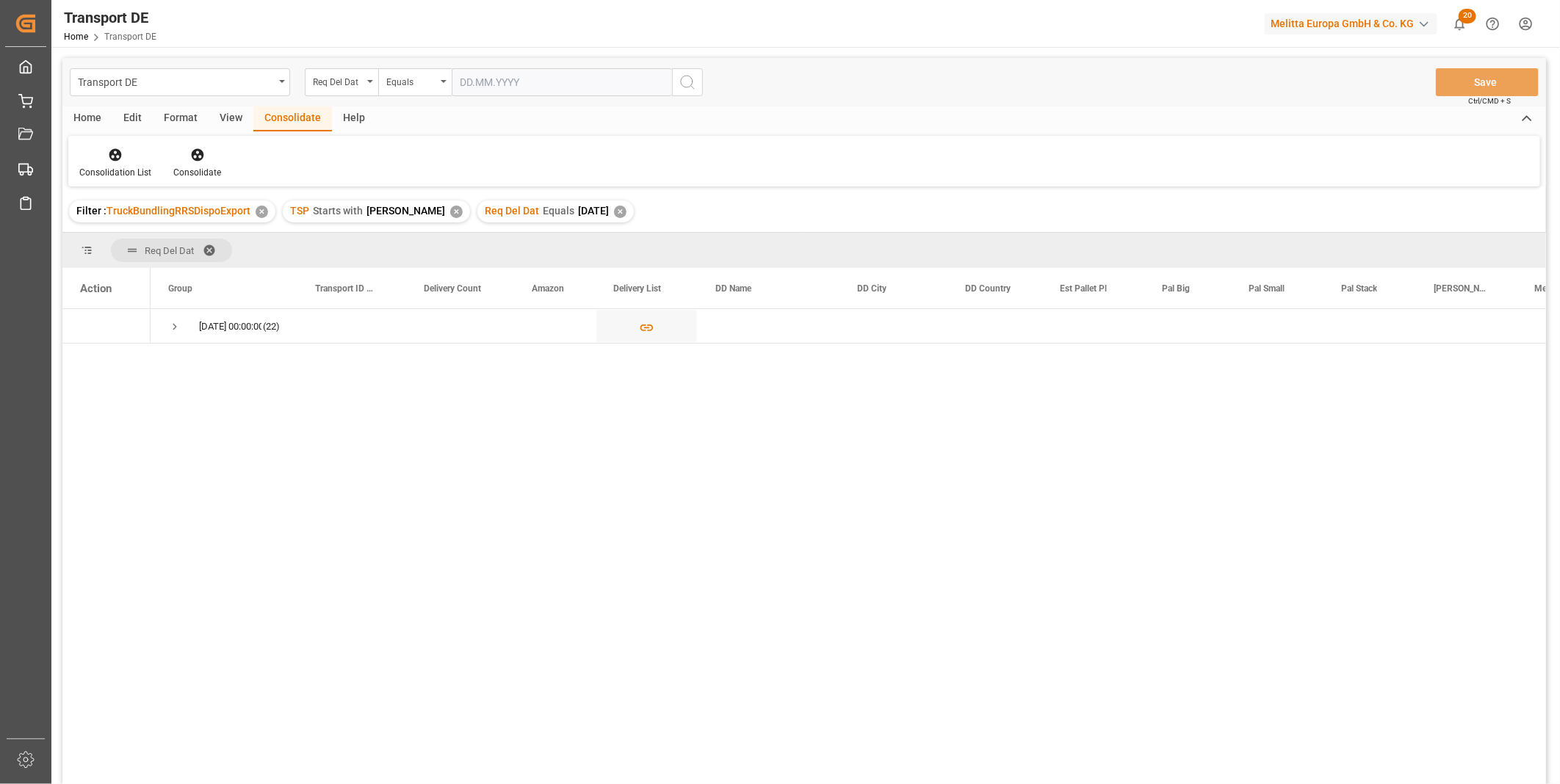
click at [76, 116] on div "Home" at bounding box center [87, 119] width 50 height 25
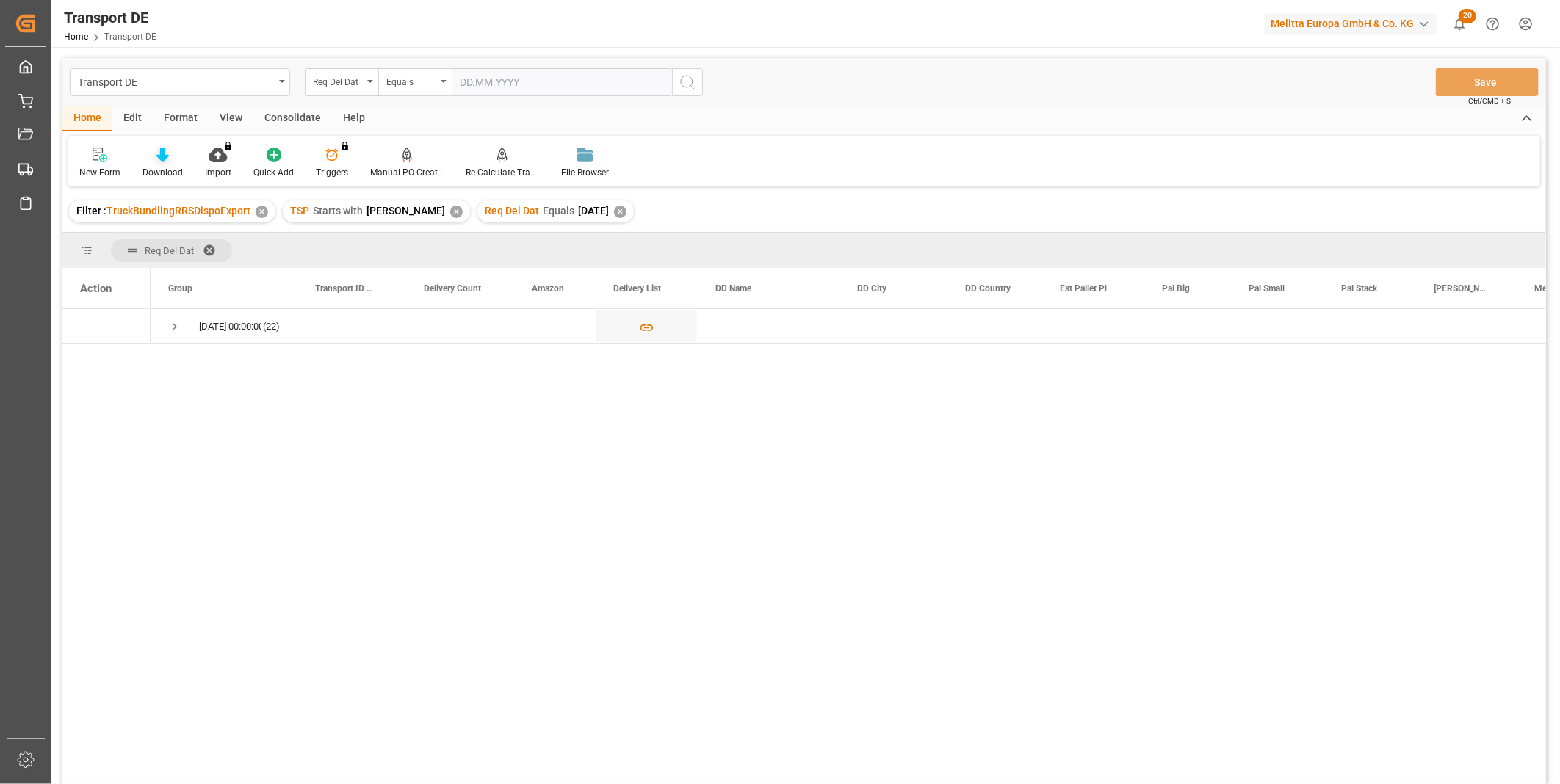
click at [157, 170] on div "Download" at bounding box center [163, 172] width 40 height 13
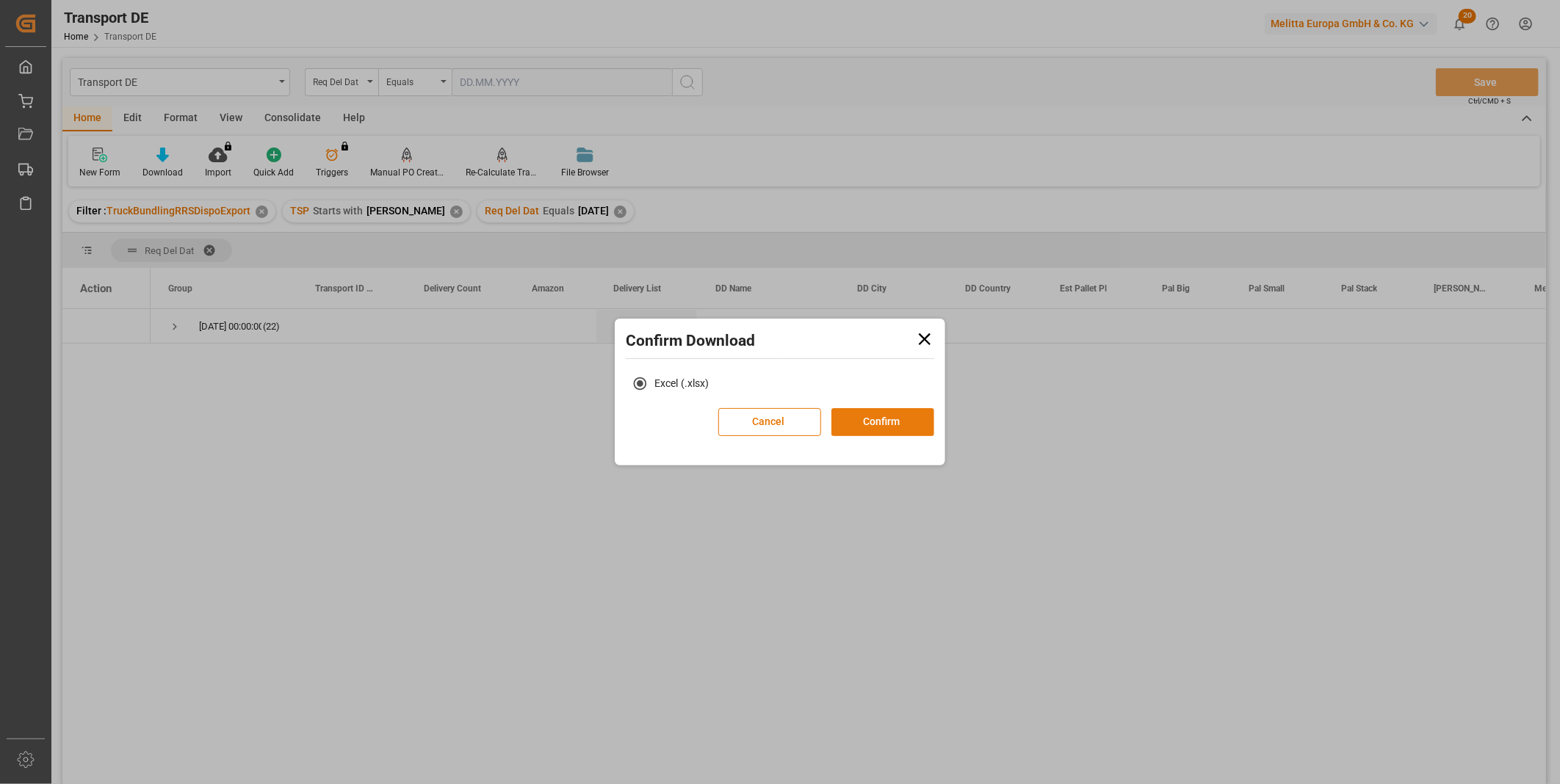
click at [904, 415] on button "Confirm" at bounding box center [883, 422] width 103 height 28
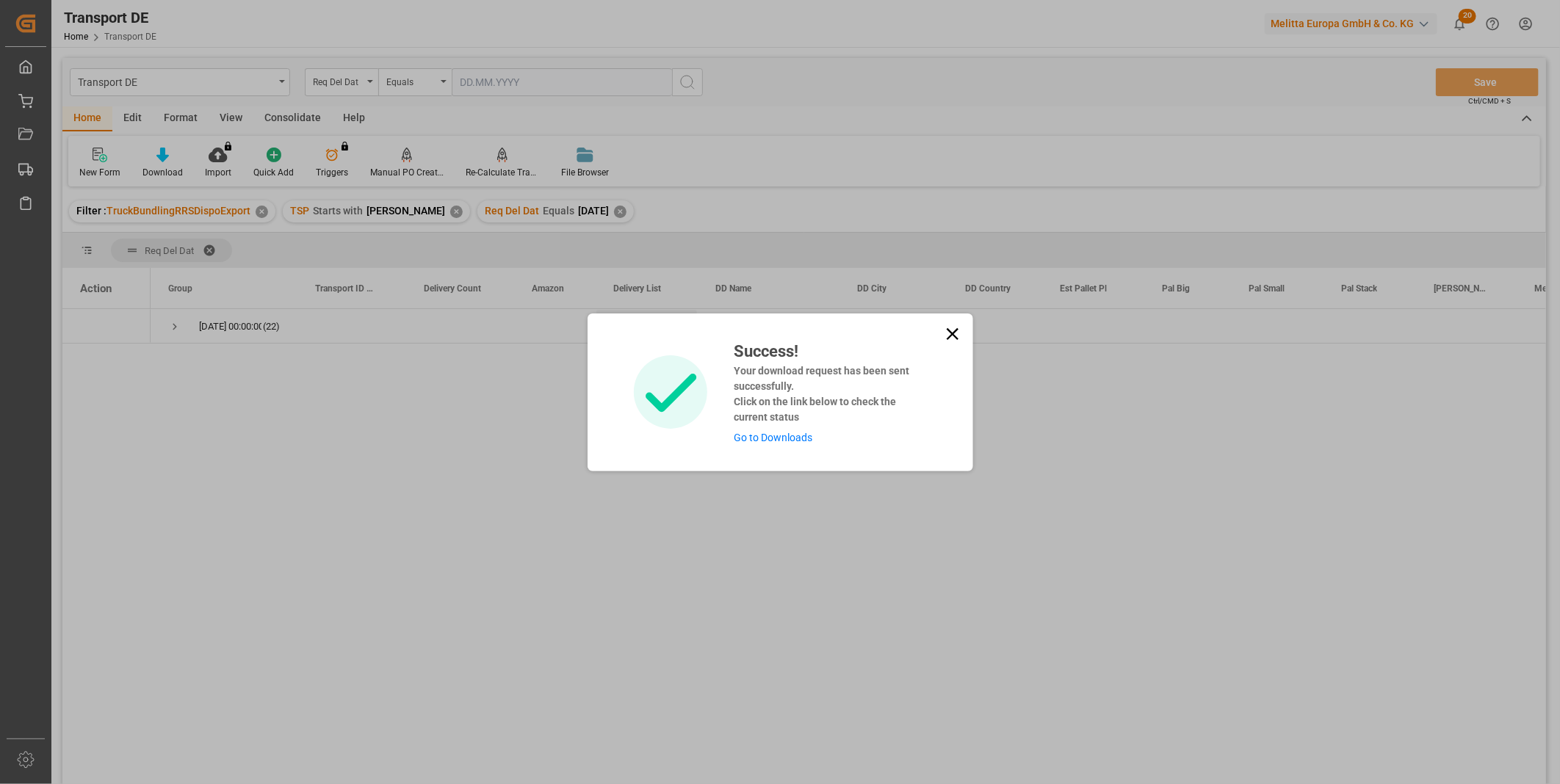
click at [949, 330] on icon at bounding box center [952, 333] width 12 height 12
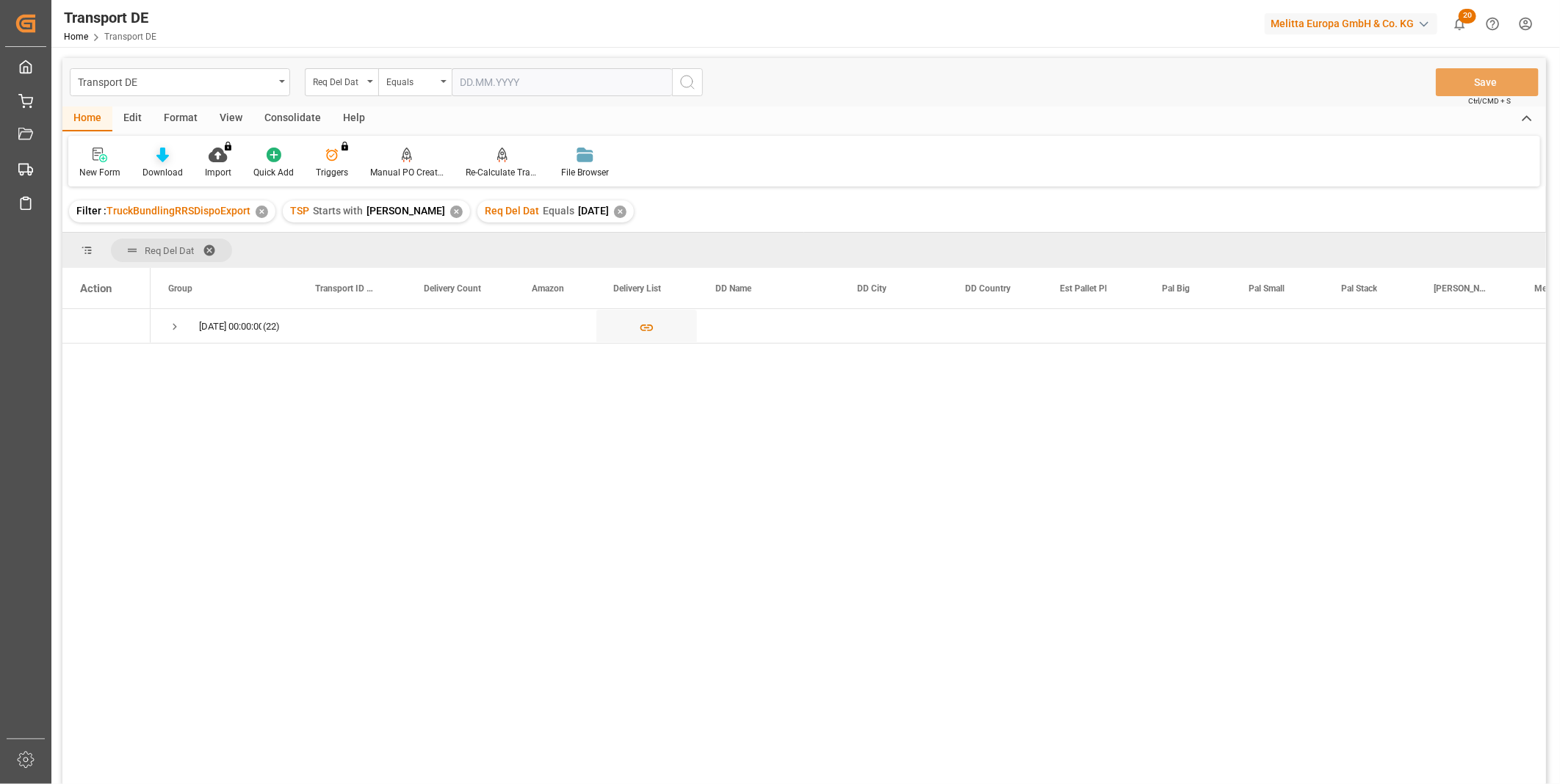
click at [149, 156] on div at bounding box center [163, 155] width 40 height 16
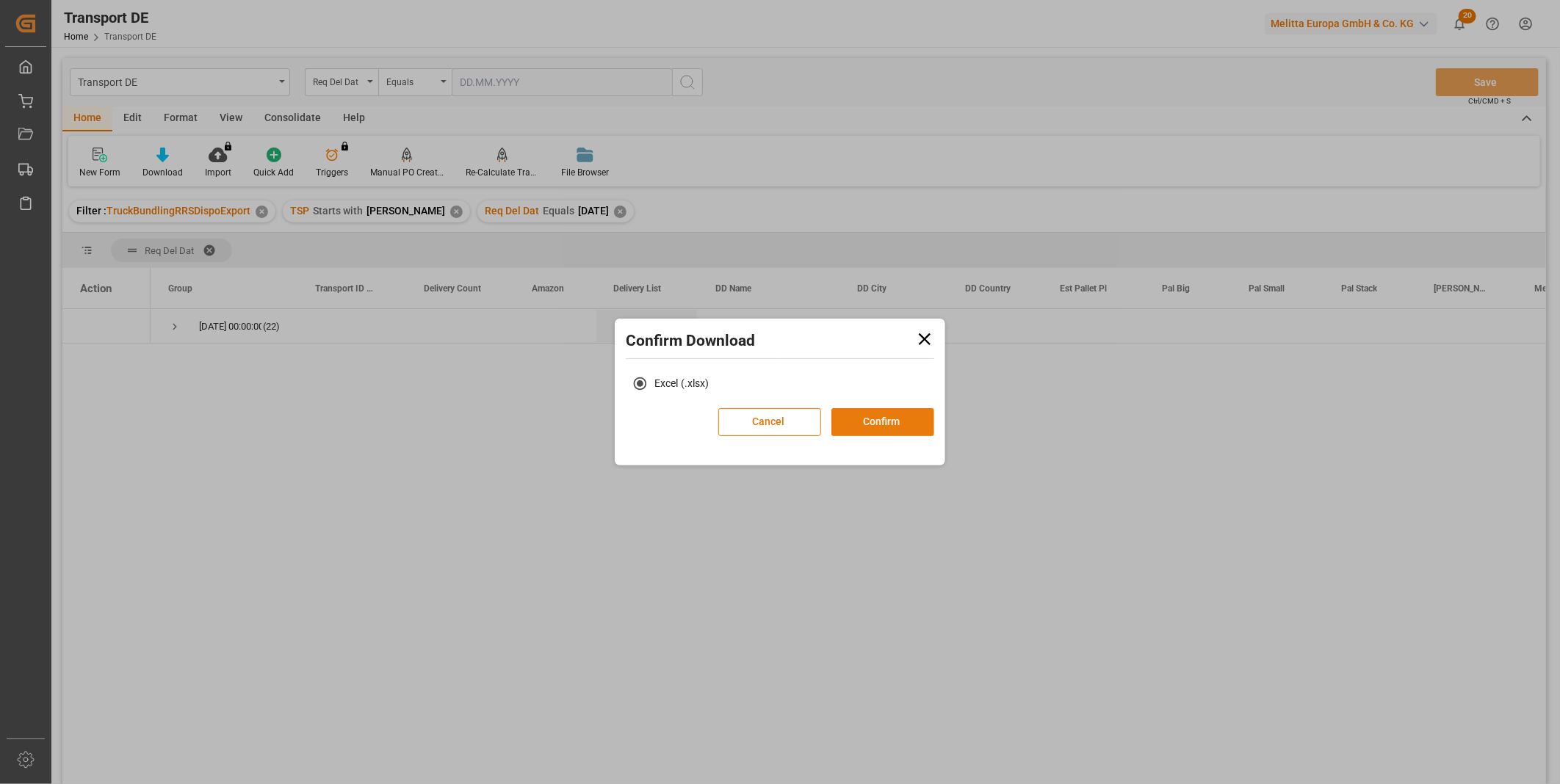
click at [907, 434] on button "Confirm" at bounding box center [883, 422] width 103 height 28
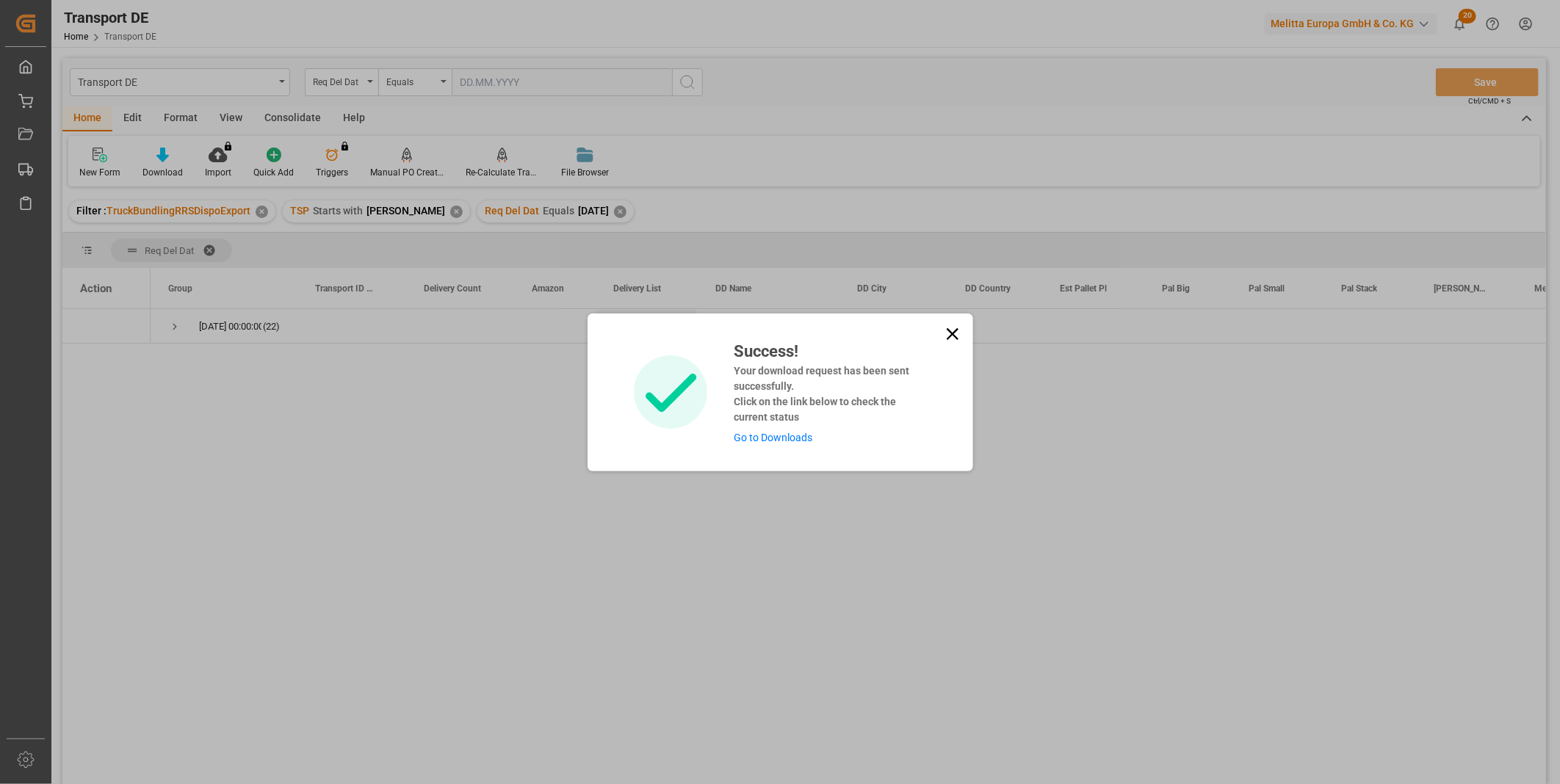
click at [951, 328] on icon at bounding box center [953, 334] width 20 height 20
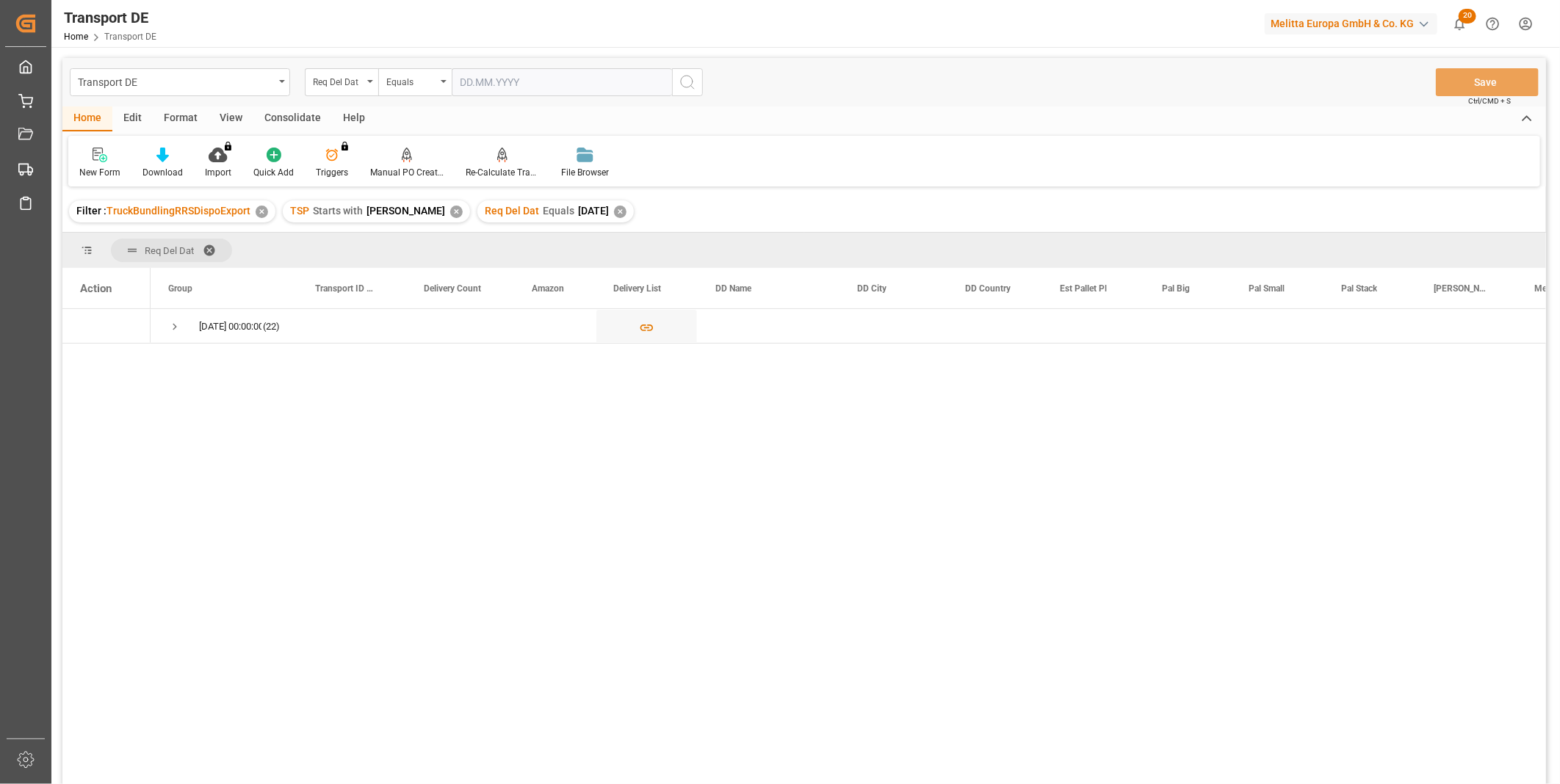
click at [294, 110] on div "Consolidate" at bounding box center [292, 119] width 79 height 25
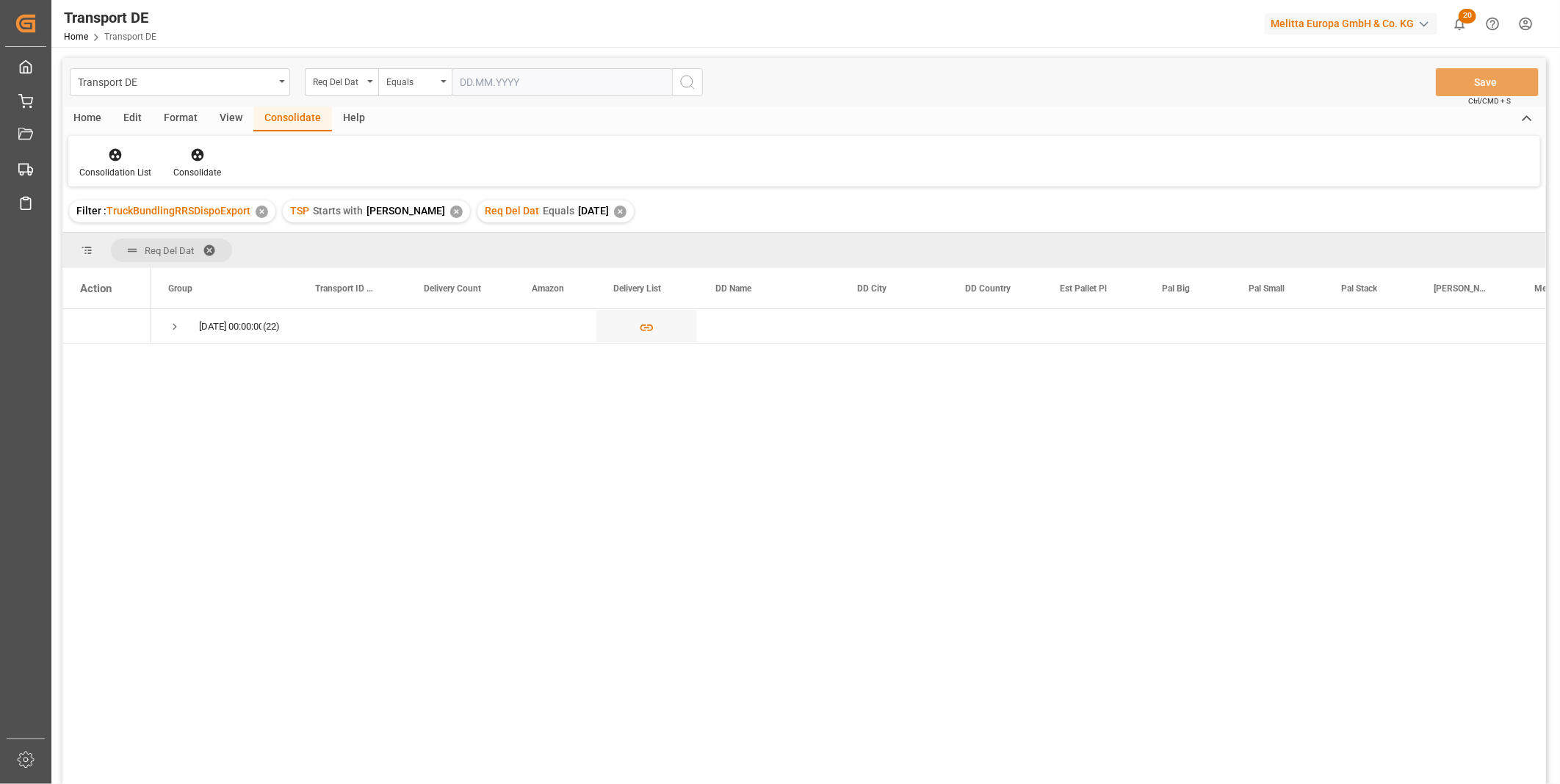
click at [614, 211] on div "✕" at bounding box center [620, 212] width 12 height 12
click at [532, 79] on input "text" at bounding box center [562, 83] width 220 height 28
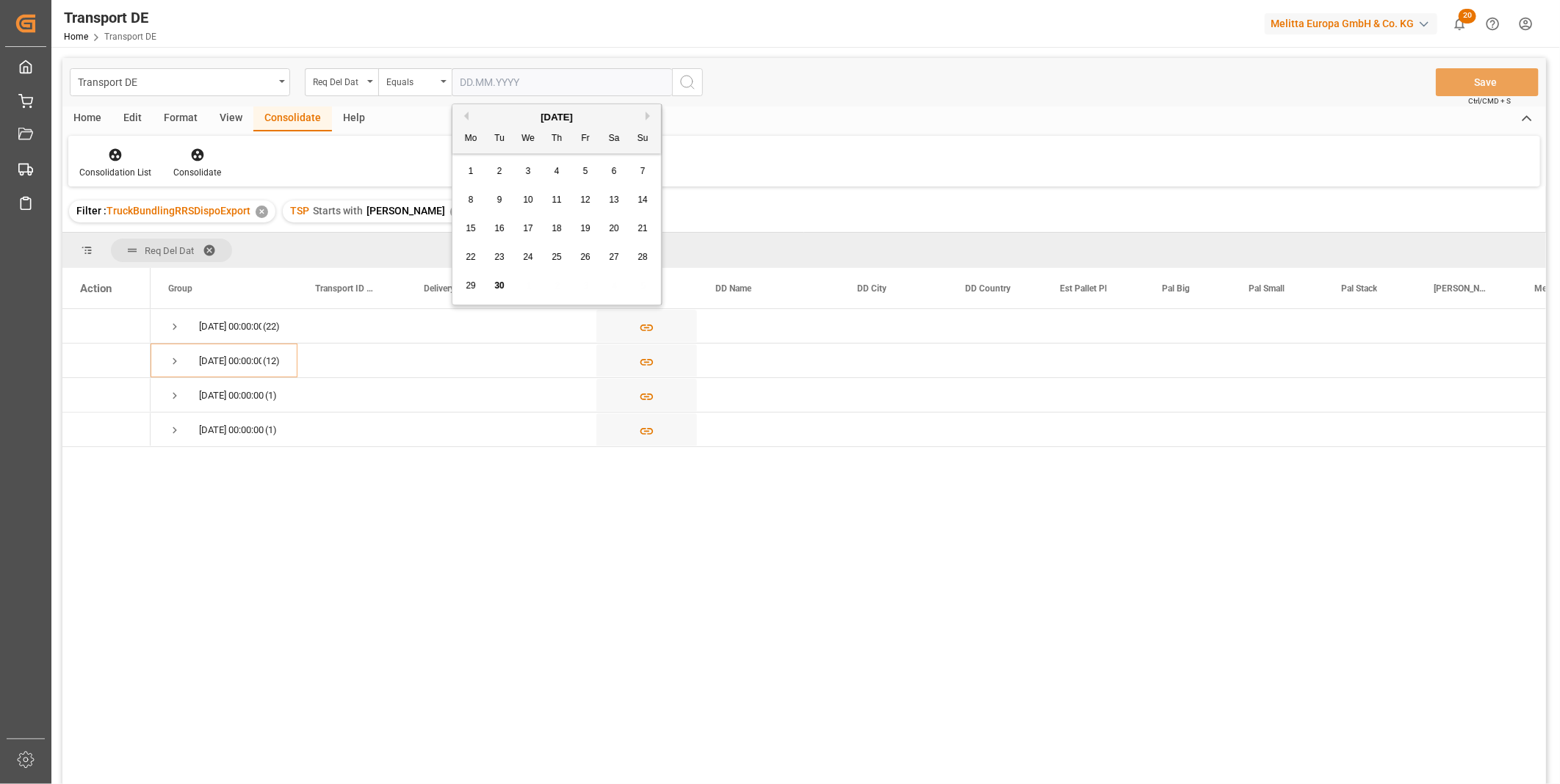
click at [646, 119] on button "Next Month" at bounding box center [650, 115] width 9 height 9
click at [551, 167] on div "2" at bounding box center [558, 171] width 19 height 18
click at [687, 79] on icon "search button" at bounding box center [687, 82] width 18 height 18
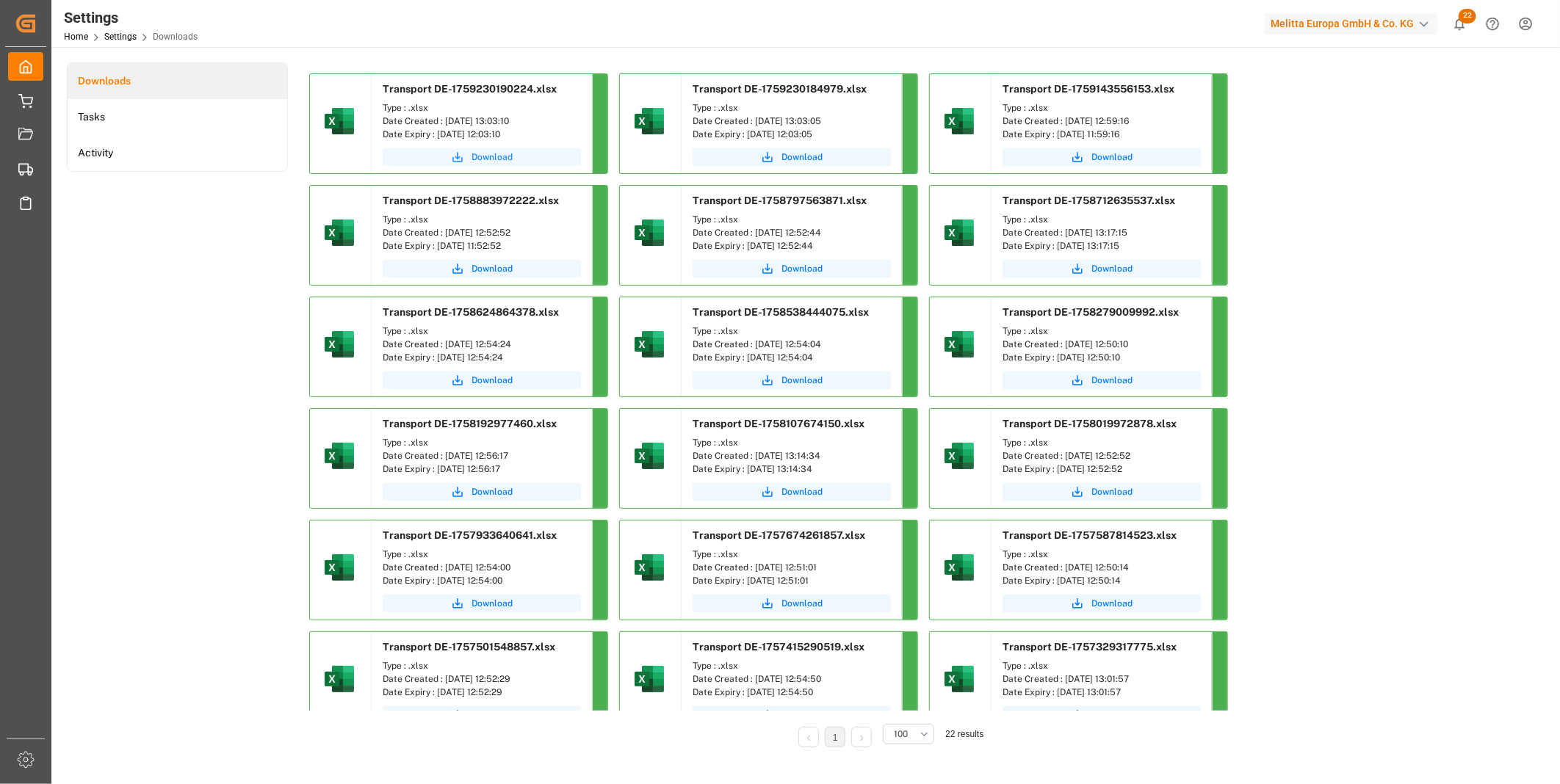
click at [468, 153] on button "Download" at bounding box center [481, 157] width 199 height 18
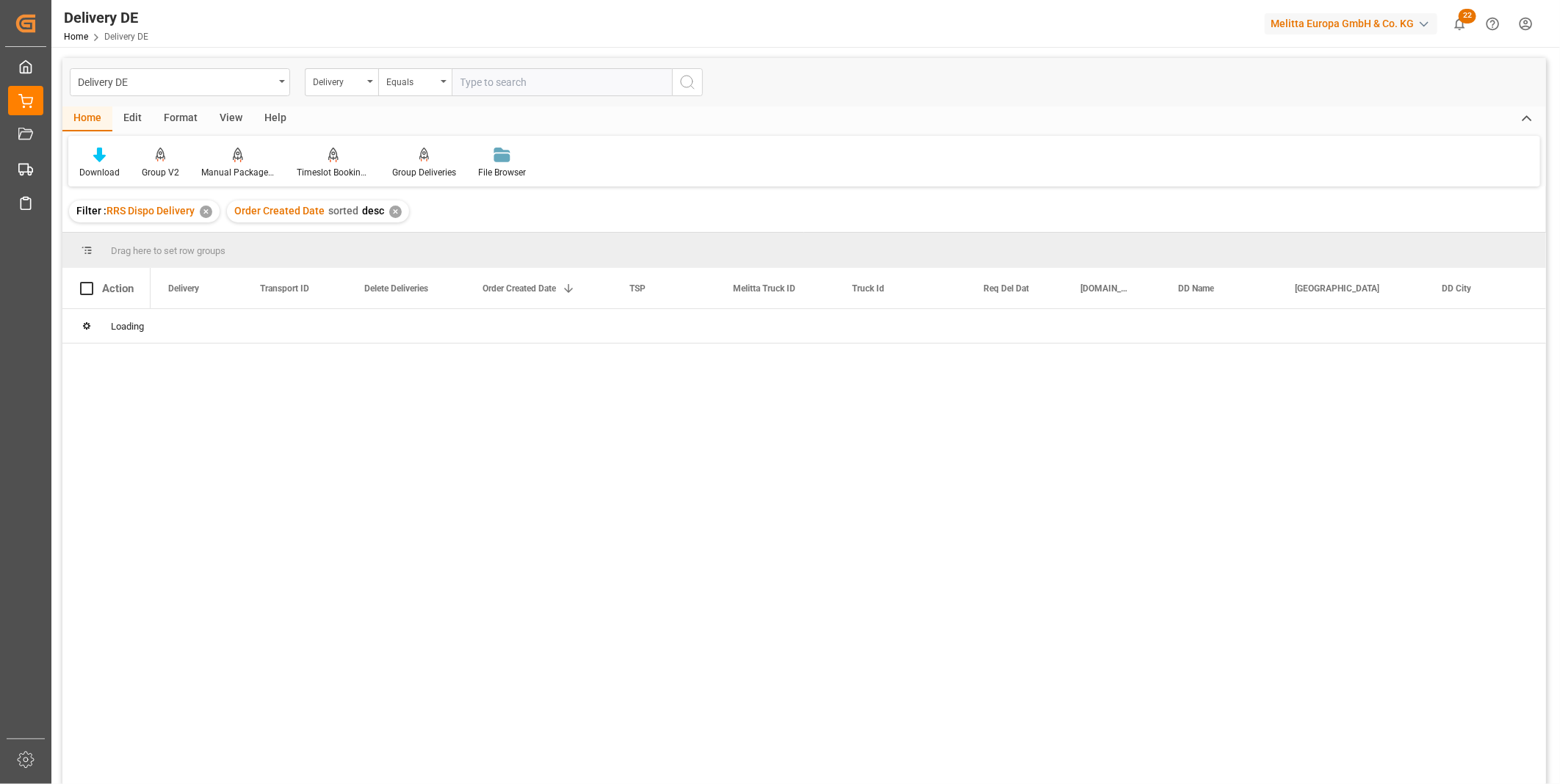
click at [519, 71] on input "text" at bounding box center [562, 83] width 220 height 28
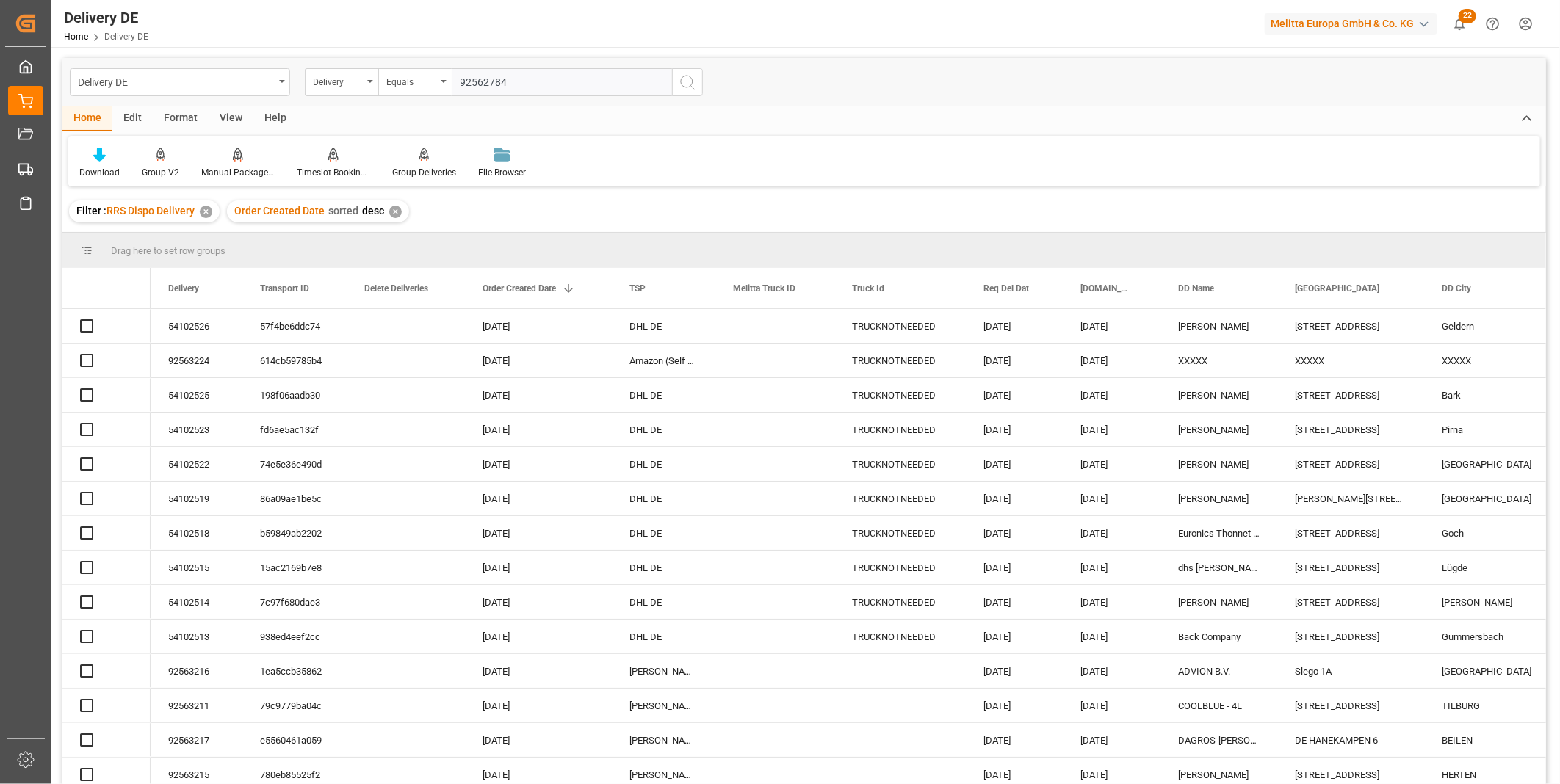
type input "92562784"
click at [691, 86] on icon "search button" at bounding box center [687, 82] width 18 height 18
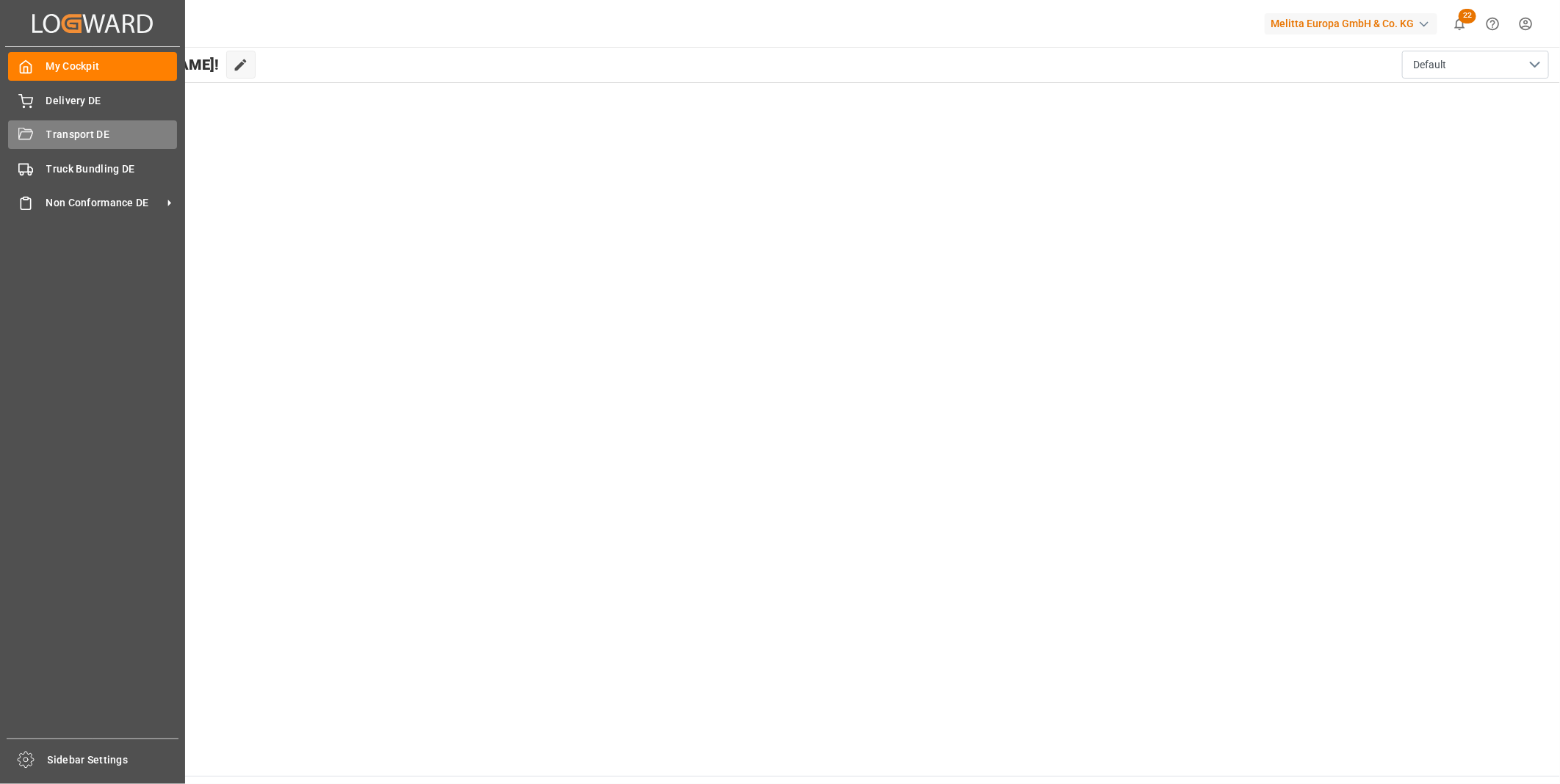
click at [48, 129] on span "Transport DE" at bounding box center [111, 135] width 132 height 16
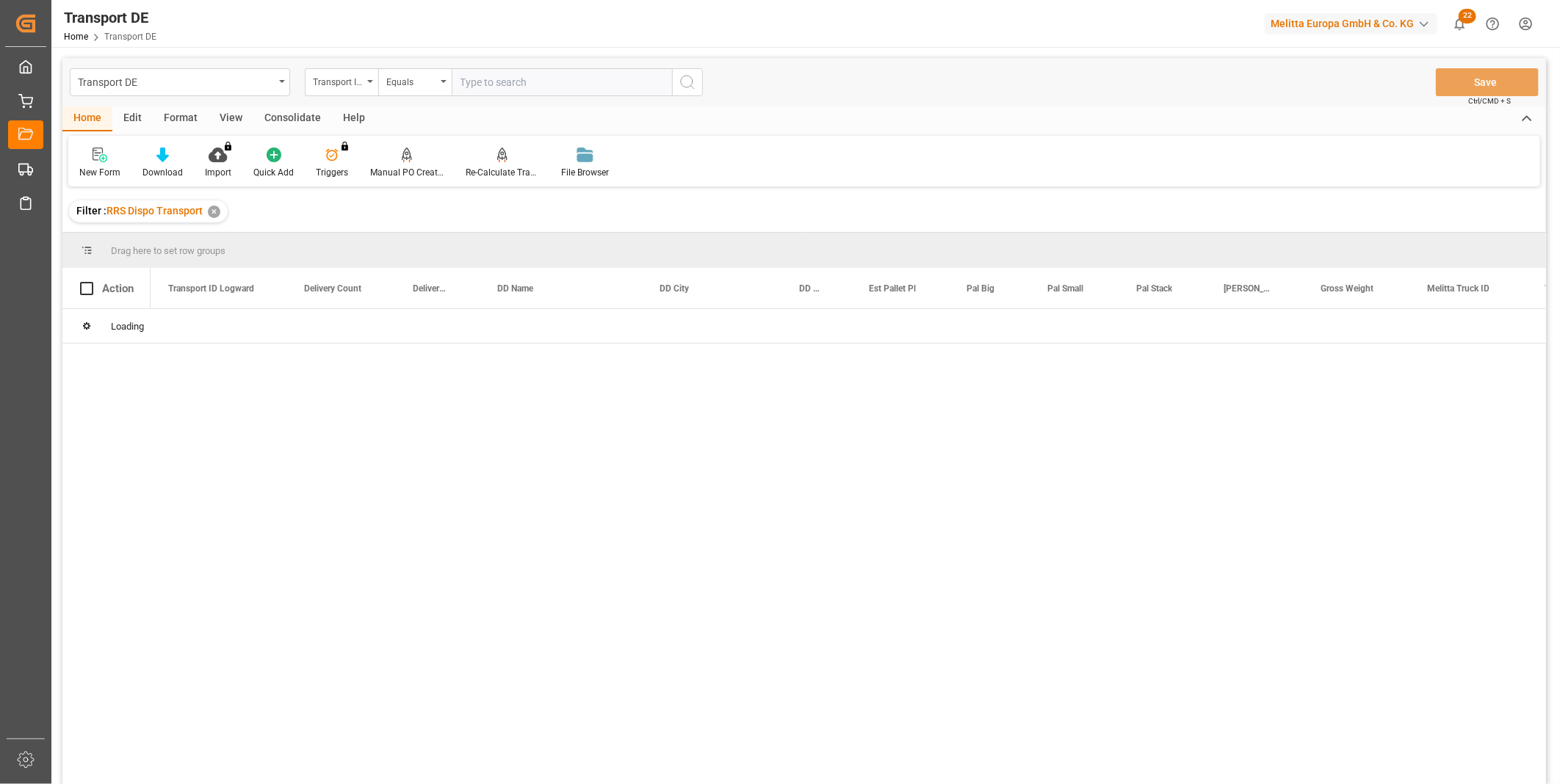
drag, startPoint x: 304, startPoint y: 118, endPoint x: 272, endPoint y: 129, distance: 33.8
click at [304, 118] on div "Consolidate" at bounding box center [292, 119] width 79 height 25
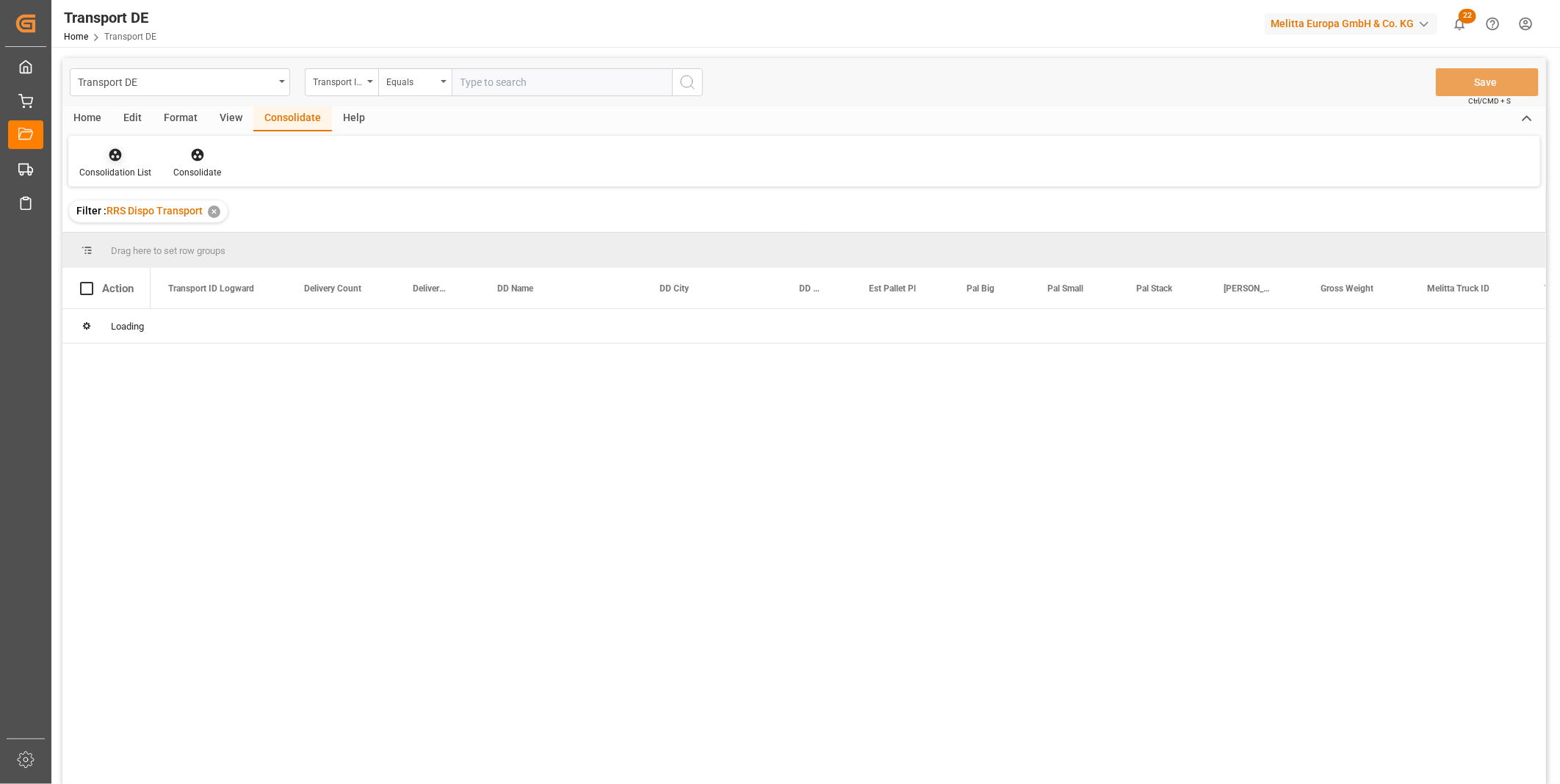
click at [93, 167] on div "Consolidation List" at bounding box center [115, 172] width 72 height 13
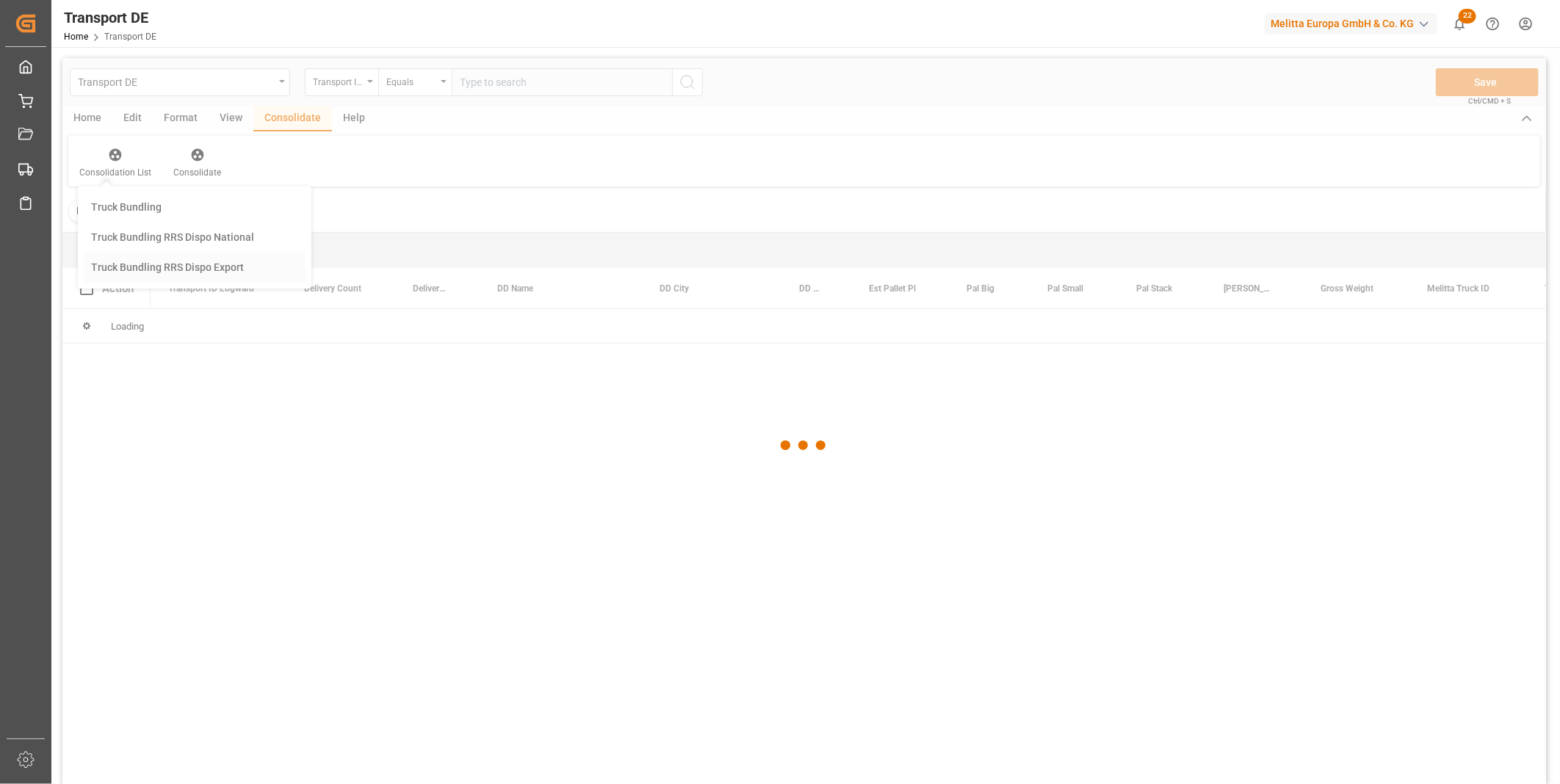
click at [169, 265] on div "Transport DE Transport ID Logward Equals Save Ctrl/CMD + S Home Edit Format Vie…" at bounding box center [804, 441] width 1484 height 765
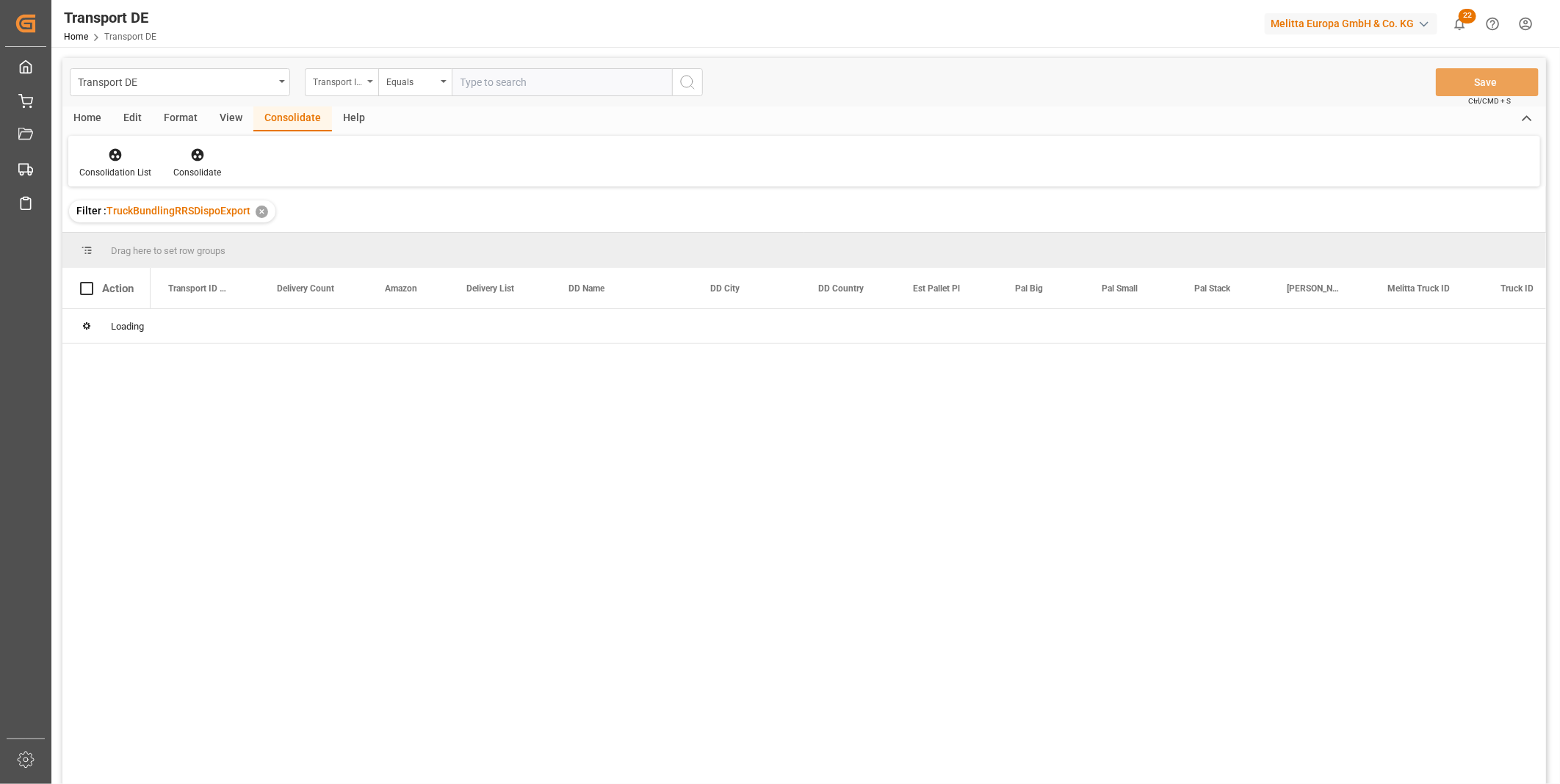
click at [335, 84] on div "Transport ID Logward" at bounding box center [338, 80] width 50 height 17
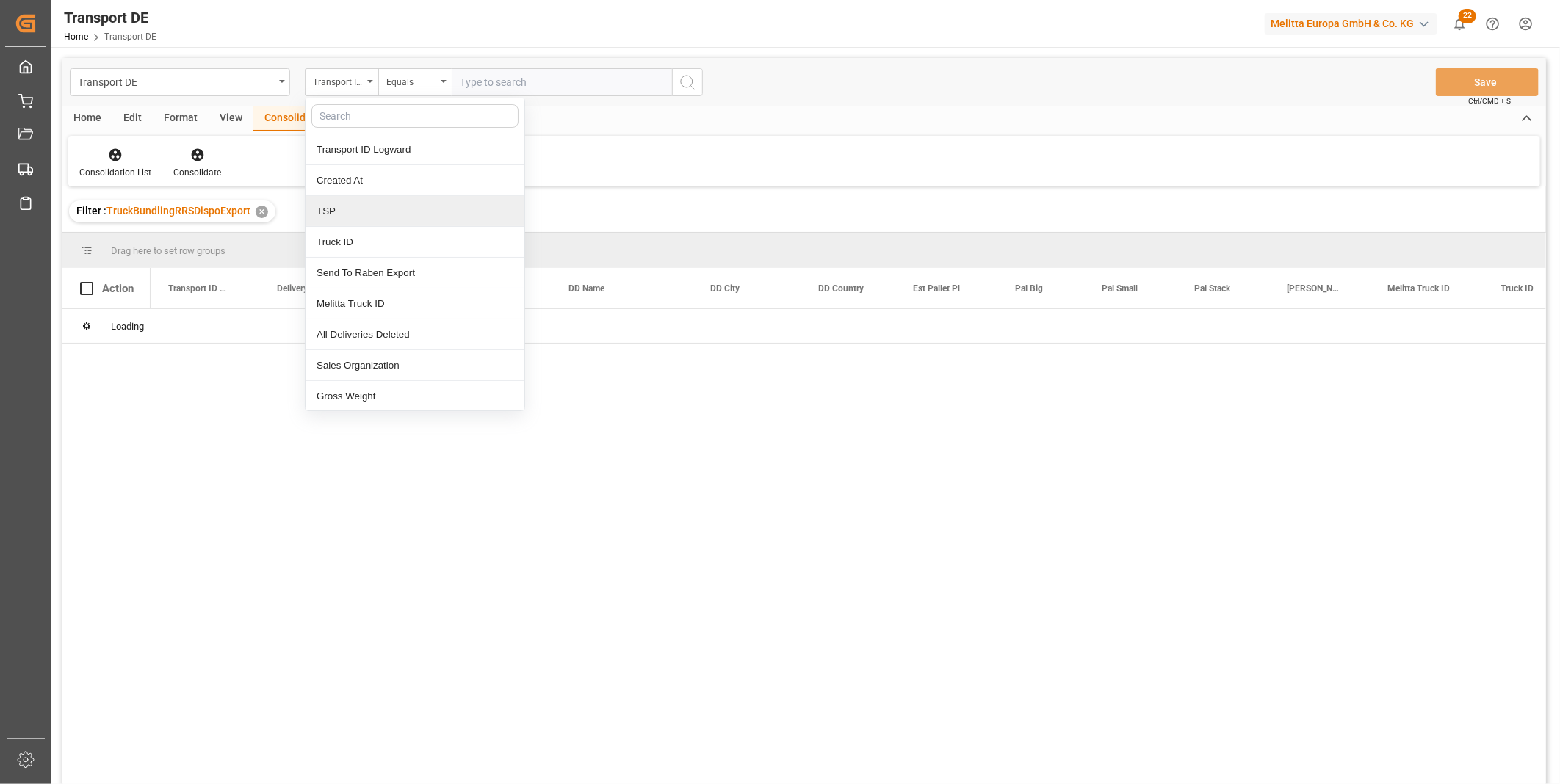
click at [347, 207] on div "TSP" at bounding box center [414, 212] width 219 height 31
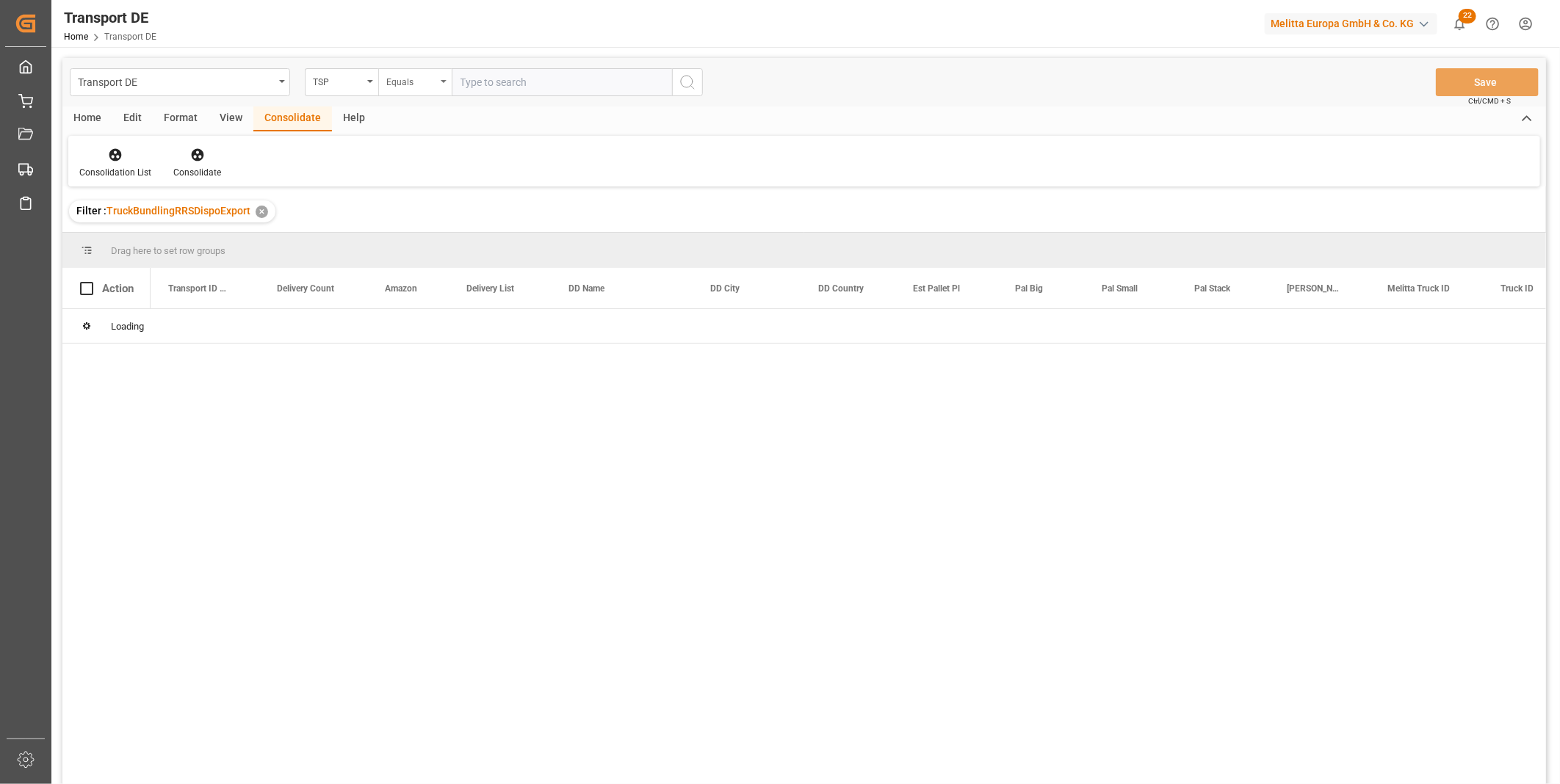
click at [423, 78] on div "Equals" at bounding box center [411, 80] width 50 height 17
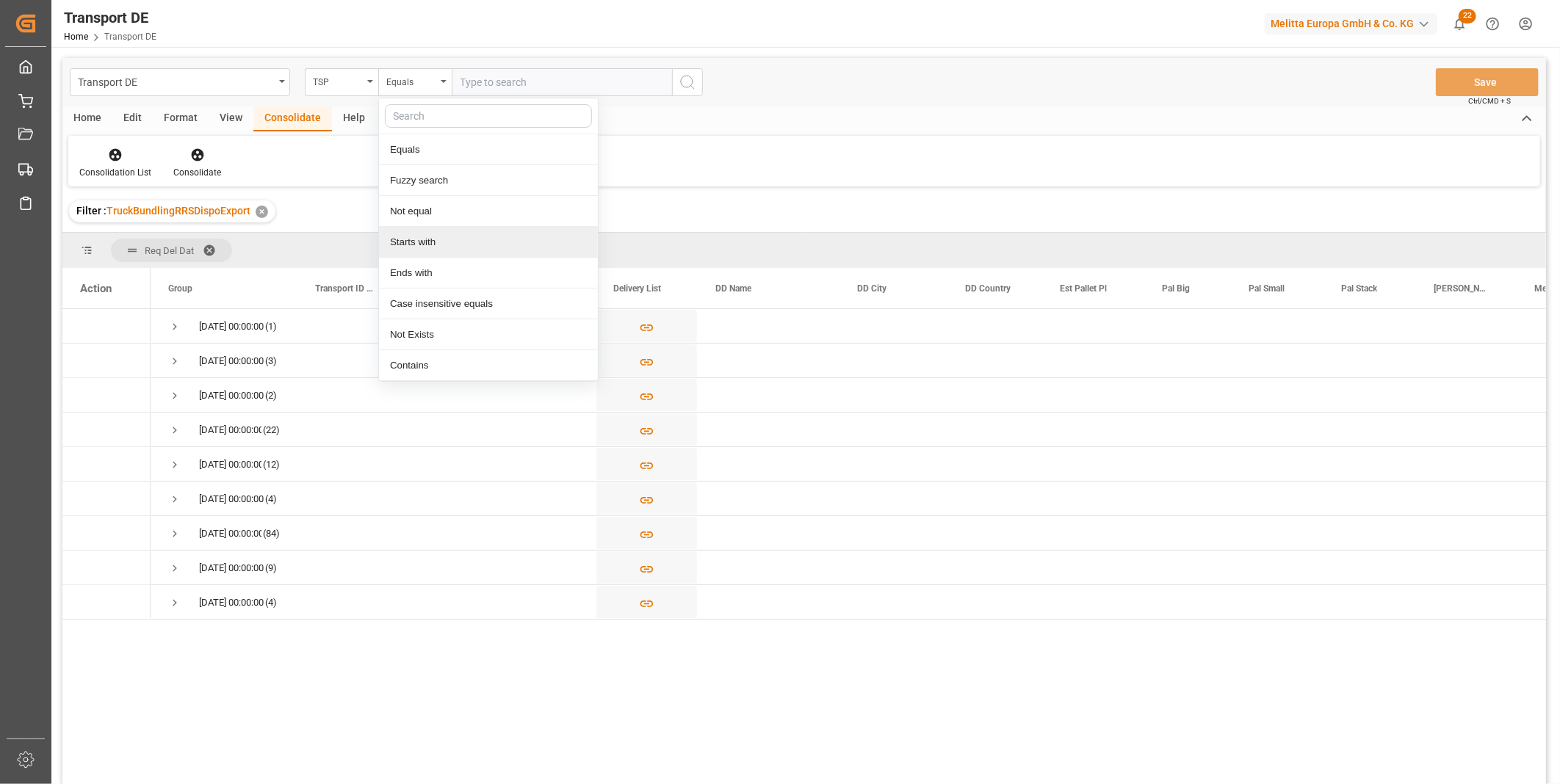
click at [420, 230] on div "Starts with" at bounding box center [488, 242] width 219 height 31
type input "Van R"
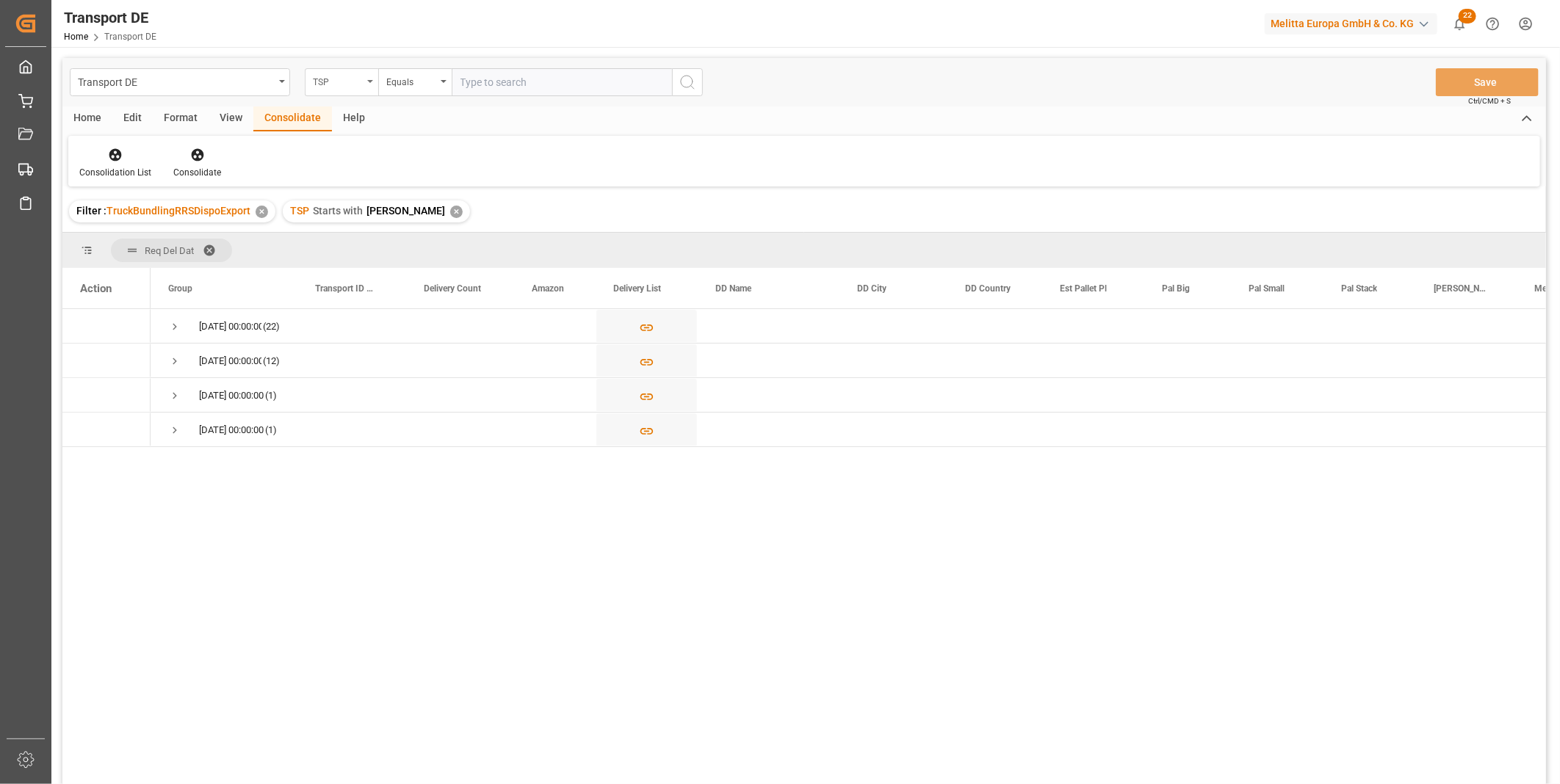
click at [350, 84] on div "TSP" at bounding box center [338, 80] width 50 height 17
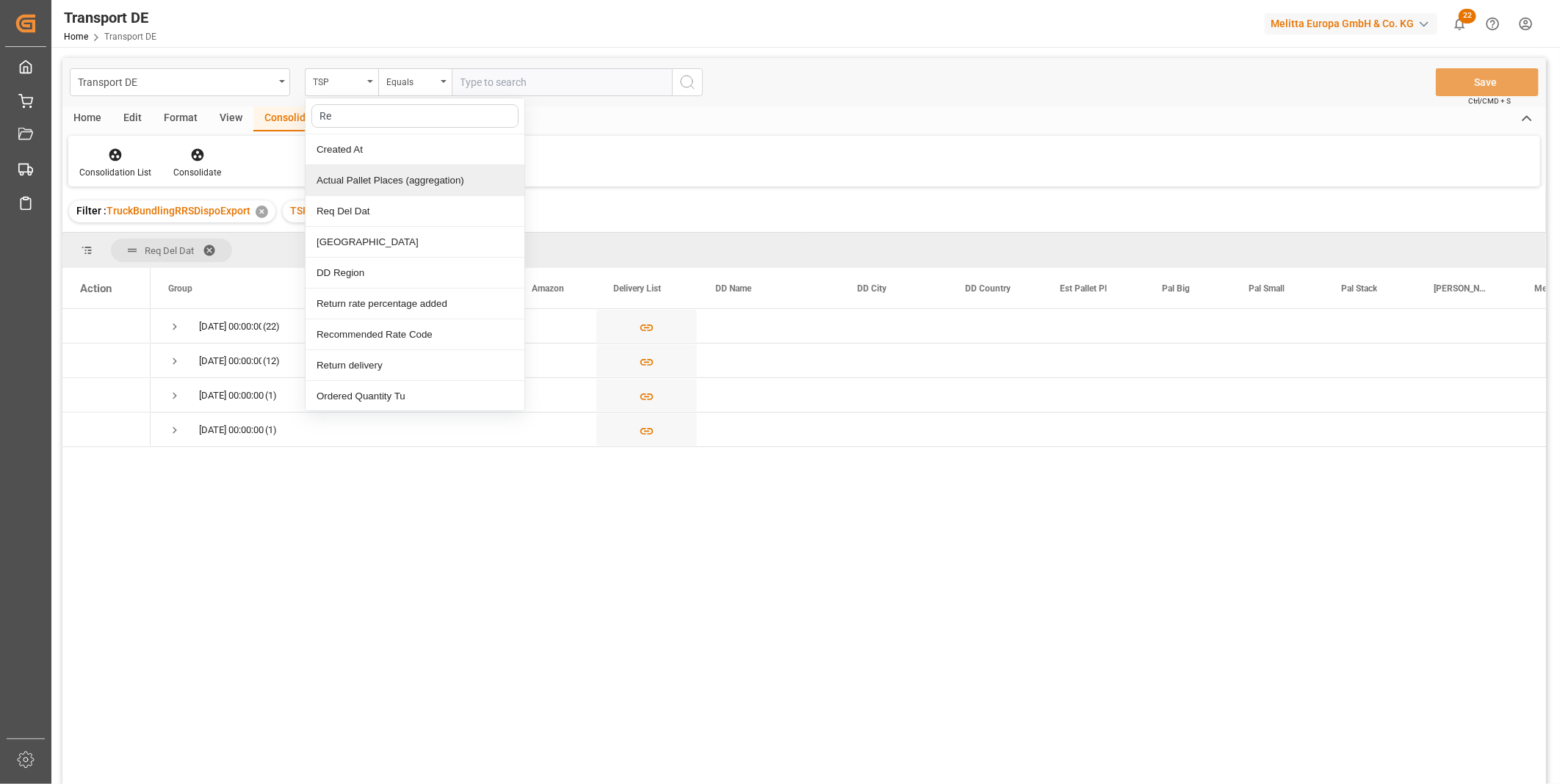
type input "Req"
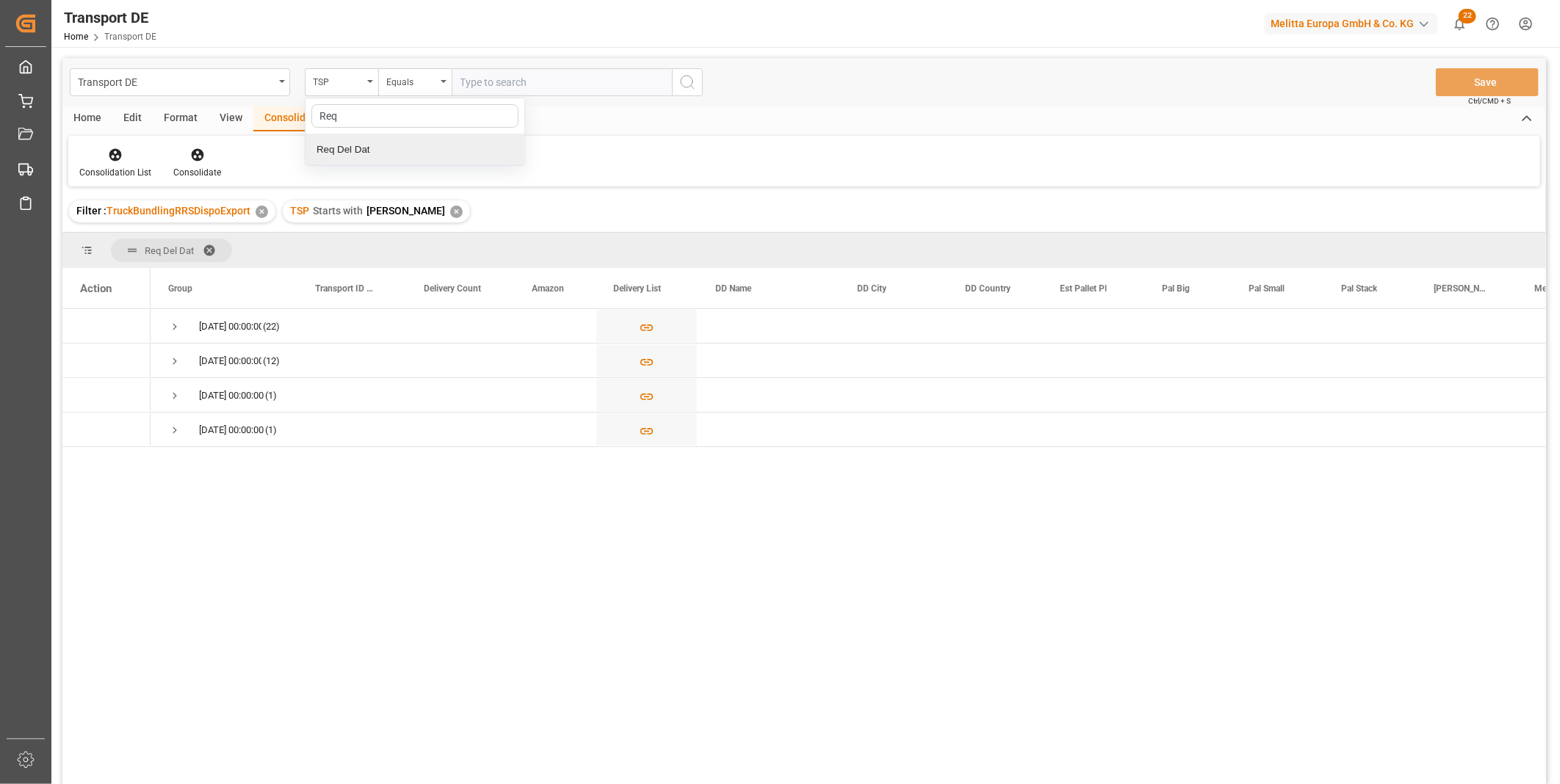
click at [361, 149] on div "Req Del Dat" at bounding box center [414, 150] width 219 height 31
click at [498, 82] on input "text" at bounding box center [562, 83] width 220 height 28
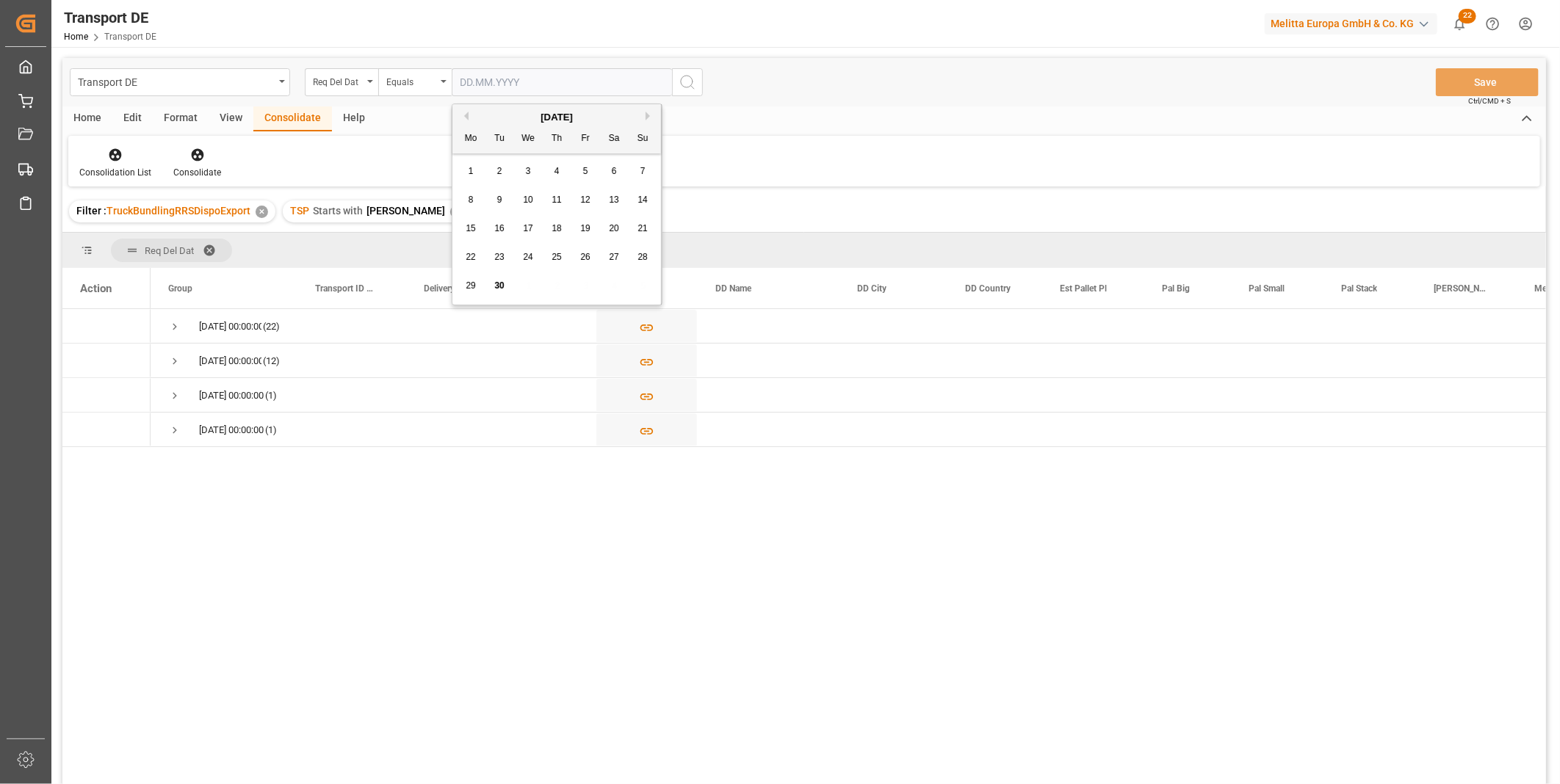
click at [650, 115] on button "Next Month" at bounding box center [650, 115] width 9 height 9
click at [557, 167] on span "2" at bounding box center [557, 171] width 5 height 10
type input "[DATE]"
click at [699, 77] on button "search button" at bounding box center [688, 83] width 31 height 28
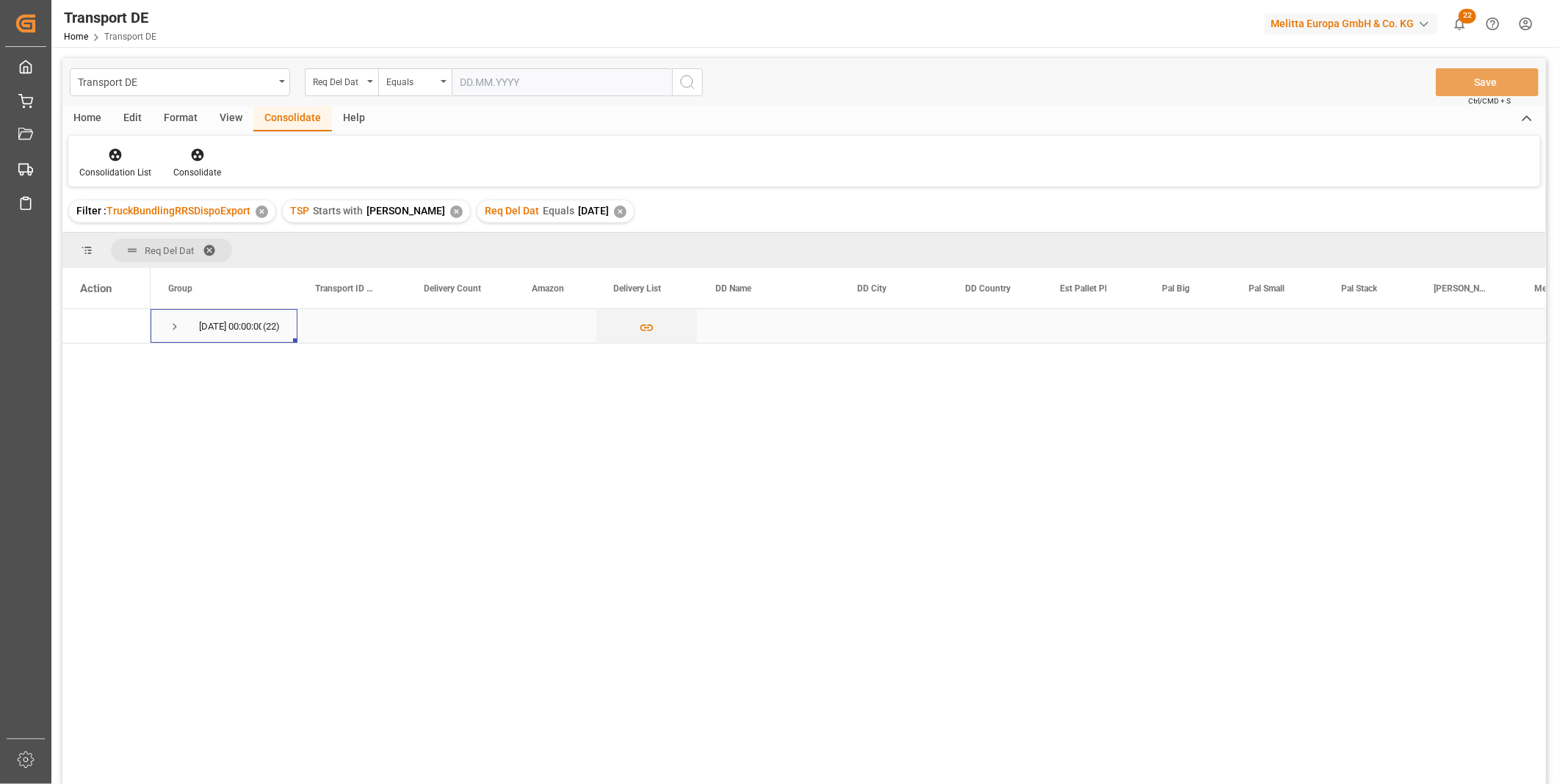
click at [182, 319] on span "02.10.2025 00:00:00 (22)" at bounding box center [224, 325] width 111 height 32
click at [177, 317] on span "Press SPACE to select this row." at bounding box center [174, 326] width 13 height 33
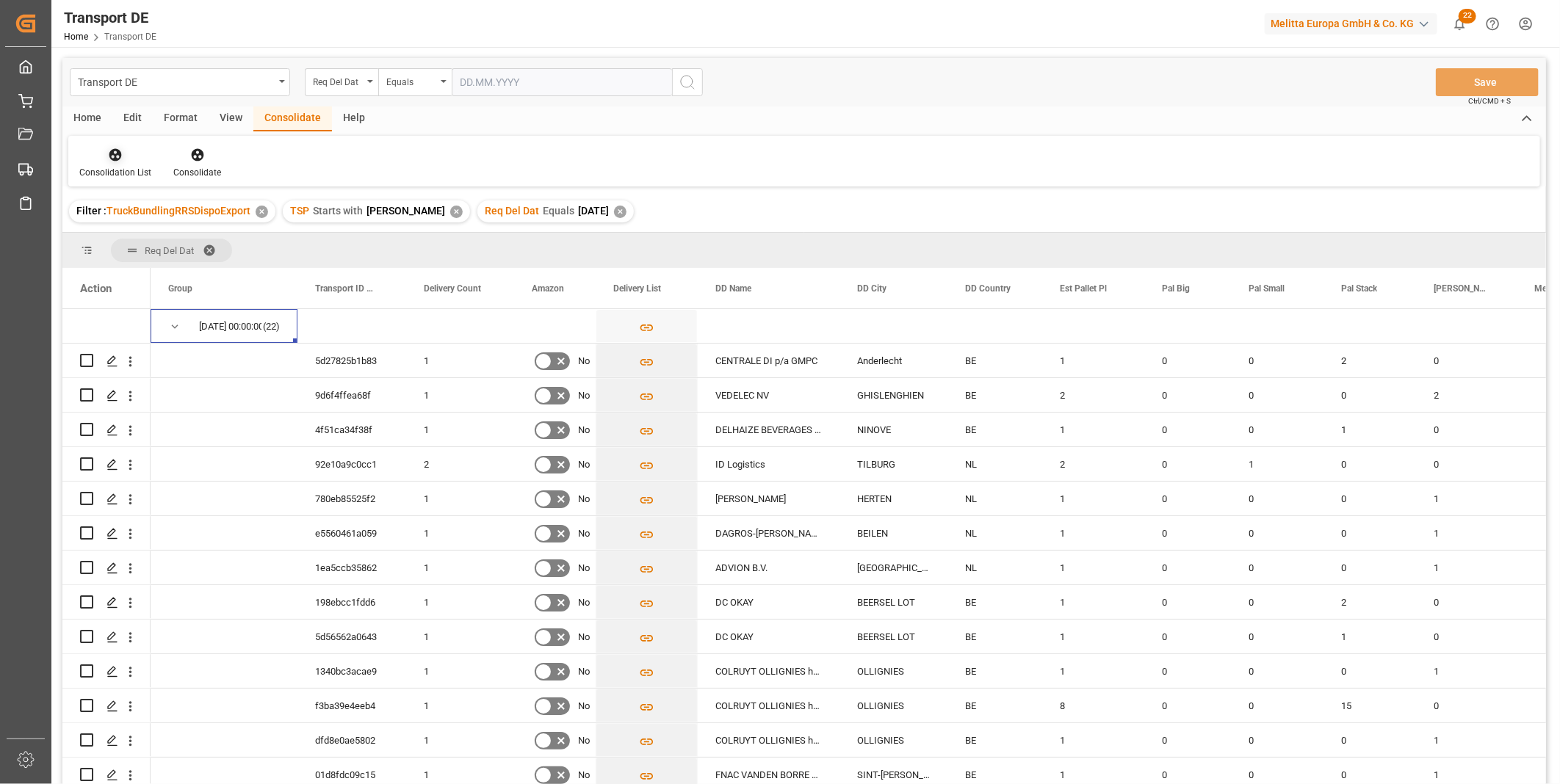
click at [123, 158] on div at bounding box center [115, 155] width 72 height 16
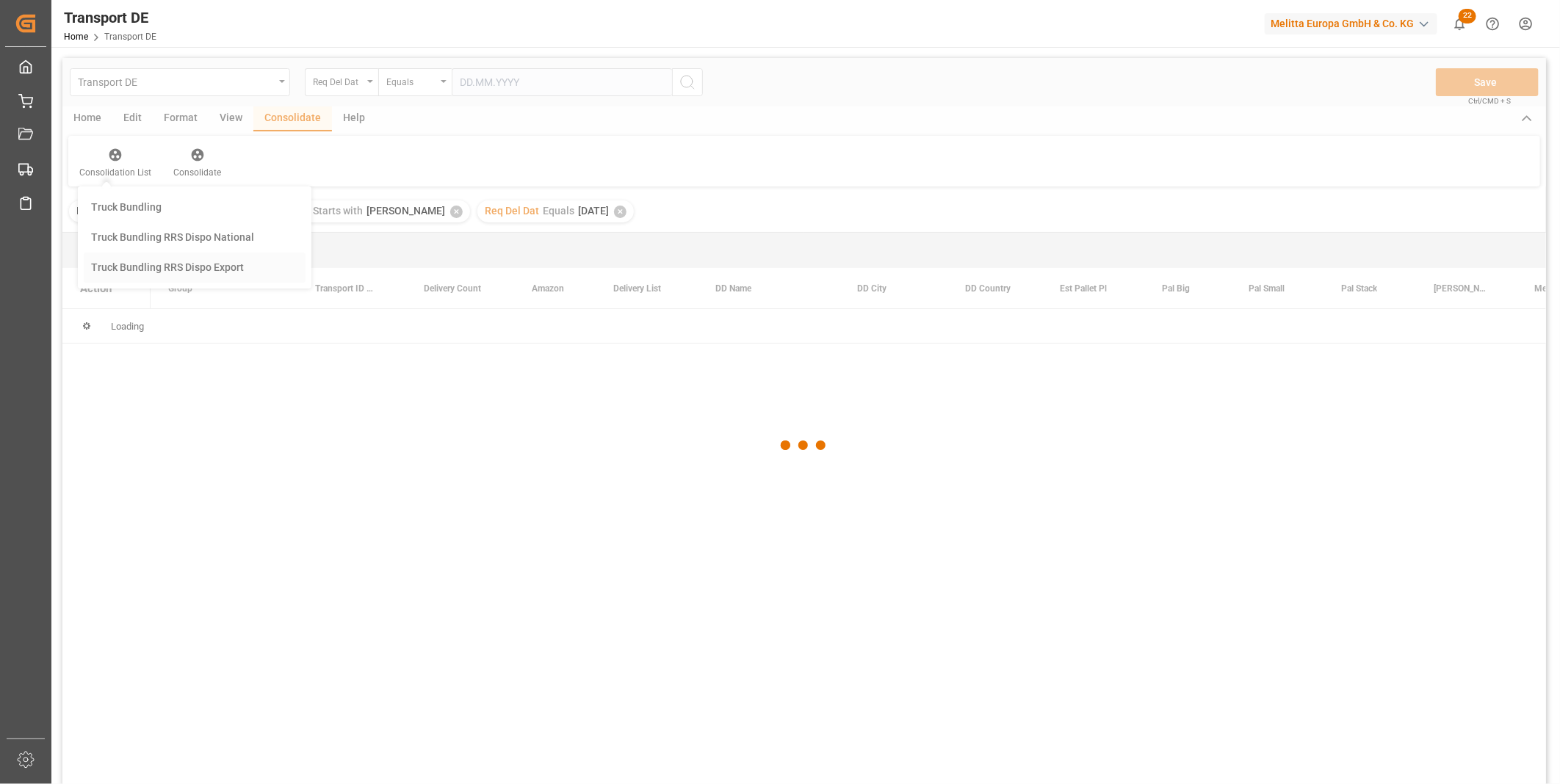
click at [135, 262] on div "Transport DE Req Del Dat Equals Save Ctrl/CMD + S Home Edit Format View Consoli…" at bounding box center [804, 441] width 1484 height 765
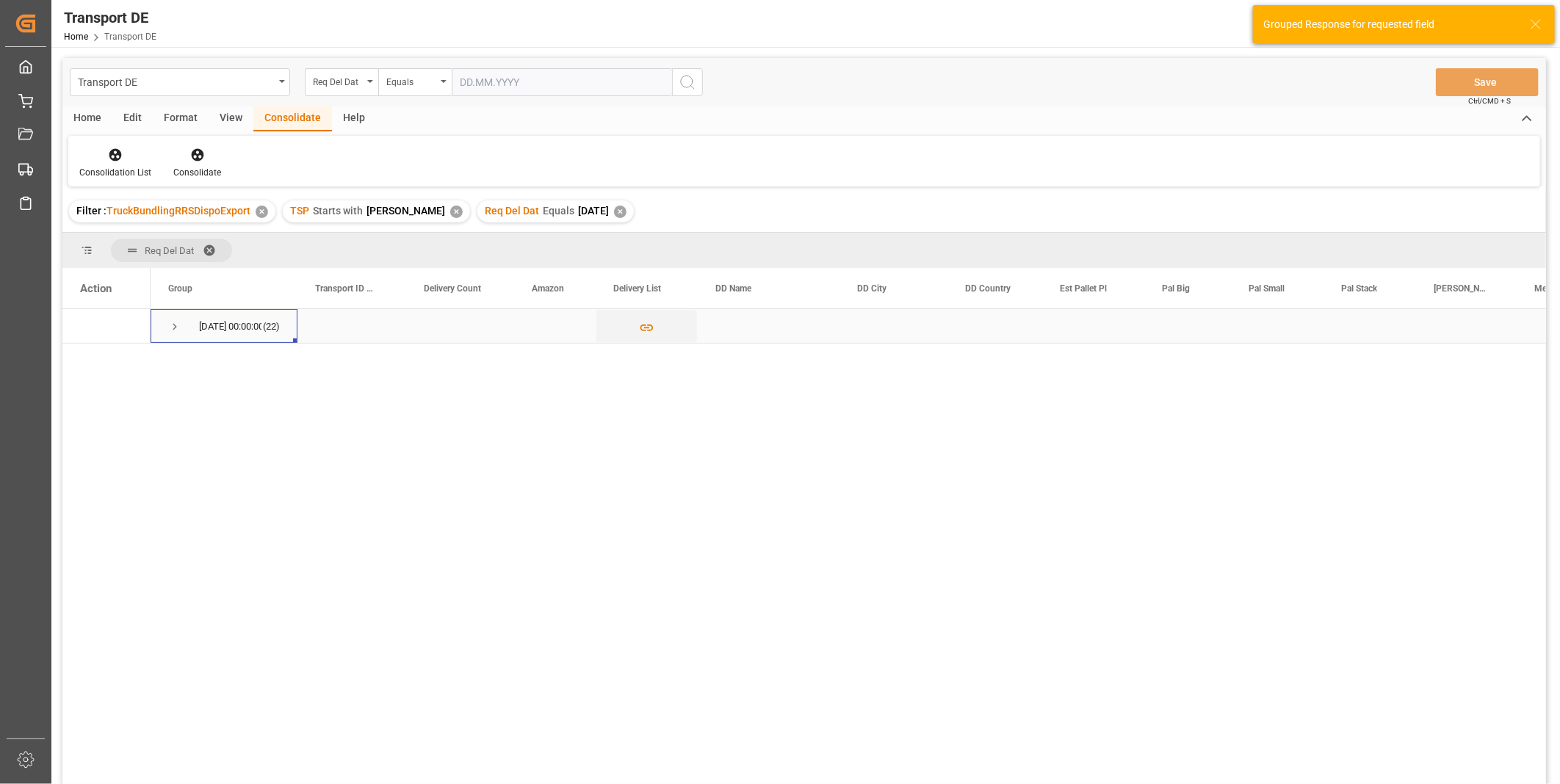
click at [177, 326] on span "Press SPACE to select this row." at bounding box center [174, 326] width 13 height 13
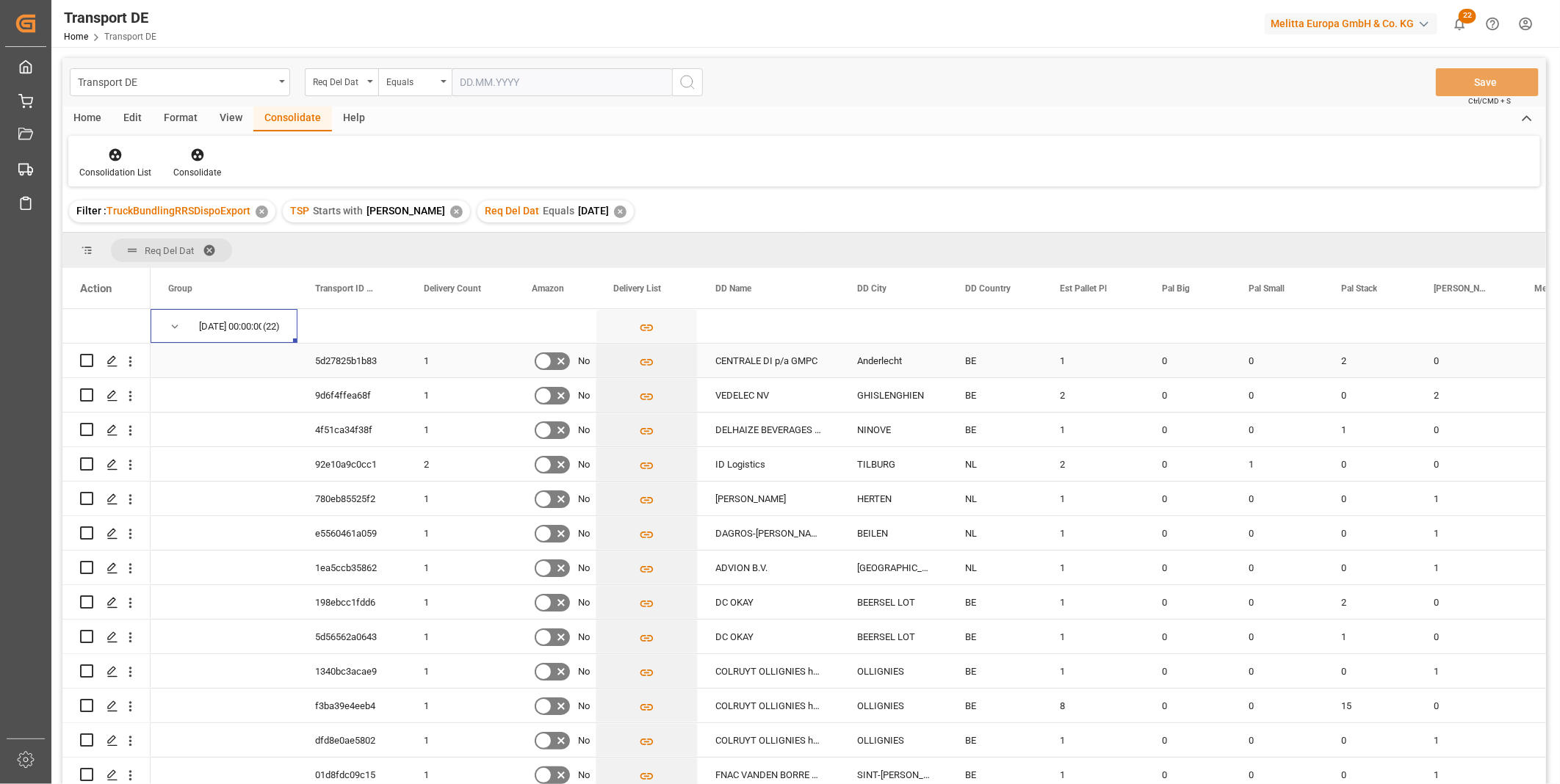
click at [84, 355] on input "Press Space to toggle row selection (unchecked)" at bounding box center [86, 360] width 13 height 13
checkbox input "true"
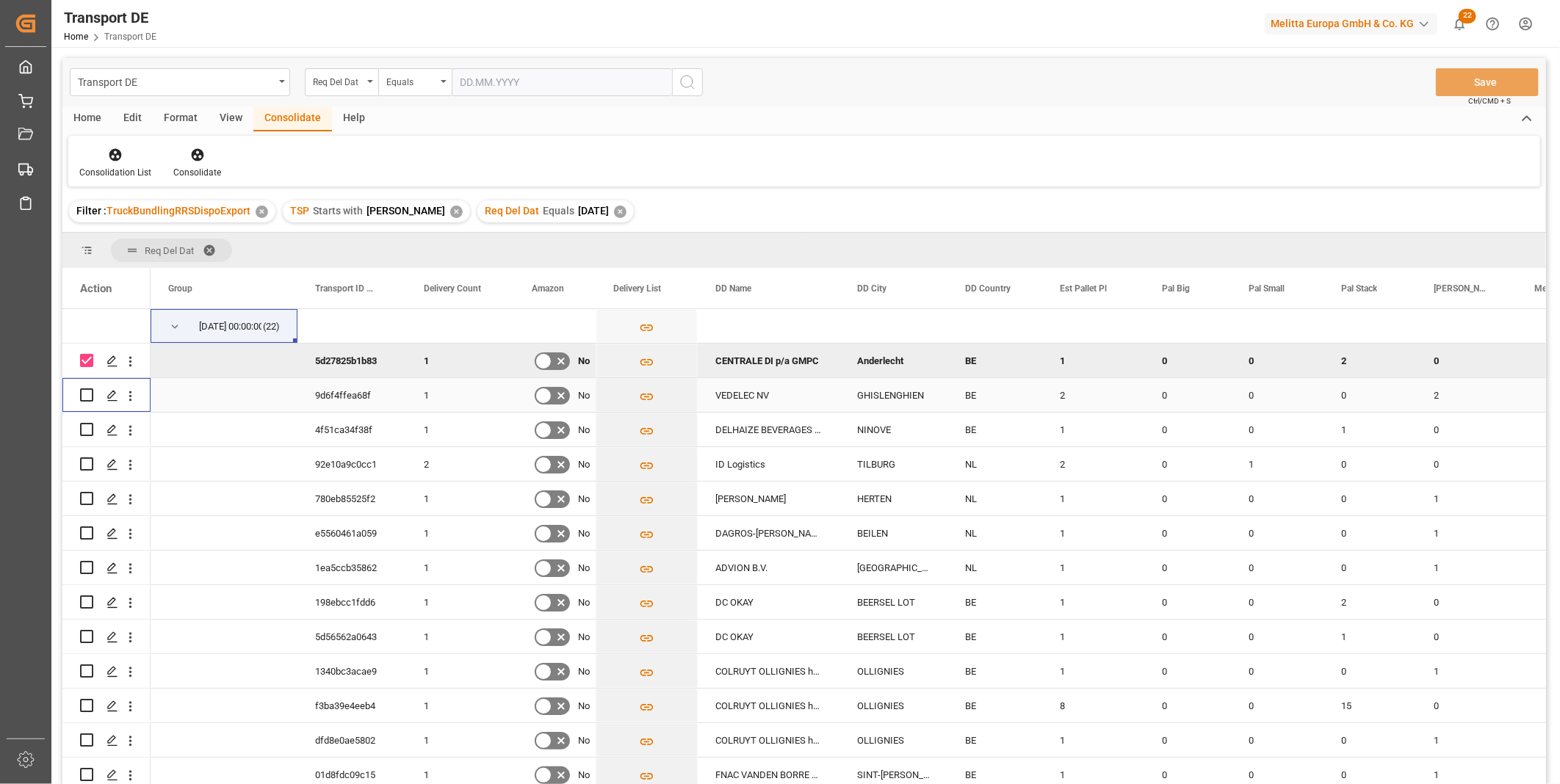
click at [84, 393] on input "Press Space to toggle row selection (unchecked)" at bounding box center [86, 395] width 13 height 13
checkbox input "true"
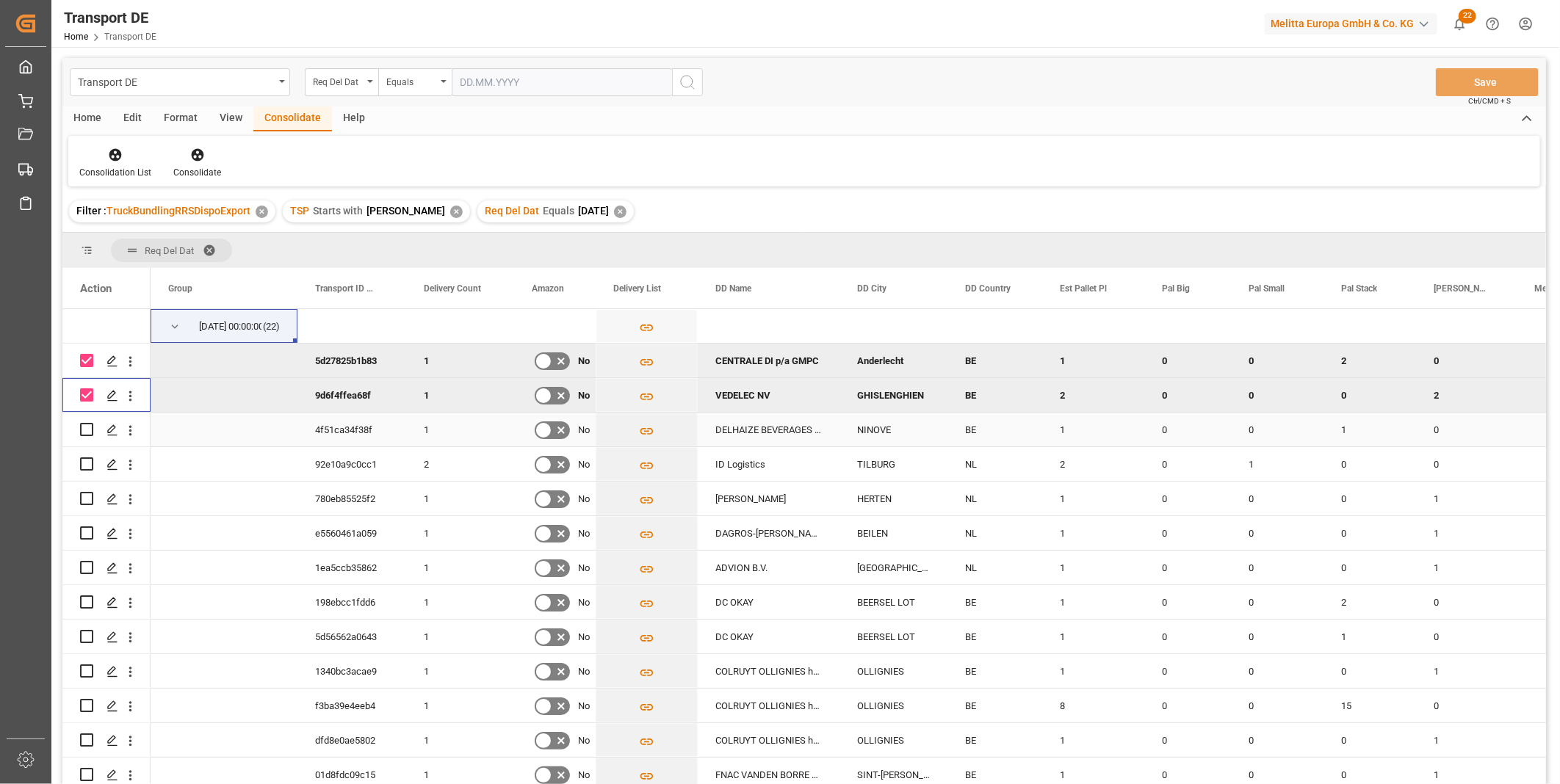
click at [83, 433] on input "Press Space to toggle row selection (unchecked)" at bounding box center [86, 429] width 13 height 13
checkbox input "true"
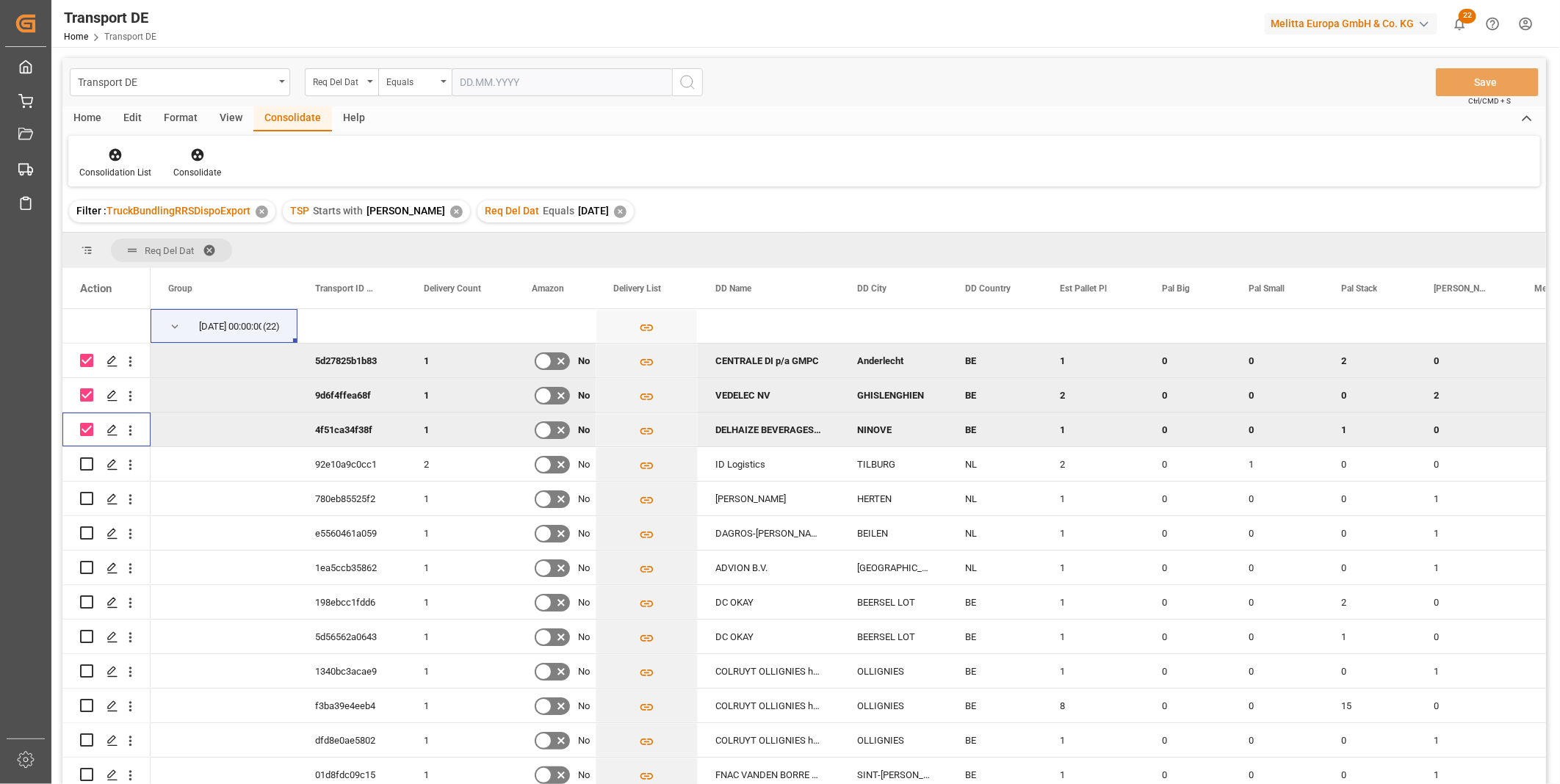
scroll to position [244, 0]
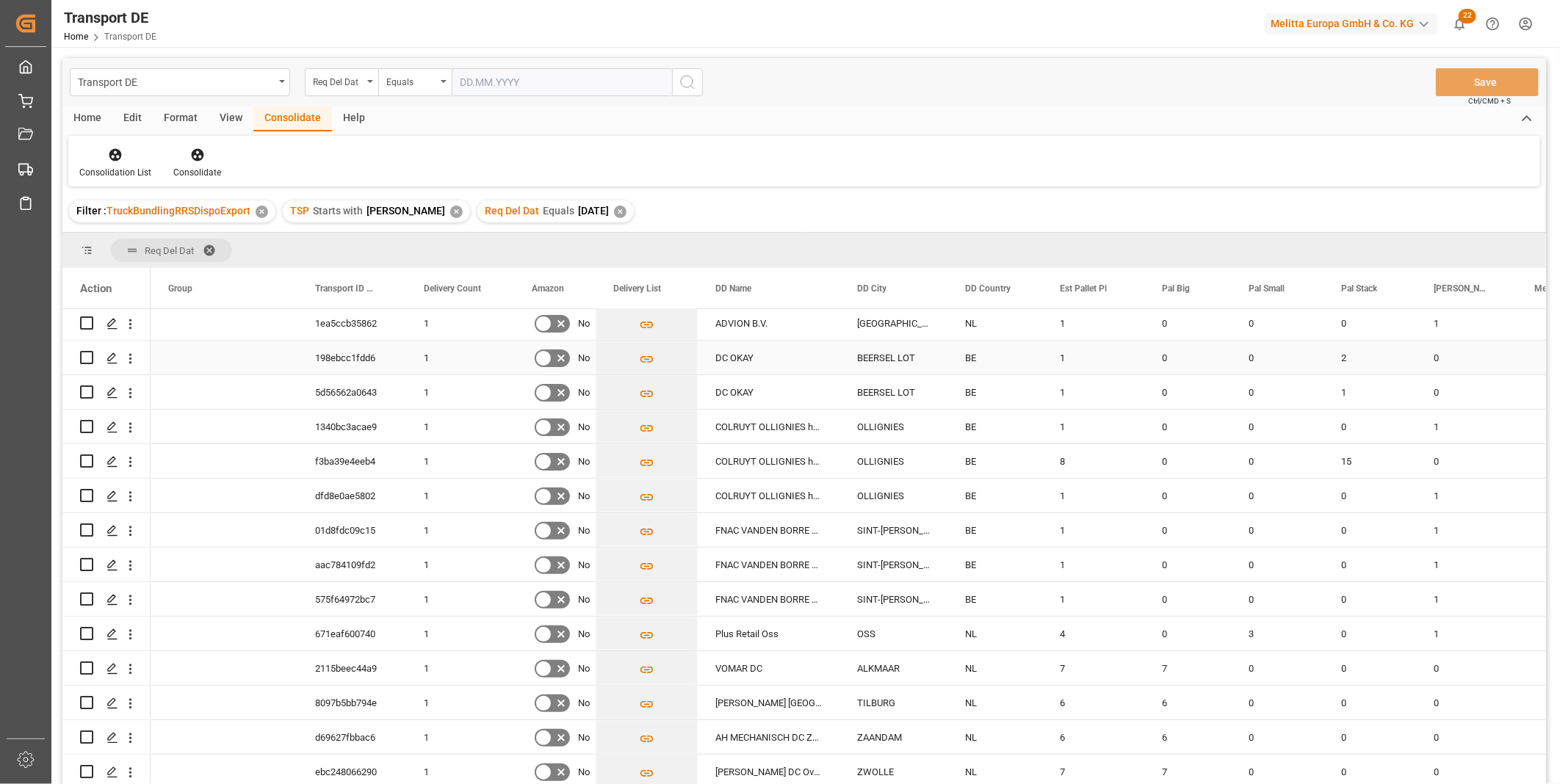
click at [84, 358] on input "Press Space to toggle row selection (unchecked)" at bounding box center [86, 357] width 13 height 13
checkbox input "true"
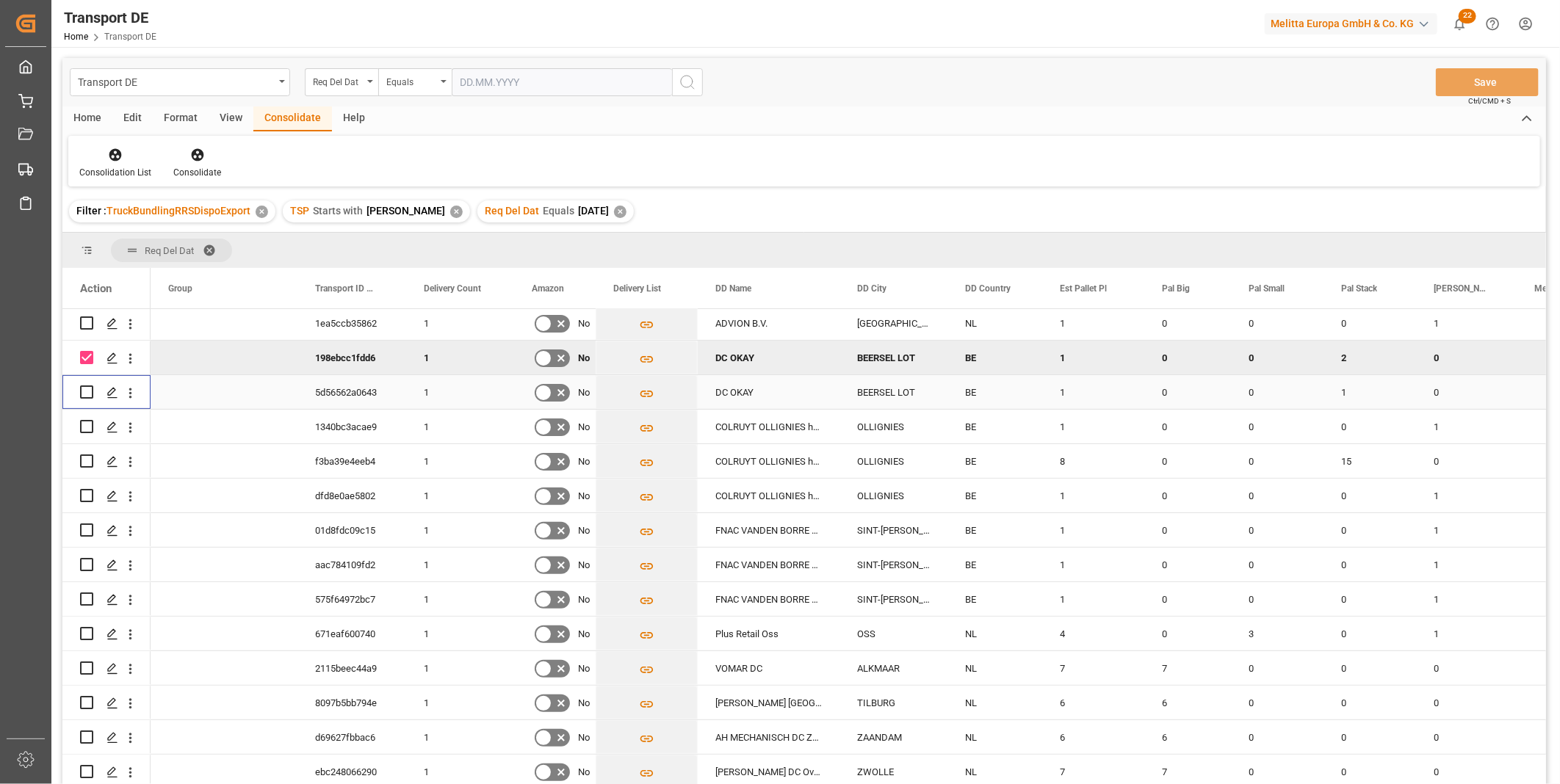
click at [84, 392] on input "Press Space to toggle row selection (unchecked)" at bounding box center [86, 392] width 13 height 13
checkbox input "true"
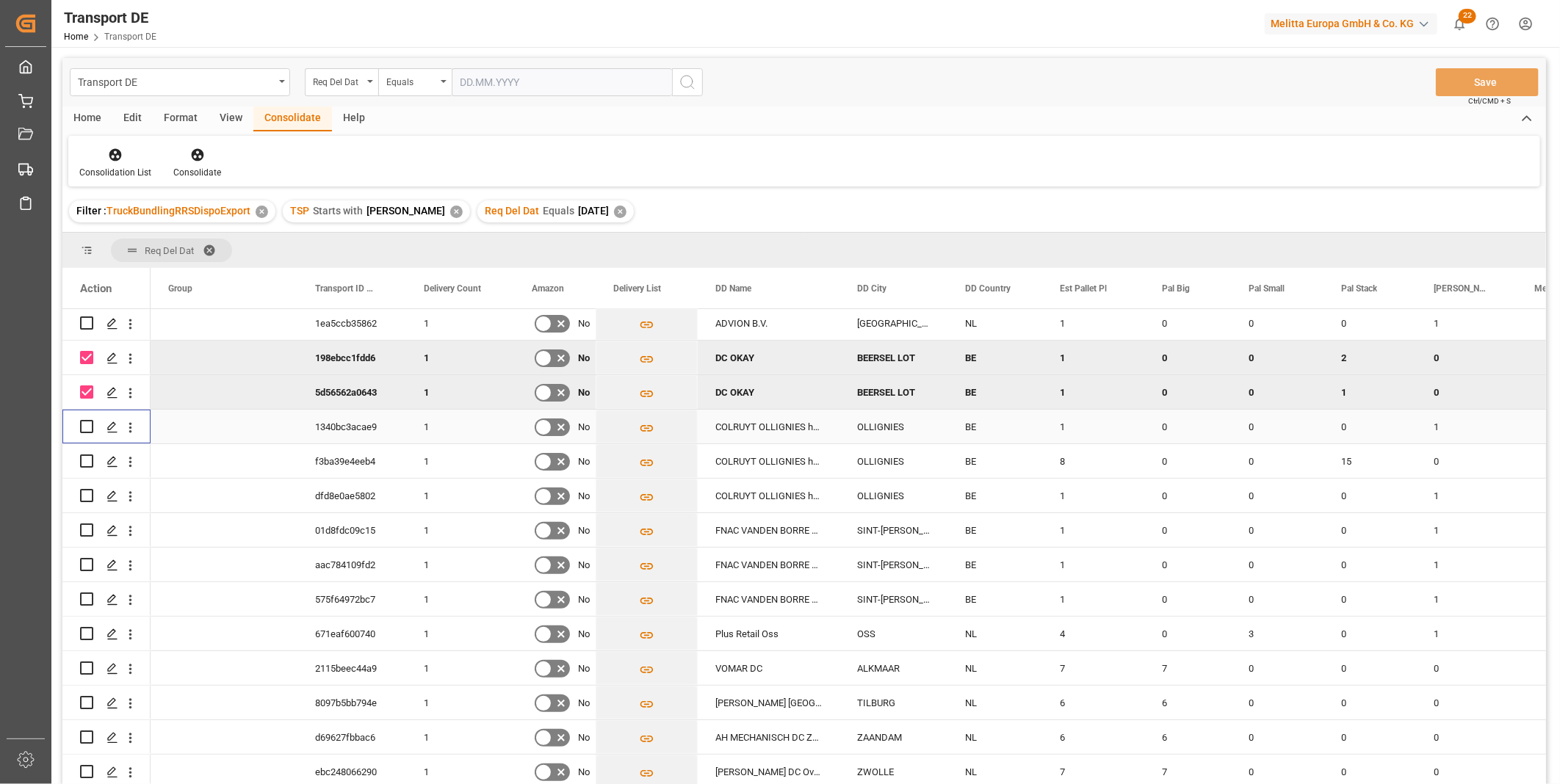
click at [86, 420] on input "Press Space to toggle row selection (unchecked)" at bounding box center [86, 426] width 13 height 13
checkbox input "true"
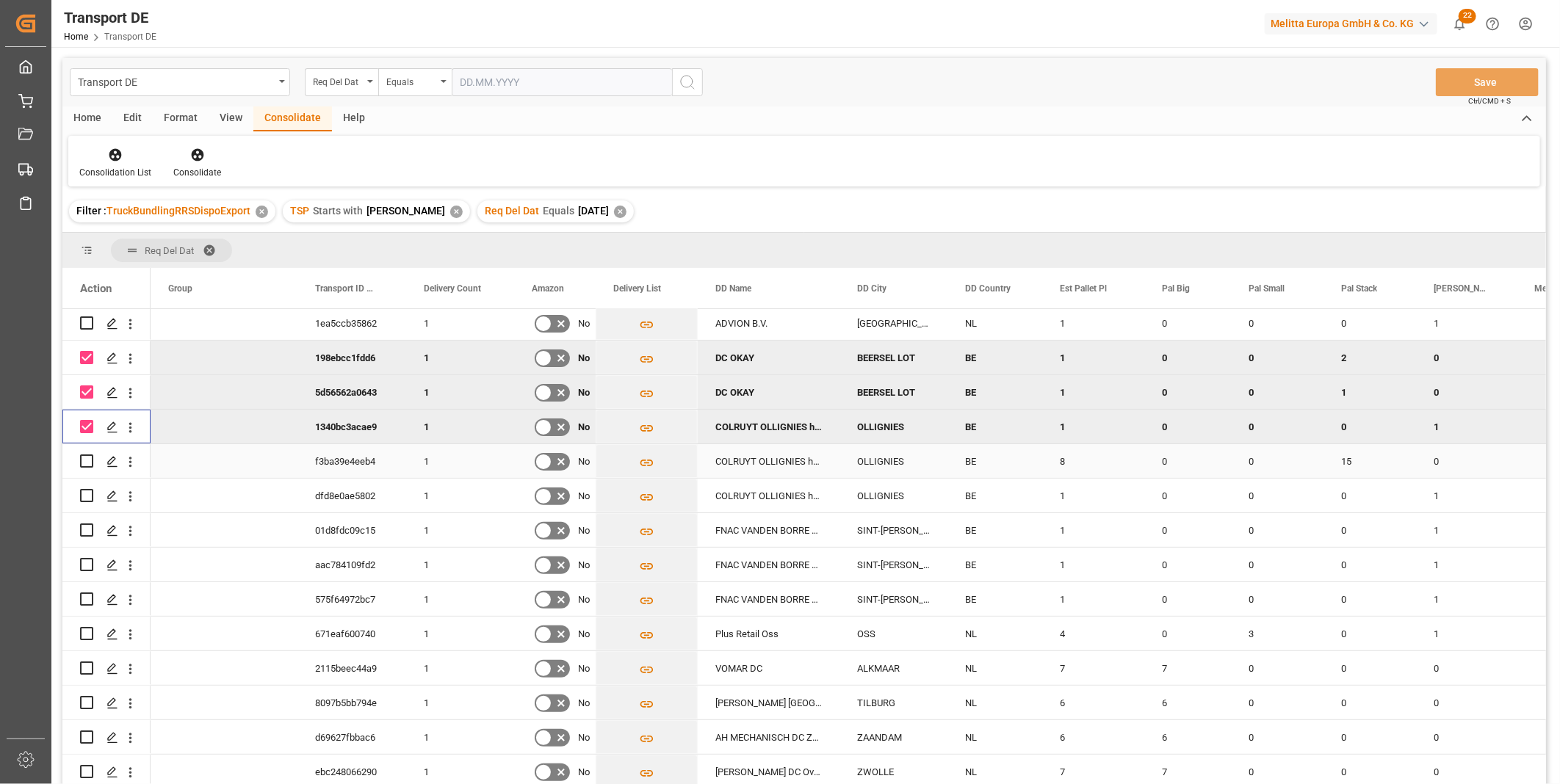
click at [90, 462] on input "Press Space to toggle row selection (unchecked)" at bounding box center [86, 461] width 13 height 13
checkbox input "true"
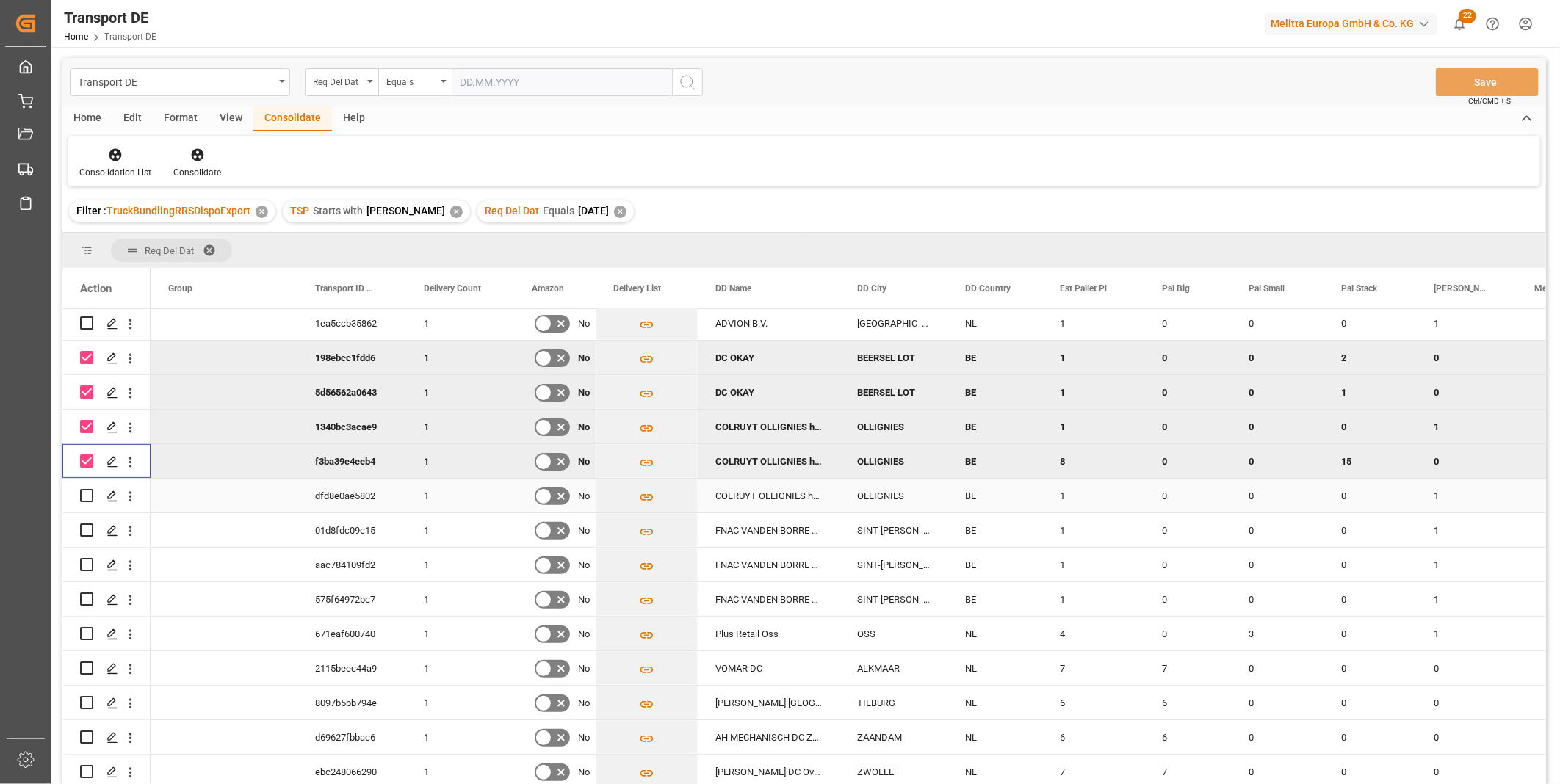
click at [82, 492] on input "Press Space to toggle row selection (unchecked)" at bounding box center [86, 495] width 13 height 13
checkbox input "true"
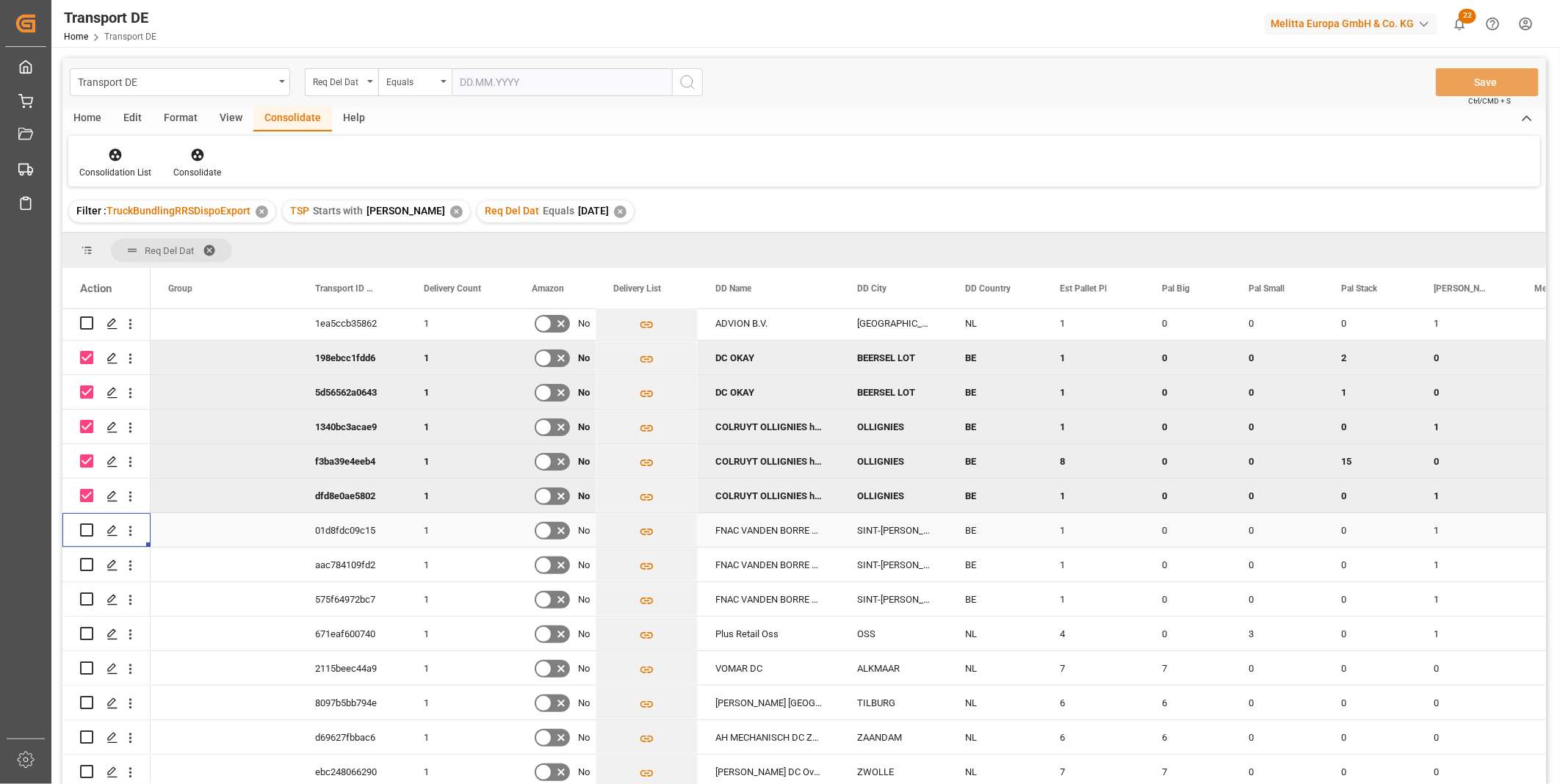
drag, startPoint x: 86, startPoint y: 529, endPoint x: 94, endPoint y: 533, distance: 8.9
click at [85, 529] on input "Press Space to toggle row selection (unchecked)" at bounding box center [86, 529] width 13 height 13
checkbox input "true"
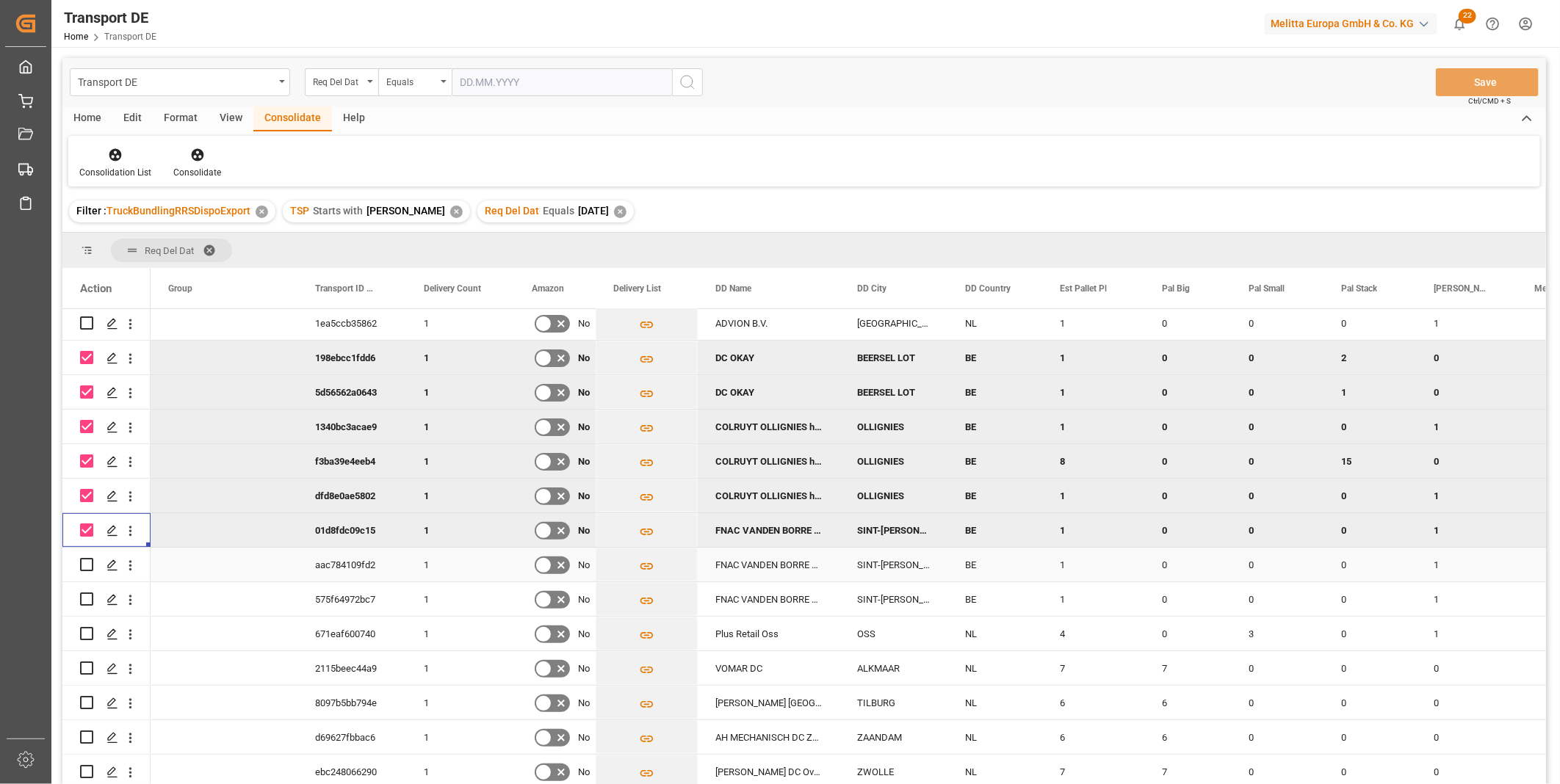
click at [84, 563] on input "Press Space to toggle row selection (unchecked)" at bounding box center [86, 564] width 13 height 13
checkbox input "true"
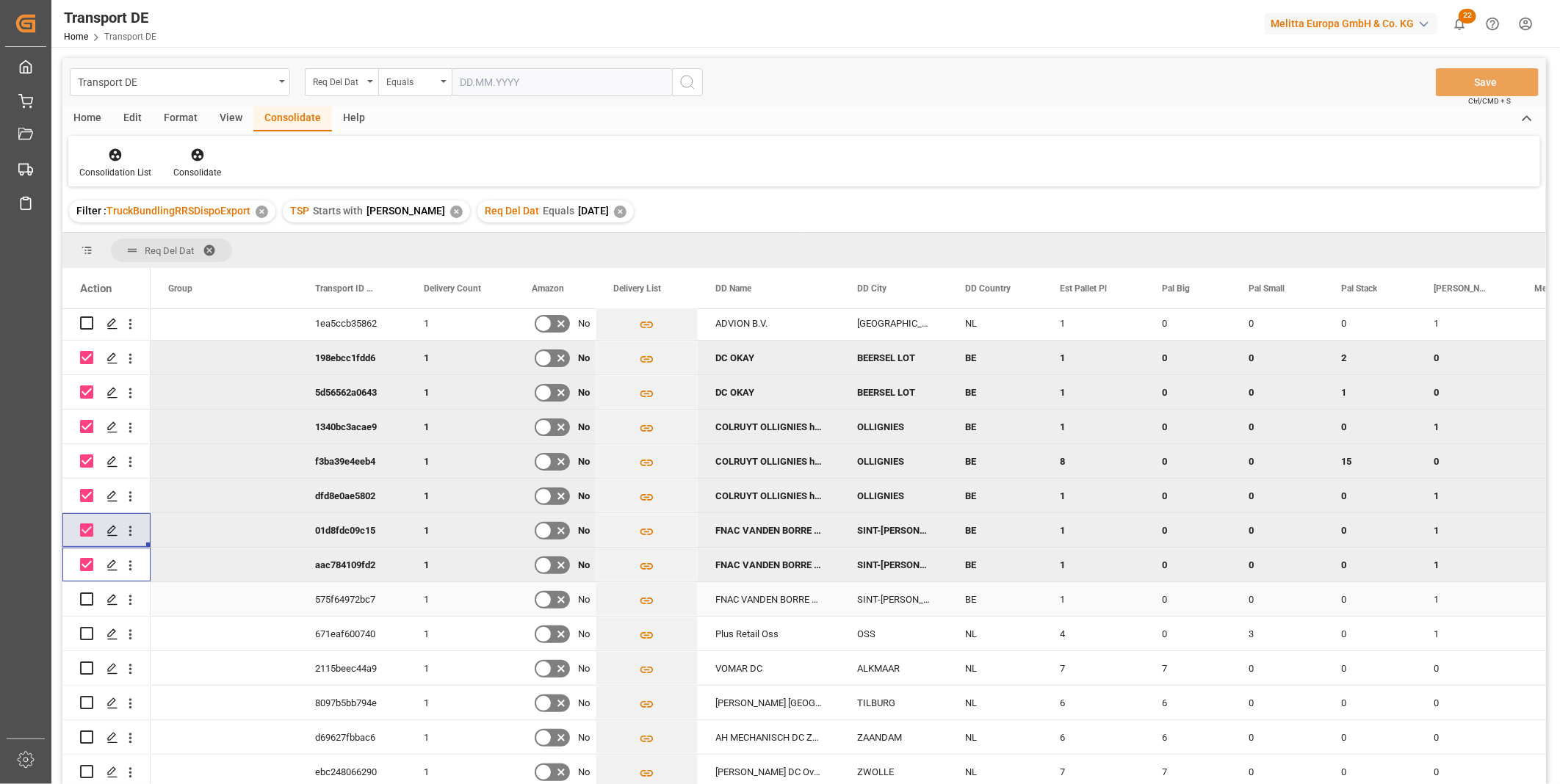
click at [84, 598] on input "Press Space to toggle row selection (unchecked)" at bounding box center [86, 599] width 13 height 13
checkbox input "true"
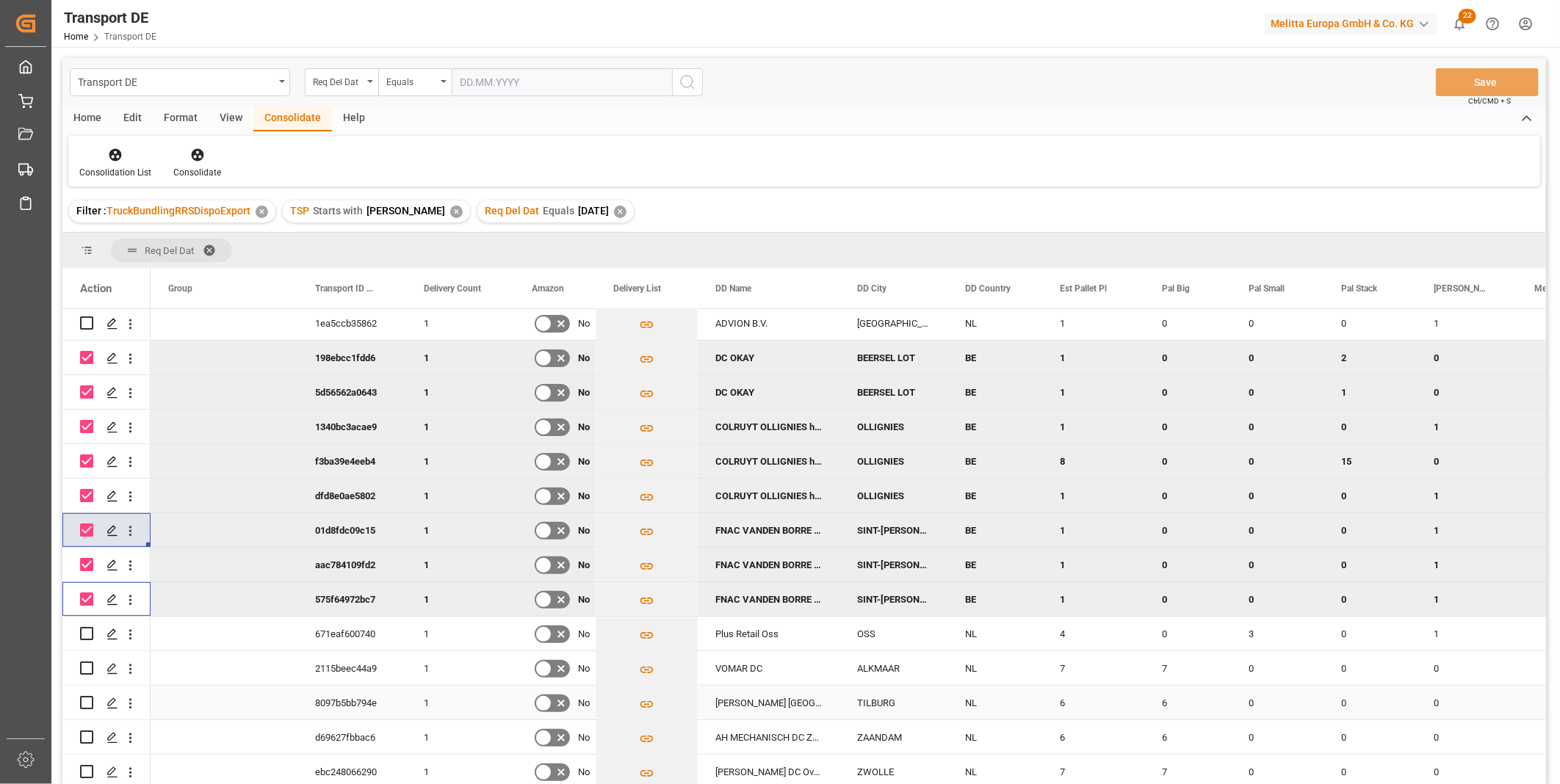
scroll to position [318, 0]
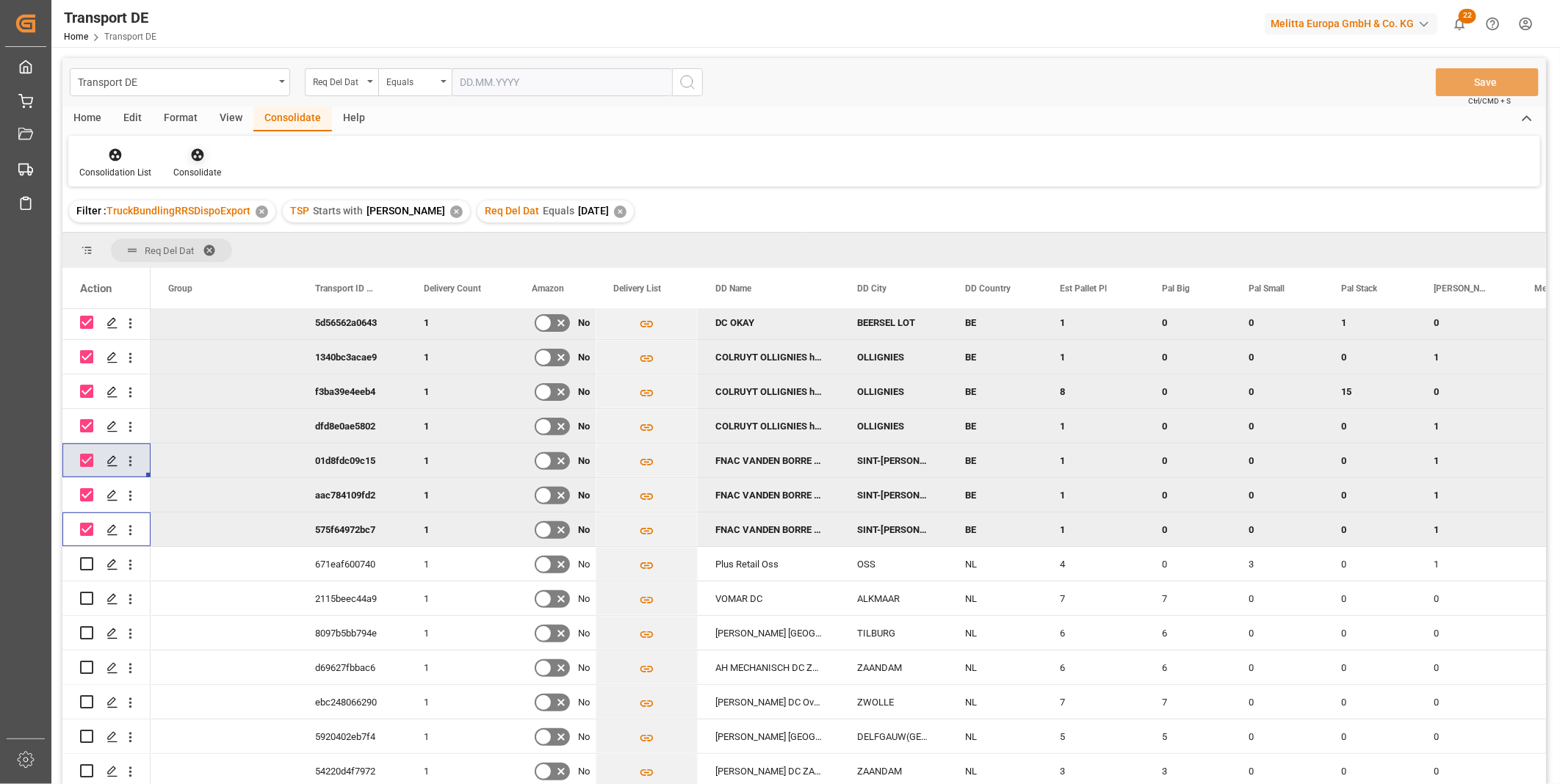
click at [200, 157] on icon at bounding box center [197, 155] width 12 height 12
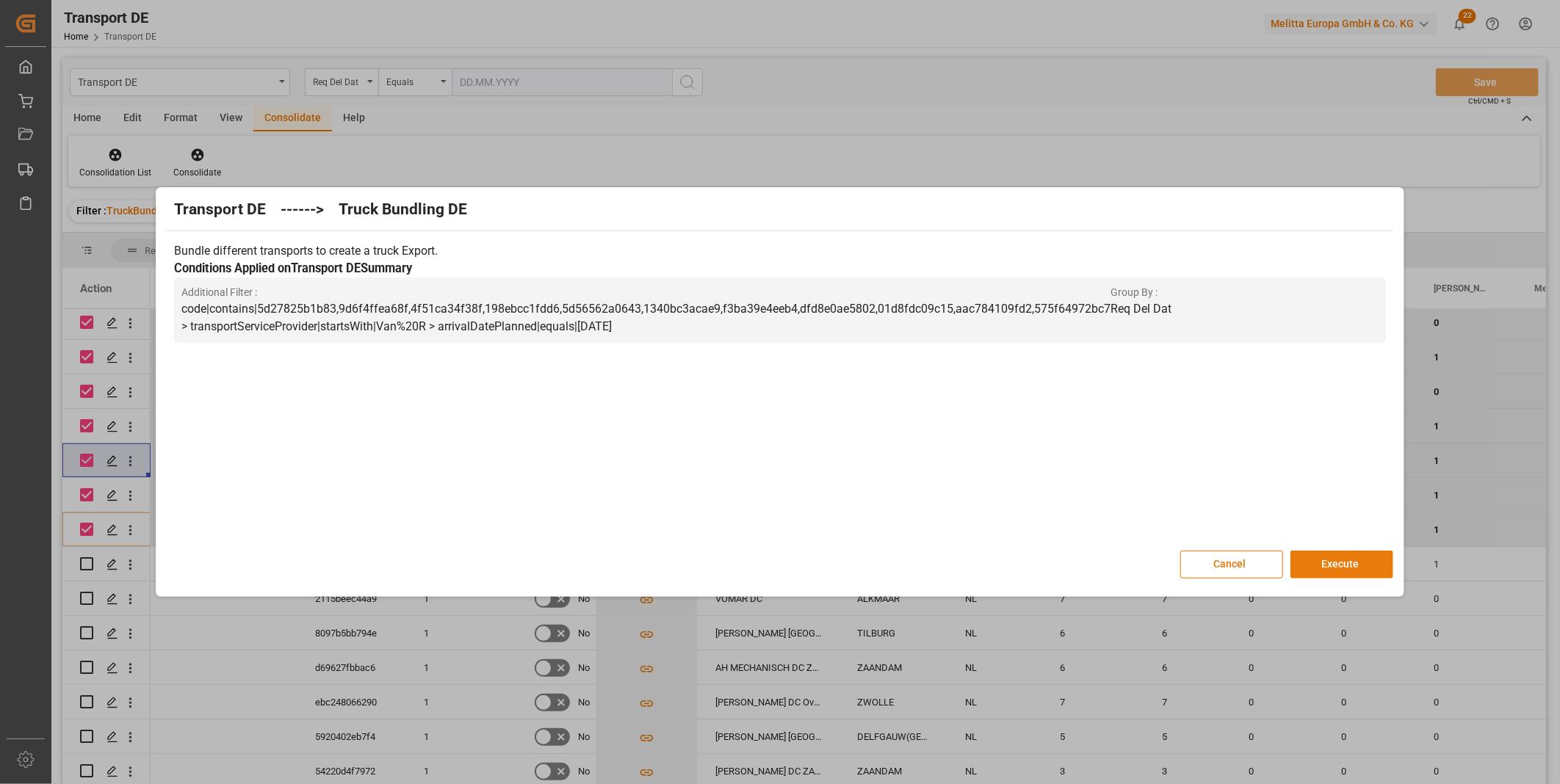
click at [1335, 556] on button "Execute" at bounding box center [1342, 564] width 103 height 28
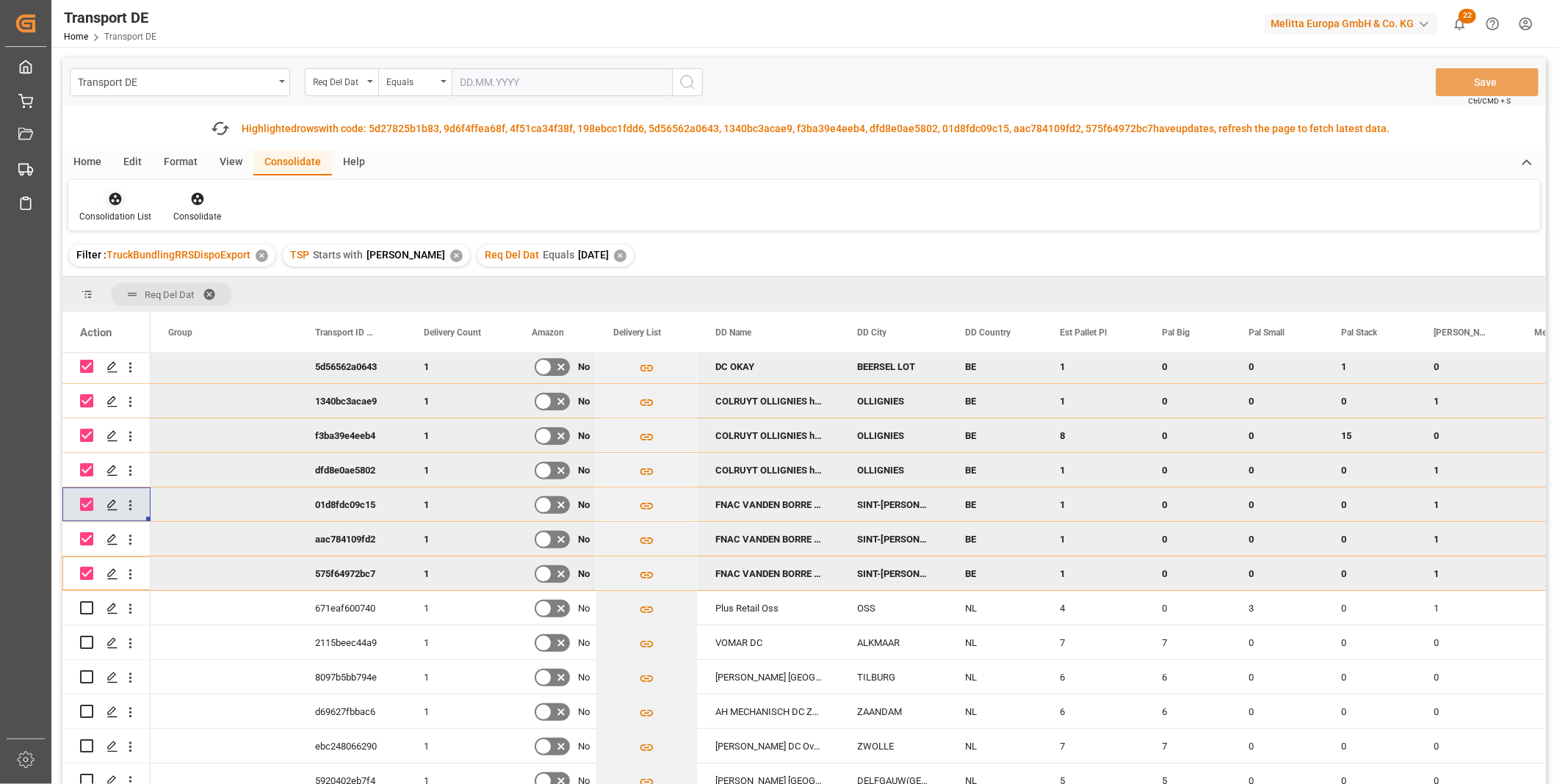
click at [121, 200] on icon at bounding box center [115, 199] width 15 height 15
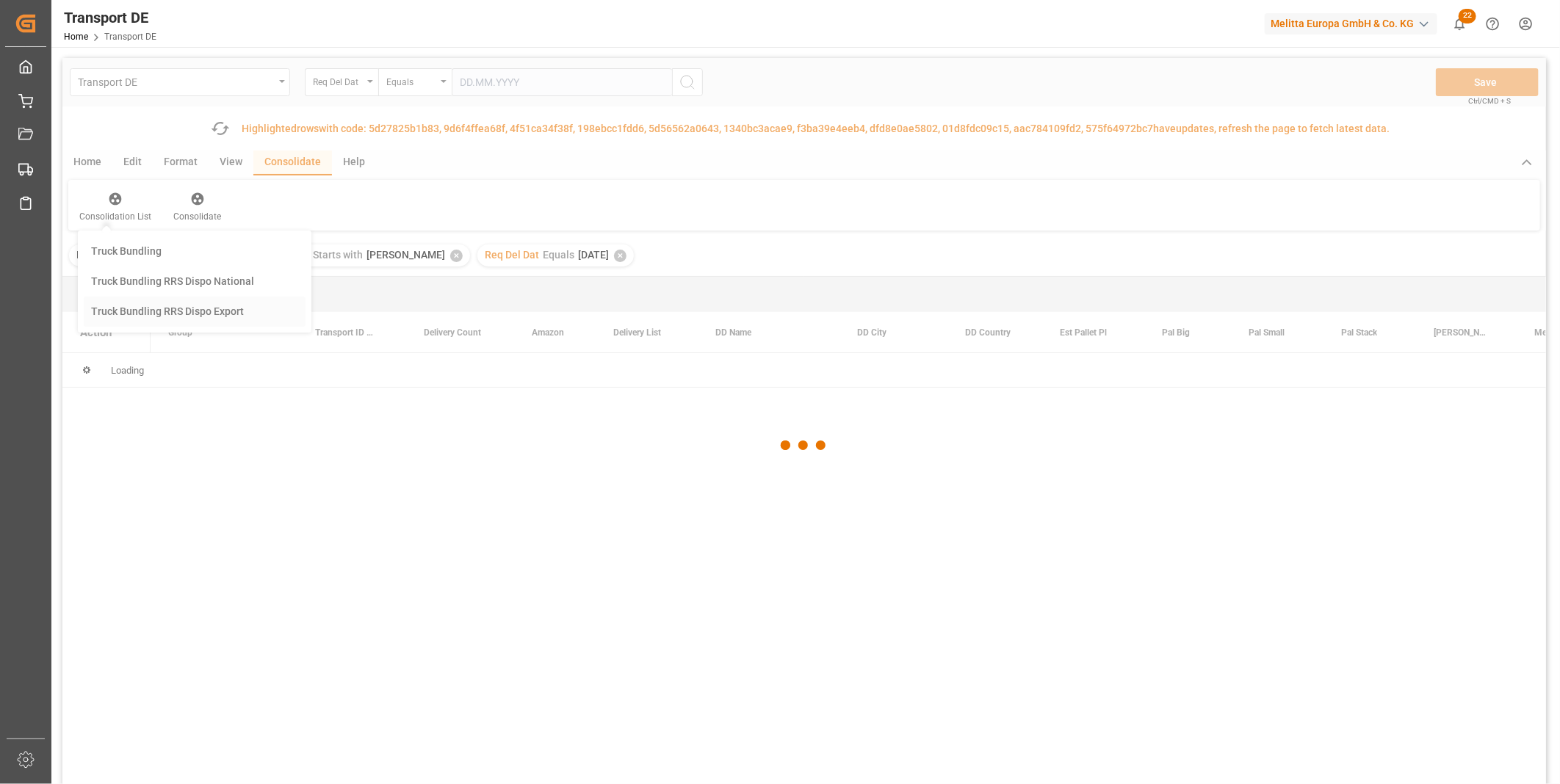
click at [136, 312] on div "Transport DE Req Del Dat Equals Save Ctrl/CMD + S Fetch latest updates Highligh…" at bounding box center [804, 462] width 1484 height 809
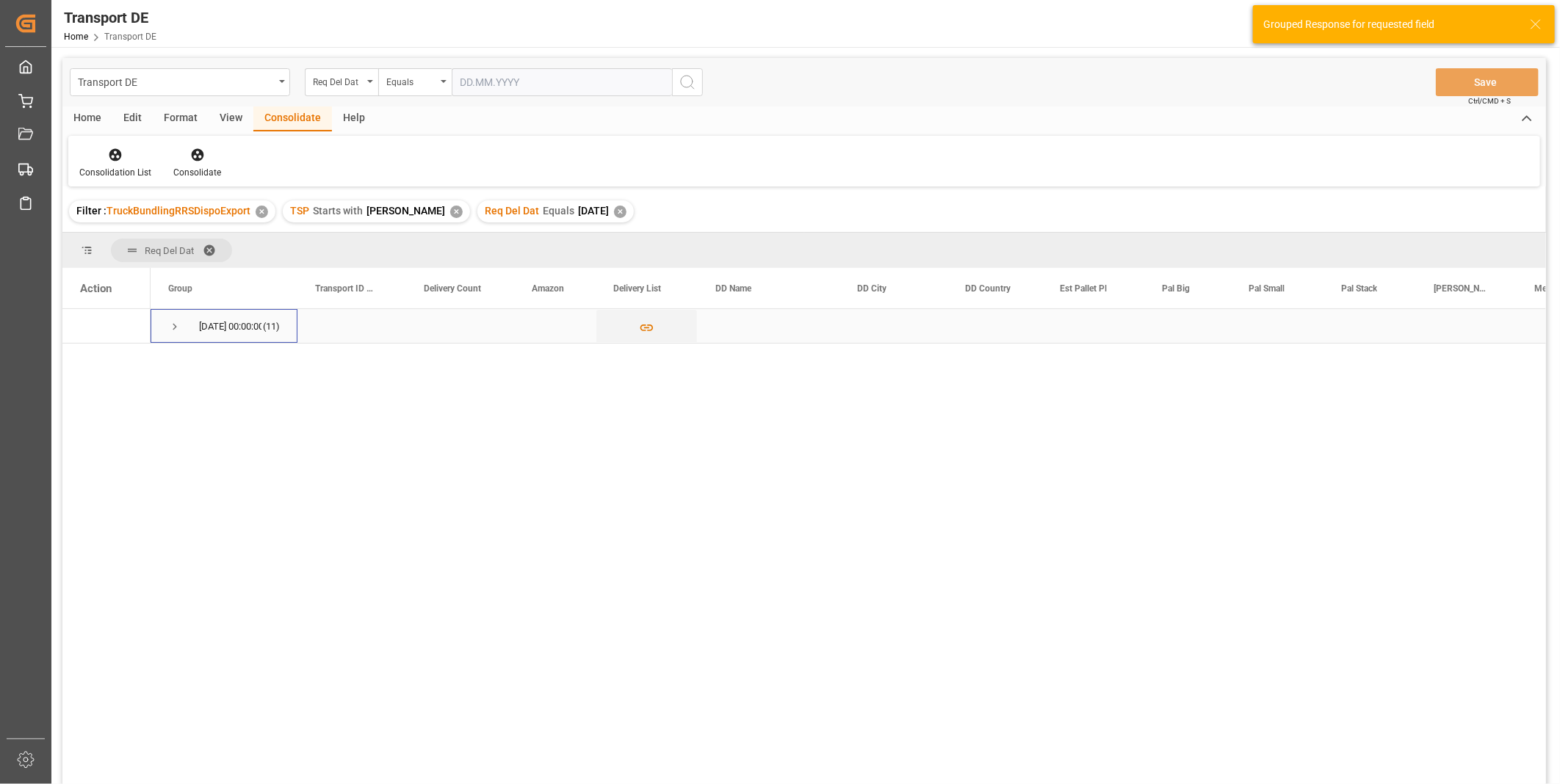
click at [174, 321] on span "Press SPACE to select this row." at bounding box center [174, 326] width 13 height 13
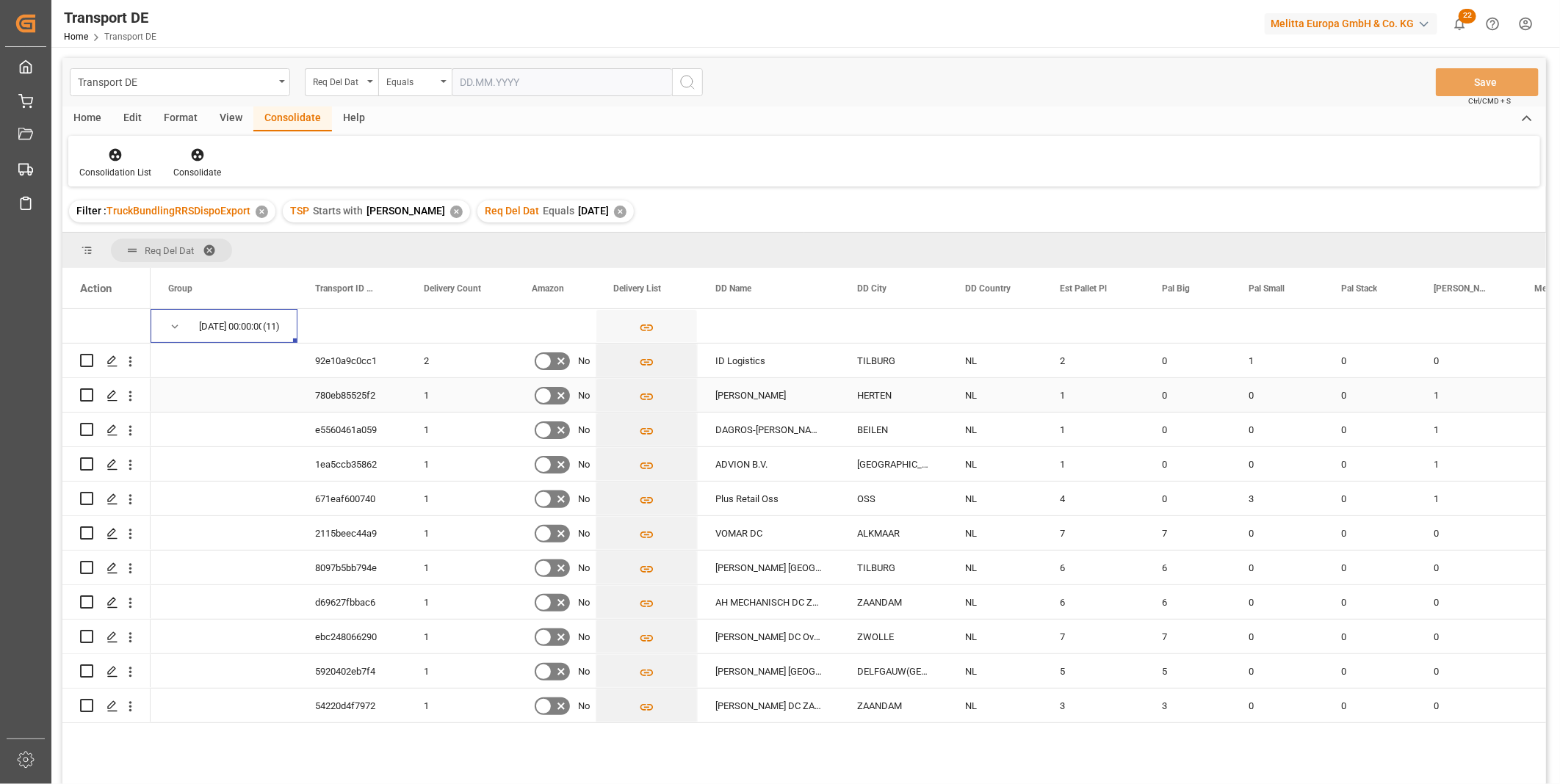
click at [82, 394] on input "Press Space to toggle row selection (unchecked)" at bounding box center [86, 395] width 13 height 13
checkbox input "true"
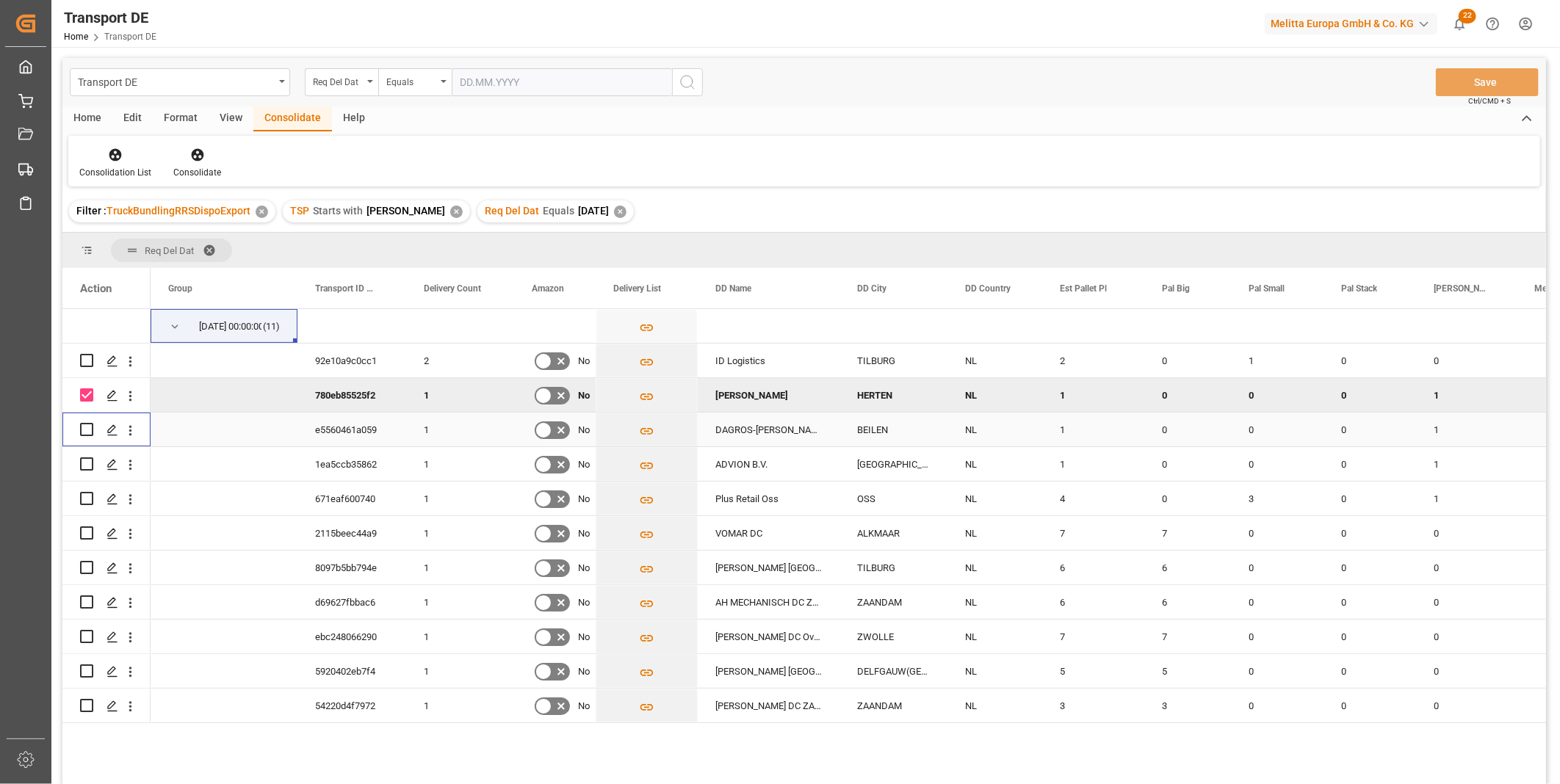
drag, startPoint x: 84, startPoint y: 420, endPoint x: 85, endPoint y: 431, distance: 11.0
click at [85, 420] on div "Press SPACE to select this row." at bounding box center [86, 429] width 13 height 33
click at [86, 466] on input "Press Space to toggle row selection (unchecked)" at bounding box center [86, 464] width 13 height 13
checkbox input "true"
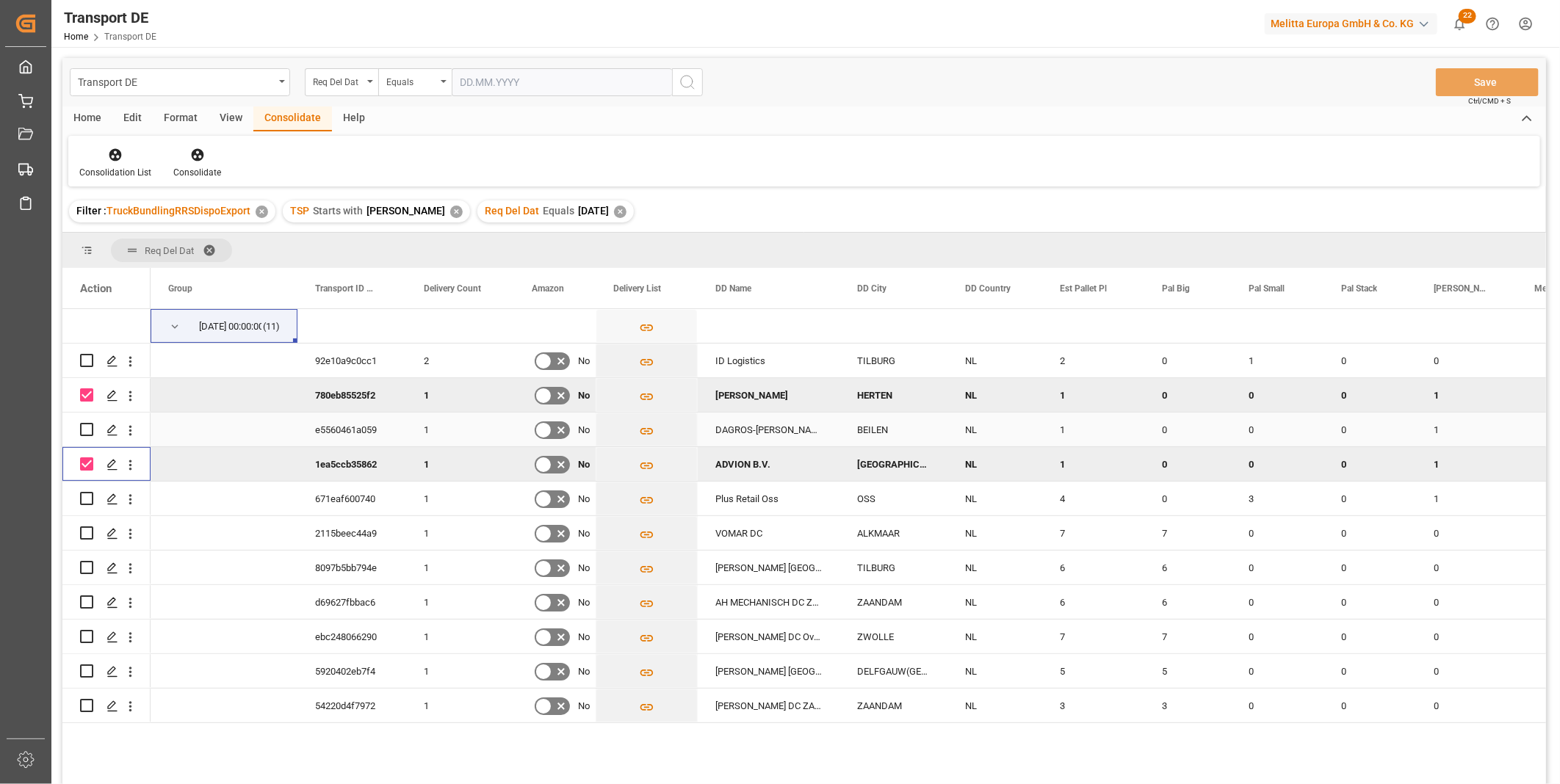
click at [92, 429] on input "Press Space to toggle row selection (unchecked)" at bounding box center [86, 429] width 13 height 13
checkbox input "true"
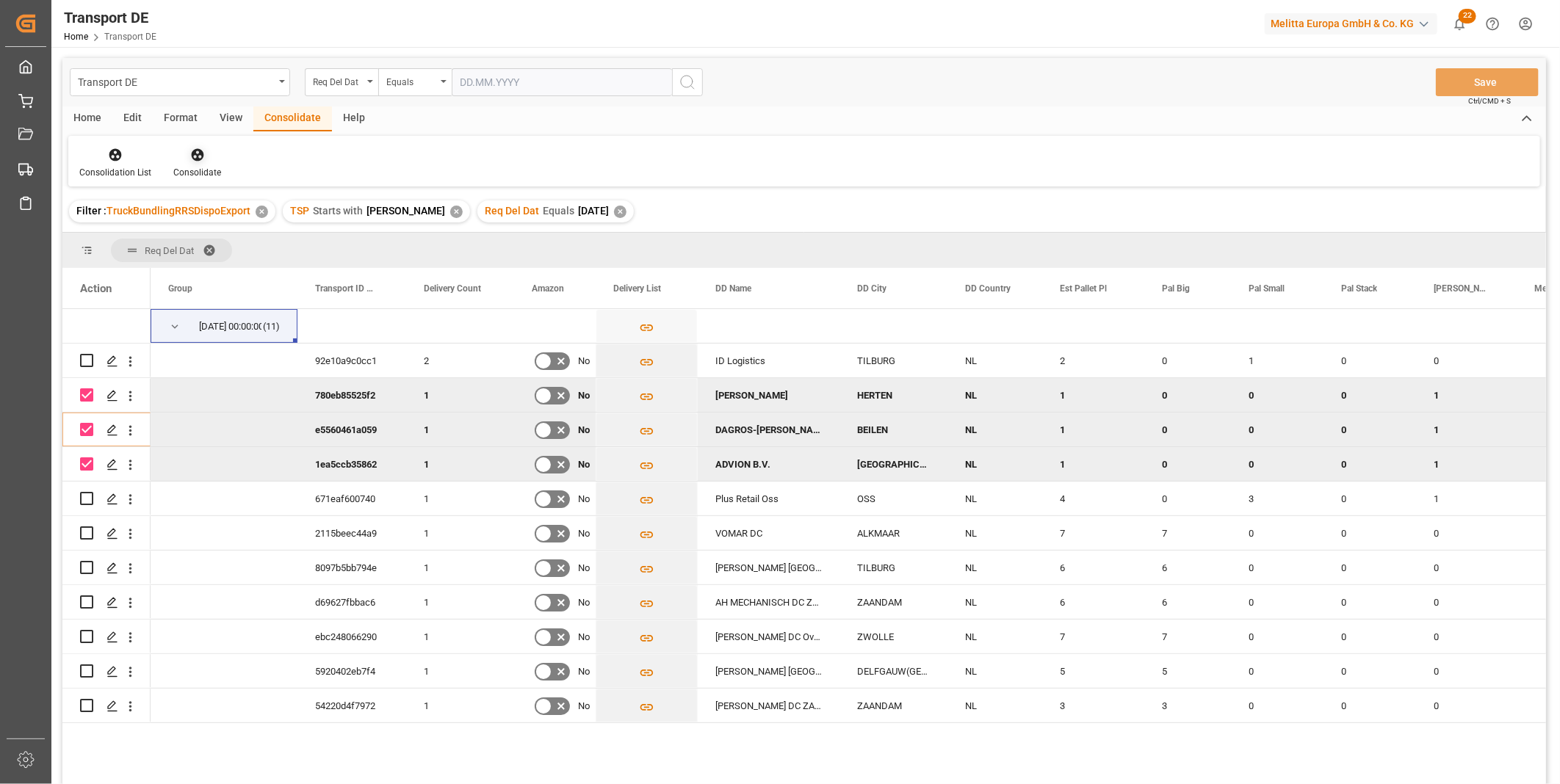
click at [197, 160] on icon at bounding box center [197, 155] width 12 height 12
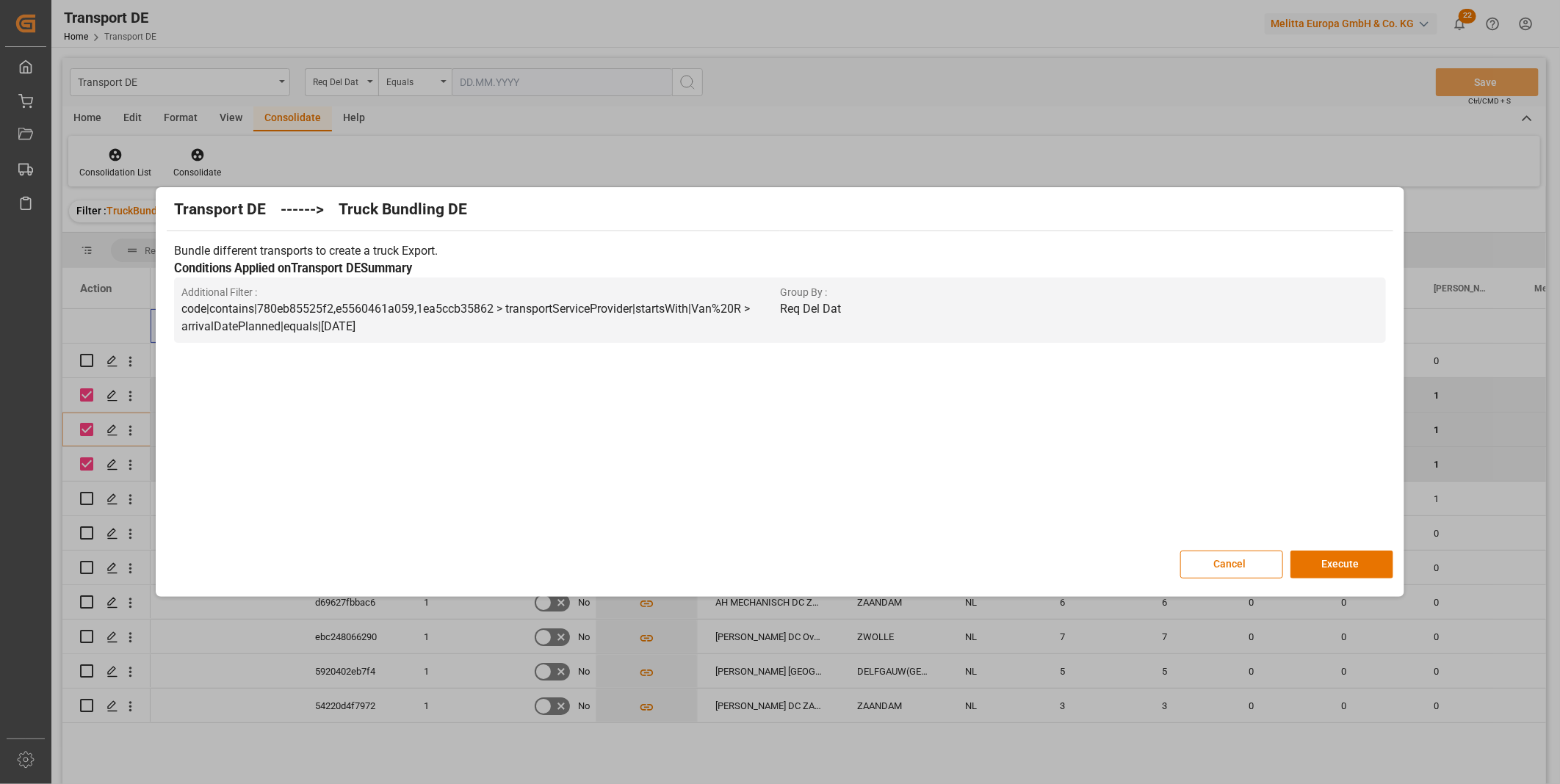
click at [1319, 547] on div "Transport DE ------> Truck Bundling DE Bundle different transports to create a …" at bounding box center [780, 392] width 1241 height 403
click at [1334, 559] on button "Execute" at bounding box center [1342, 564] width 103 height 28
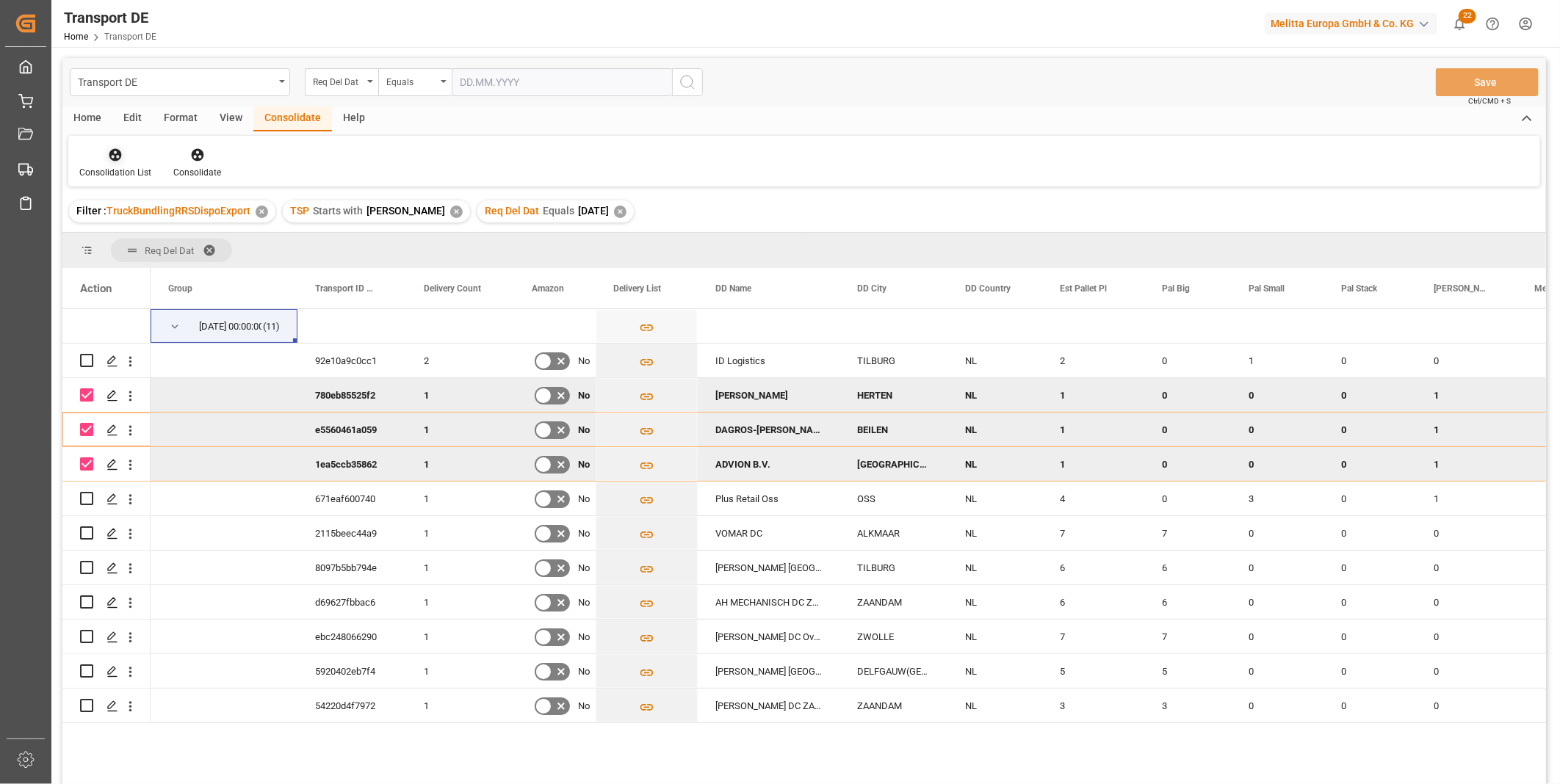
click at [114, 161] on icon at bounding box center [115, 155] width 15 height 15
click at [194, 265] on div "Transport DE Req Del Dat Equals Save Ctrl/CMD + S Home Edit Format View Consoli…" at bounding box center [804, 441] width 1484 height 765
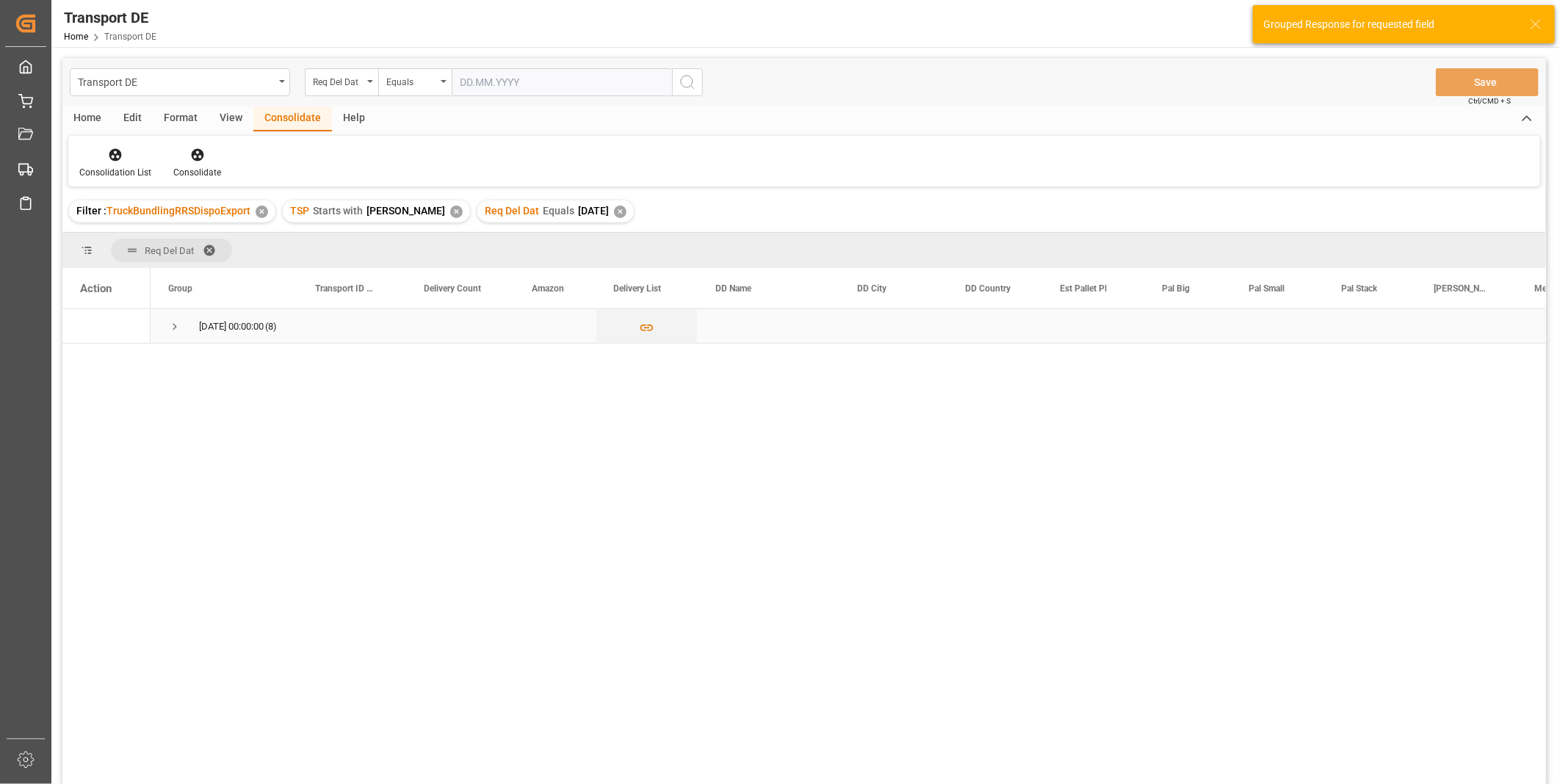
click at [174, 325] on span "Press SPACE to select this row." at bounding box center [174, 326] width 13 height 13
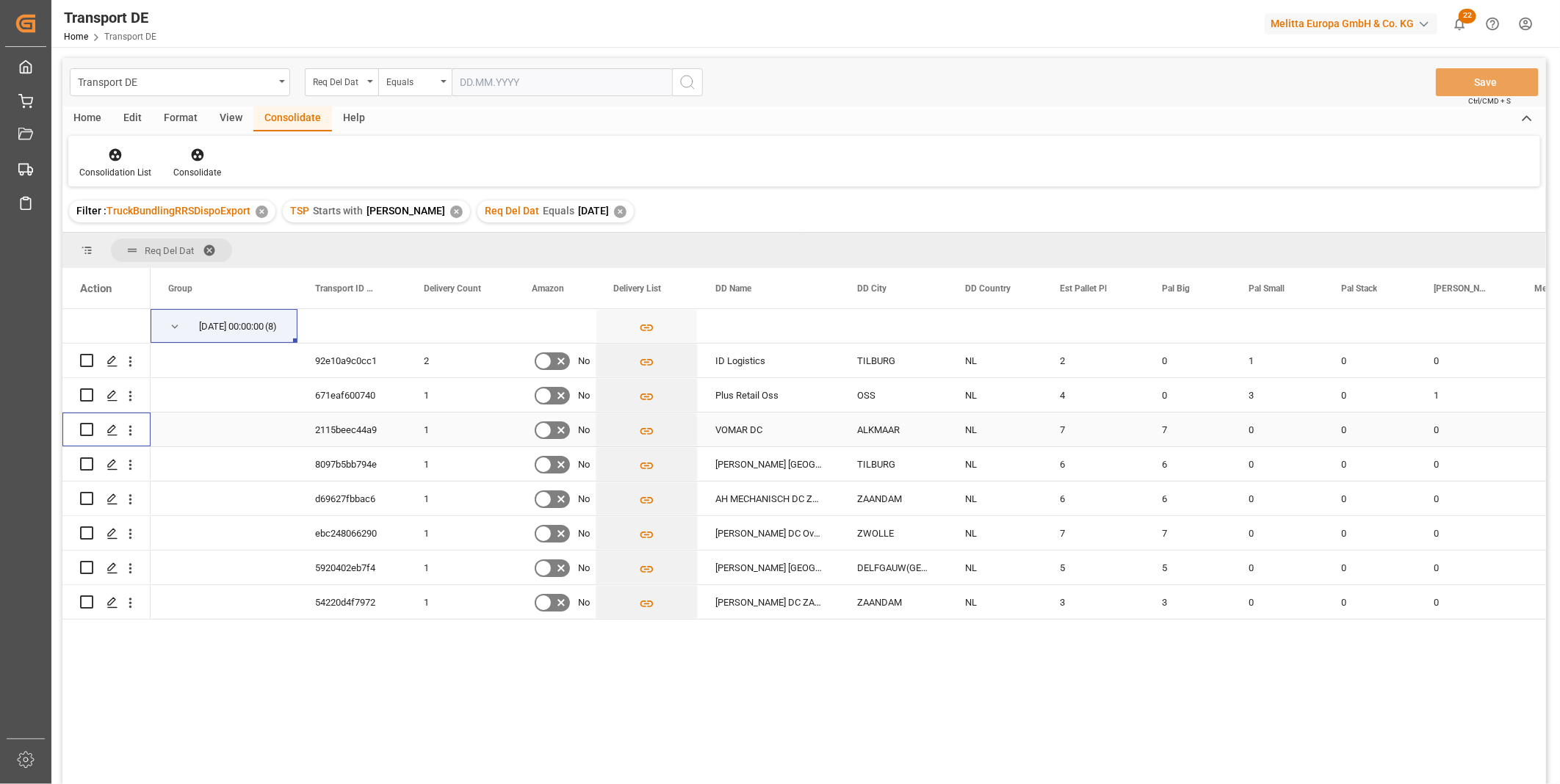
click at [88, 431] on input "Press Space to toggle row selection (unchecked)" at bounding box center [86, 429] width 13 height 13
checkbox input "true"
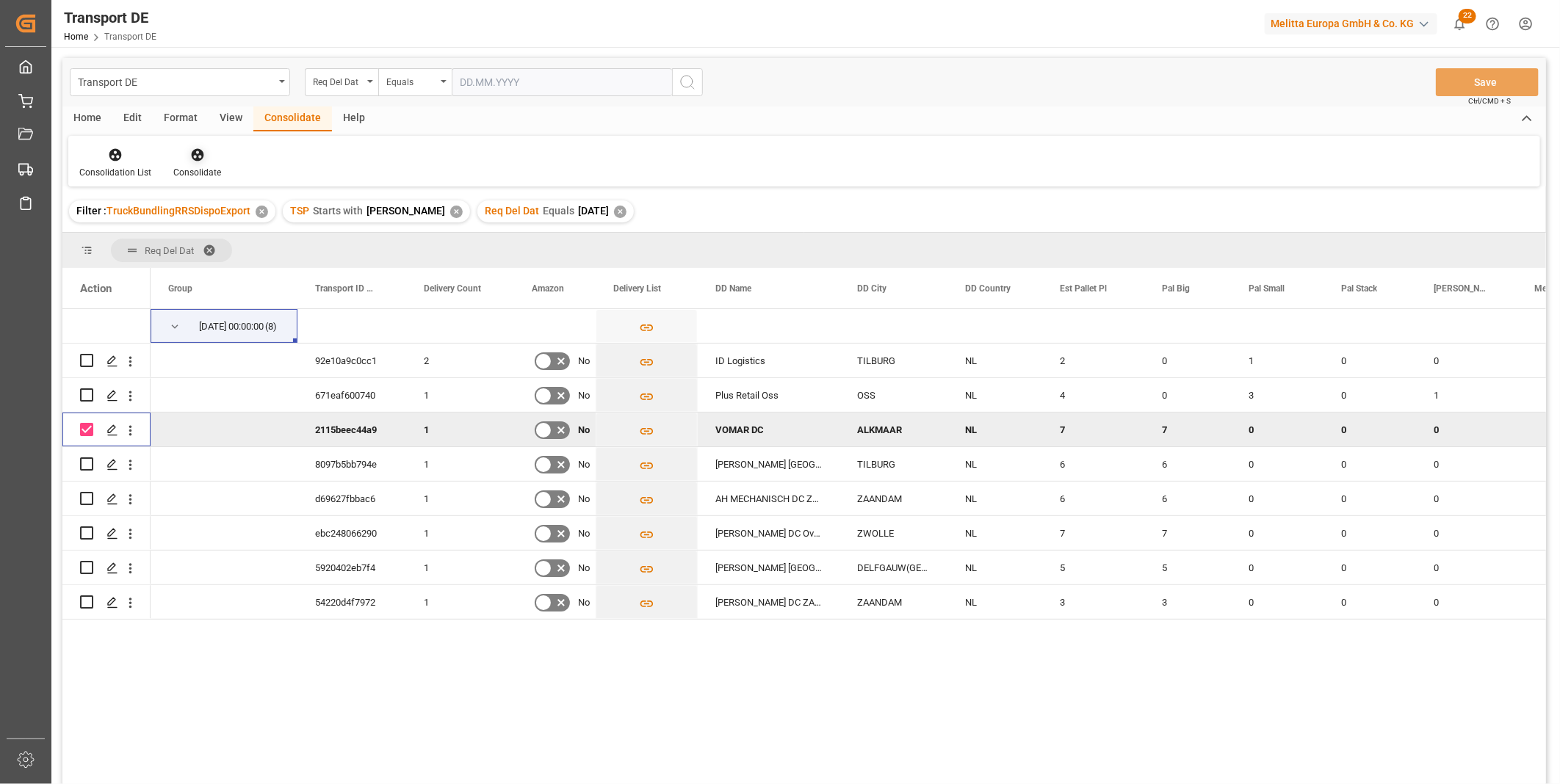
click at [193, 154] on icon at bounding box center [197, 155] width 12 height 12
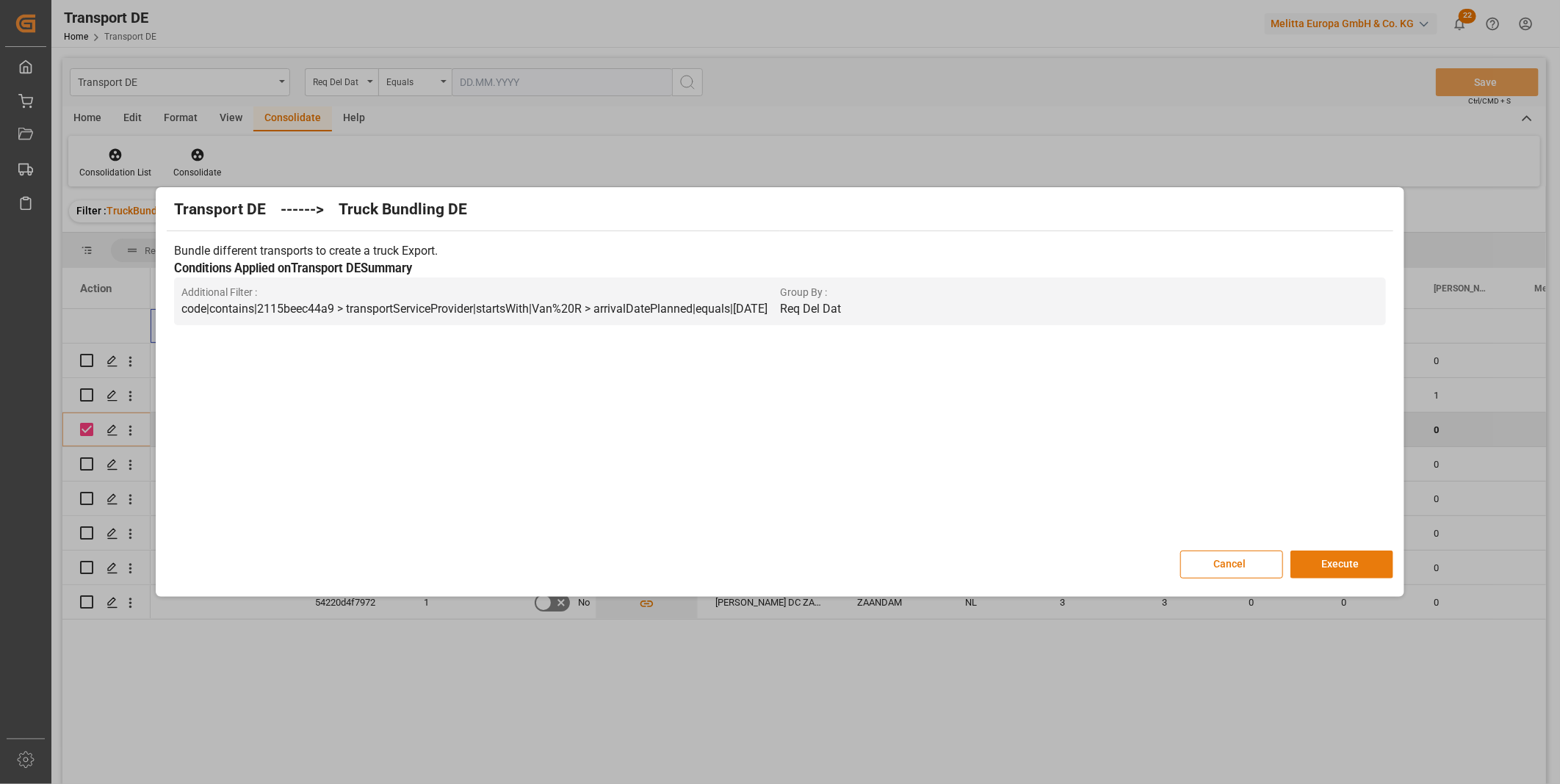
click at [1354, 567] on button "Execute" at bounding box center [1342, 564] width 103 height 28
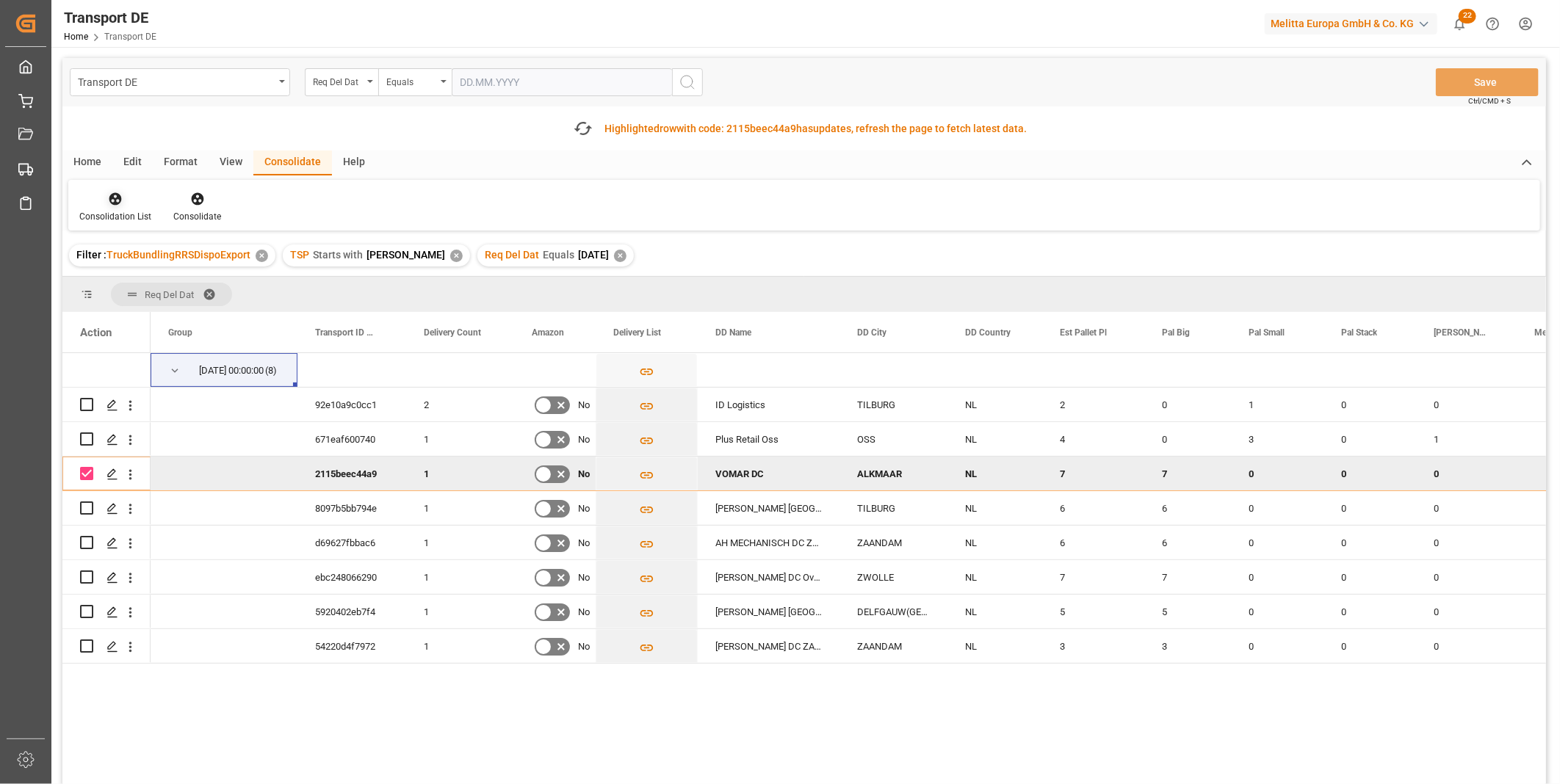
click at [113, 207] on div "Consolidation List" at bounding box center [115, 206] width 94 height 32
click at [199, 299] on div "Transport DE Req Del Dat Equals Save Ctrl/CMD + S Fetch latest updates Highligh…" at bounding box center [804, 462] width 1484 height 809
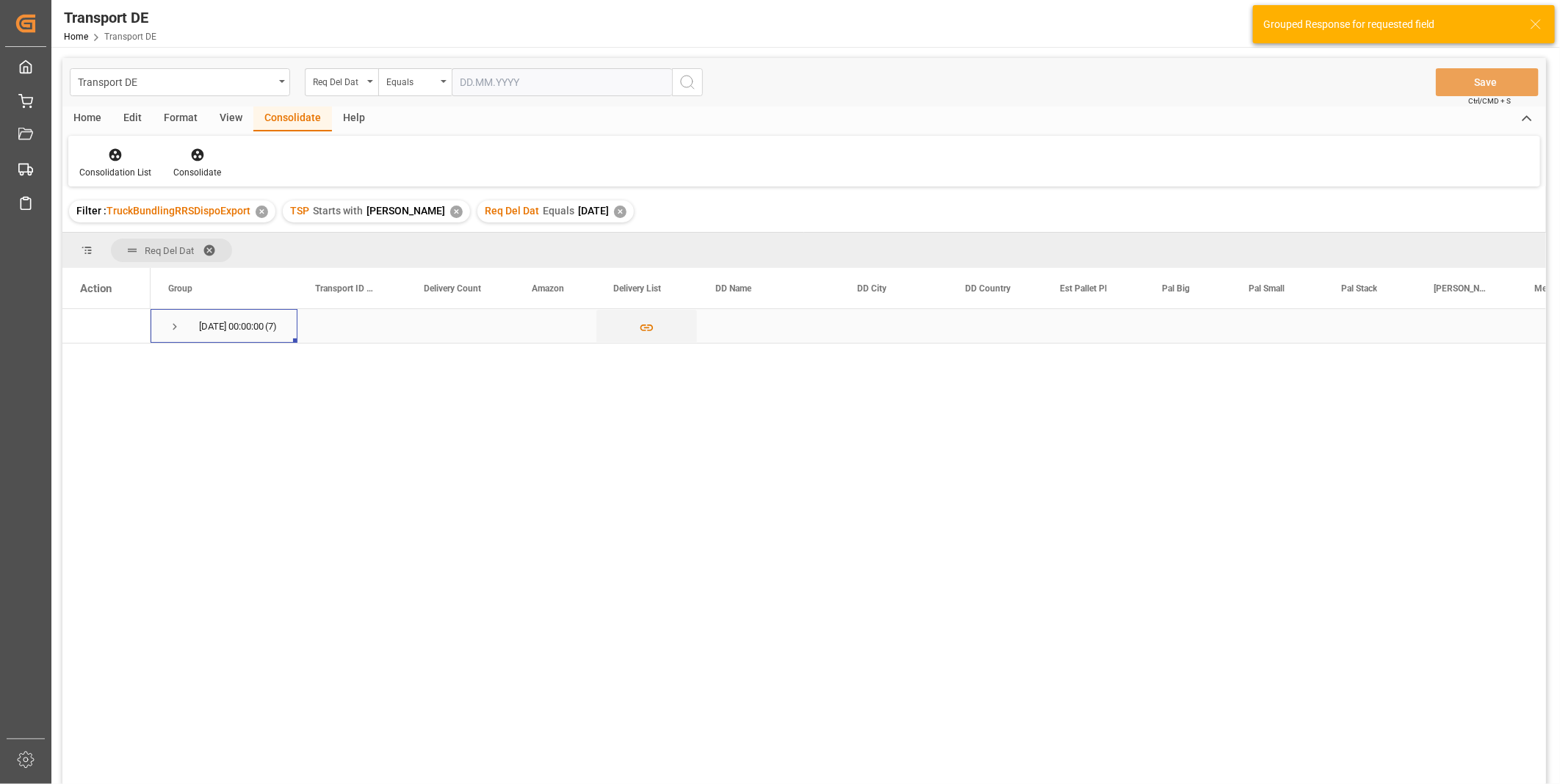
click at [182, 326] on span "02.10.2025 00:00:00 (7)" at bounding box center [224, 325] width 111 height 32
click at [181, 326] on span "02.10.2025 00:00:00 (7)" at bounding box center [224, 325] width 111 height 32
click at [171, 324] on span "Press SPACE to select this row." at bounding box center [174, 326] width 13 height 13
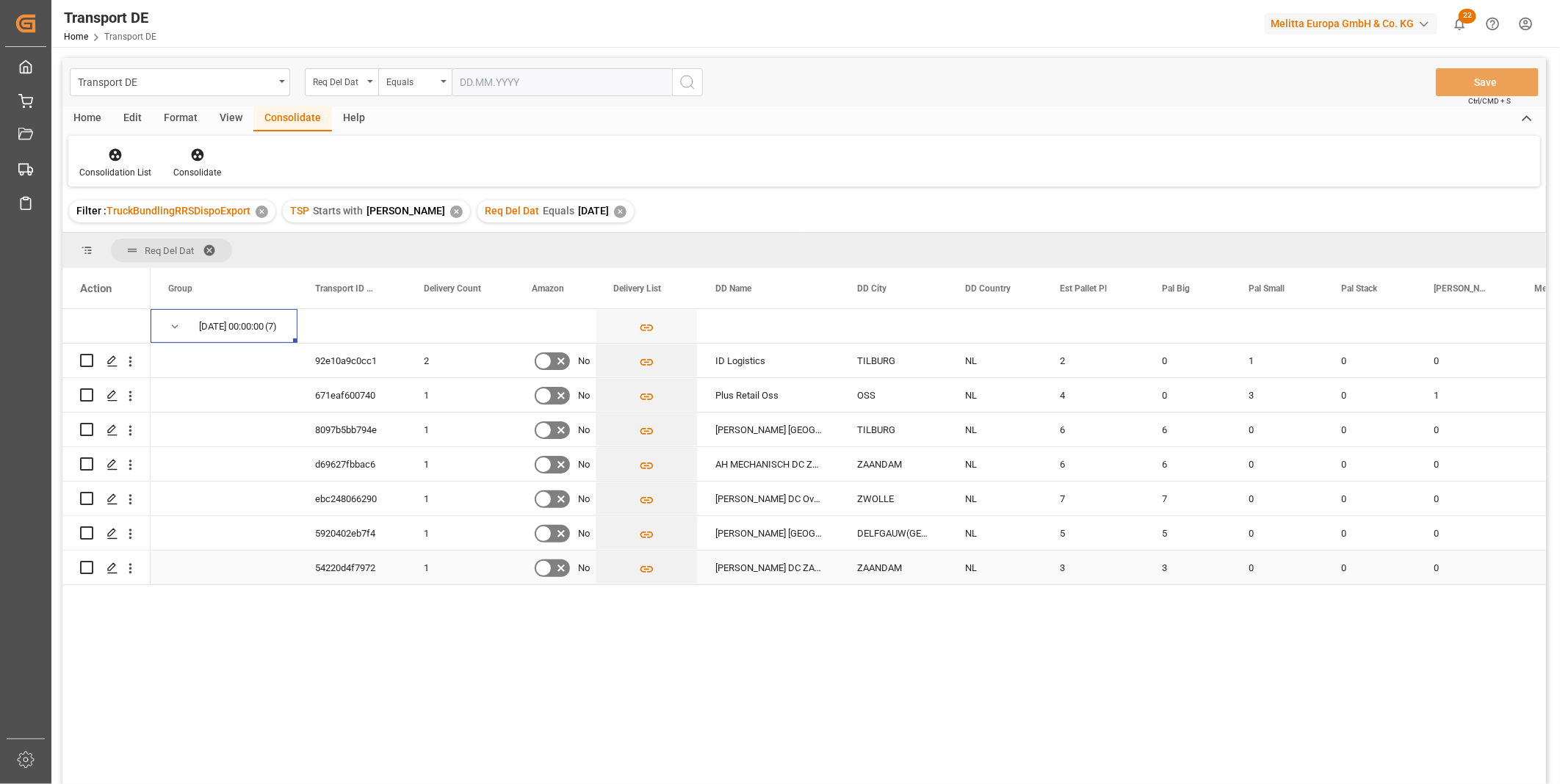
click at [90, 569] on input "Press Space to toggle row selection (unchecked)" at bounding box center [86, 568] width 13 height 13
checkbox input "true"
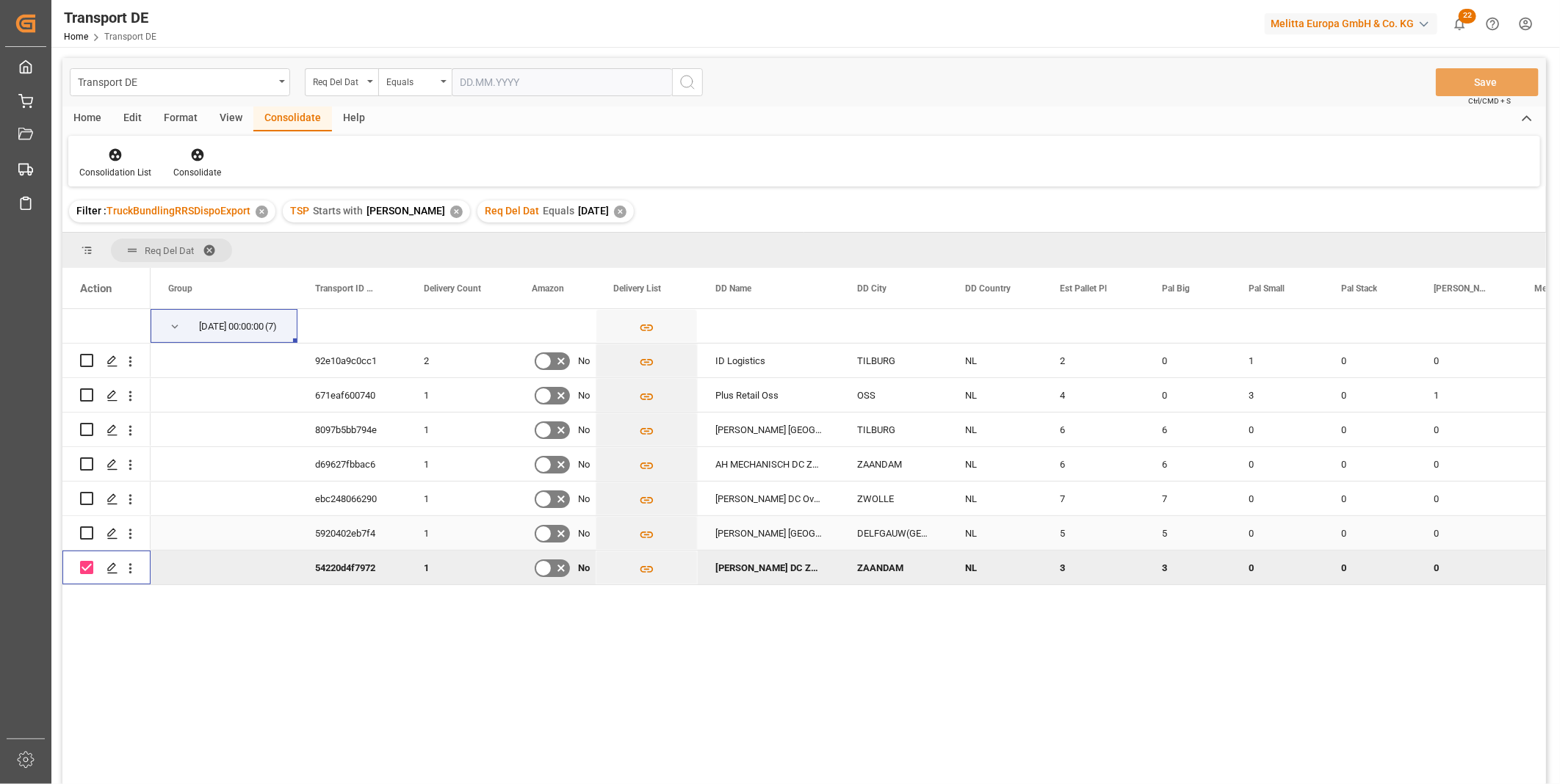
click at [81, 533] on input "Press Space to toggle row selection (unchecked)" at bounding box center [86, 533] width 13 height 13
checkbox input "true"
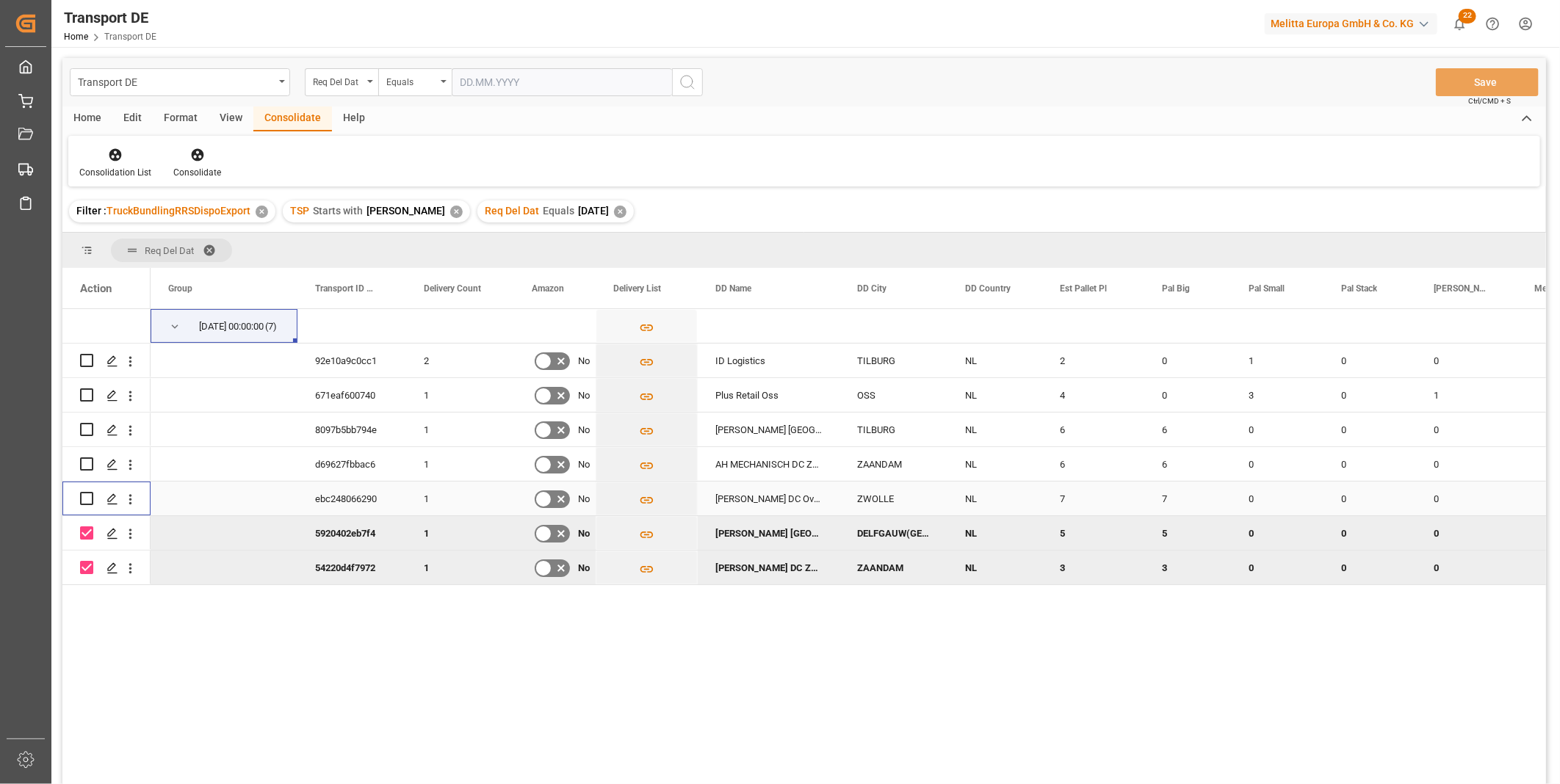
click at [85, 502] on input "Press Space to toggle row selection (unchecked)" at bounding box center [86, 498] width 13 height 13
checkbox input "true"
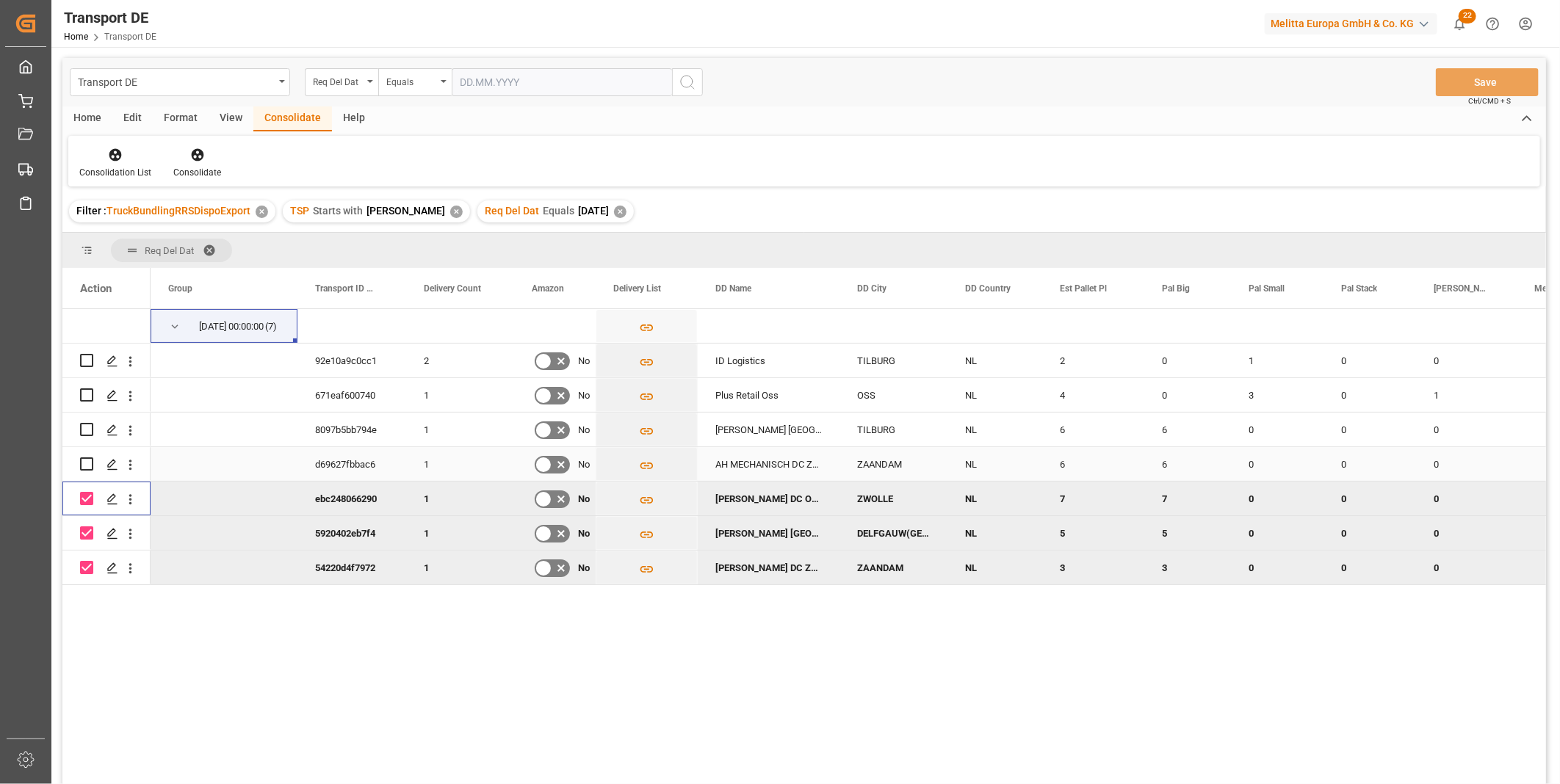
click at [88, 464] on input "Press Space to toggle row selection (unchecked)" at bounding box center [86, 464] width 13 height 13
checkbox input "true"
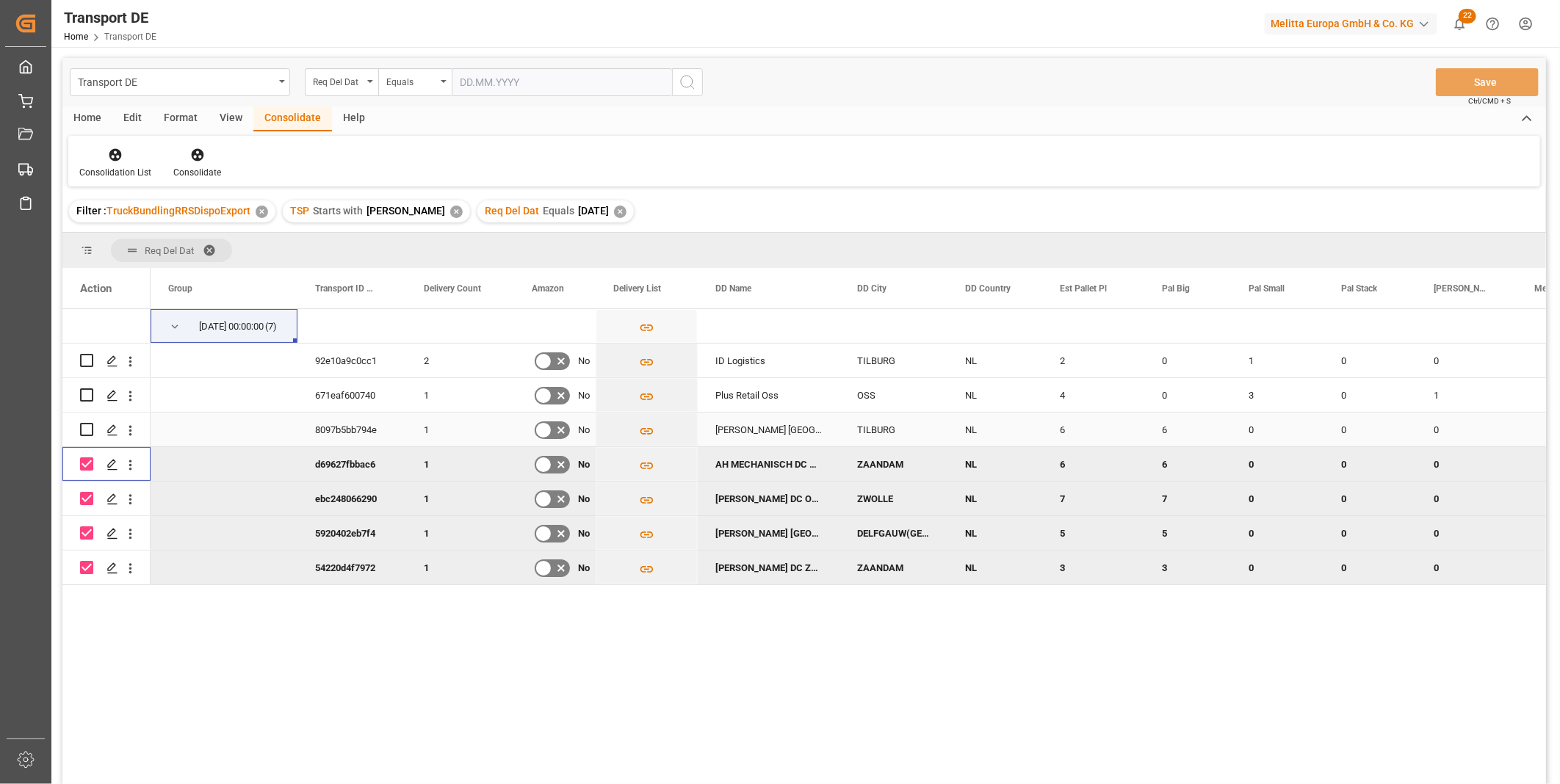
click at [86, 423] on input "Press Space to toggle row selection (unchecked)" at bounding box center [86, 429] width 13 height 13
checkbox input "true"
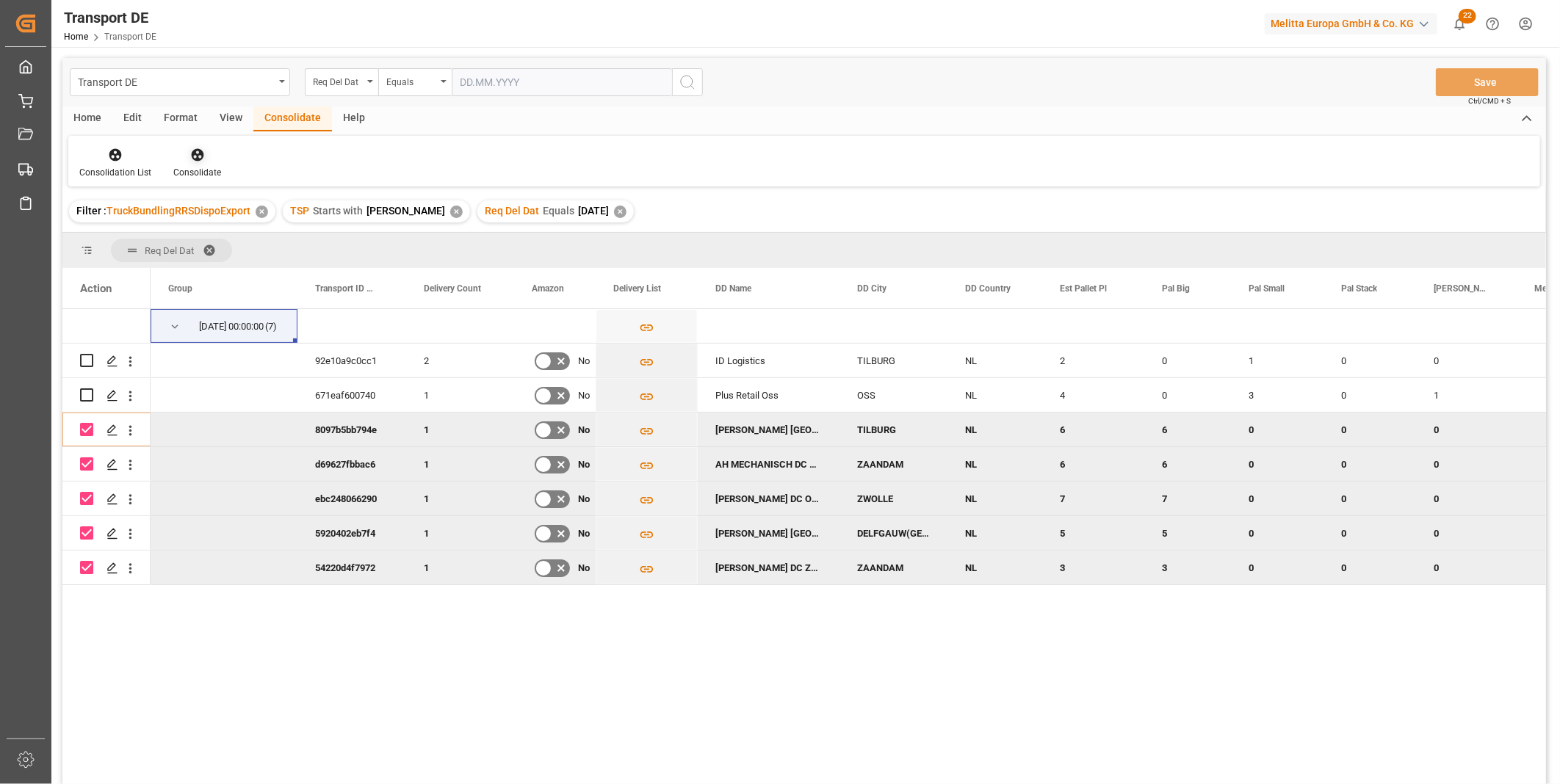
click at [202, 158] on div at bounding box center [197, 155] width 48 height 16
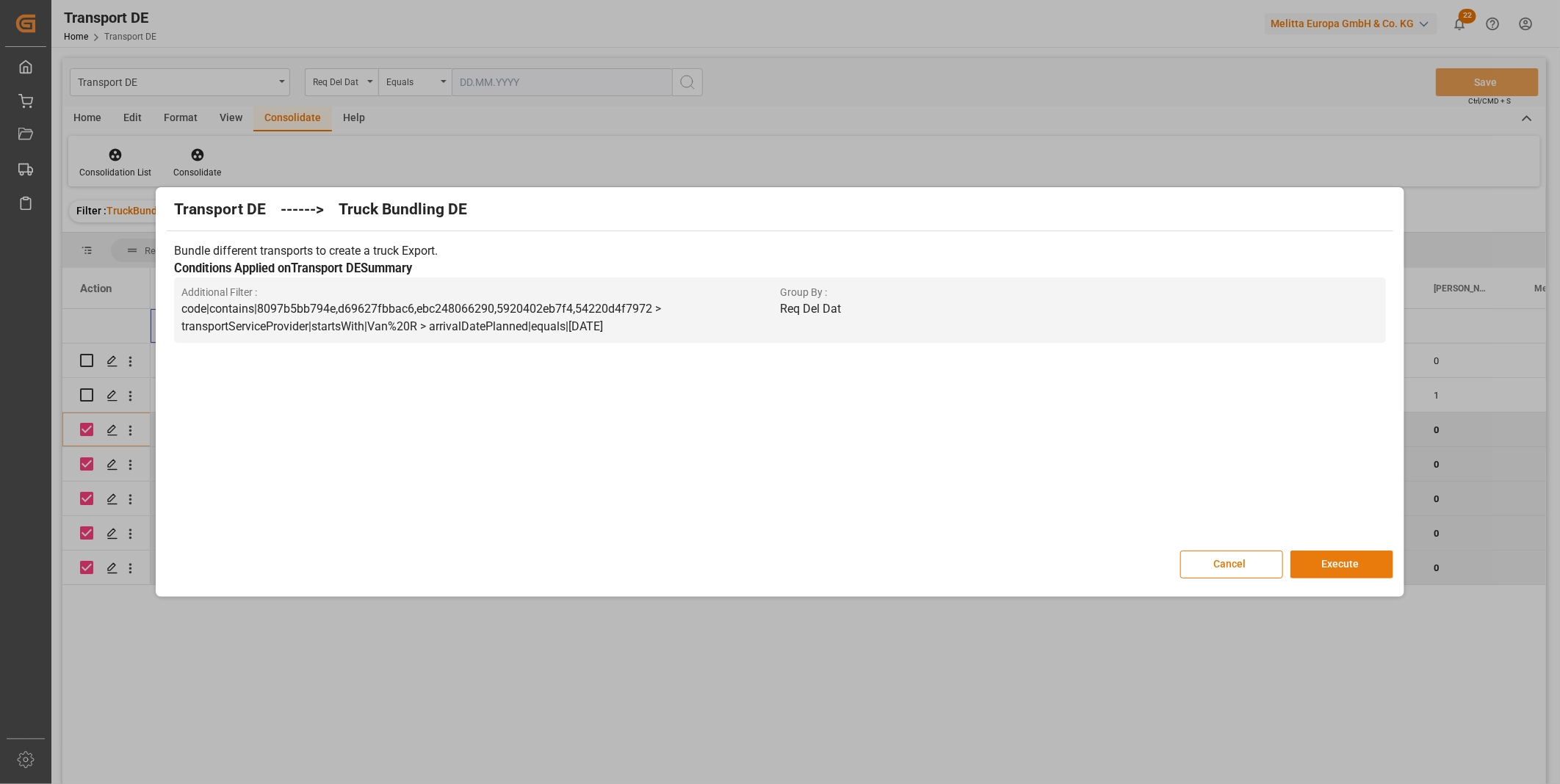
click at [1304, 562] on button "Execute" at bounding box center [1342, 564] width 103 height 28
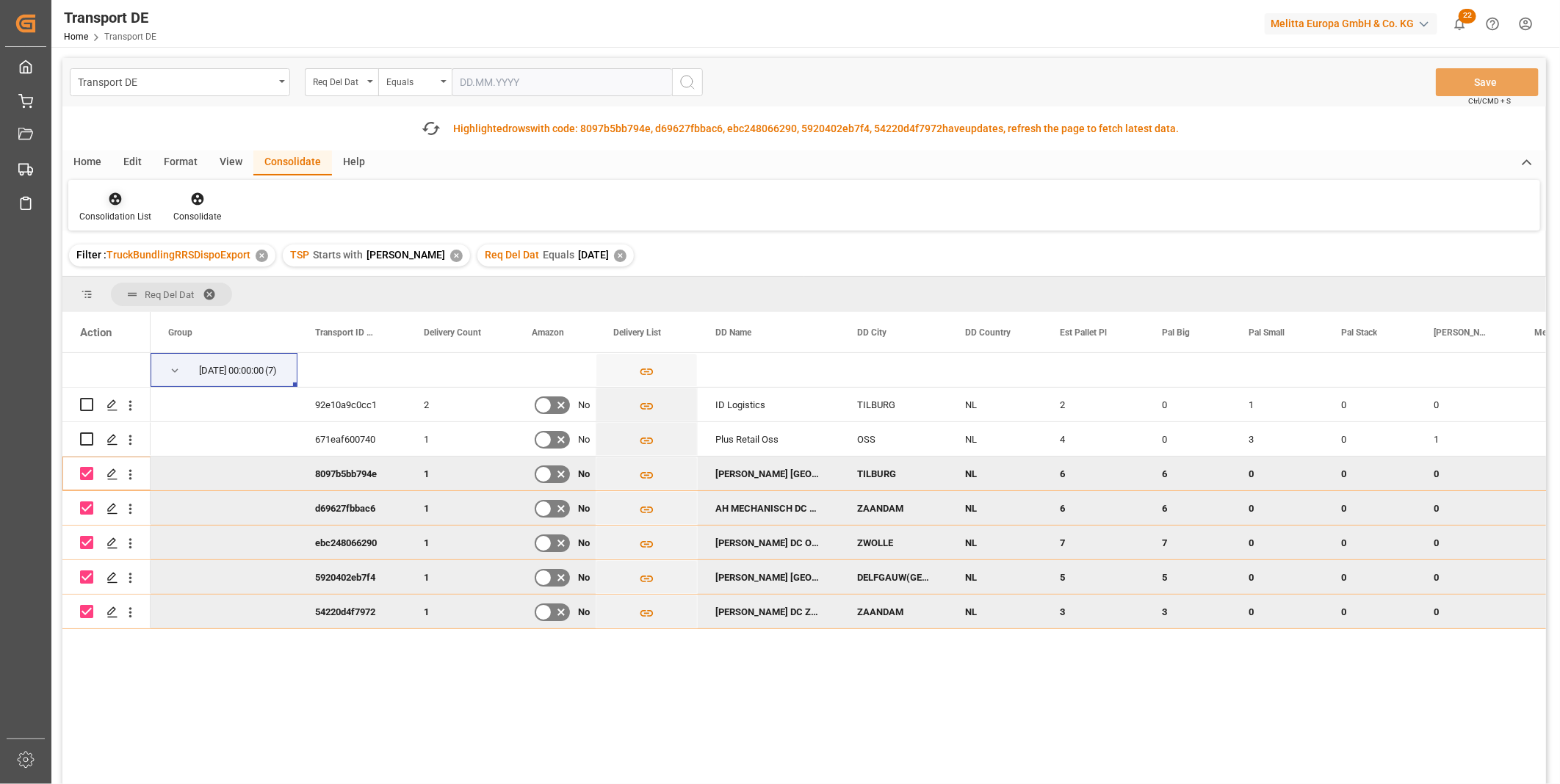
click at [108, 202] on icon at bounding box center [115, 199] width 15 height 15
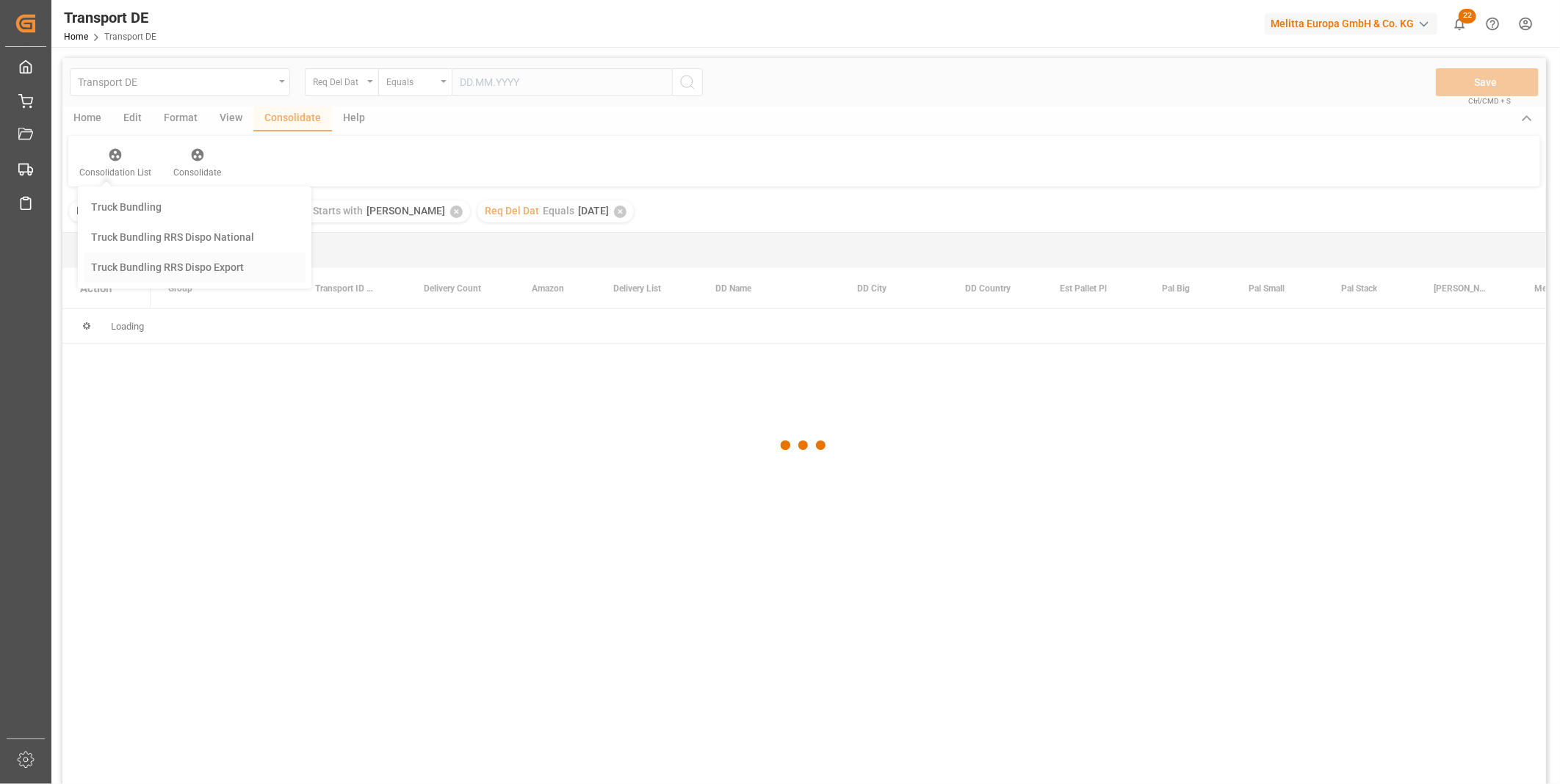
click at [146, 306] on div "Transport DE Req Del Dat Equals Save Ctrl/CMD + S Home Edit Format View Consoli…" at bounding box center [804, 441] width 1484 height 765
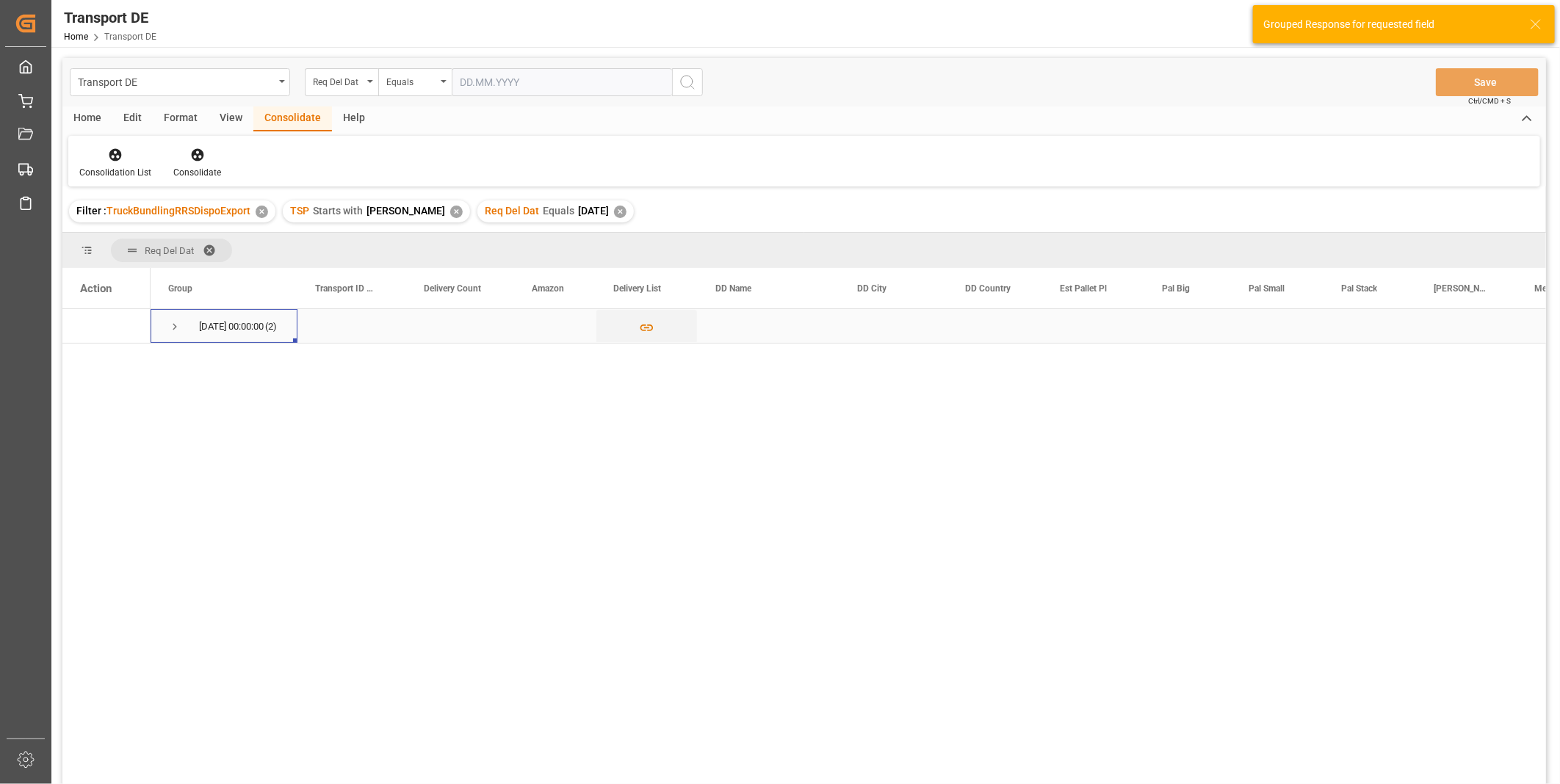
click at [164, 329] on div "02.10.2025 00:00:00 (2)" at bounding box center [224, 325] width 147 height 33
click at [172, 325] on span "Press SPACE to select this row." at bounding box center [174, 326] width 13 height 13
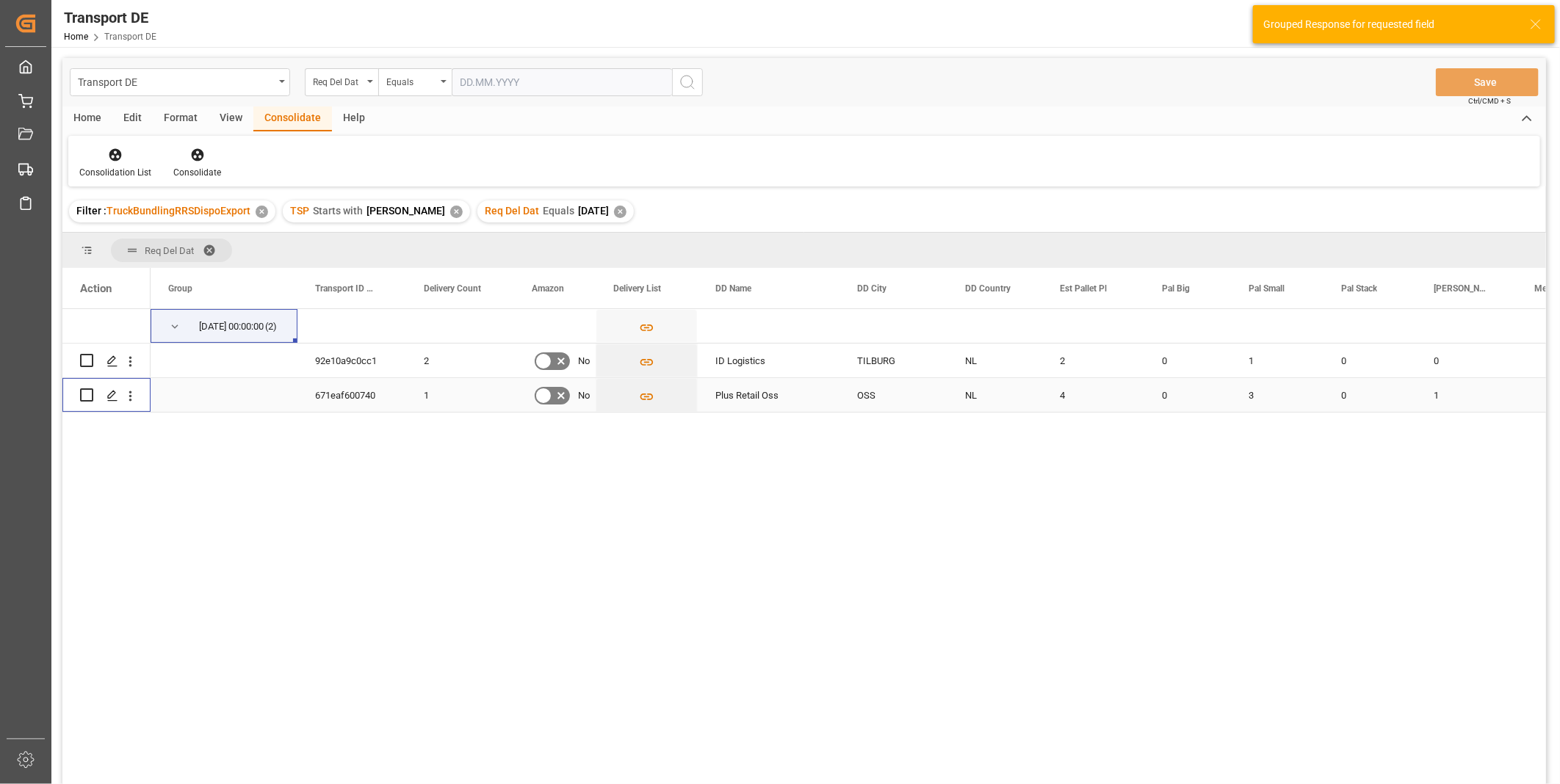
click at [90, 396] on input "Press Space to toggle row selection (unchecked)" at bounding box center [86, 395] width 13 height 13
checkbox input "true"
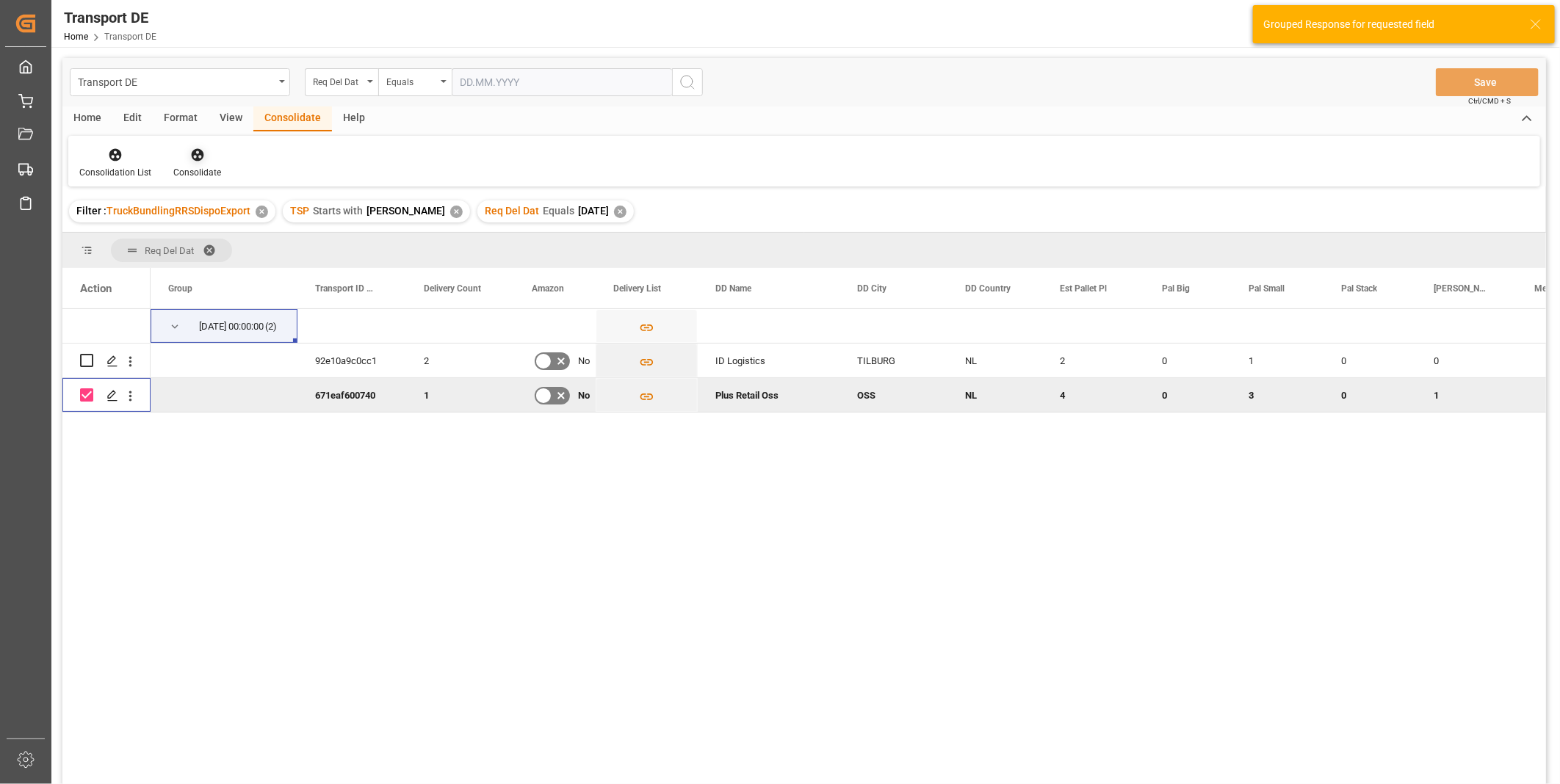
click at [221, 161] on div "Consolidate" at bounding box center [197, 163] width 70 height 32
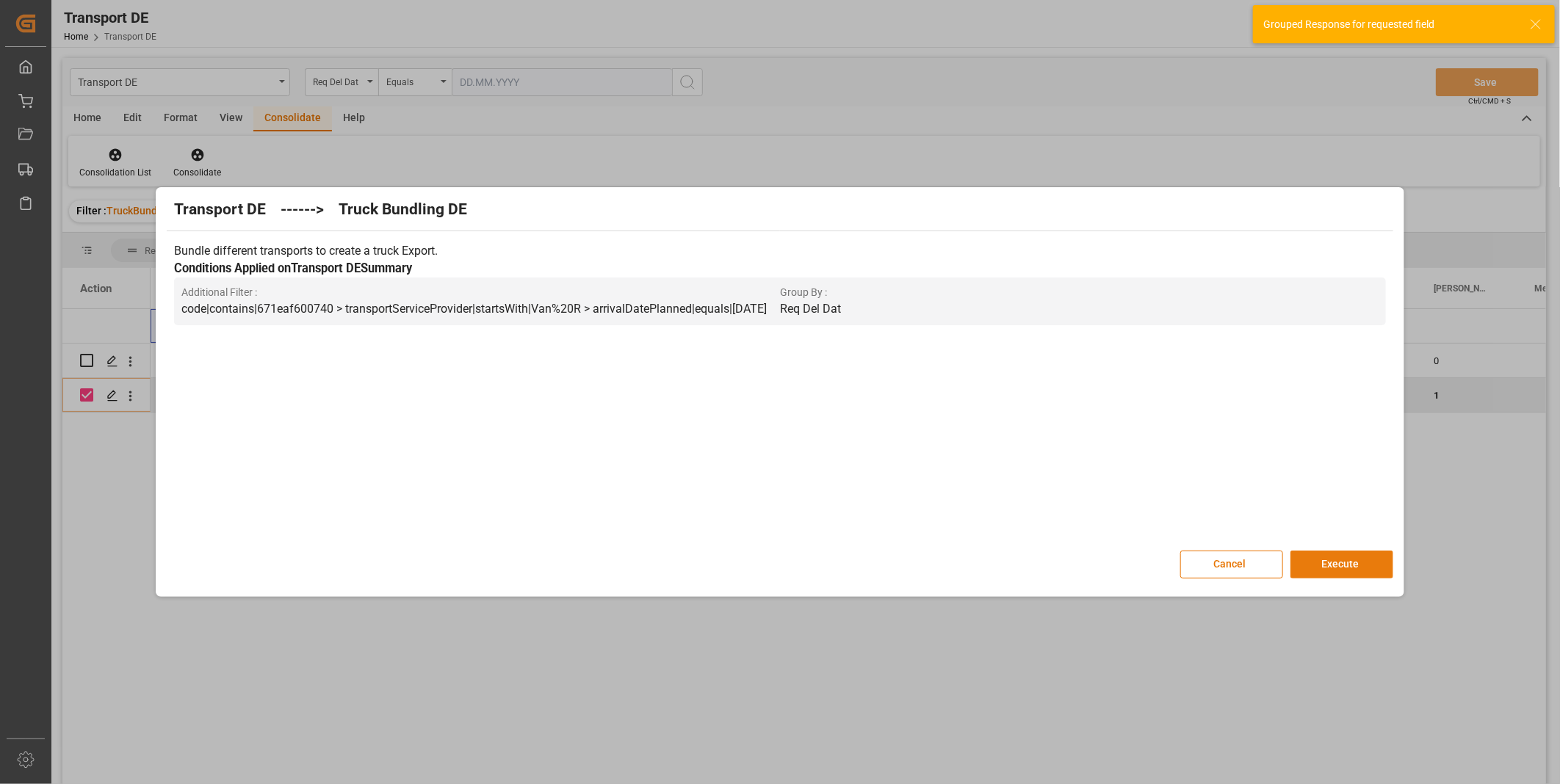
click at [1332, 573] on button "Execute" at bounding box center [1342, 564] width 103 height 28
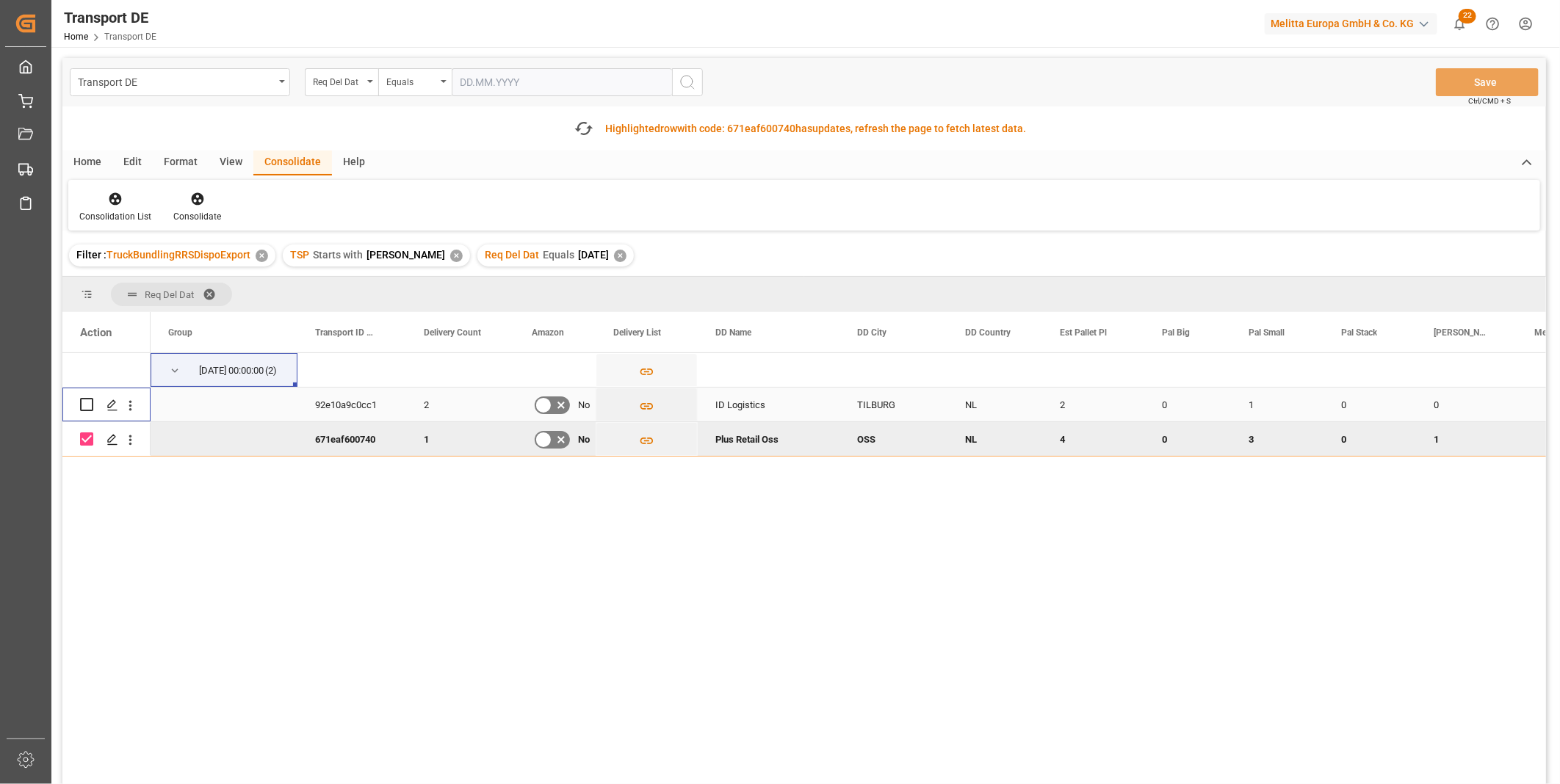
click at [85, 400] on input "Press Space to toggle row selection (unchecked)" at bounding box center [86, 404] width 13 height 13
checkbox input "true"
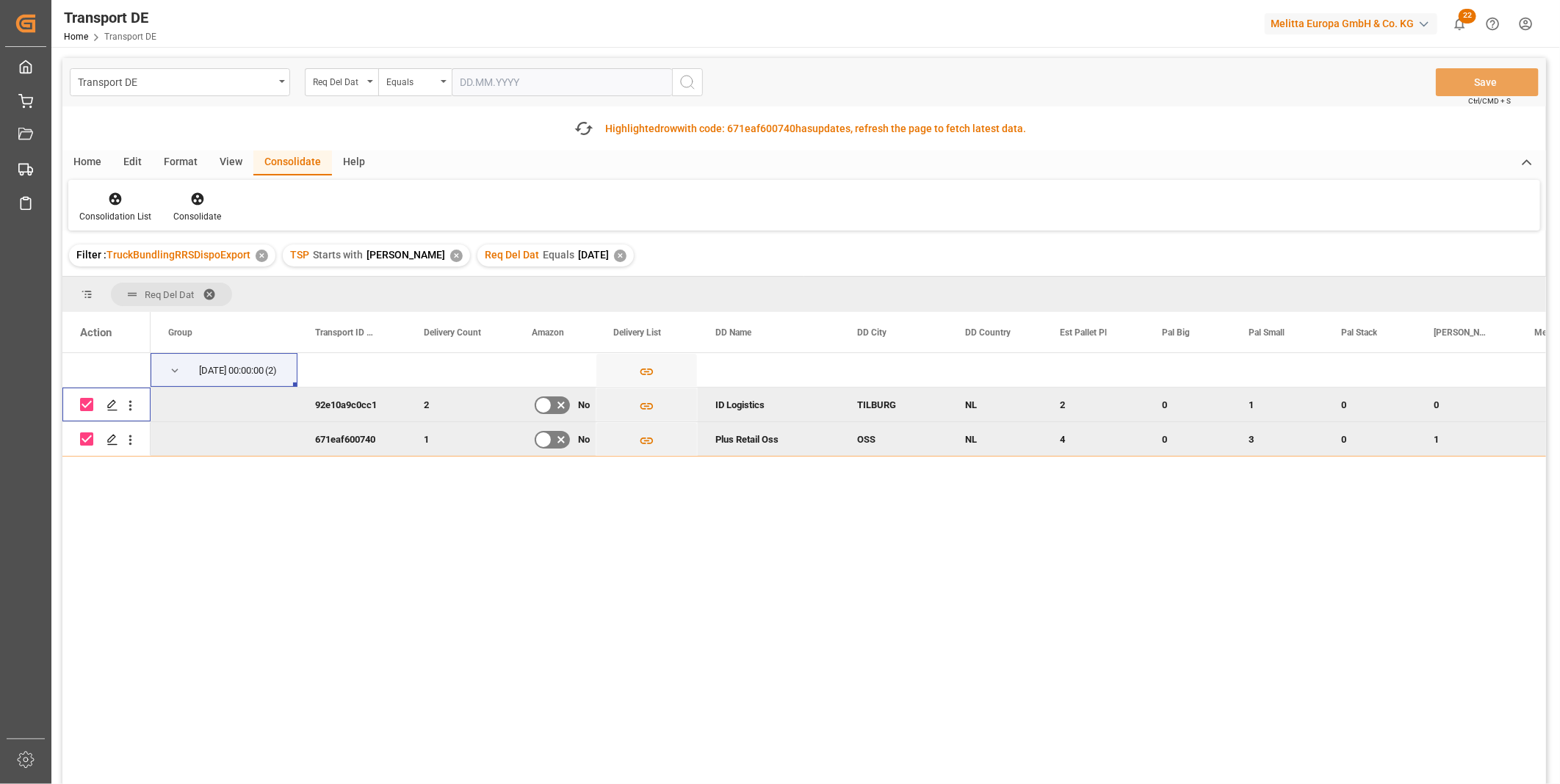
click at [86, 434] on input "Press Space to toggle row selection (checked)" at bounding box center [86, 439] width 13 height 13
checkbox input "false"
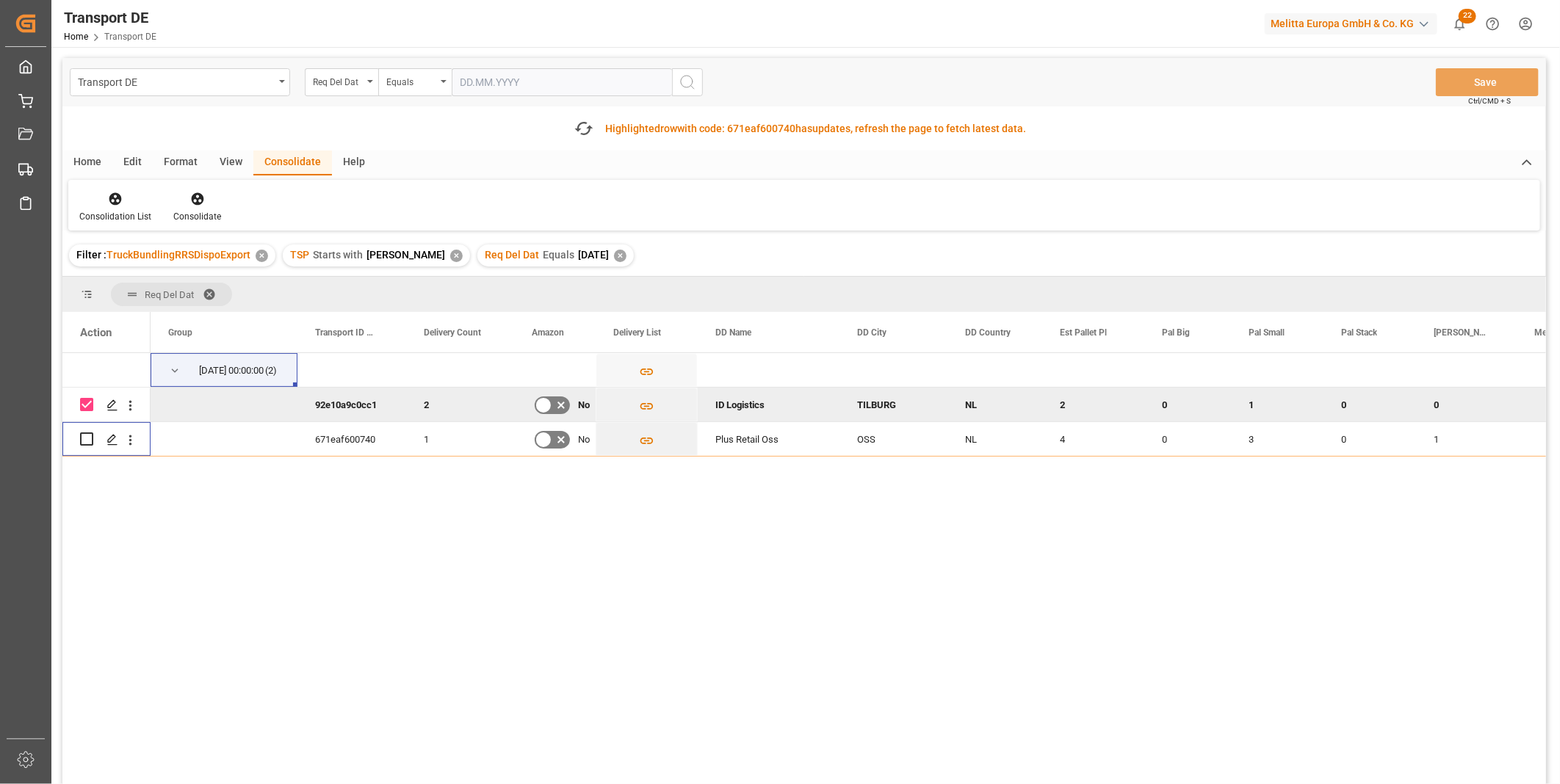
click at [221, 185] on div "Consolidation List Consolidate" at bounding box center [805, 205] width 1472 height 51
click at [199, 202] on icon at bounding box center [197, 199] width 12 height 12
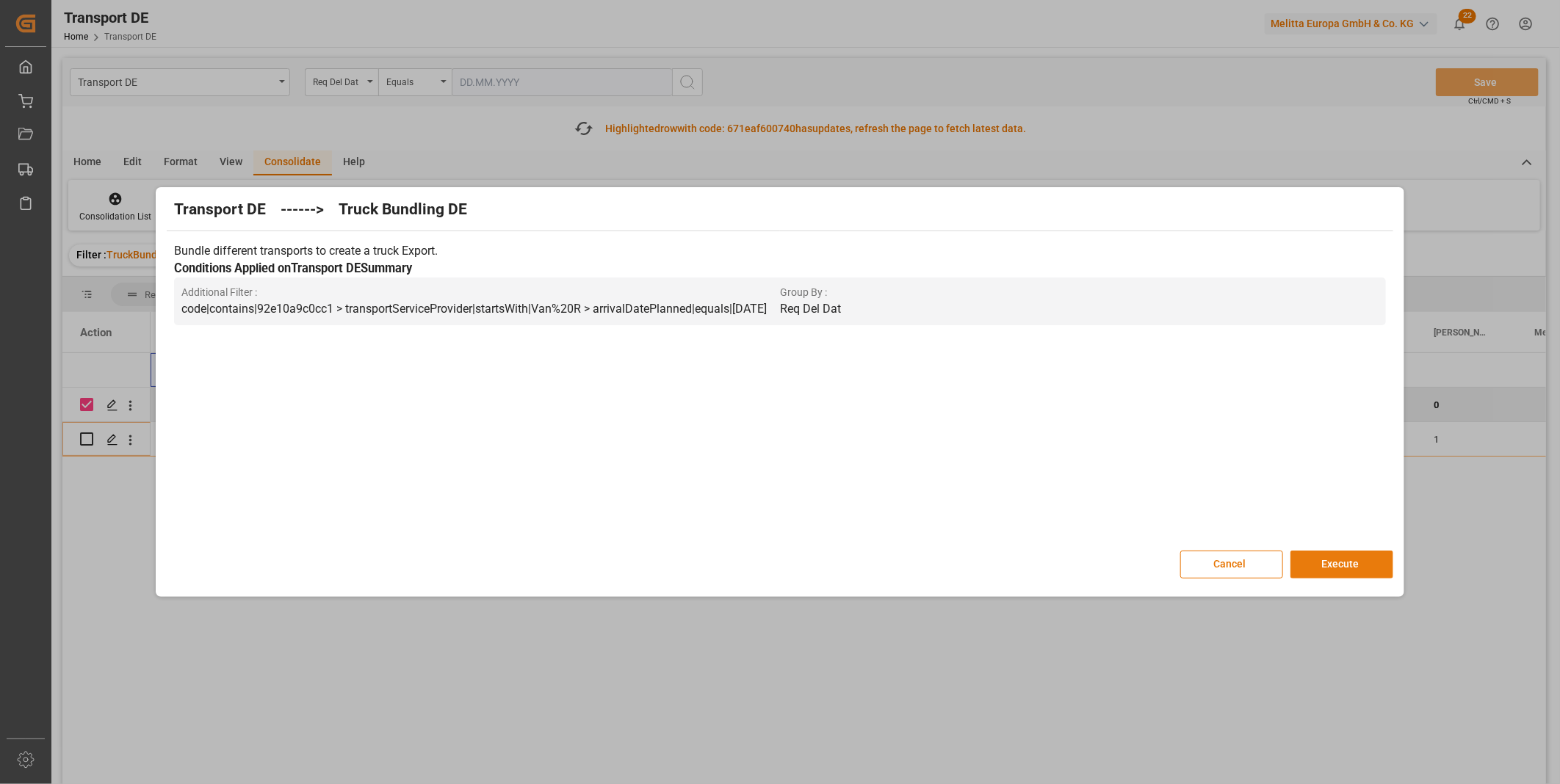
click at [1318, 568] on button "Execute" at bounding box center [1342, 564] width 103 height 28
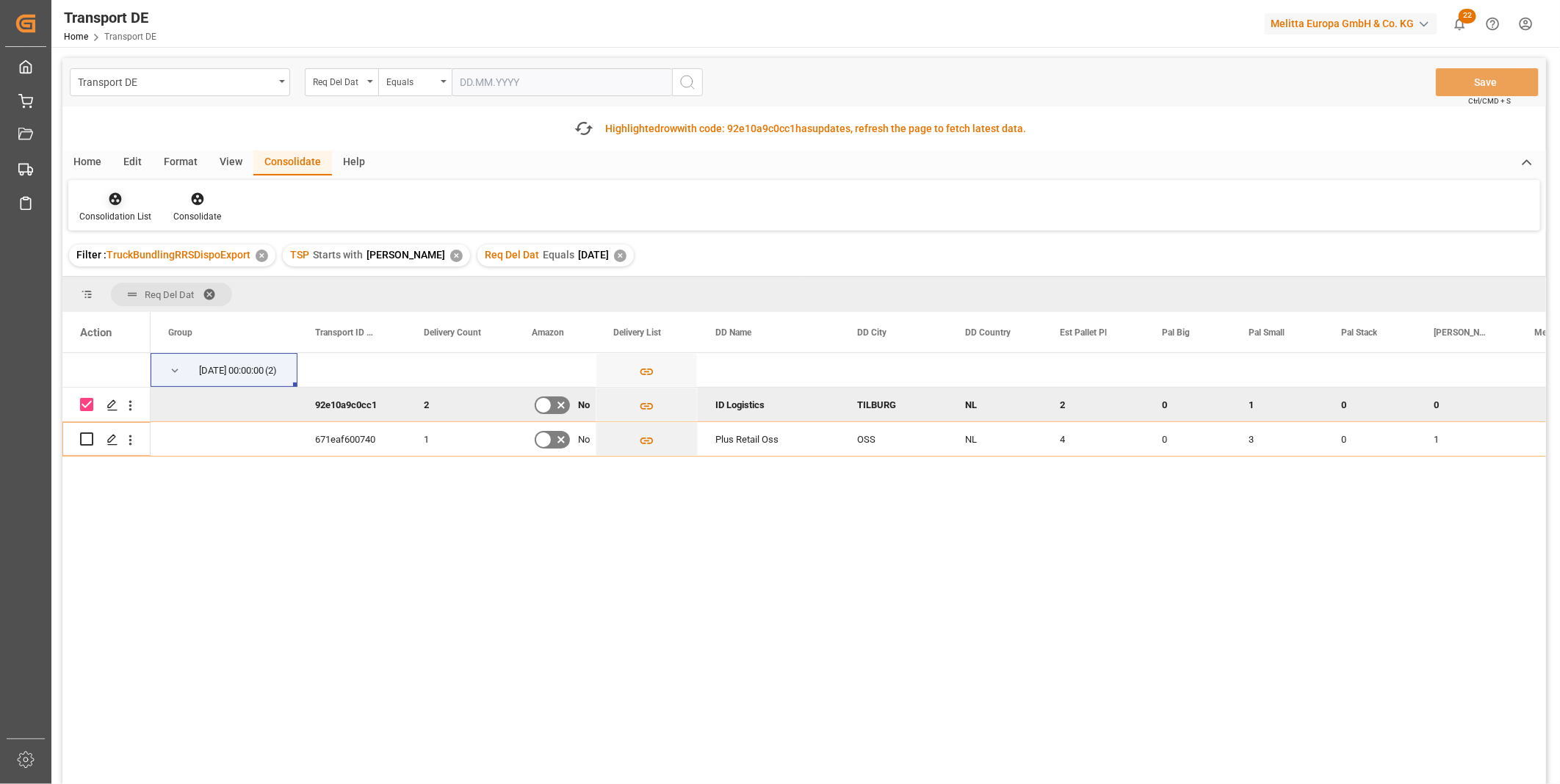
drag, startPoint x: 107, startPoint y: 197, endPoint x: 114, endPoint y: 215, distance: 19.3
click at [109, 195] on icon at bounding box center [115, 199] width 15 height 15
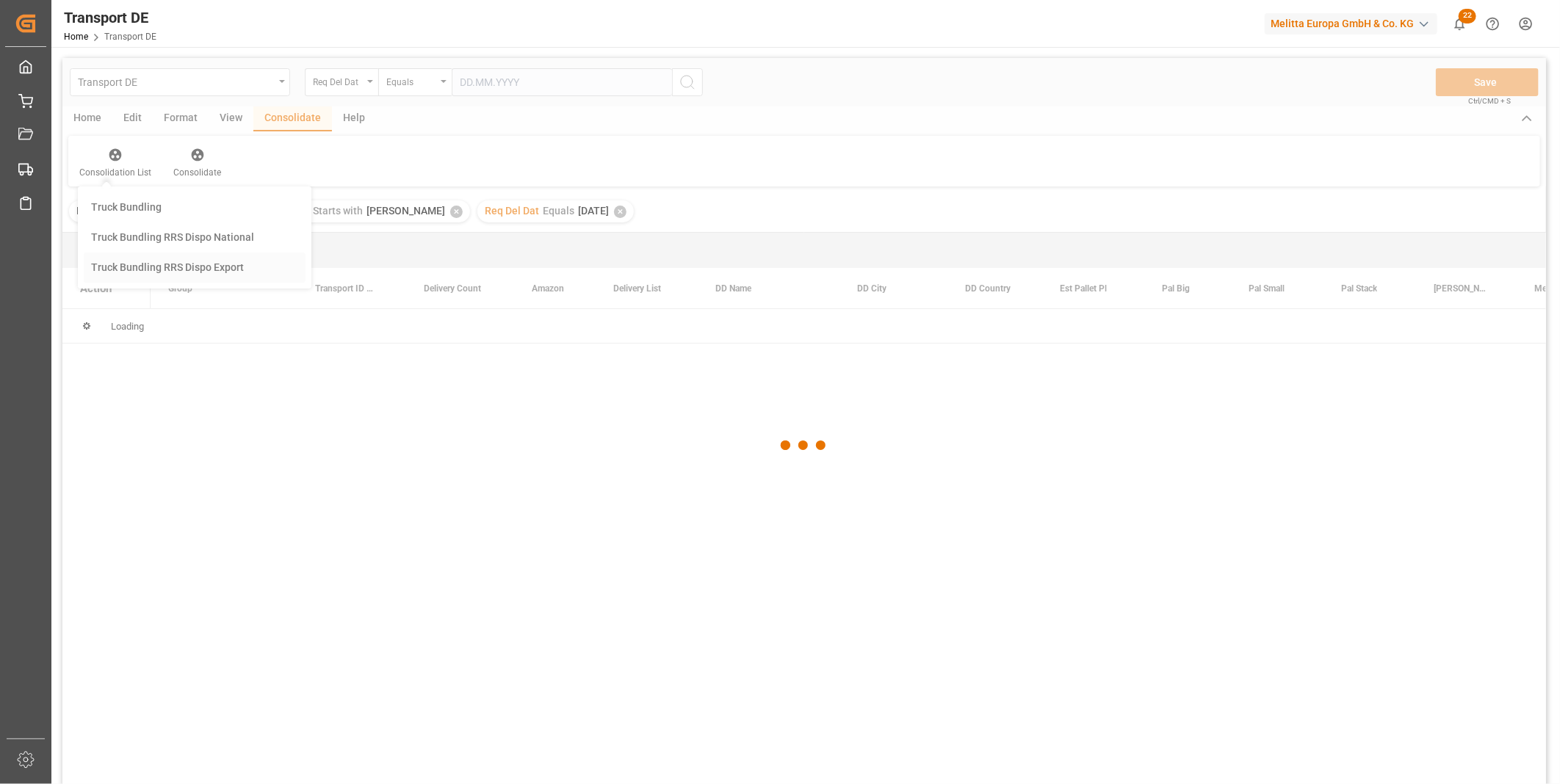
click at [164, 309] on div "Transport DE Req Del Dat Equals Save Ctrl/CMD + S Home Edit Format View Consoli…" at bounding box center [804, 441] width 1484 height 765
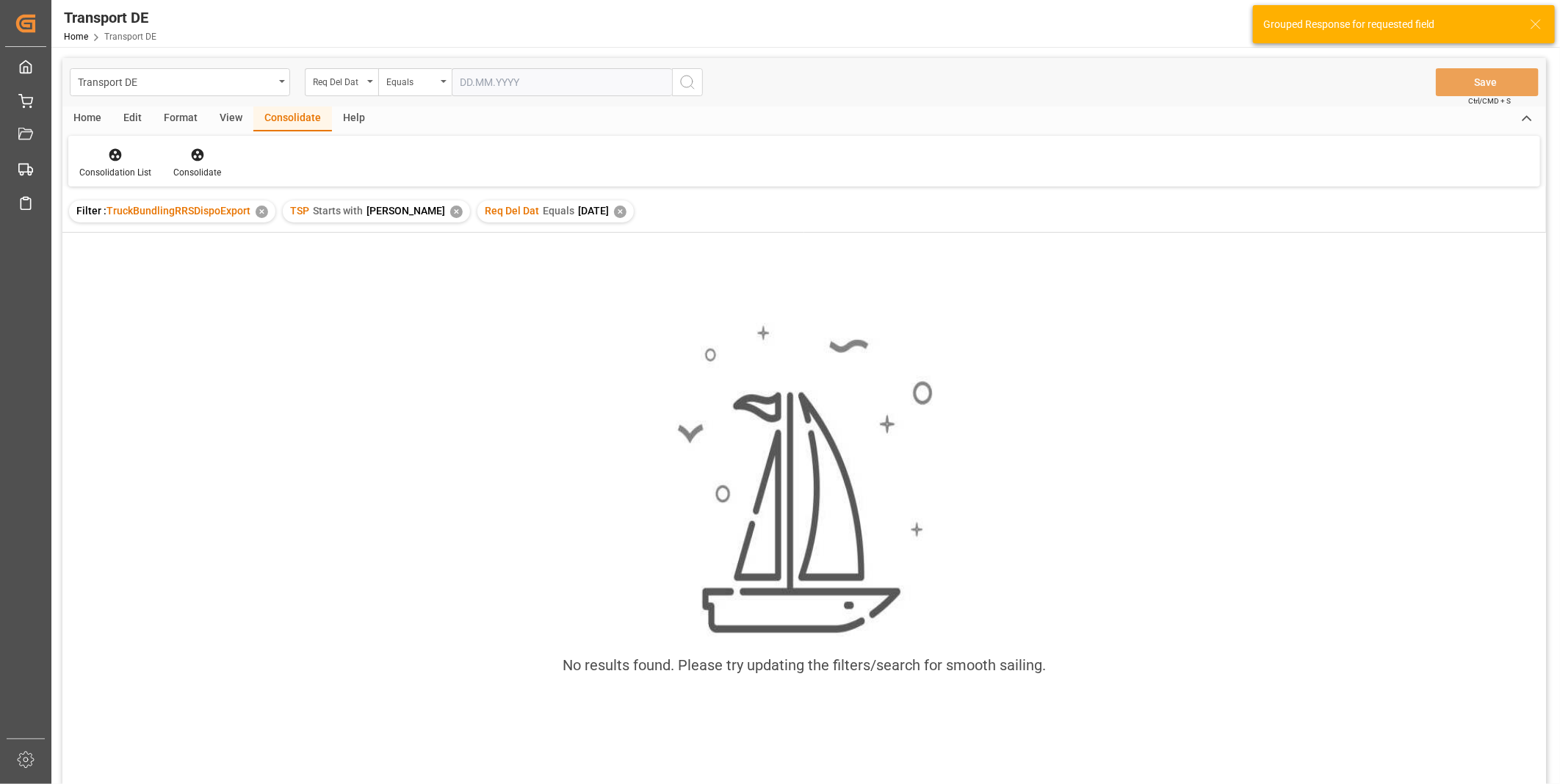
click at [614, 211] on div "✕" at bounding box center [620, 212] width 12 height 12
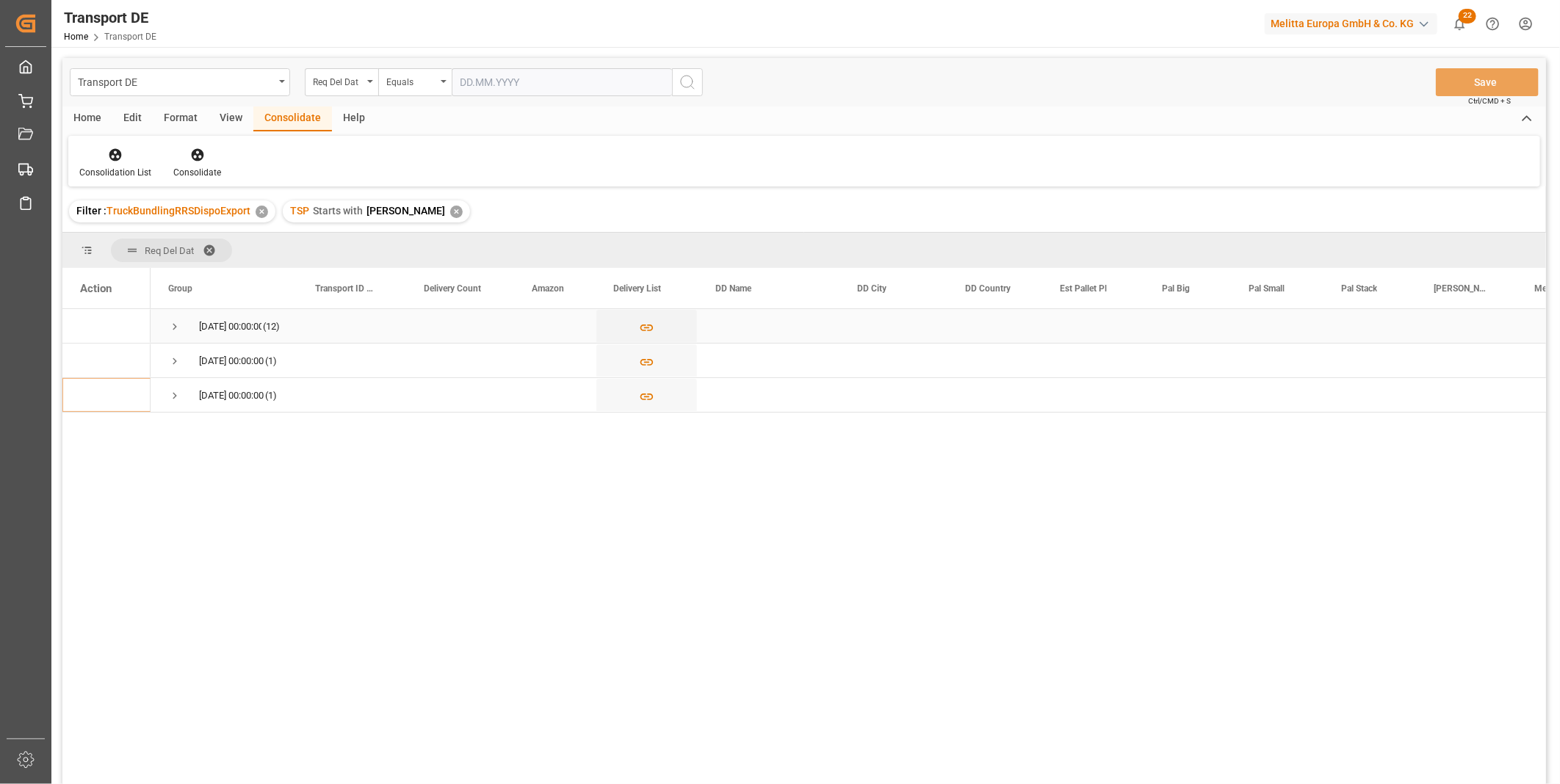
click at [174, 327] on span "Press SPACE to select this row." at bounding box center [174, 326] width 13 height 13
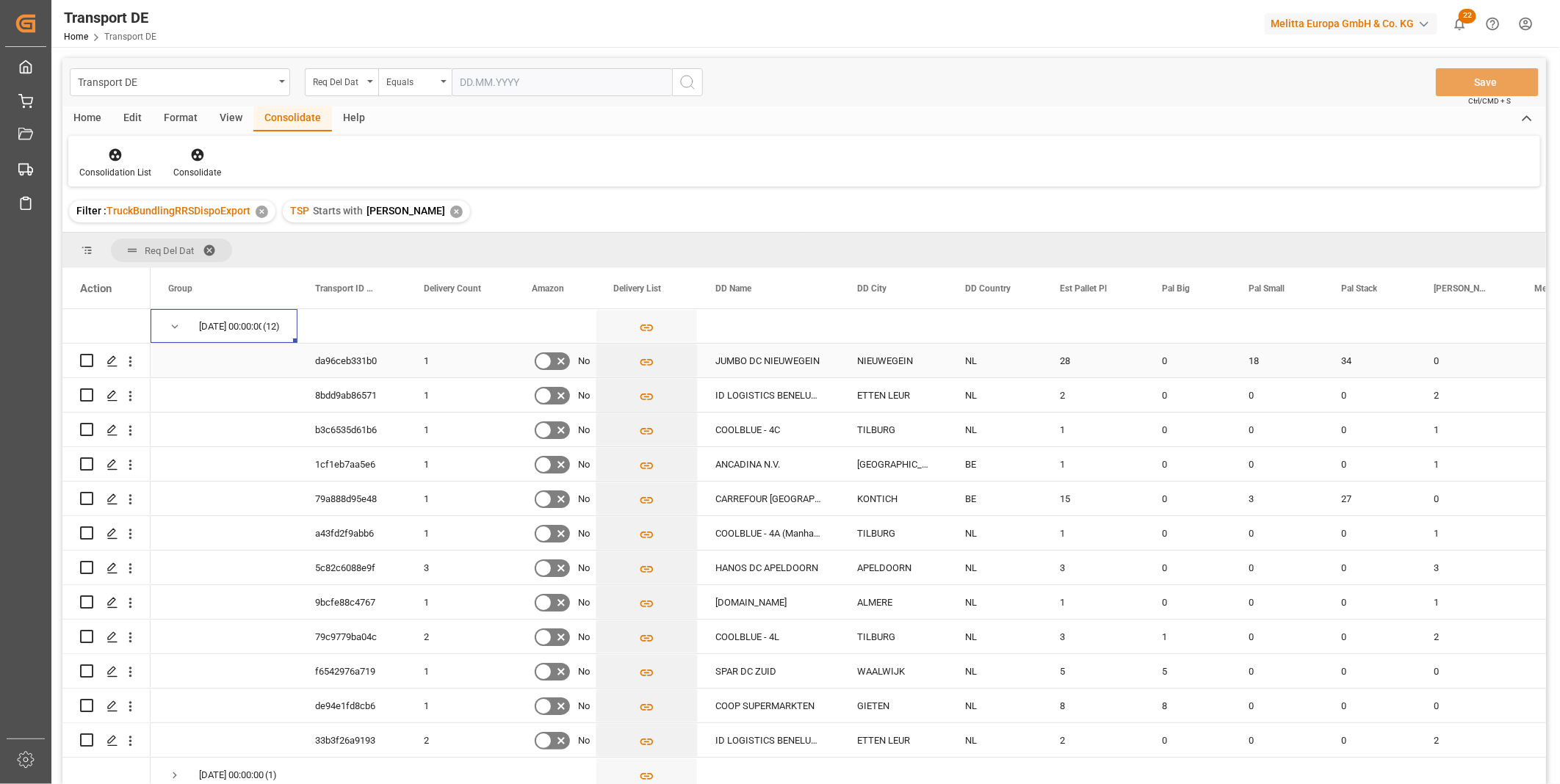
click at [85, 361] on input "Press Space to toggle row selection (unchecked)" at bounding box center [86, 360] width 13 height 13
checkbox input "true"
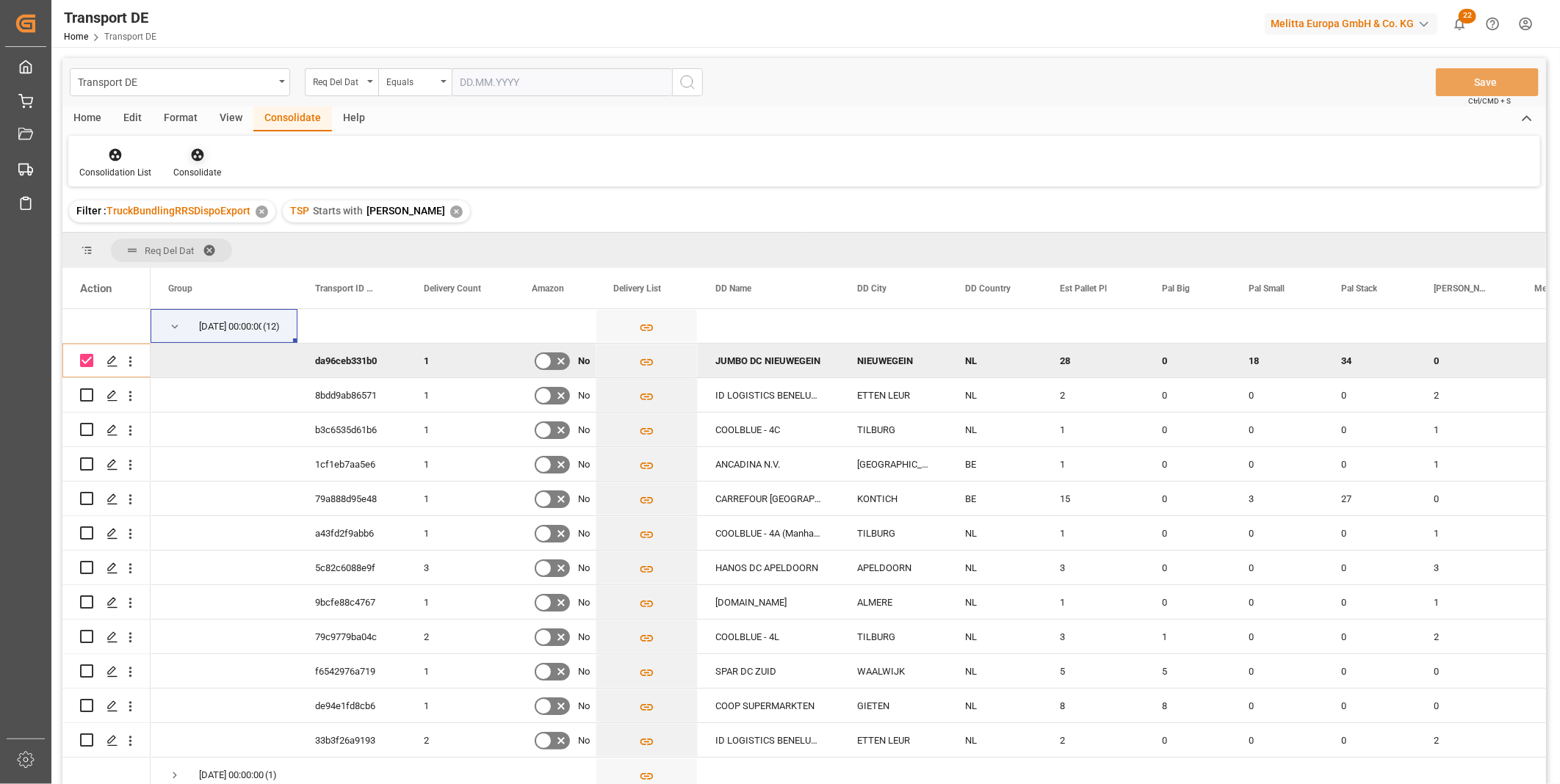
click at [196, 164] on div "Consolidate" at bounding box center [197, 163] width 70 height 32
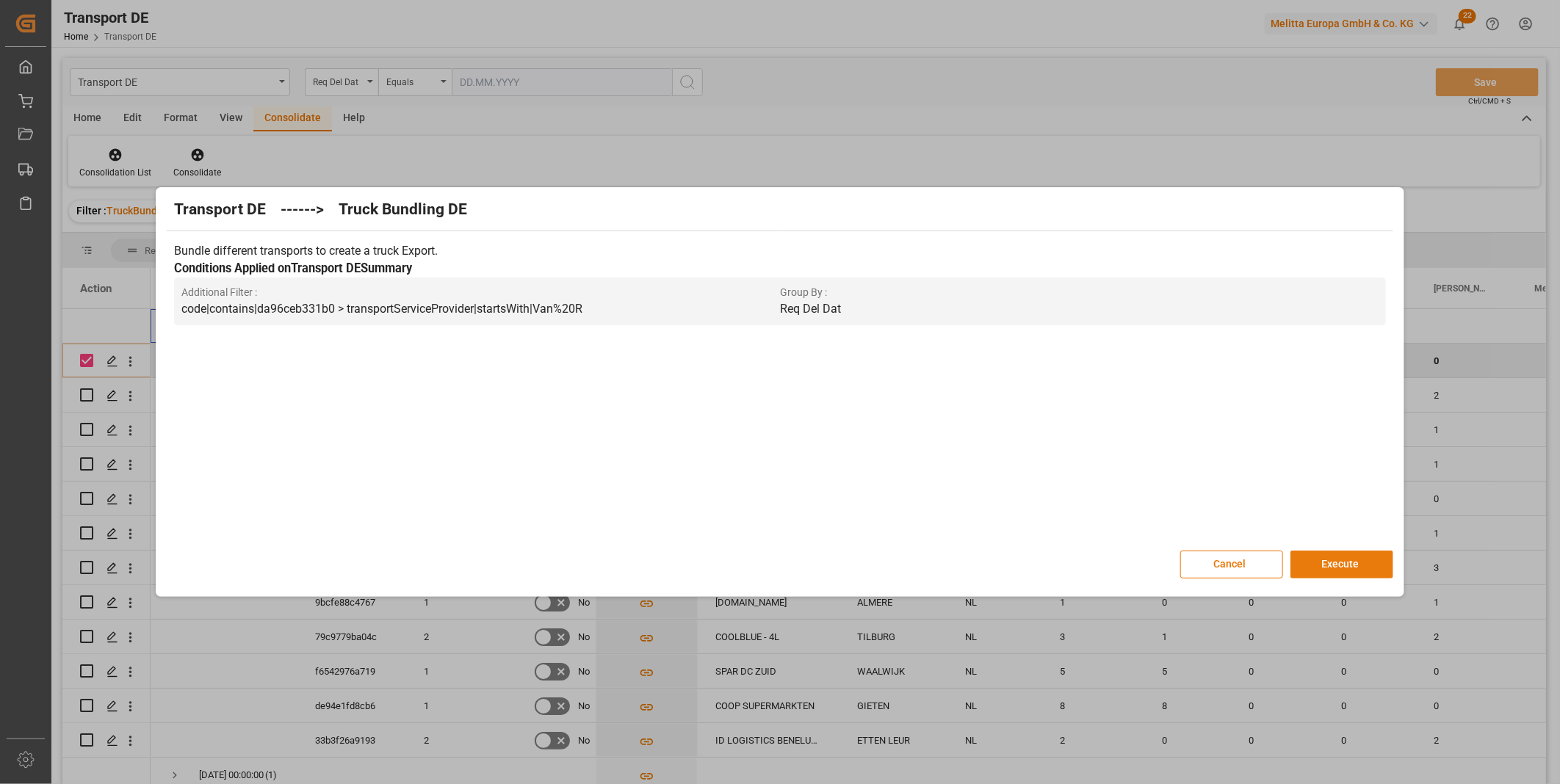
click at [1326, 561] on button "Execute" at bounding box center [1342, 564] width 103 height 28
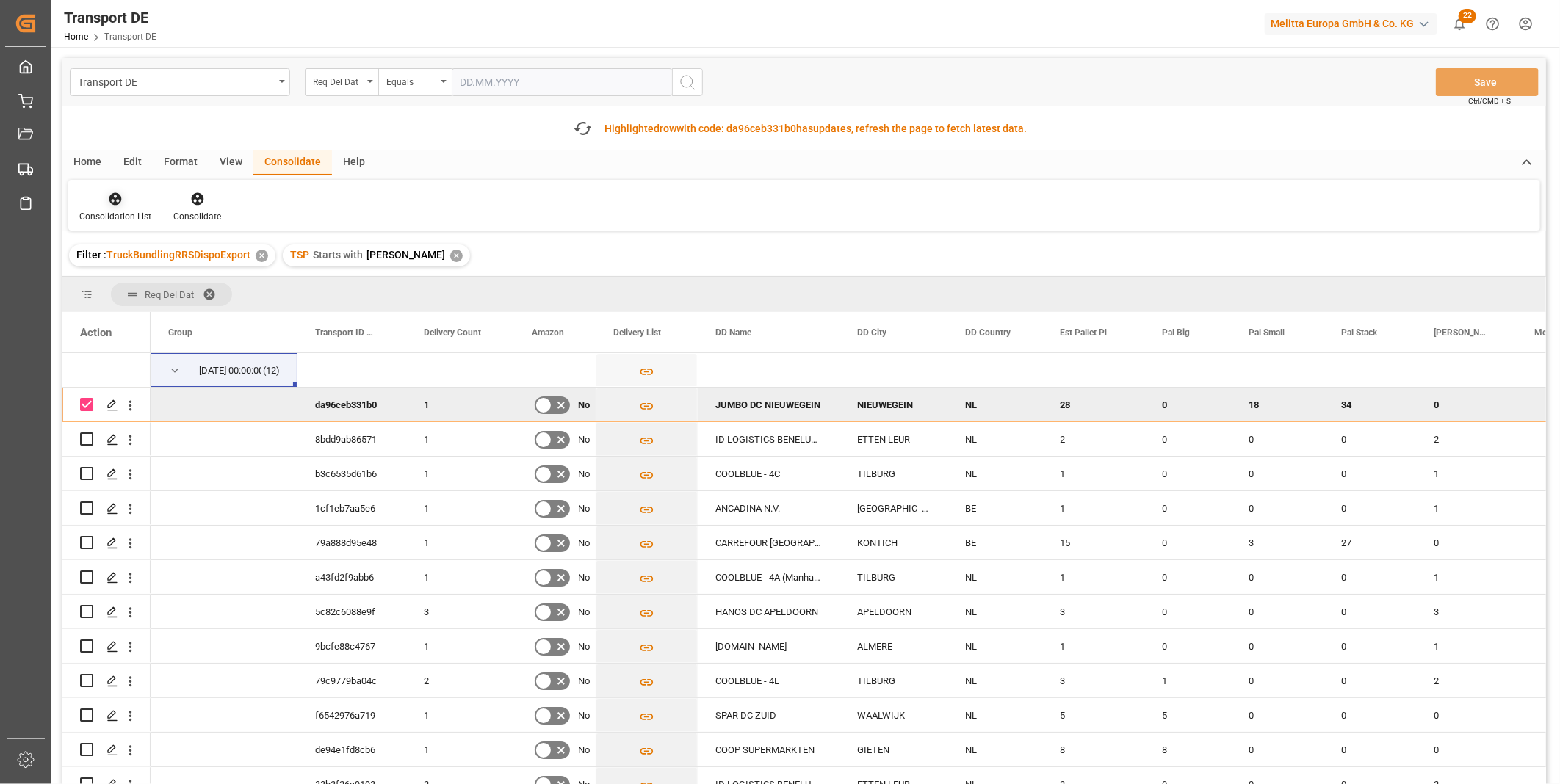
click at [114, 202] on icon at bounding box center [116, 199] width 12 height 12
click at [162, 304] on div "Transport DE Req Del Dat Equals Save Ctrl/CMD + S Fetch latest updates Highligh…" at bounding box center [804, 462] width 1484 height 809
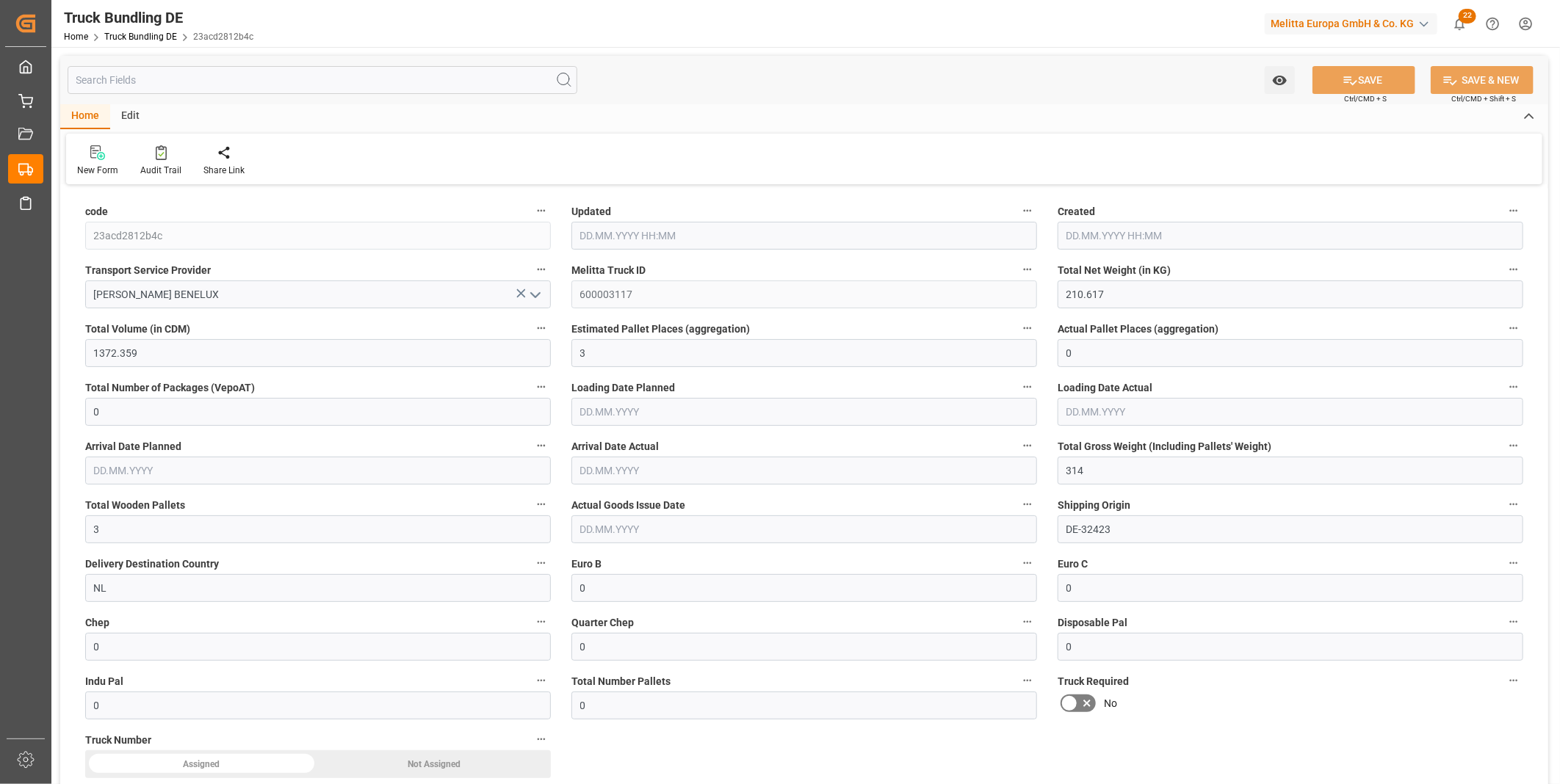
type input "210.617"
type input "1372.359"
type input "3"
type input "0"
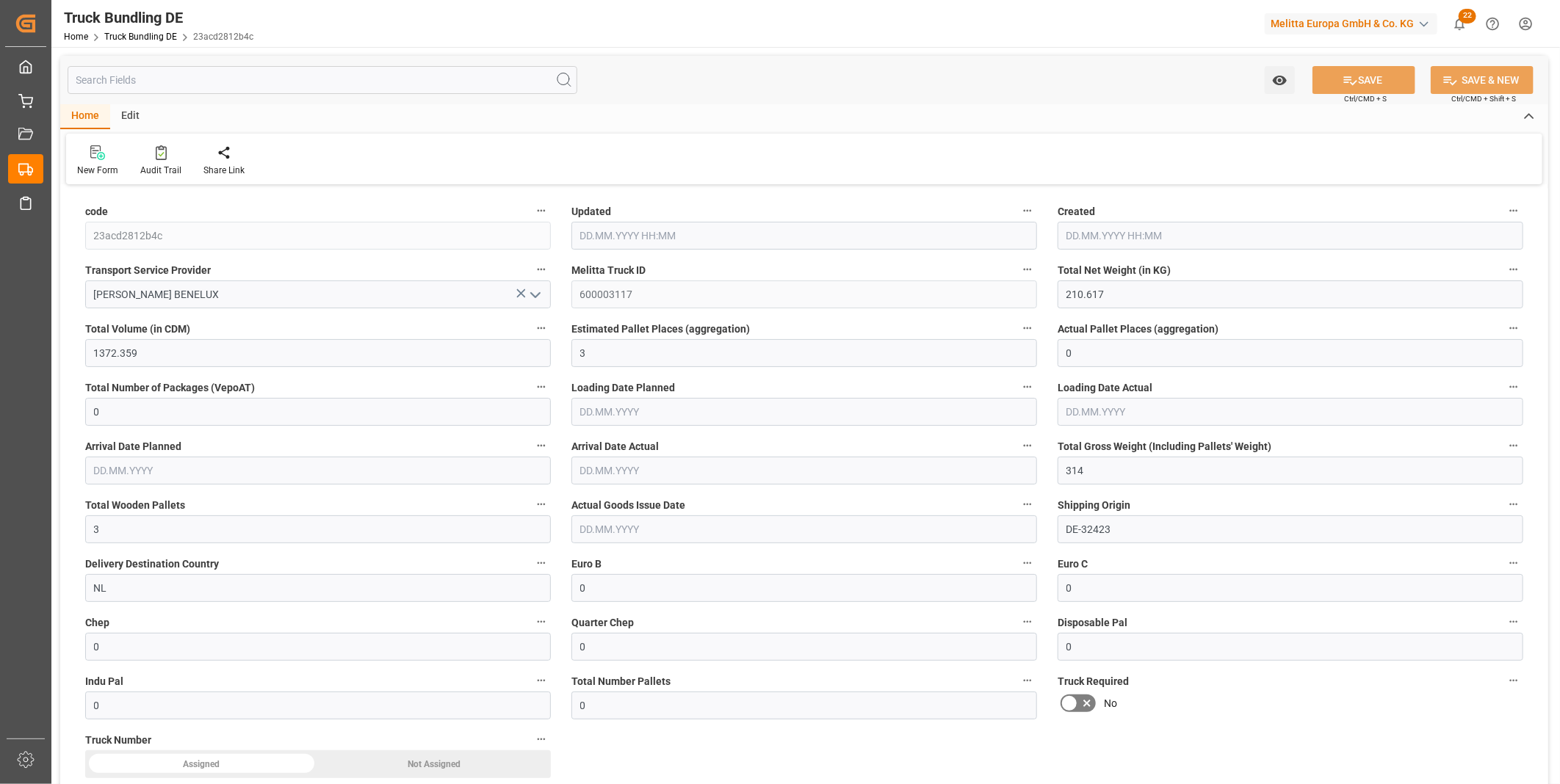
type input "314"
type input "3"
type input "0"
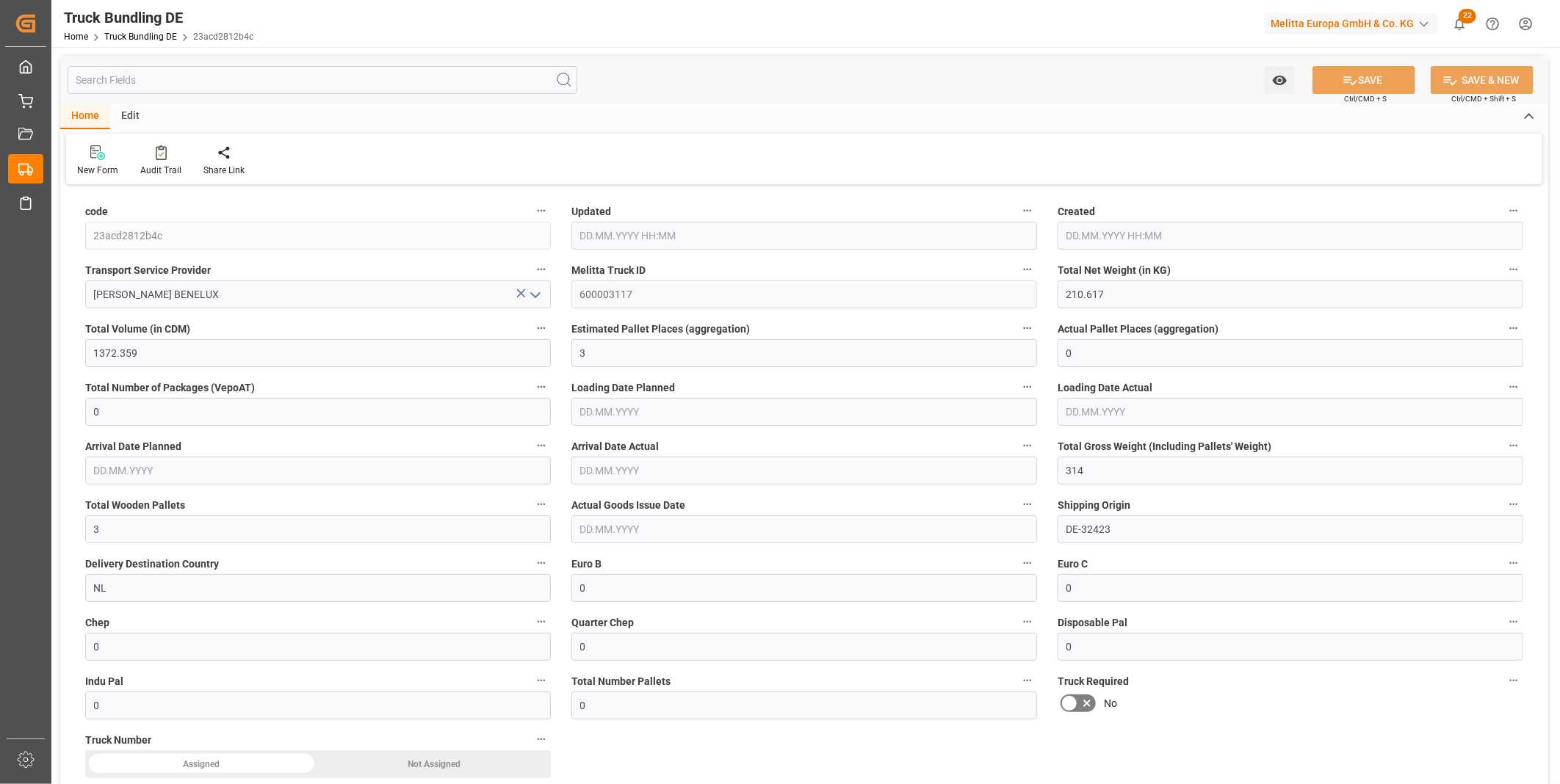
type input "0"
type input "[DATE] 13:13"
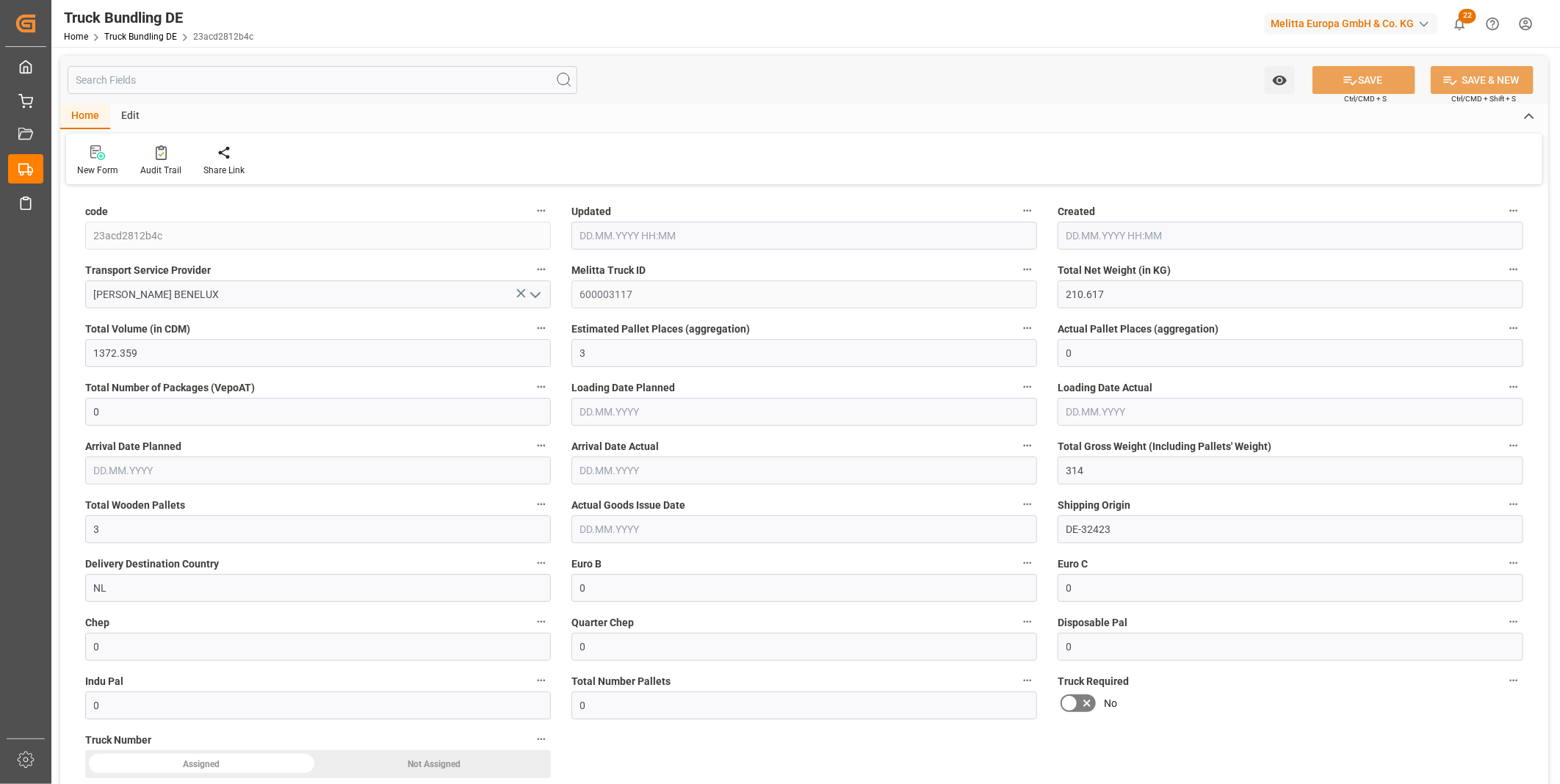
type input "[DATE] 13:13"
type input "[DATE]"
type input "1419.318"
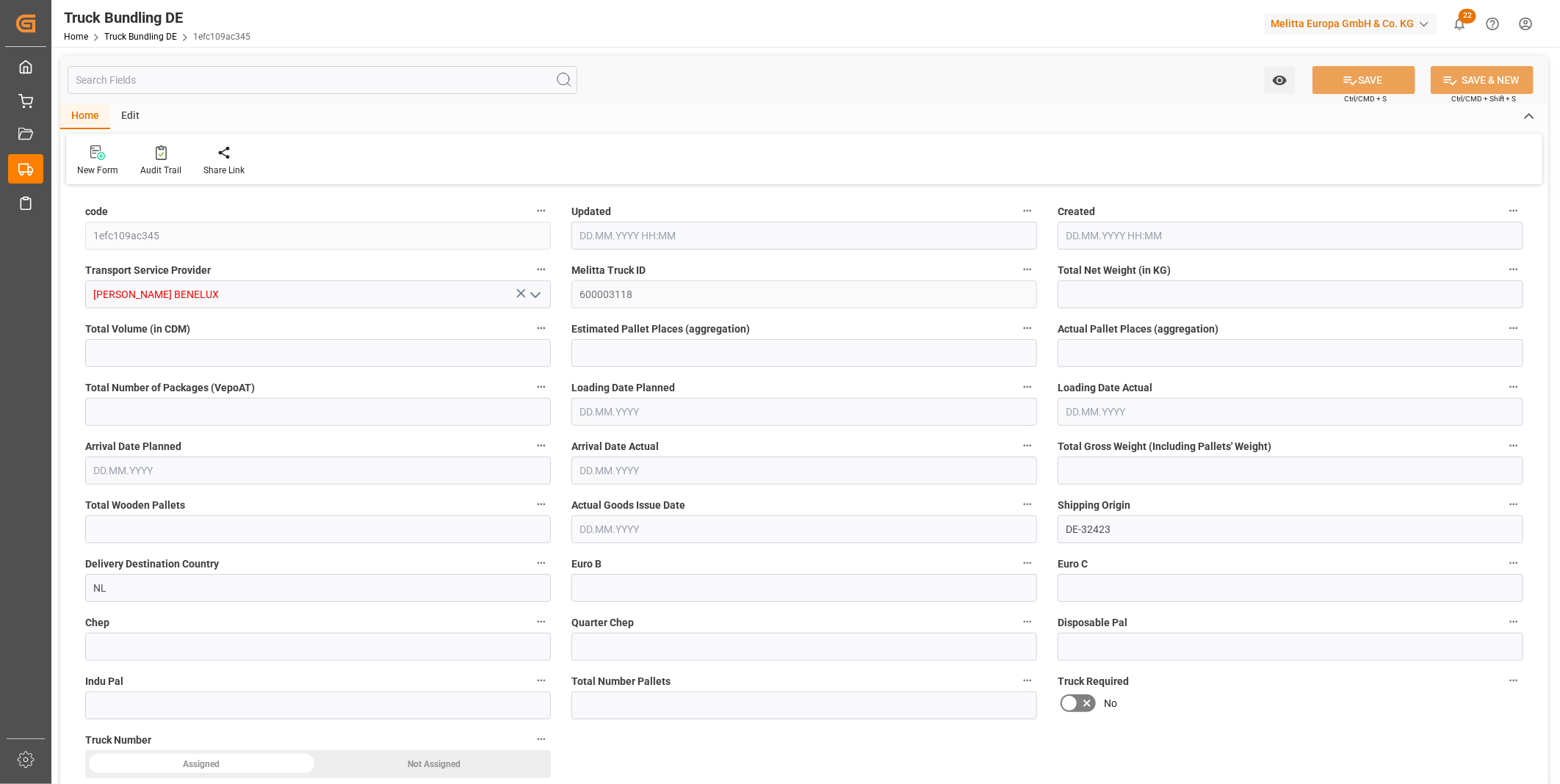
type input "10584.78"
type input "7"
type input "0"
type input "1786"
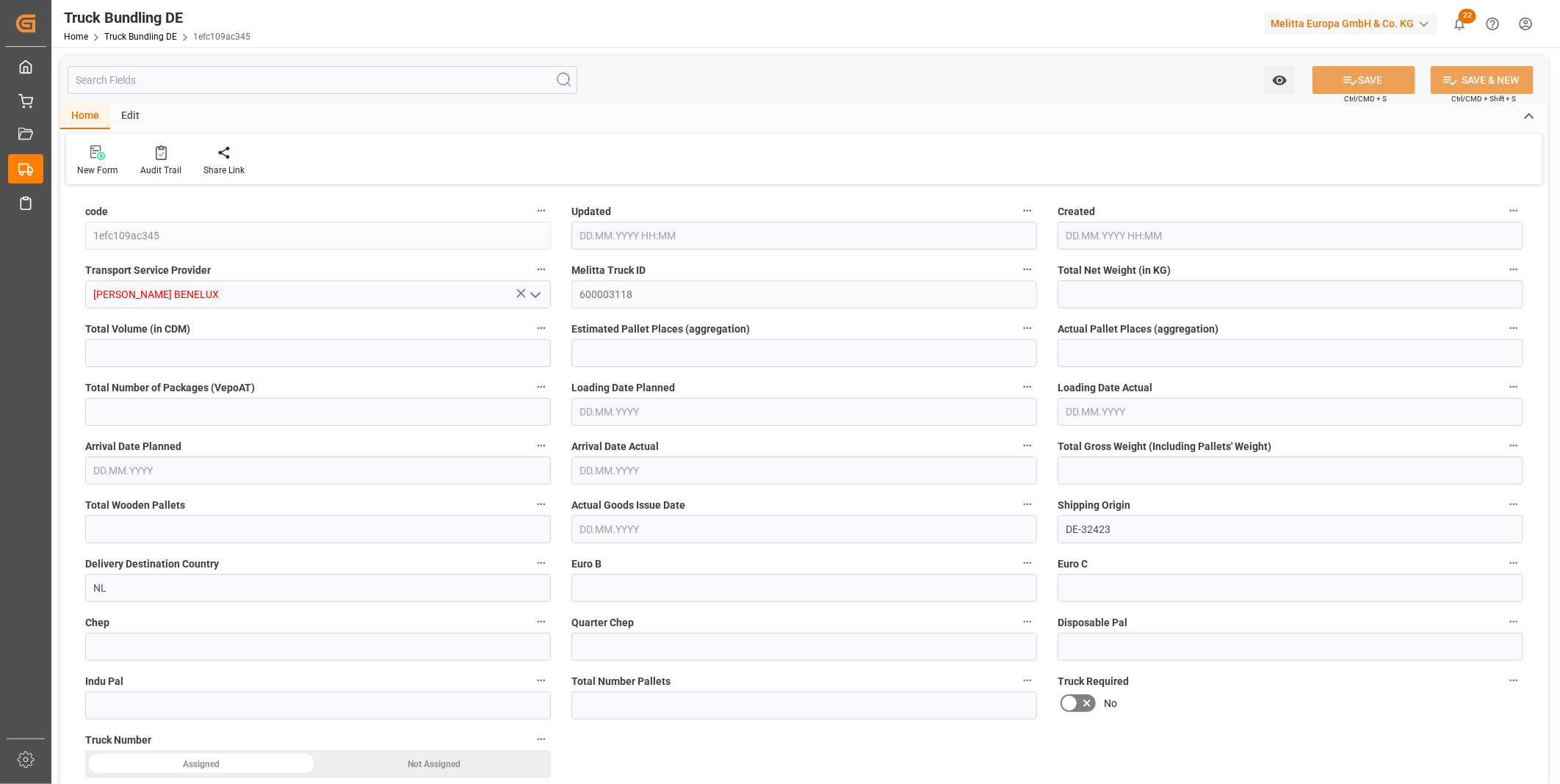
type input "7"
type input "0"
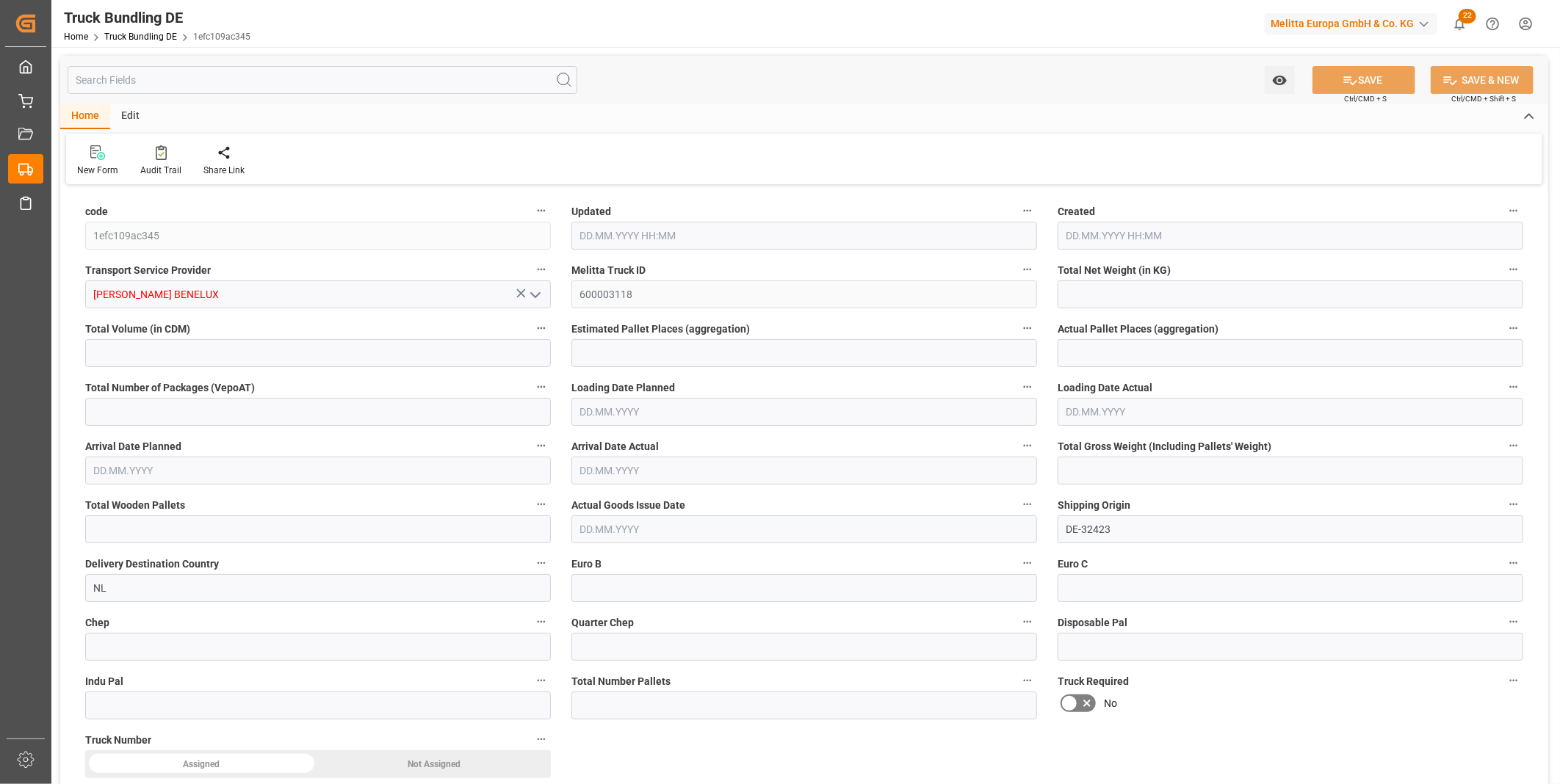
type input "0"
type input "[DATE] 13:13"
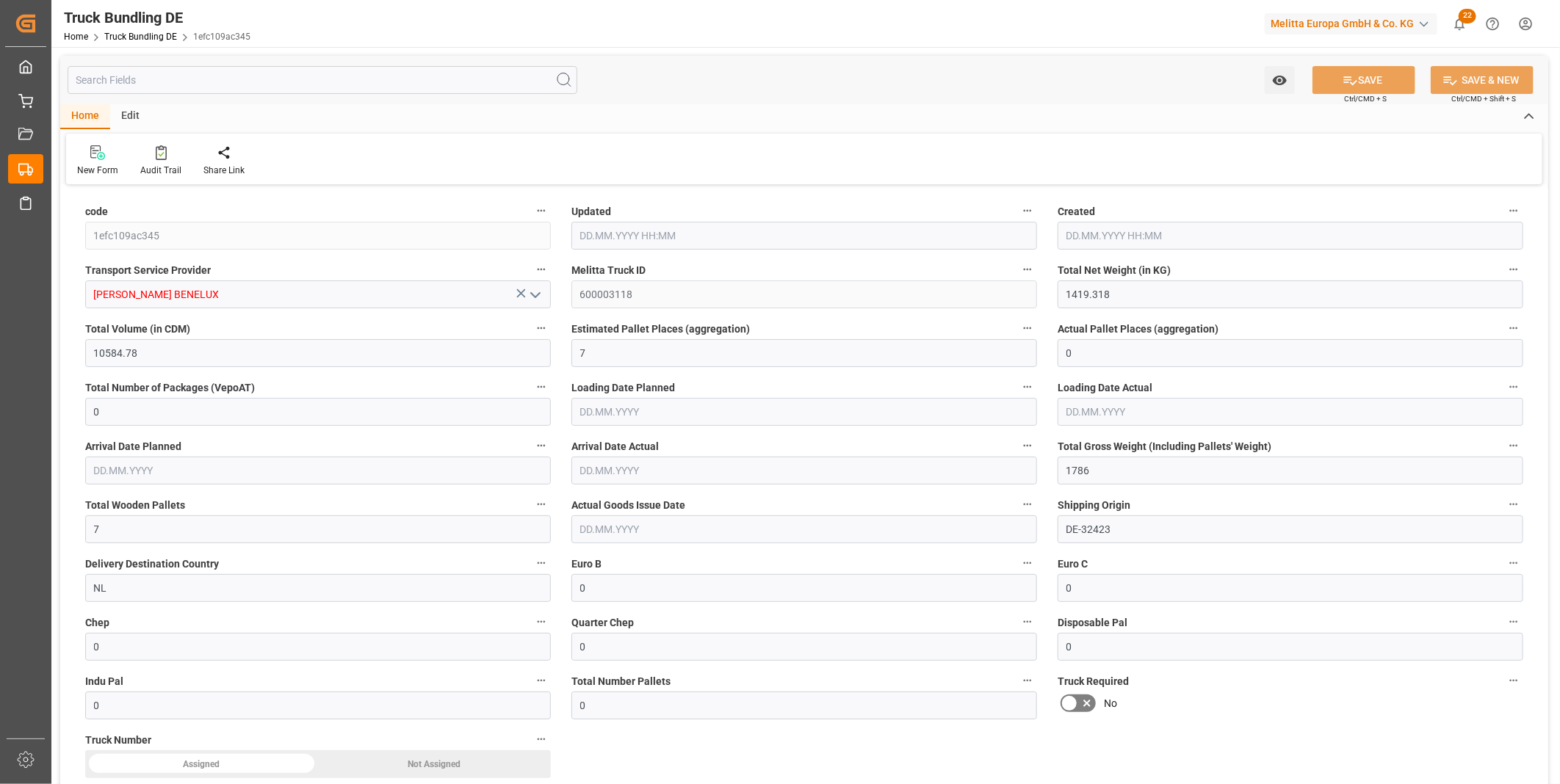
type input "[DATE]"
type input "6099.138"
type input "43763.58"
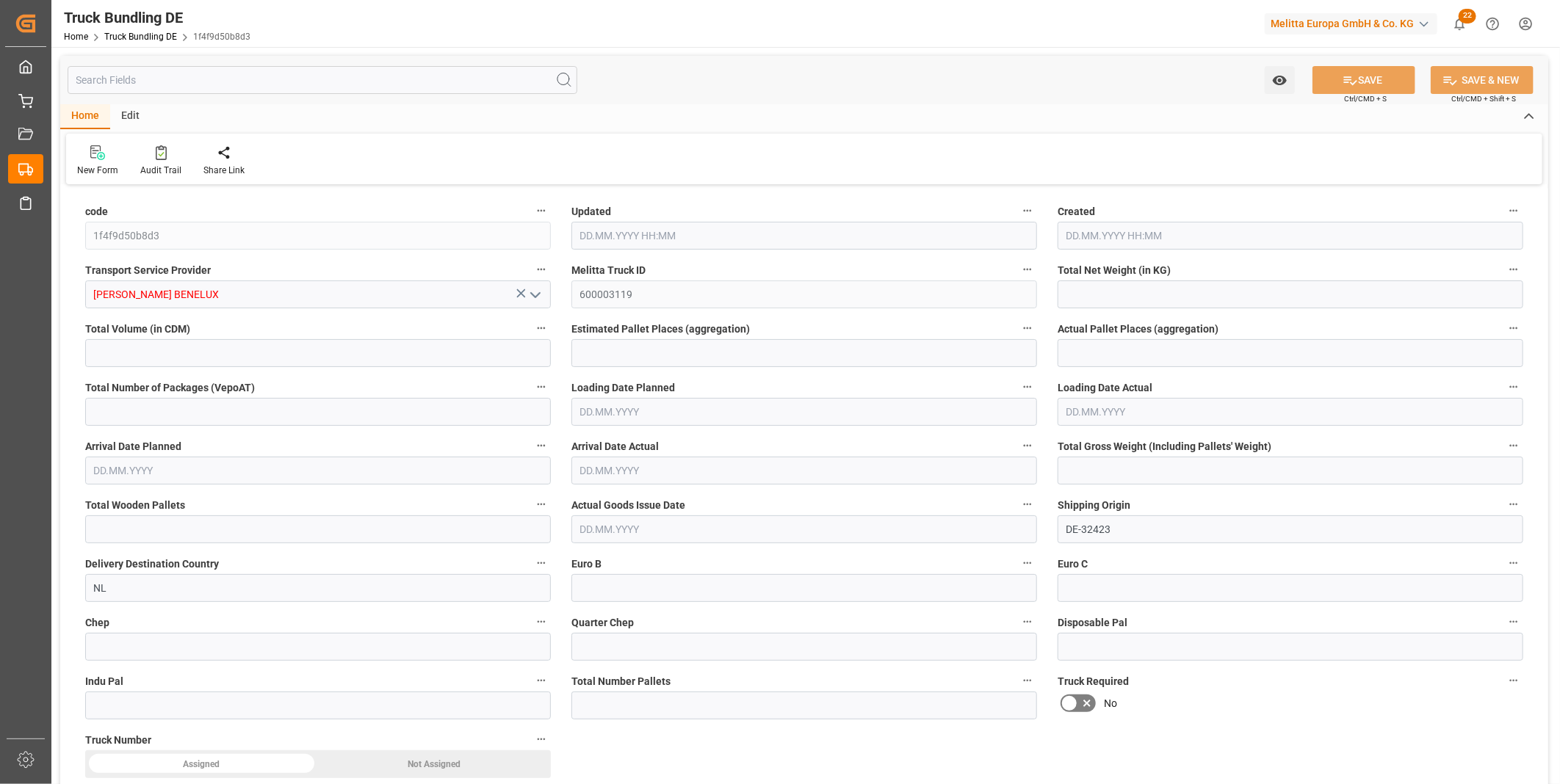
type input "27"
type input "0"
type input "8302"
type input "27"
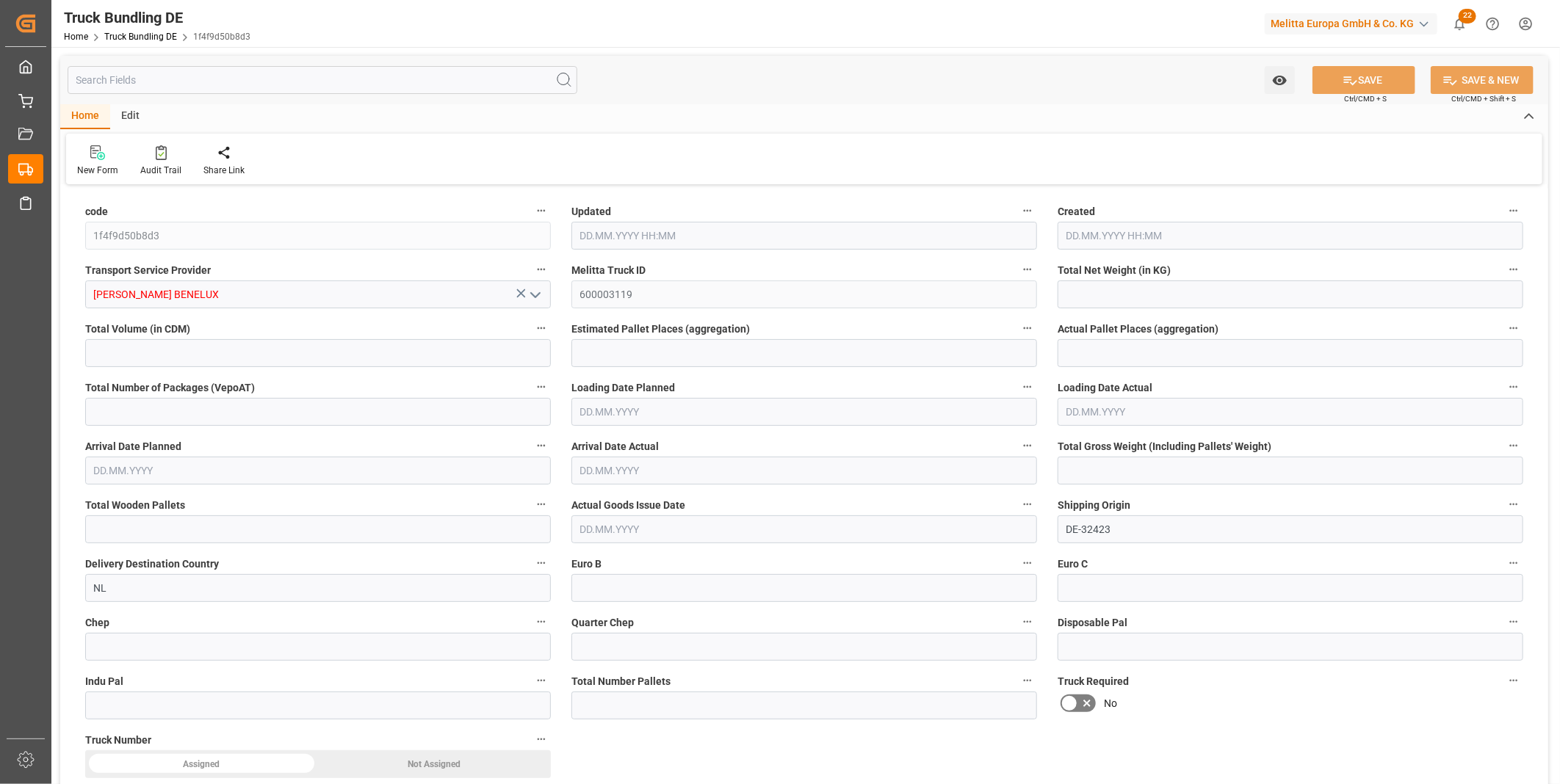
type input "0"
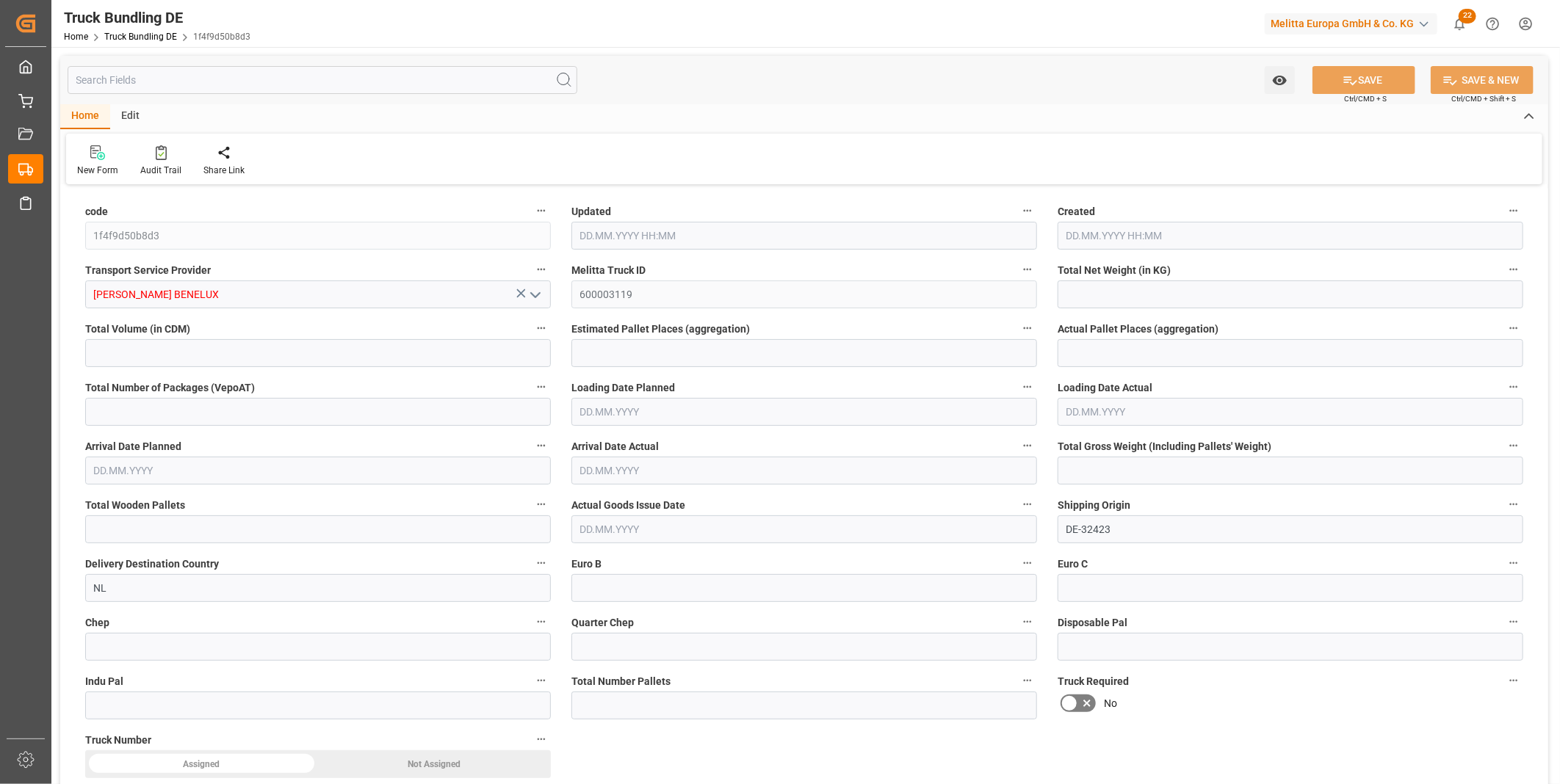
type input "0"
type input "30.09.2025 13:13"
type input "[DATE]"
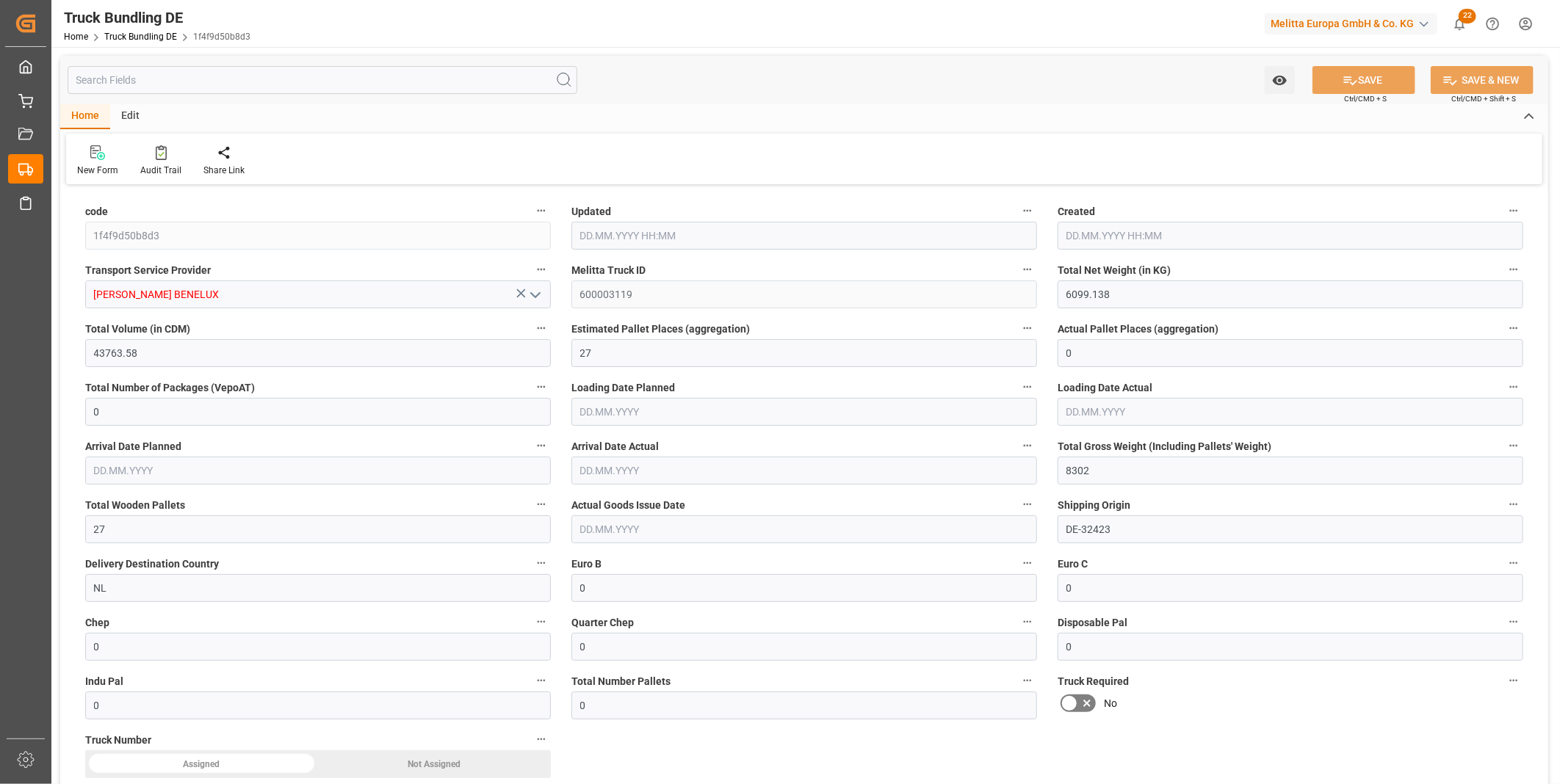
type input "[DATE]"
type input "474.216"
type input "1933.196"
type input "2"
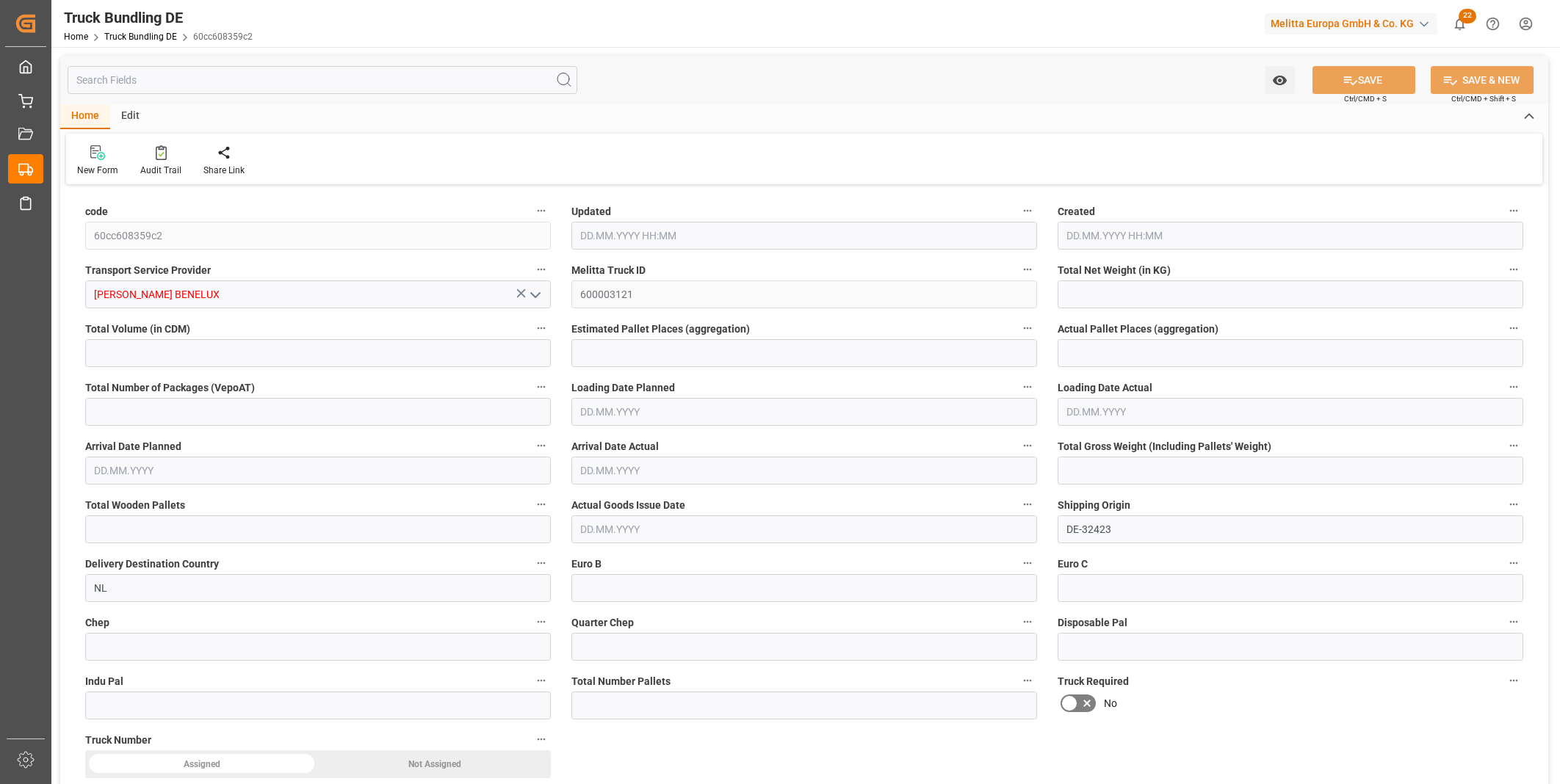
type input "0"
type input "628.658"
type input "4"
type input "0"
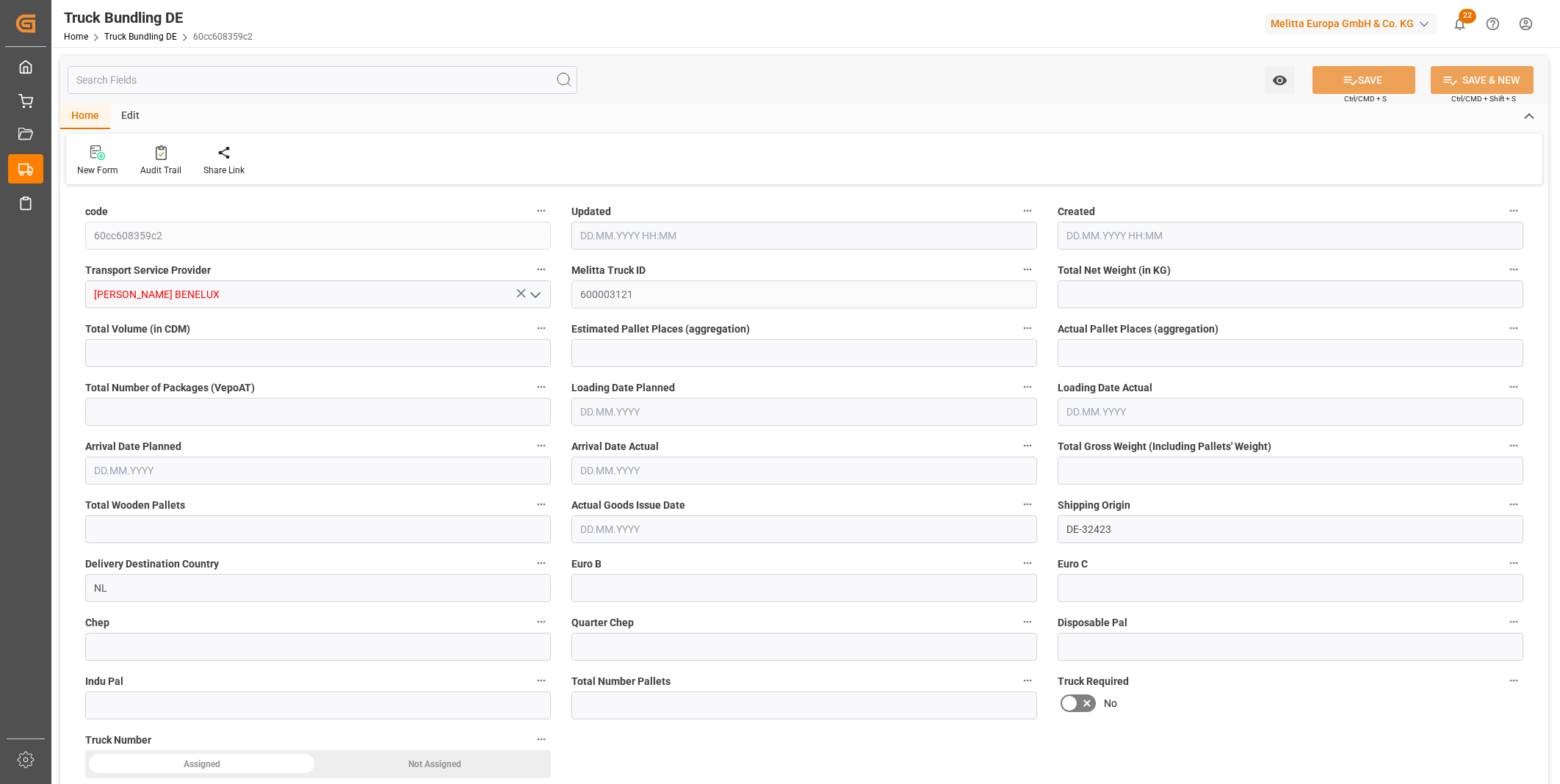
type input "0"
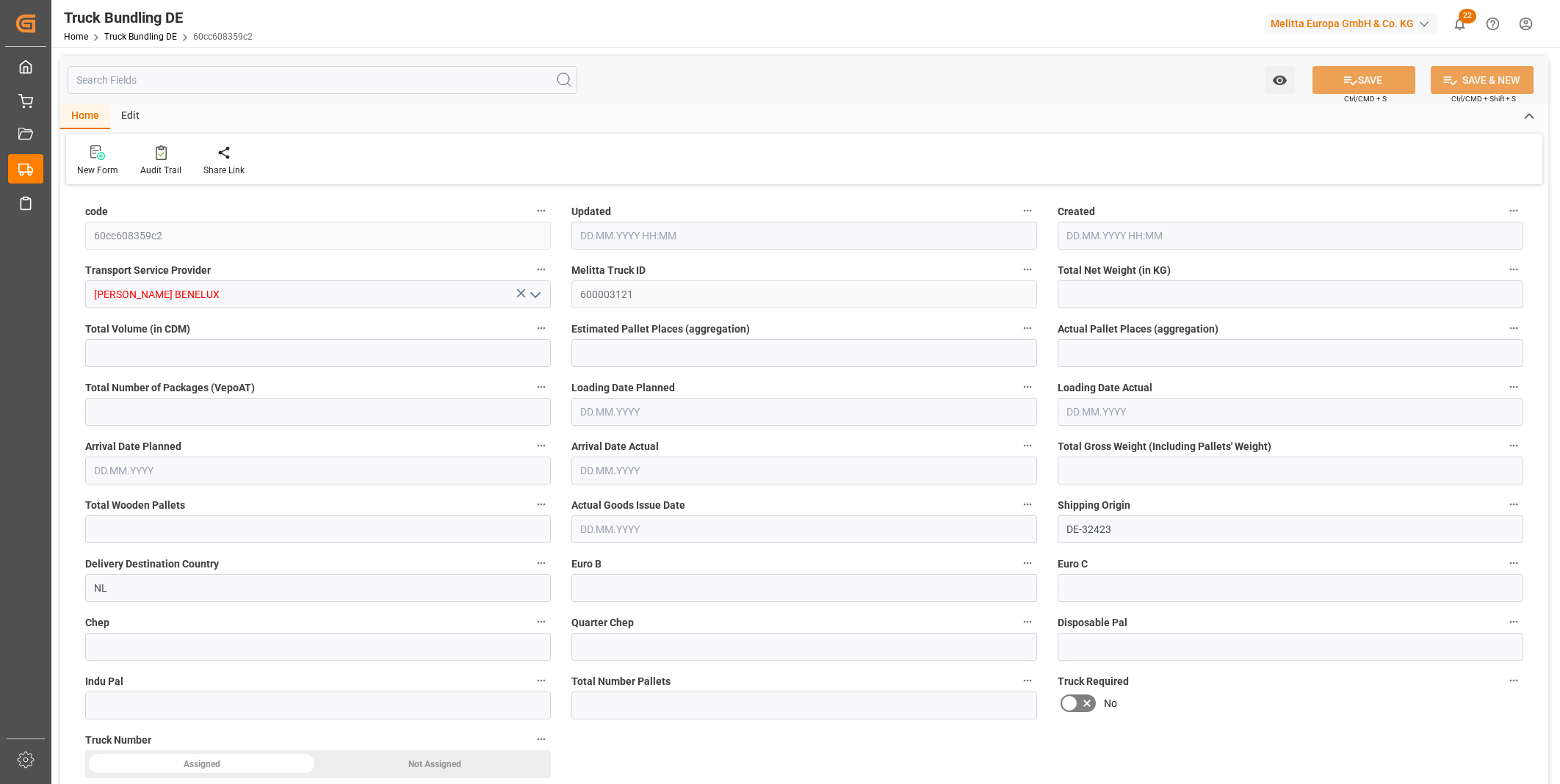
type input "0"
type input "[DATE] 13:14"
type input "[DATE]"
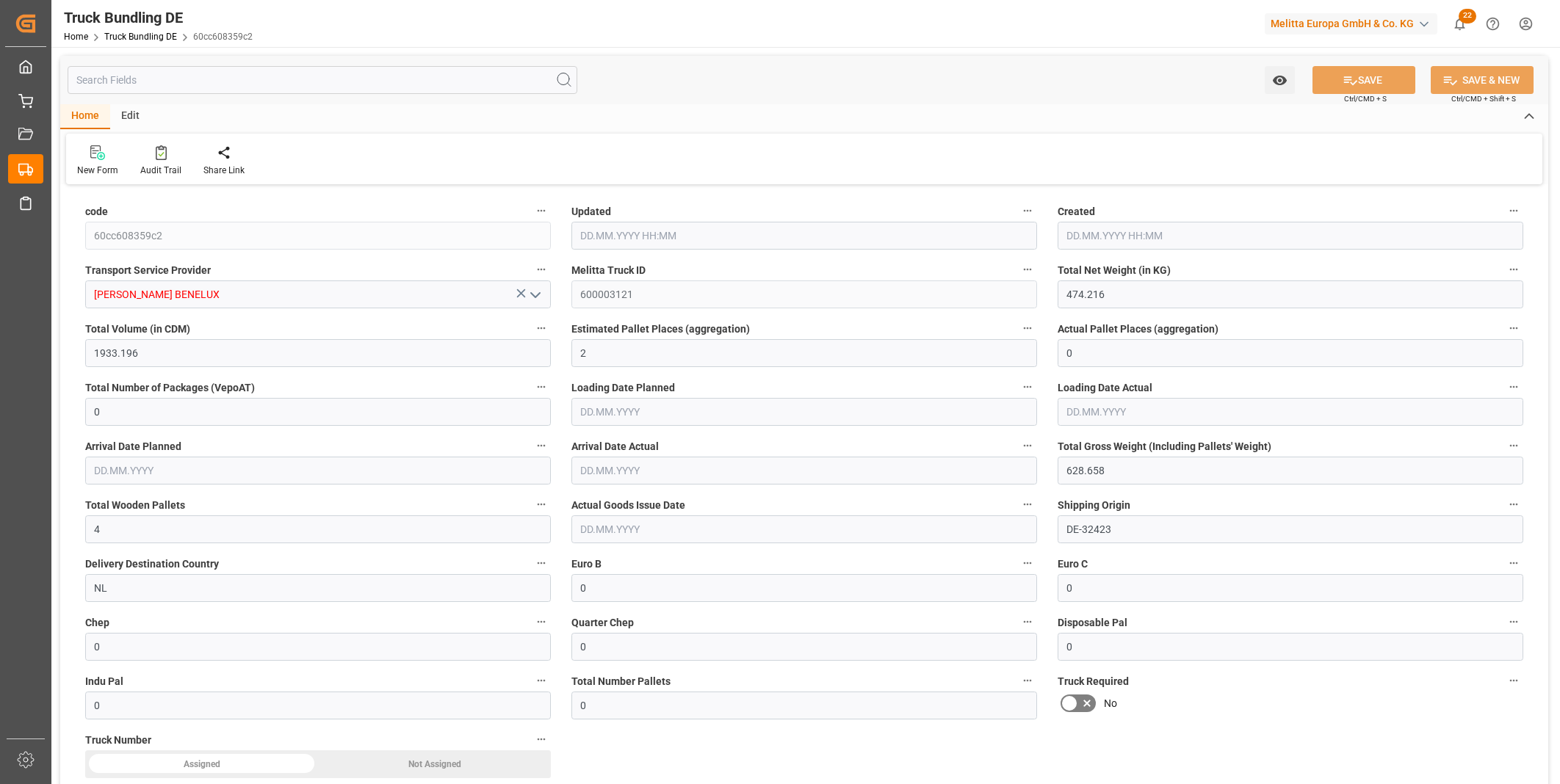
type input "[DATE]"
